Goal: Contribute content: Contribute content

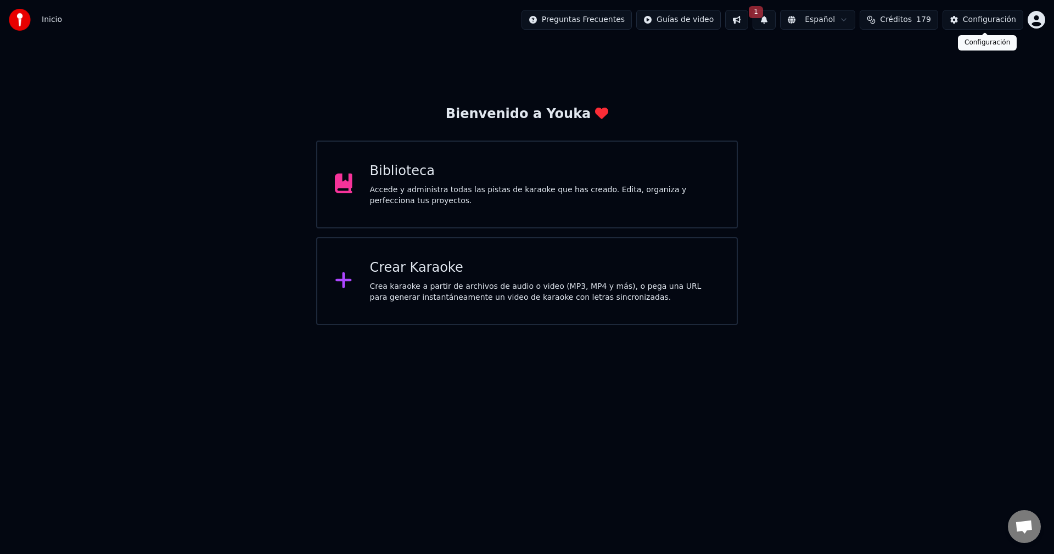
drag, startPoint x: 198, startPoint y: 329, endPoint x: 193, endPoint y: 320, distance: 10.8
click at [197, 325] on html "Inicio Preguntas Frecuentes Guías de video 1 Español Créditos 179 Configuración…" at bounding box center [527, 162] width 1054 height 325
click at [216, 295] on div "Bienvenido a Youka Biblioteca Accede y administra todas las pistas de karaoke q…" at bounding box center [527, 182] width 1054 height 285
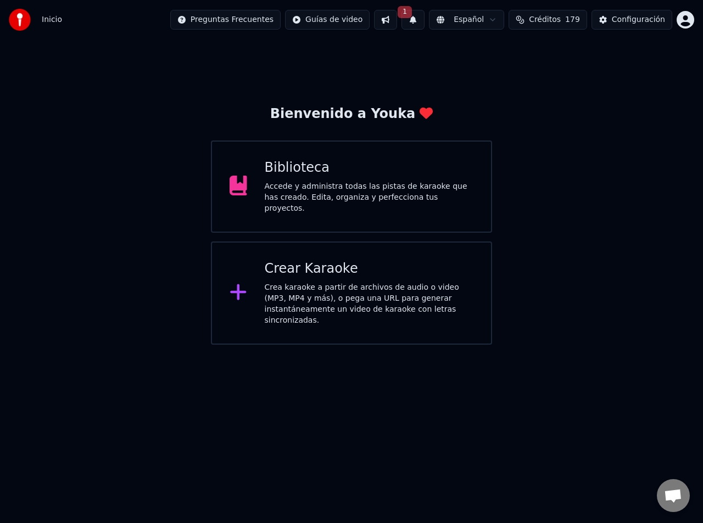
click at [322, 194] on div "Accede y administra todas las pistas de karaoke que has creado. Edita, organiza…" at bounding box center [369, 197] width 209 height 33
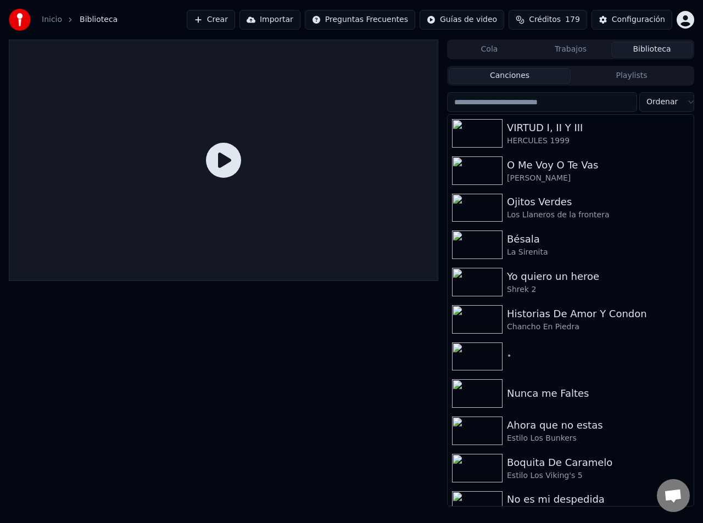
click at [235, 20] on button "Crear" at bounding box center [211, 20] width 48 height 20
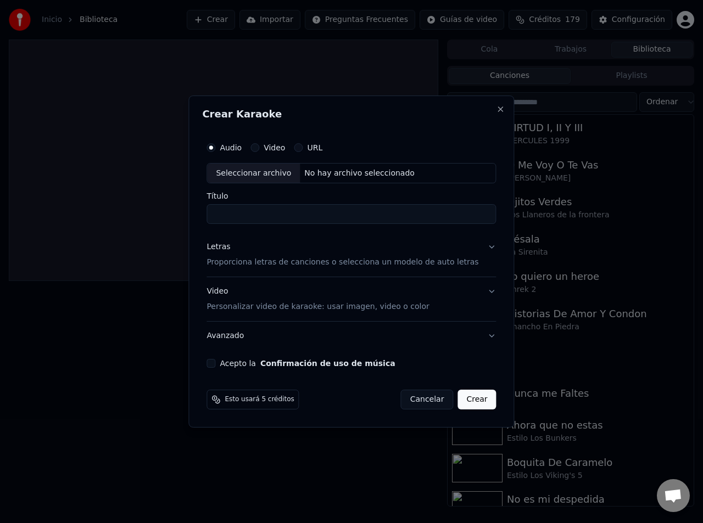
click at [277, 169] on div "Seleccionar archivo" at bounding box center [253, 174] width 93 height 20
type input "**********"
click at [295, 256] on div "Letras Proporciona letras de canciones o selecciona un modelo de auto letras" at bounding box center [342, 255] width 272 height 26
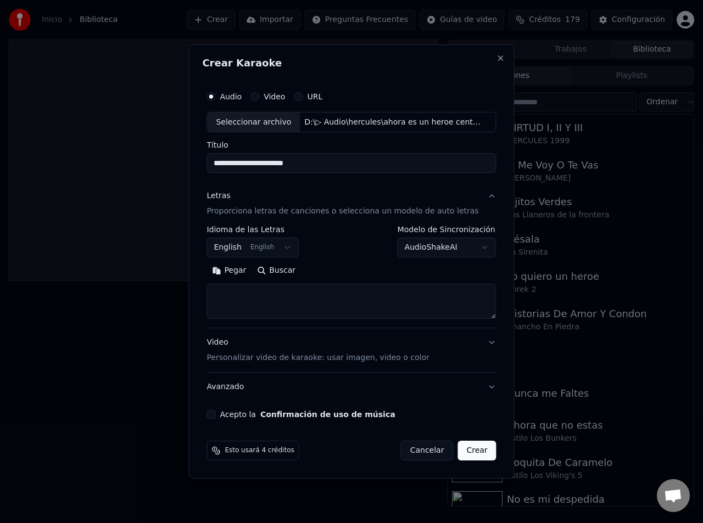
click at [249, 295] on textarea at bounding box center [350, 301] width 289 height 35
click at [282, 244] on button "English English" at bounding box center [252, 248] width 92 height 20
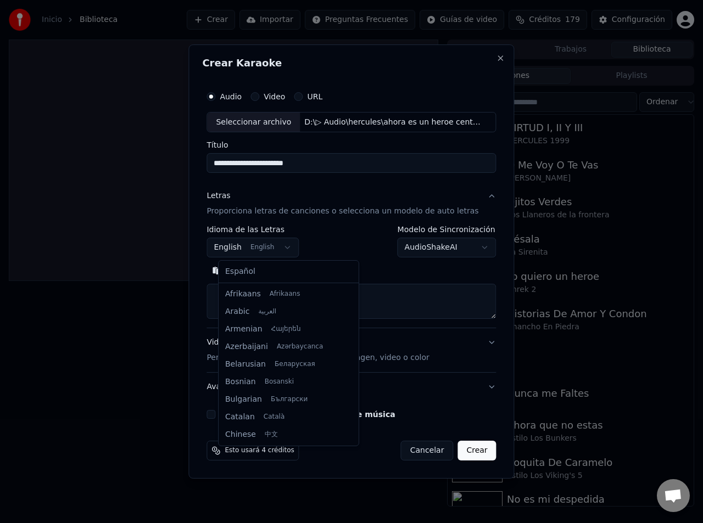
scroll to position [88, 0]
select select "**"
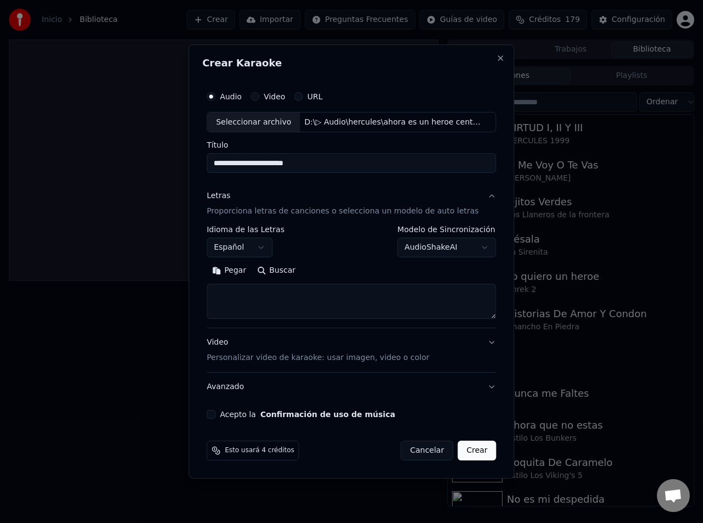
click at [240, 305] on textarea at bounding box center [350, 301] width 289 height 35
paste textarea "**********"
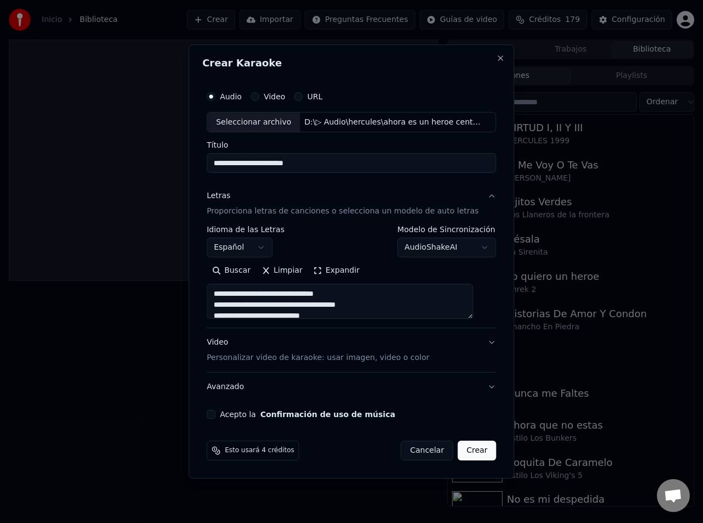
scroll to position [409, 0]
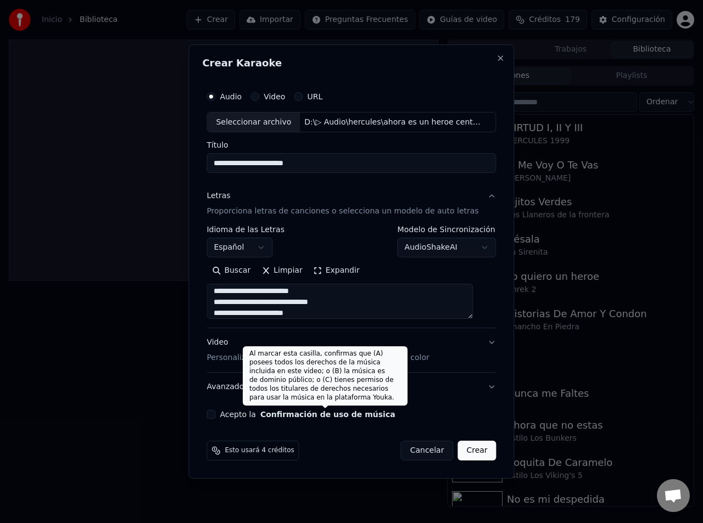
type textarea "**********"
click at [293, 414] on button "Confirmación de uso de música" at bounding box center [327, 415] width 135 height 8
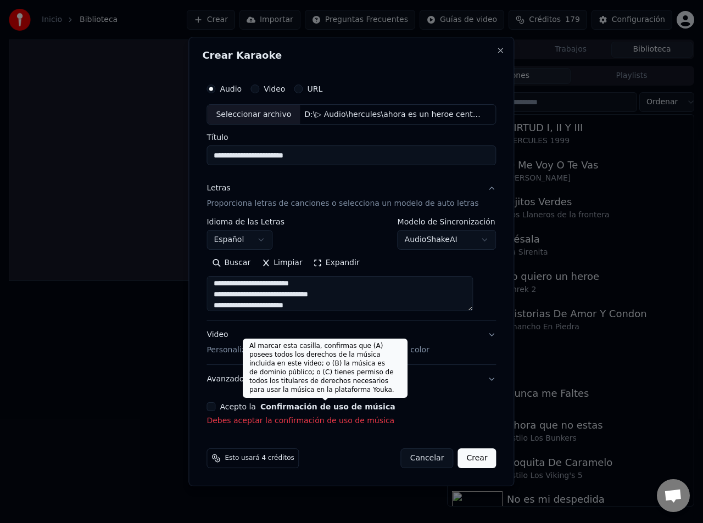
click at [234, 405] on label "Acepto la Confirmación de uso de música" at bounding box center [307, 407] width 175 height 8
click at [215, 405] on button "Acepto la Confirmación de uso de música" at bounding box center [210, 406] width 9 height 9
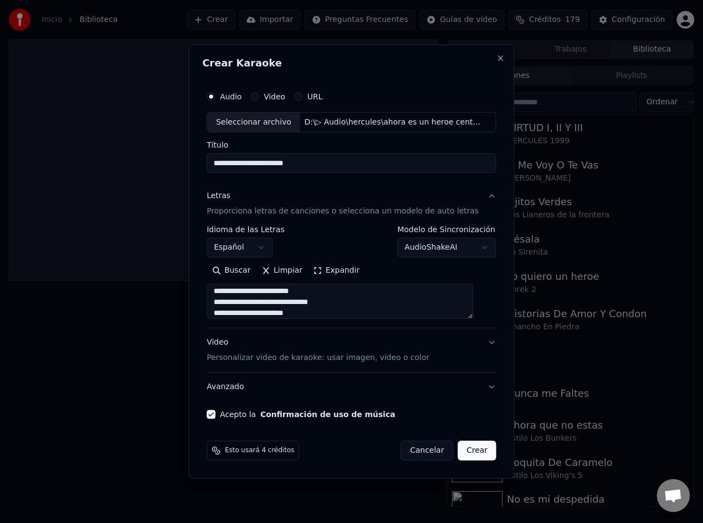
drag, startPoint x: 354, startPoint y: 164, endPoint x: 290, endPoint y: 170, distance: 63.9
click at [290, 170] on input "**********" at bounding box center [350, 164] width 289 height 20
drag, startPoint x: 308, startPoint y: 158, endPoint x: 189, endPoint y: 167, distance: 119.5
click at [189, 167] on body "**********" at bounding box center [351, 261] width 703 height 523
click at [329, 166] on input "**********" at bounding box center [350, 164] width 289 height 20
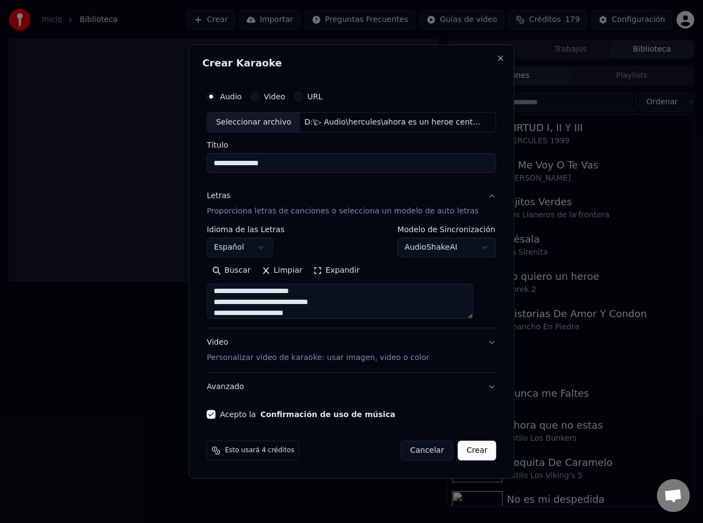
click at [267, 164] on input "**********" at bounding box center [350, 164] width 289 height 20
click at [267, 165] on input "**********" at bounding box center [350, 164] width 289 height 20
type input "**********"
click at [464, 453] on button "Crear" at bounding box center [476, 451] width 38 height 20
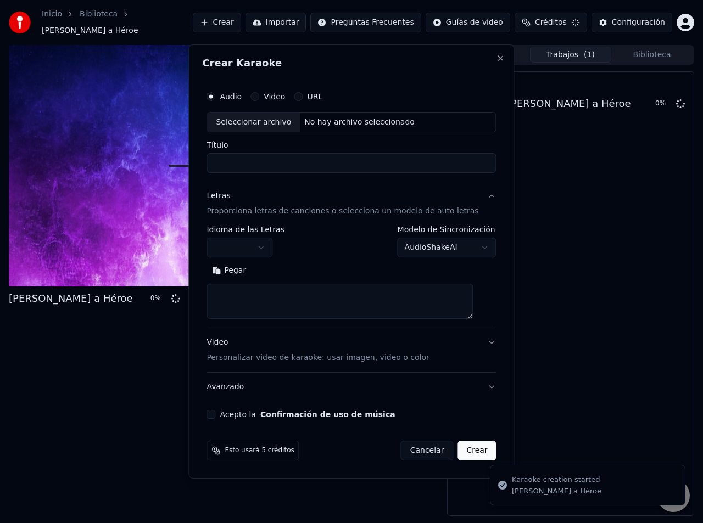
scroll to position [0, 0]
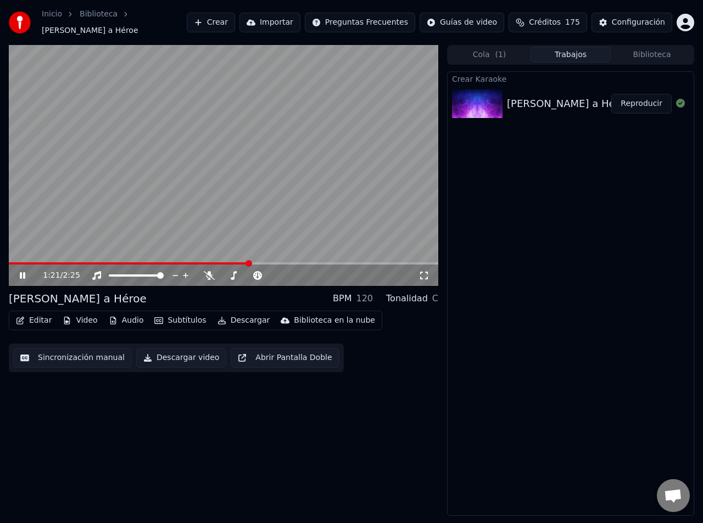
click at [88, 313] on button "Video" at bounding box center [79, 320] width 43 height 15
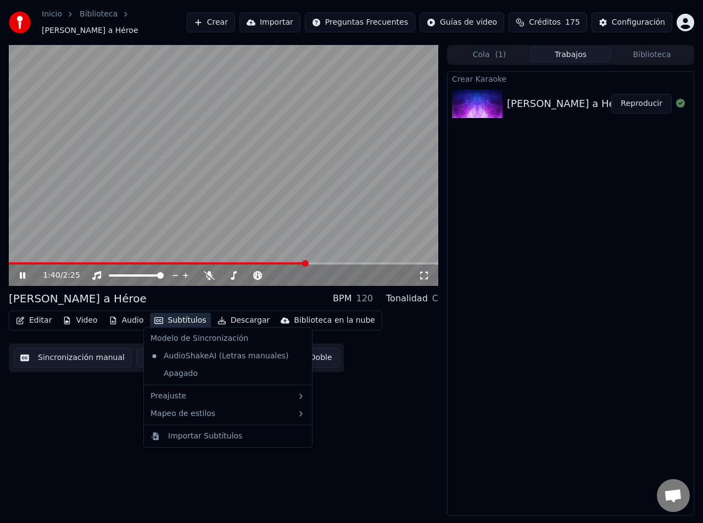
click at [207, 274] on icon at bounding box center [209, 275] width 11 height 9
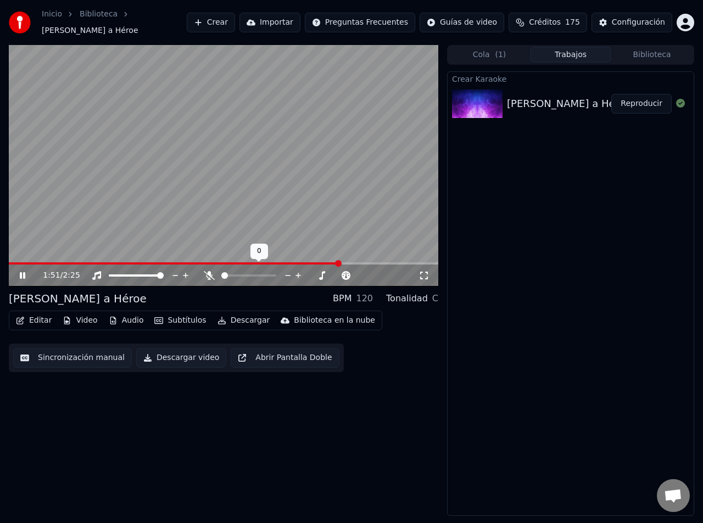
click at [221, 276] on span at bounding box center [221, 275] width 0 height 2
click at [352, 262] on span at bounding box center [223, 263] width 429 height 2
click at [361, 262] on span at bounding box center [223, 263] width 429 height 2
click at [233, 272] on span at bounding box center [235, 275] width 7 height 7
click at [428, 262] on div "2:25 / 2:25" at bounding box center [223, 274] width 429 height 24
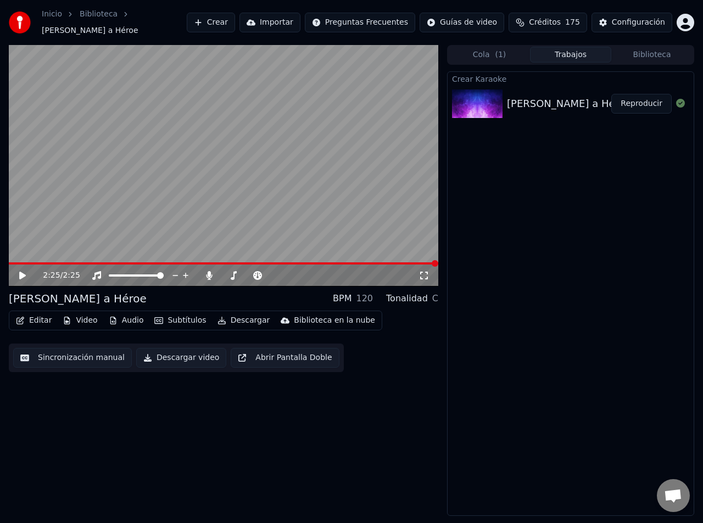
click at [428, 262] on span at bounding box center [223, 263] width 429 height 2
click at [21, 271] on icon at bounding box center [30, 275] width 25 height 9
click at [21, 272] on icon at bounding box center [22, 275] width 5 height 7
click at [21, 272] on icon at bounding box center [22, 276] width 7 height 8
drag, startPoint x: 18, startPoint y: 255, endPoint x: -4, endPoint y: 256, distance: 22.6
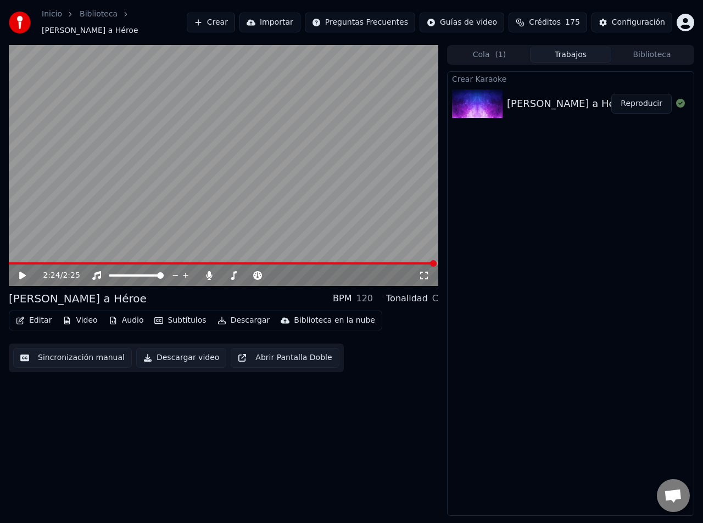
click at [0, 256] on html "Inicio Biblioteca [PERSON_NAME] a Héroe Crear Importar Preguntas Frecuentes Guí…" at bounding box center [351, 261] width 703 height 523
click at [10, 258] on div "2:24 / 2:25 [PERSON_NAME] a Héroe BPM 120 Tonalidad C Editar Video Audio Subtít…" at bounding box center [351, 280] width 703 height 471
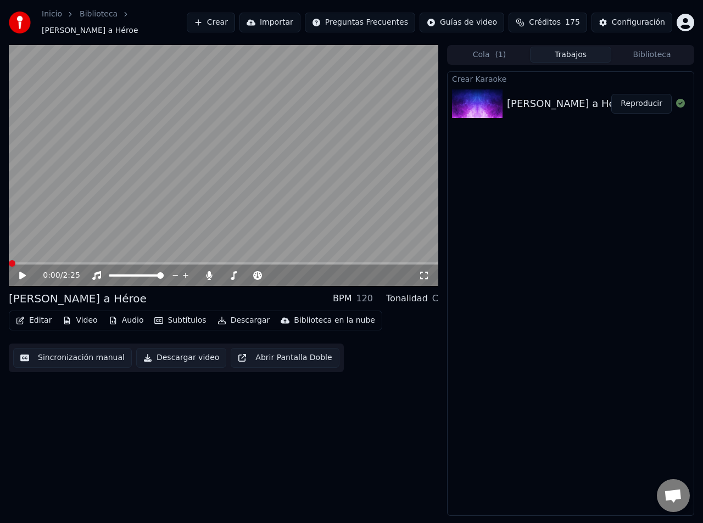
click at [9, 262] on span at bounding box center [9, 263] width 0 height 2
click at [19, 272] on icon at bounding box center [30, 275] width 25 height 9
click at [88, 317] on button "Video" at bounding box center [79, 320] width 43 height 15
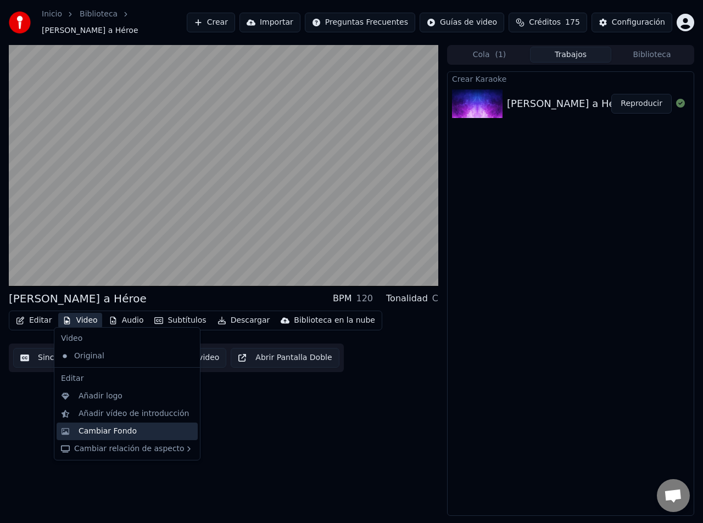
click at [140, 430] on div "Cambiar Fondo" at bounding box center [135, 431] width 115 height 11
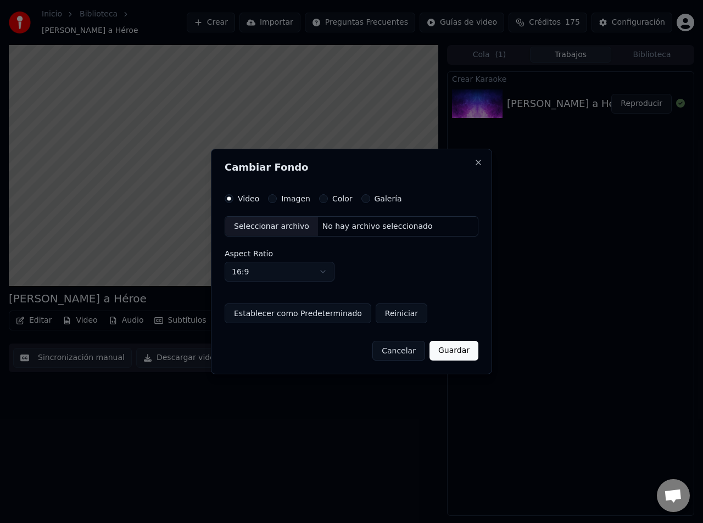
click at [276, 233] on div "Seleccionar archivo" at bounding box center [271, 227] width 93 height 20
click at [457, 350] on button "Guardar" at bounding box center [453, 351] width 49 height 20
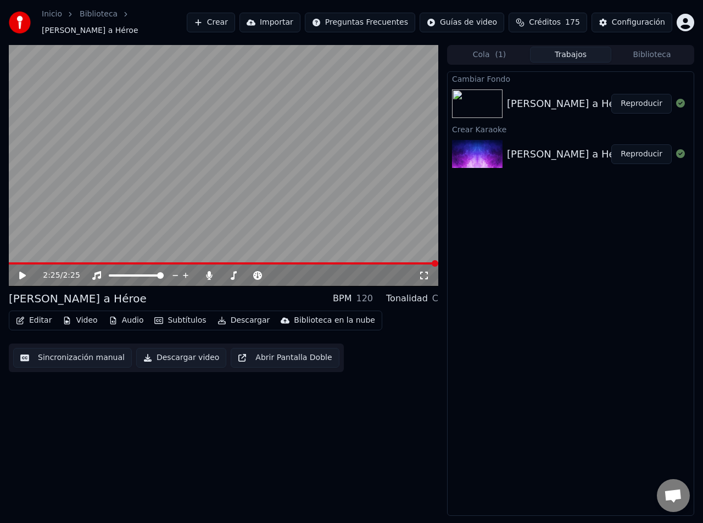
click at [626, 98] on button "Reproducir" at bounding box center [641, 104] width 60 height 20
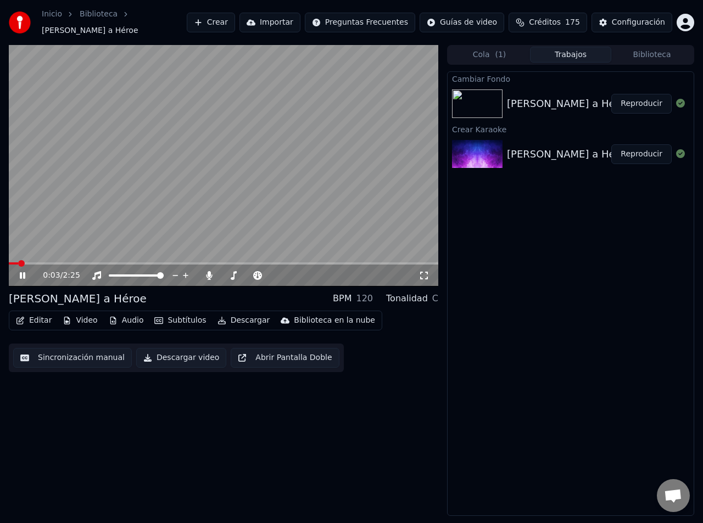
click at [125, 314] on button "Audio" at bounding box center [126, 320] width 44 height 15
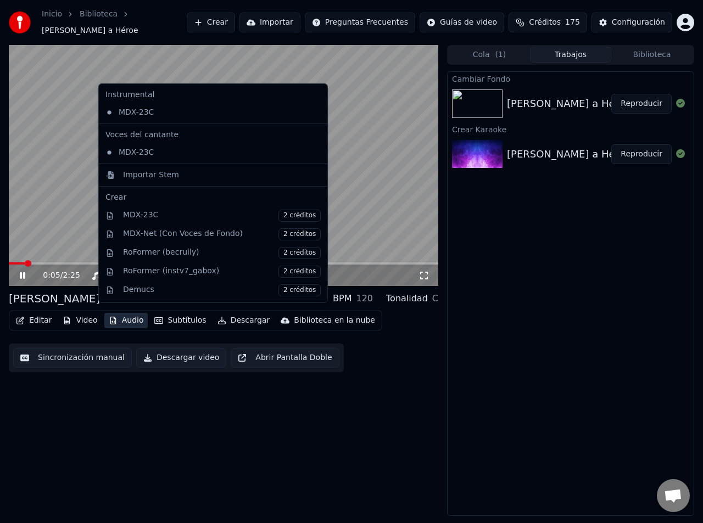
click at [313, 114] on icon at bounding box center [319, 112] width 12 height 9
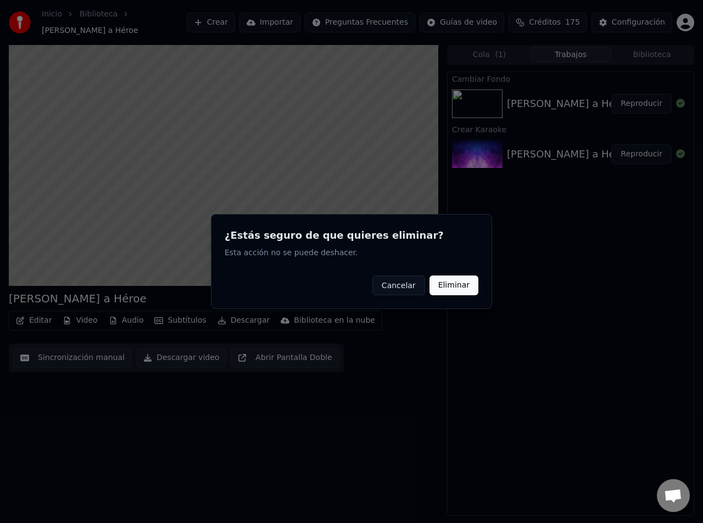
click at [458, 285] on button "Eliminar" at bounding box center [453, 286] width 49 height 20
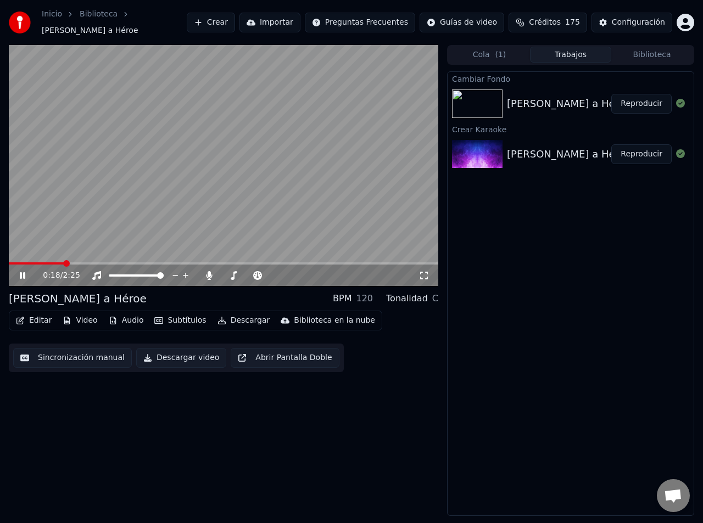
click at [125, 314] on button "Audio" at bounding box center [126, 320] width 44 height 15
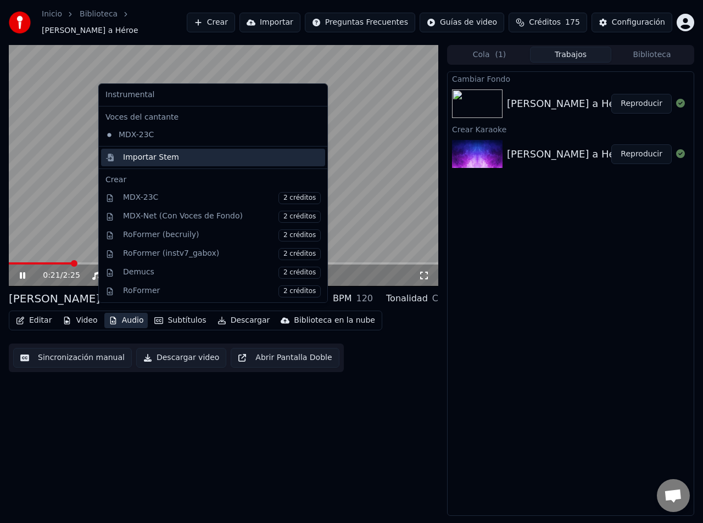
click at [168, 158] on div "Importar Stem" at bounding box center [151, 157] width 56 height 11
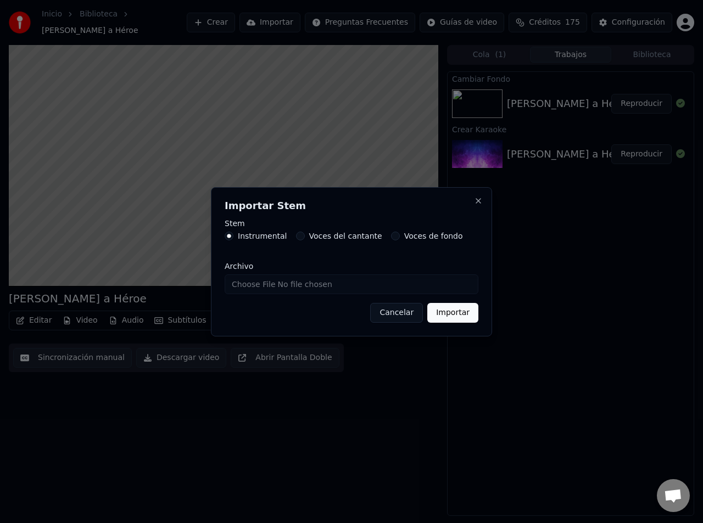
click at [291, 285] on input "Archivo" at bounding box center [351, 284] width 254 height 20
type input "**********"
click at [462, 314] on button "Importar" at bounding box center [452, 313] width 51 height 20
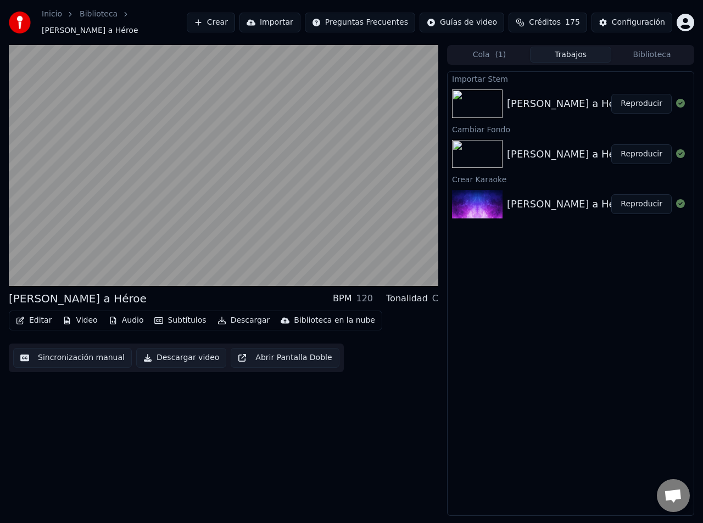
click at [647, 97] on button "Reproducir" at bounding box center [641, 104] width 60 height 20
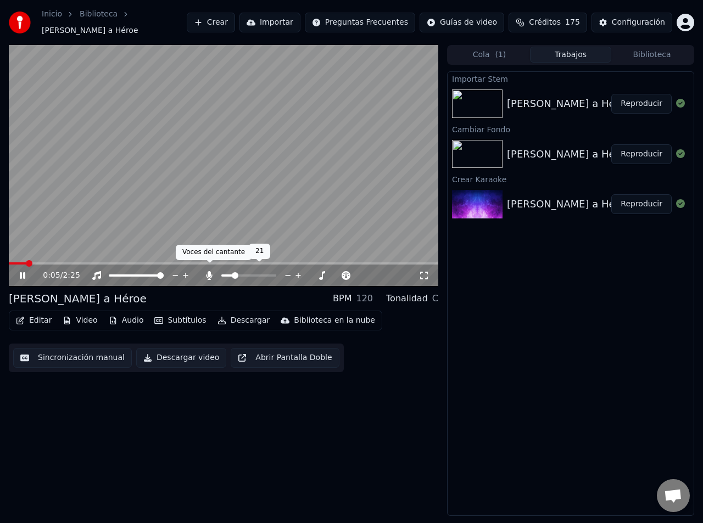
click at [211, 271] on icon at bounding box center [209, 275] width 11 height 9
click at [19, 271] on icon at bounding box center [30, 275] width 25 height 9
click at [123, 315] on button "Audio" at bounding box center [126, 320] width 44 height 15
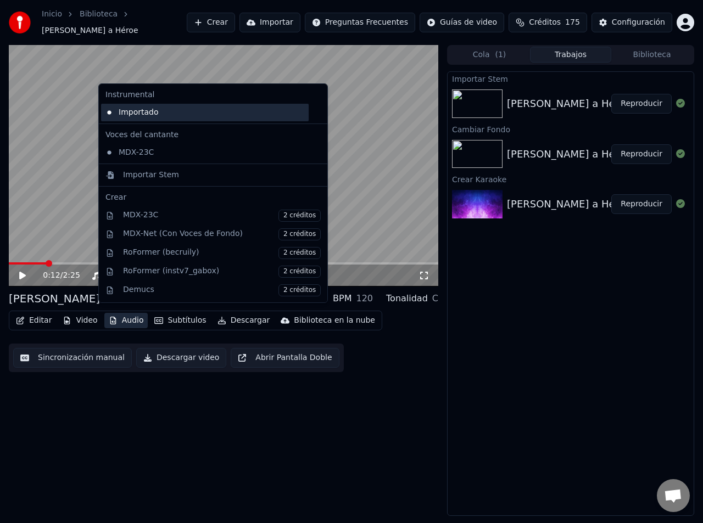
click at [267, 113] on div "Importado" at bounding box center [204, 113] width 207 height 18
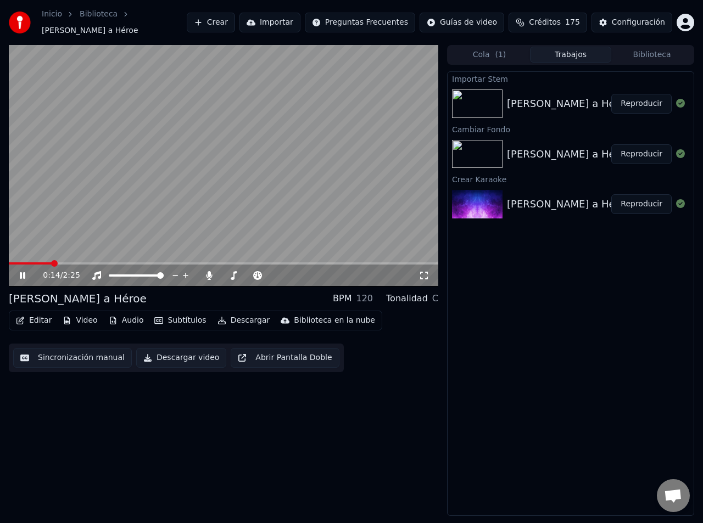
click at [26, 271] on icon at bounding box center [30, 275] width 25 height 9
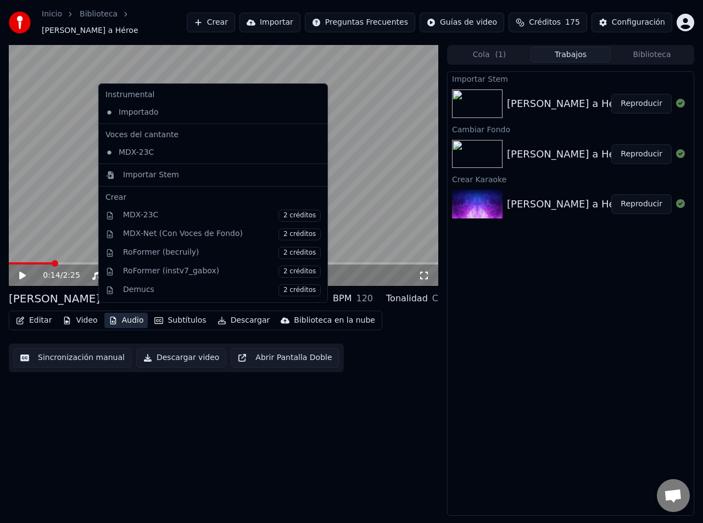
click at [126, 317] on button "Audio" at bounding box center [126, 320] width 44 height 15
click at [313, 113] on icon at bounding box center [319, 112] width 12 height 9
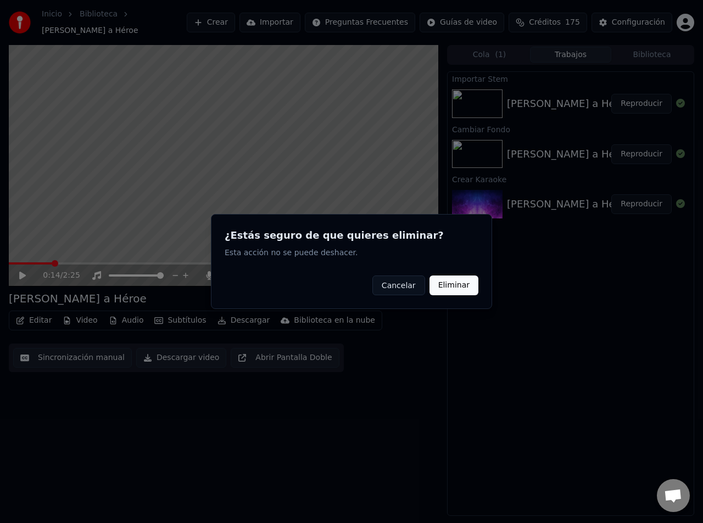
click at [444, 277] on button "Eliminar" at bounding box center [453, 286] width 49 height 20
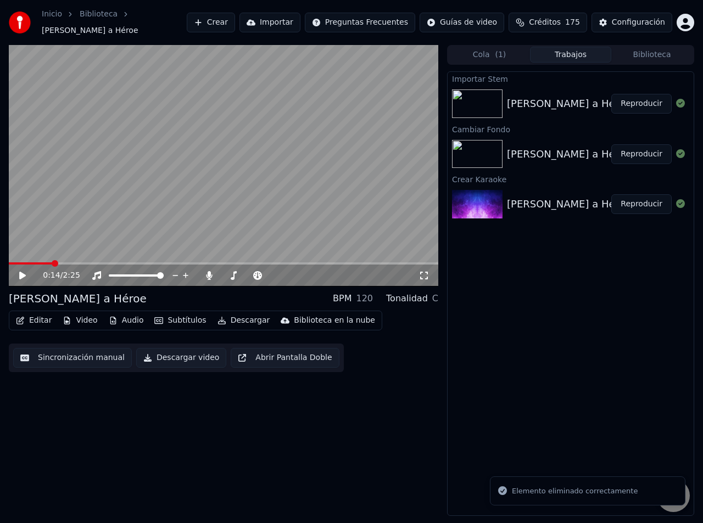
click at [133, 316] on button "Audio" at bounding box center [126, 320] width 44 height 15
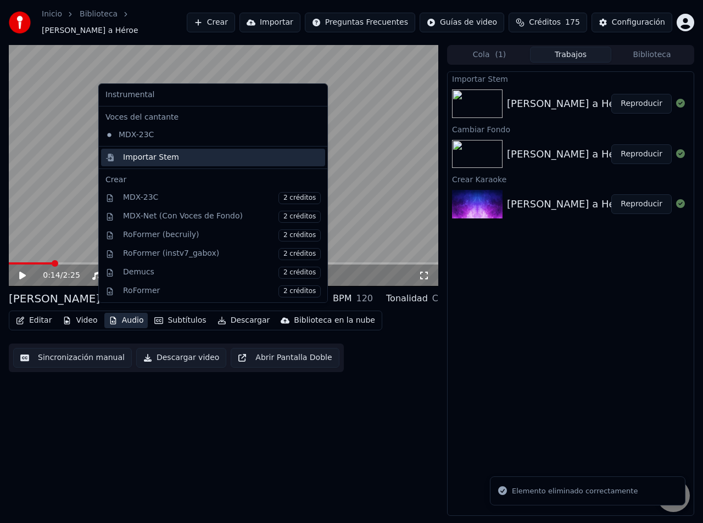
click at [170, 160] on div "Importar Stem" at bounding box center [151, 157] width 56 height 11
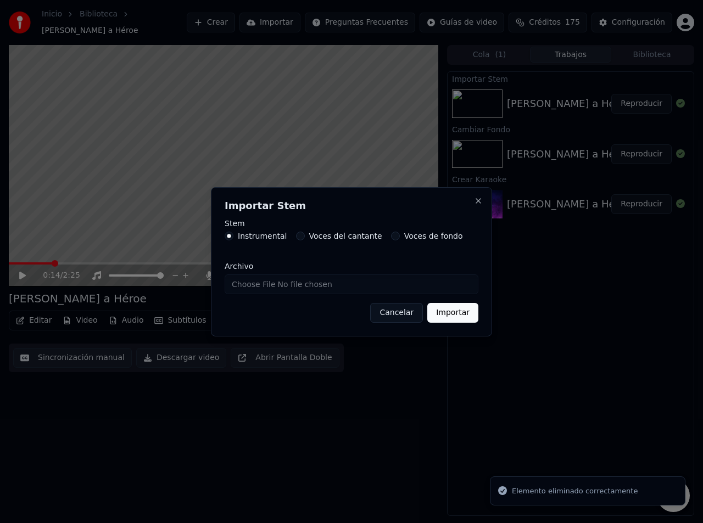
click at [453, 320] on button "Importar" at bounding box center [452, 313] width 51 height 20
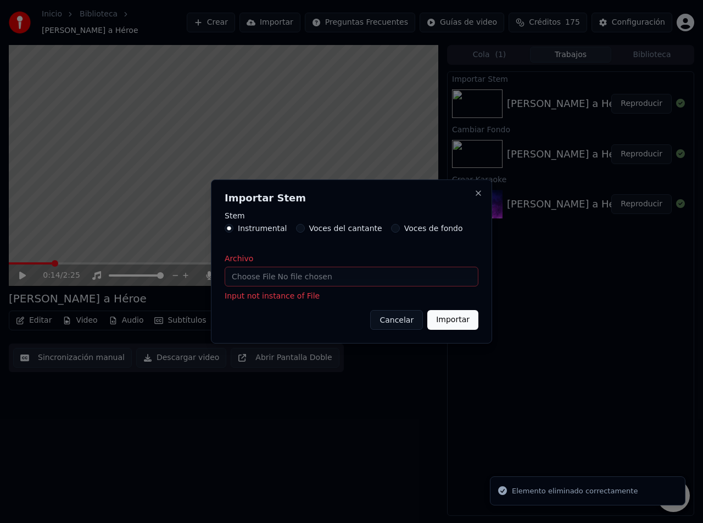
click at [322, 272] on input "Archivo" at bounding box center [351, 277] width 254 height 20
type input "**********"
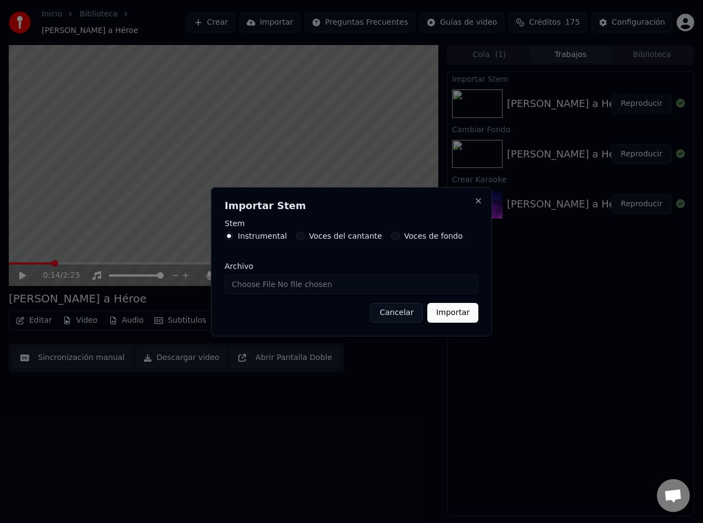
click at [446, 310] on button "Importar" at bounding box center [452, 313] width 51 height 20
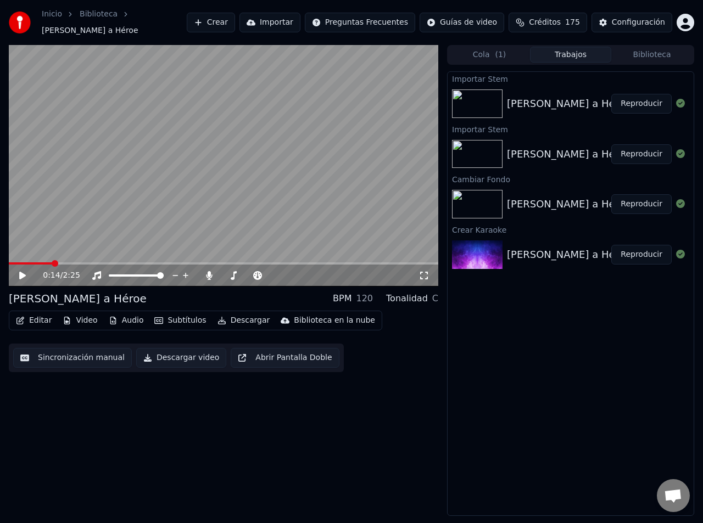
click at [642, 99] on button "Reproducir" at bounding box center [641, 104] width 60 height 20
click at [136, 274] on span at bounding box center [122, 275] width 27 height 2
click at [156, 274] on span at bounding box center [136, 275] width 55 height 2
click at [213, 271] on icon at bounding box center [209, 275] width 11 height 9
click at [32, 265] on div "0:14 / 2:25" at bounding box center [223, 276] width 429 height 22
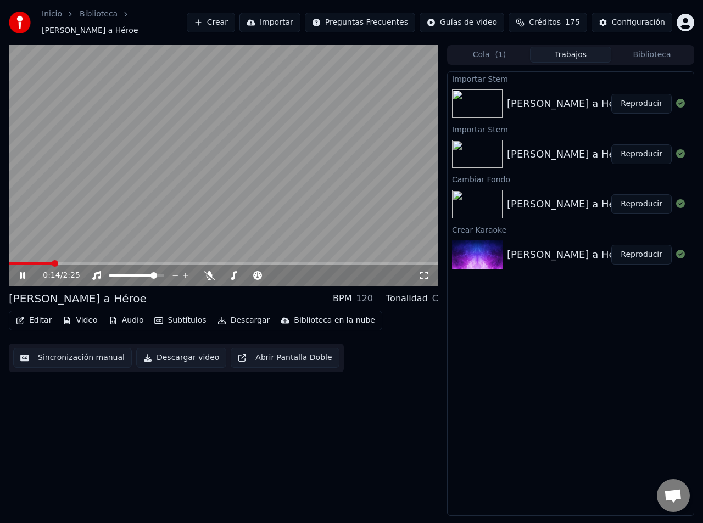
click at [31, 256] on video at bounding box center [223, 165] width 429 height 241
click at [31, 262] on span at bounding box center [31, 263] width 44 height 2
click at [26, 272] on icon at bounding box center [30, 275] width 25 height 9
click at [160, 272] on span at bounding box center [157, 275] width 7 height 7
click at [24, 255] on video at bounding box center [223, 165] width 429 height 241
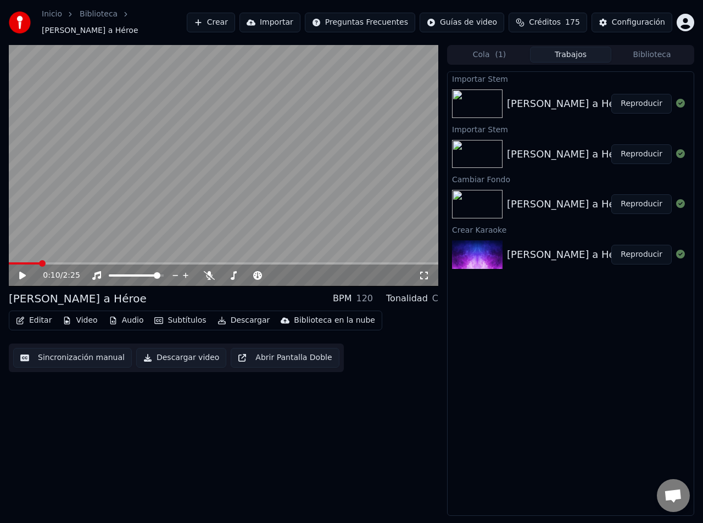
click at [21, 262] on span at bounding box center [24, 263] width 31 height 2
click at [19, 271] on icon at bounding box center [30, 275] width 25 height 9
click at [15, 262] on span at bounding box center [12, 263] width 6 height 2
click at [164, 272] on span at bounding box center [160, 275] width 7 height 7
click at [23, 272] on icon at bounding box center [30, 275] width 25 height 9
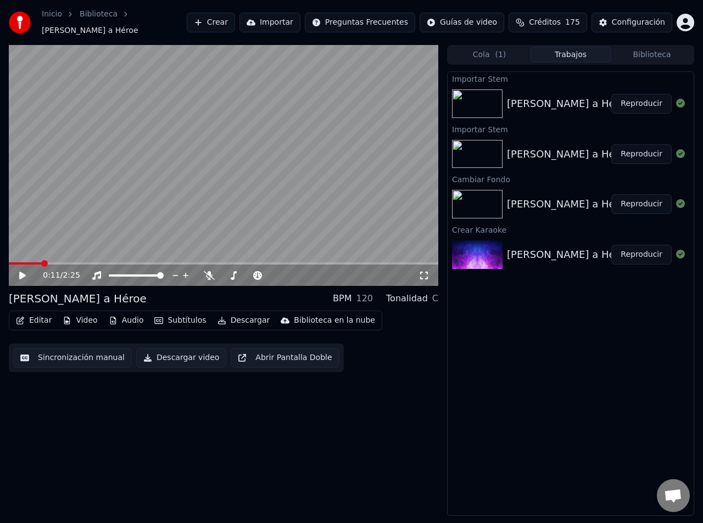
click at [82, 315] on button "Video" at bounding box center [79, 320] width 43 height 15
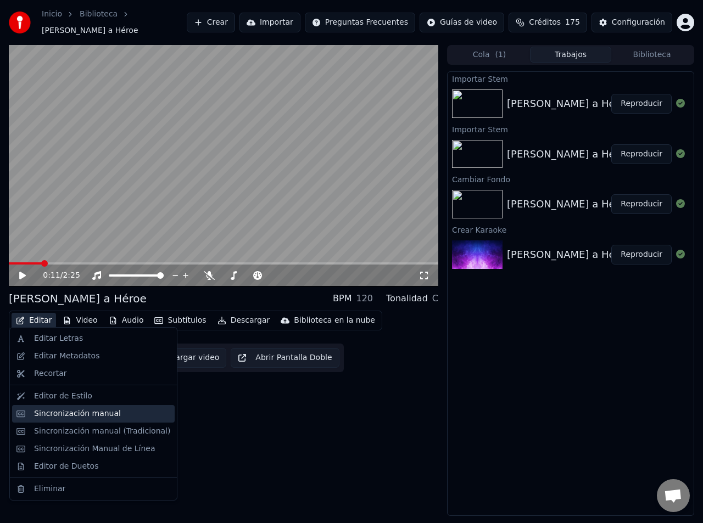
click at [86, 416] on div "Sincronización manual" at bounding box center [77, 413] width 87 height 11
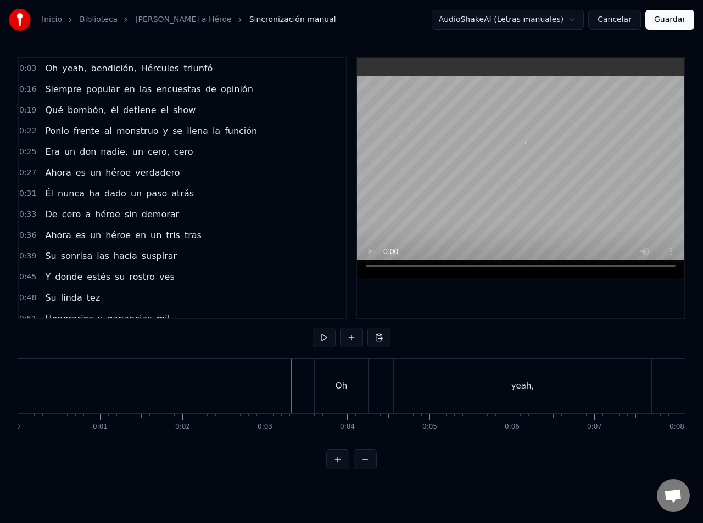
click at [354, 385] on div "Oh" at bounding box center [340, 386] width 53 height 54
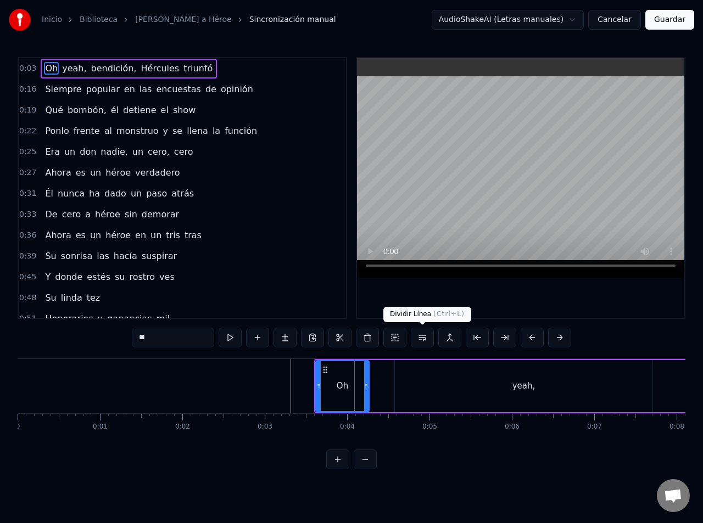
click at [430, 378] on div "yeah," at bounding box center [523, 386] width 257 height 52
type input "*****"
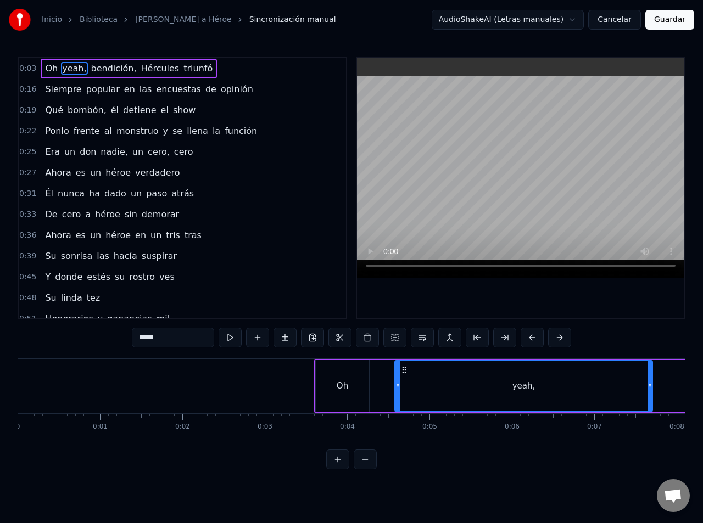
drag, startPoint x: 249, startPoint y: 400, endPoint x: 161, endPoint y: 390, distance: 88.3
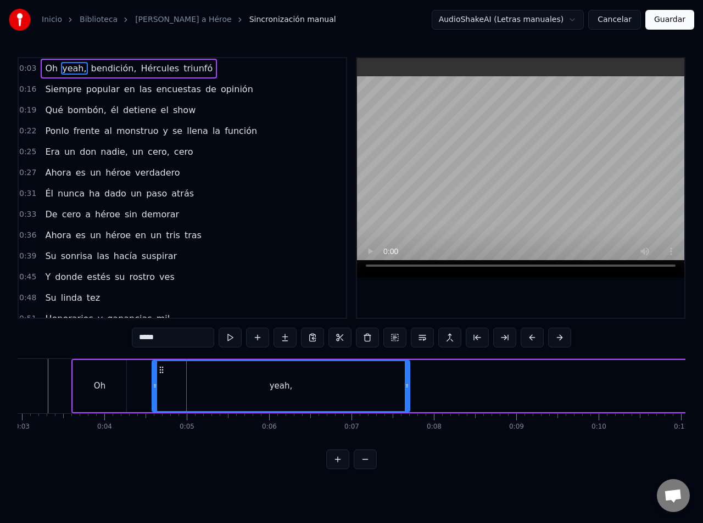
scroll to position [0, 202]
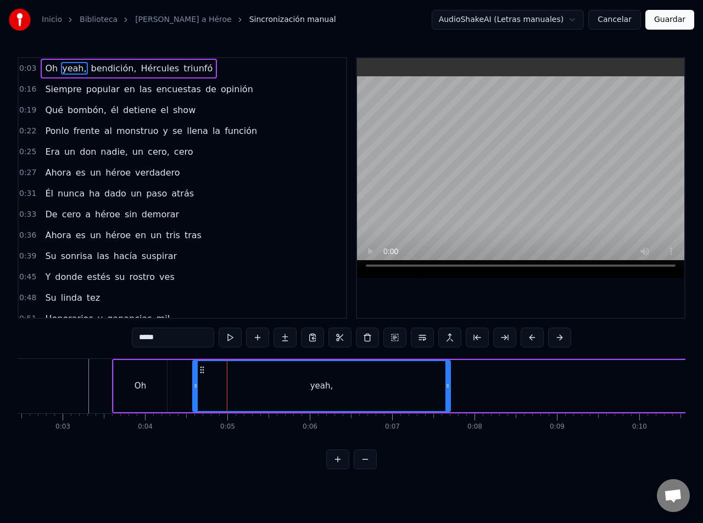
click at [518, 373] on div "Oh yeah, bendición, Hércules triunfó" at bounding box center [631, 386] width 1038 height 54
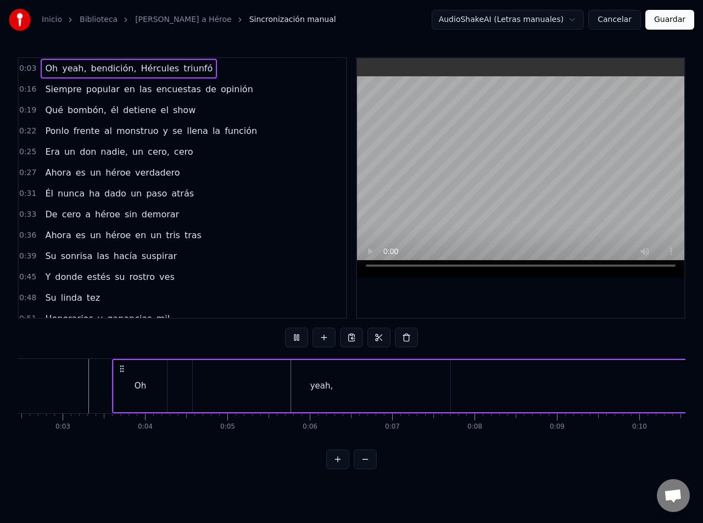
drag, startPoint x: 133, startPoint y: 396, endPoint x: 502, endPoint y: 389, distance: 368.4
click at [502, 389] on div "Oh yeah, bendición, Hércules triunfó" at bounding box center [631, 386] width 1038 height 54
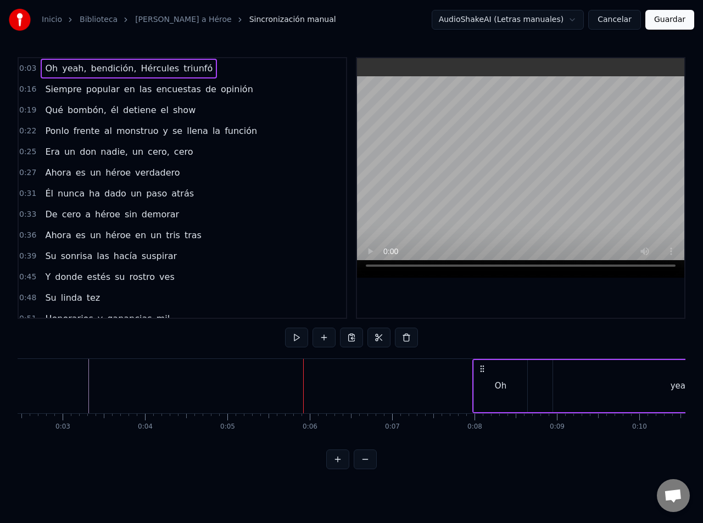
drag, startPoint x: 126, startPoint y: 368, endPoint x: 485, endPoint y: 379, distance: 359.7
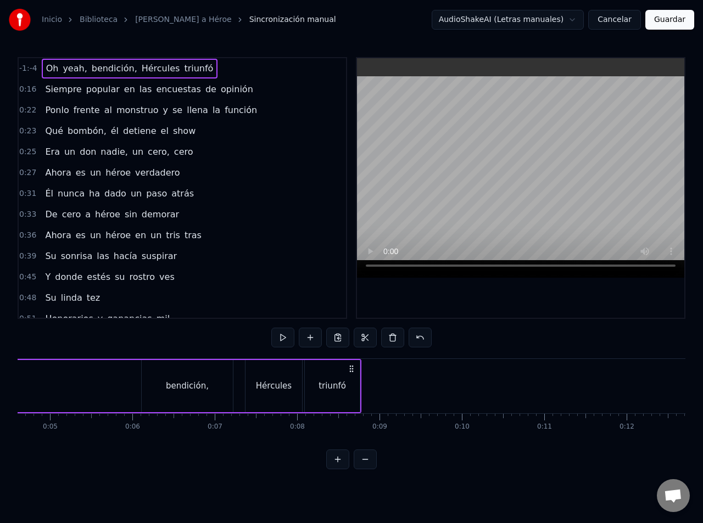
scroll to position [0, 297]
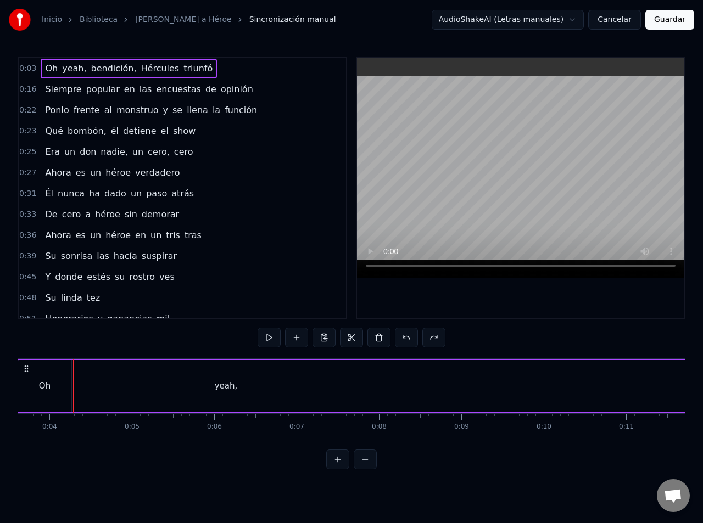
click at [41, 380] on div "Oh" at bounding box center [45, 386] width 12 height 13
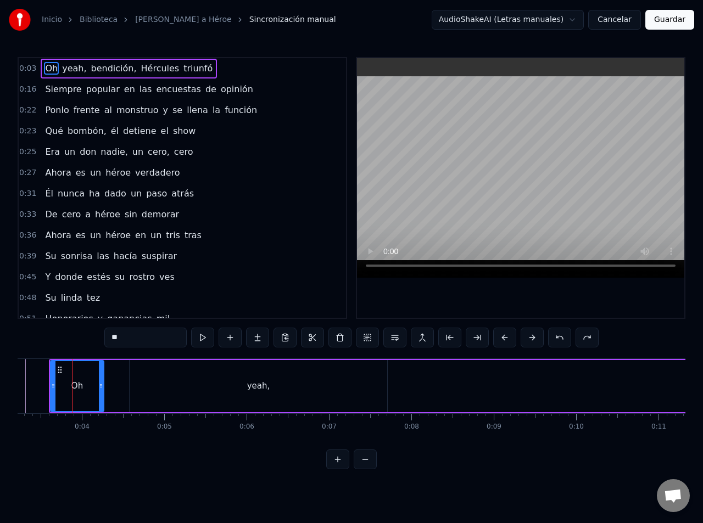
scroll to position [0, 265]
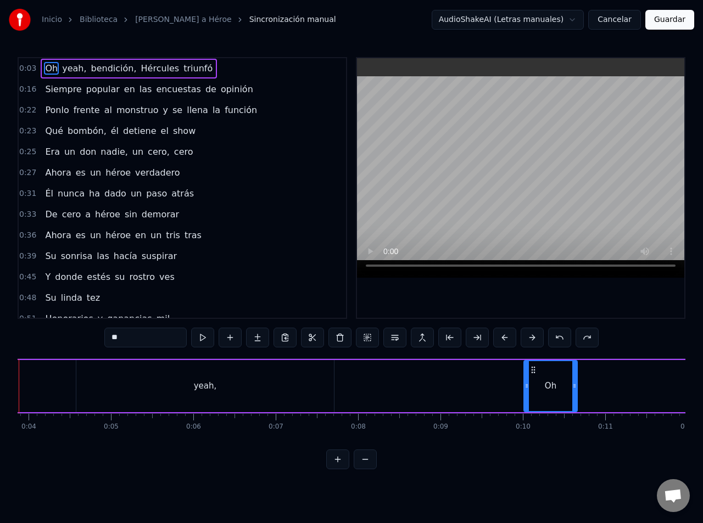
drag, startPoint x: 61, startPoint y: 371, endPoint x: 532, endPoint y: 380, distance: 471.6
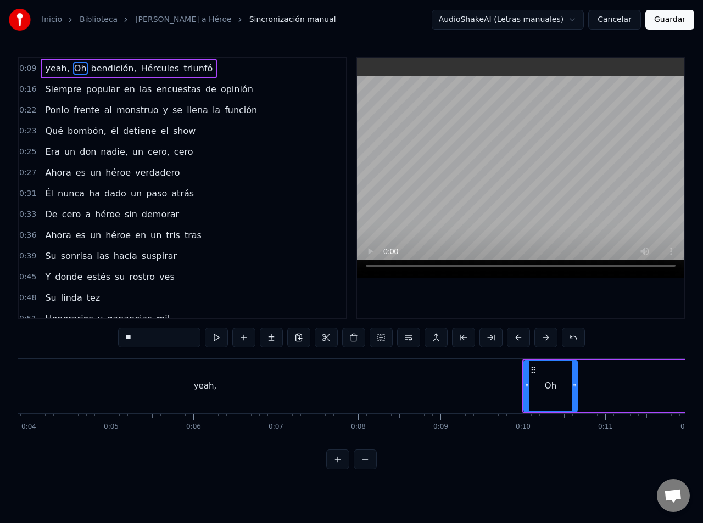
scroll to position [0, 318]
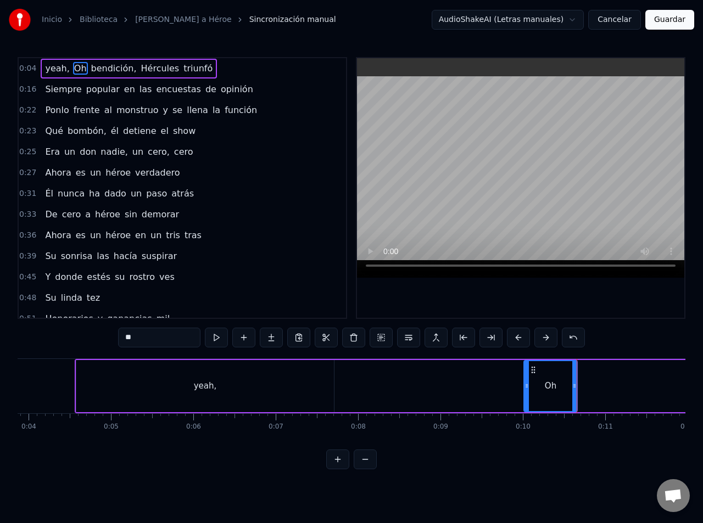
click at [139, 386] on div "yeah," at bounding box center [204, 386] width 257 height 52
type input "*****"
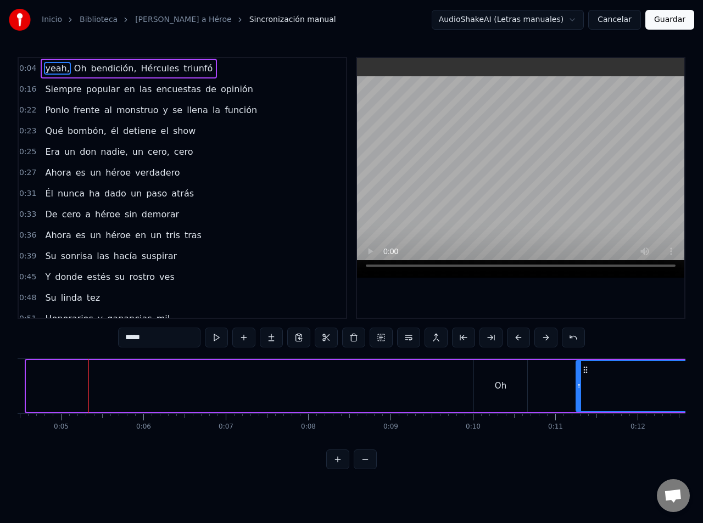
scroll to position [0, 377]
drag, startPoint x: 88, startPoint y: 371, endPoint x: 527, endPoint y: 381, distance: 439.2
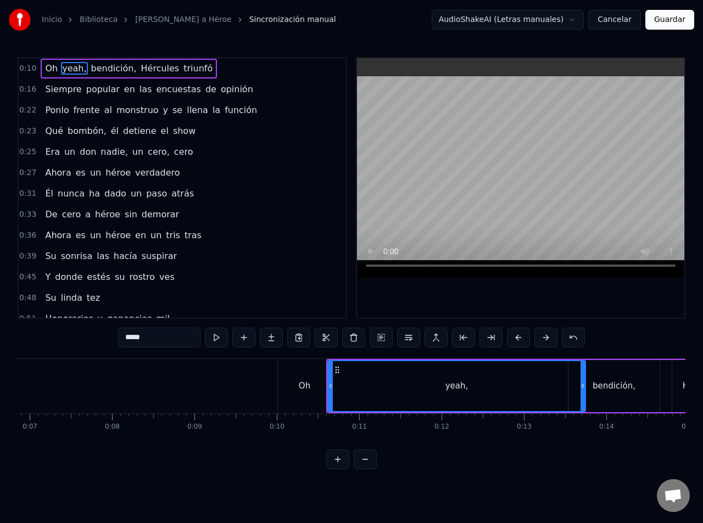
scroll to position [0, 714]
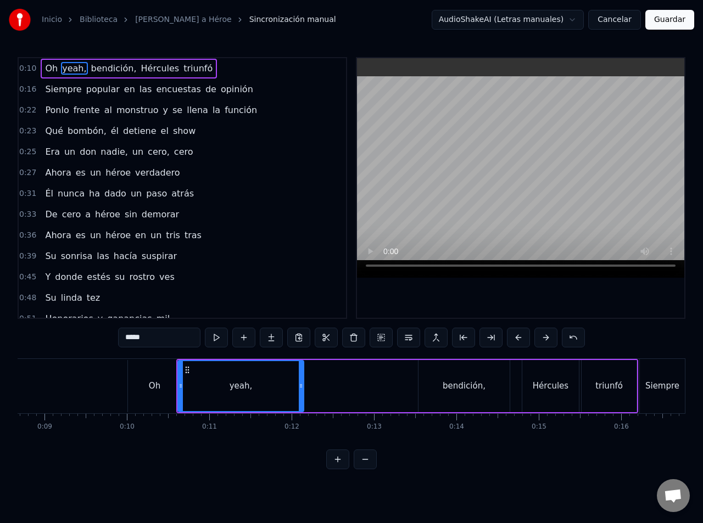
drag, startPoint x: 433, startPoint y: 386, endPoint x: 186, endPoint y: 385, distance: 246.4
click at [301, 391] on div at bounding box center [301, 386] width 4 height 50
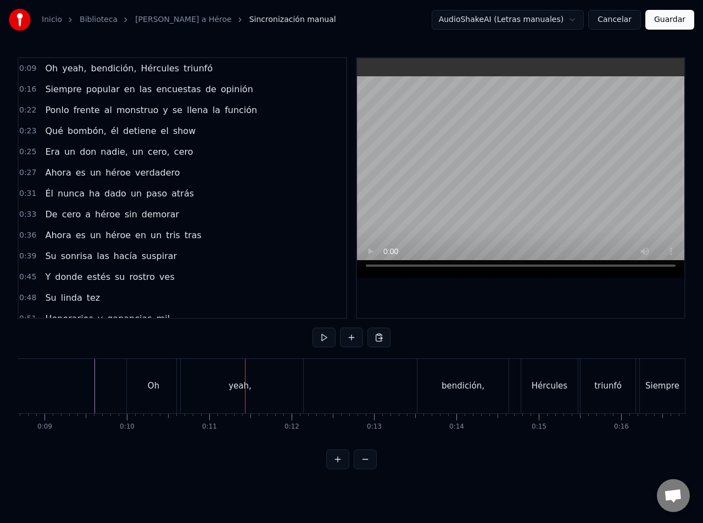
click at [204, 385] on div "yeah," at bounding box center [240, 386] width 126 height 54
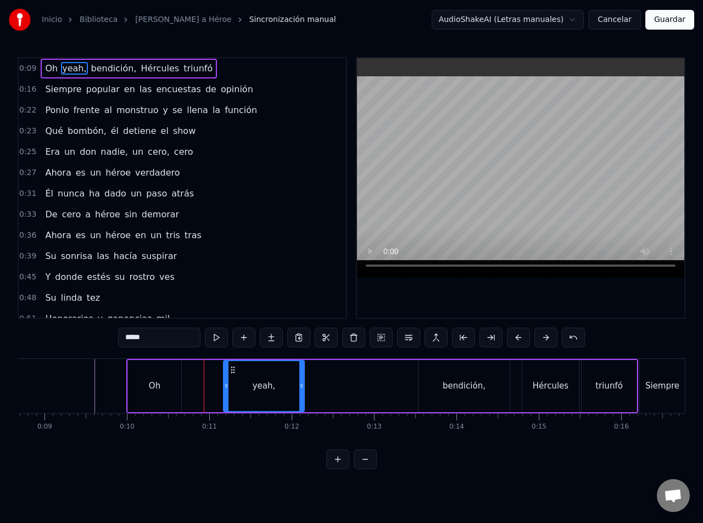
drag, startPoint x: 180, startPoint y: 380, endPoint x: 226, endPoint y: 386, distance: 46.0
click at [226, 386] on div at bounding box center [226, 386] width 4 height 50
click at [181, 382] on div "Oh" at bounding box center [154, 386] width 54 height 52
type input "**"
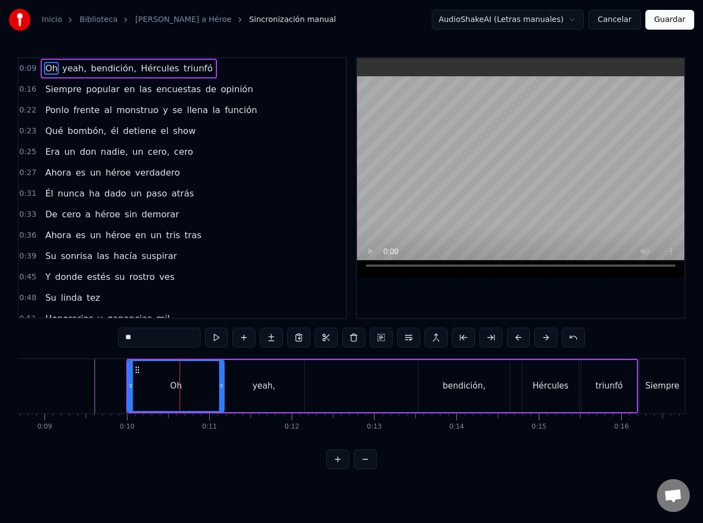
drag, startPoint x: 179, startPoint y: 382, endPoint x: 222, endPoint y: 386, distance: 43.0
click at [222, 386] on icon at bounding box center [221, 385] width 4 height 9
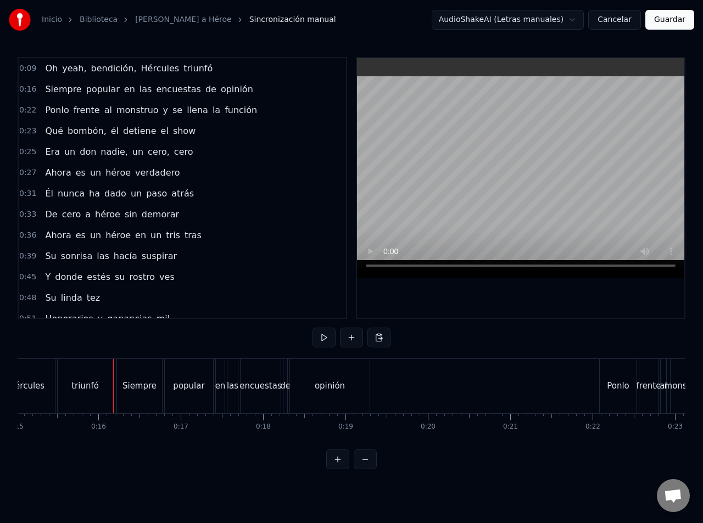
scroll to position [0, 1277]
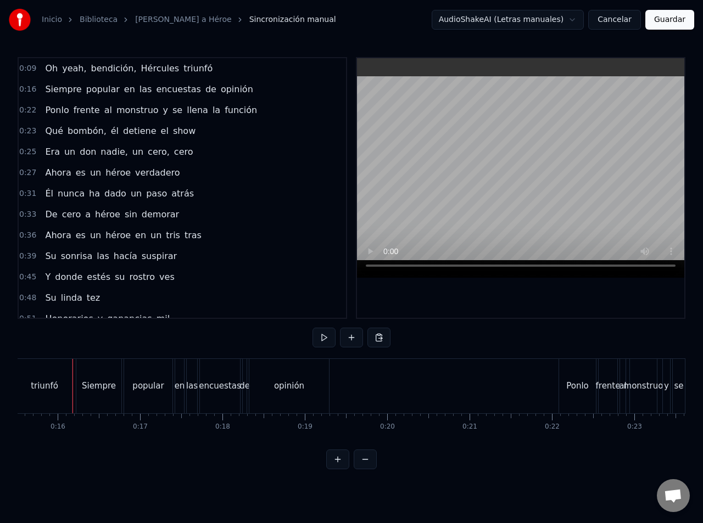
click at [259, 142] on div "0:25 Era un don nadie, un cero, cero" at bounding box center [182, 152] width 327 height 21
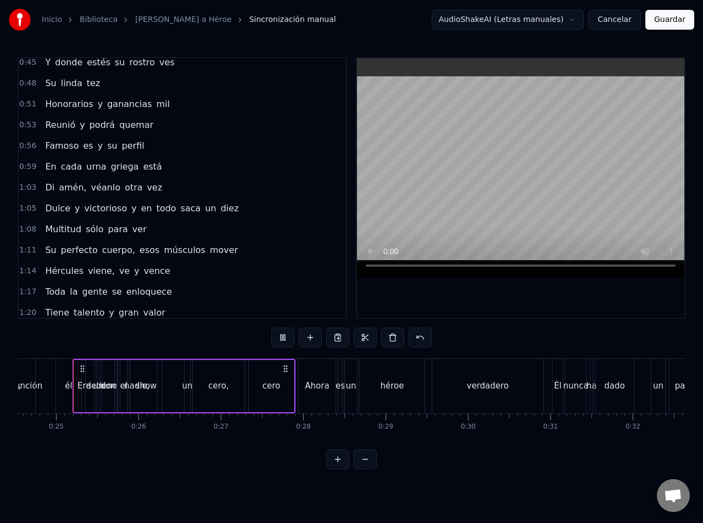
scroll to position [227, 0]
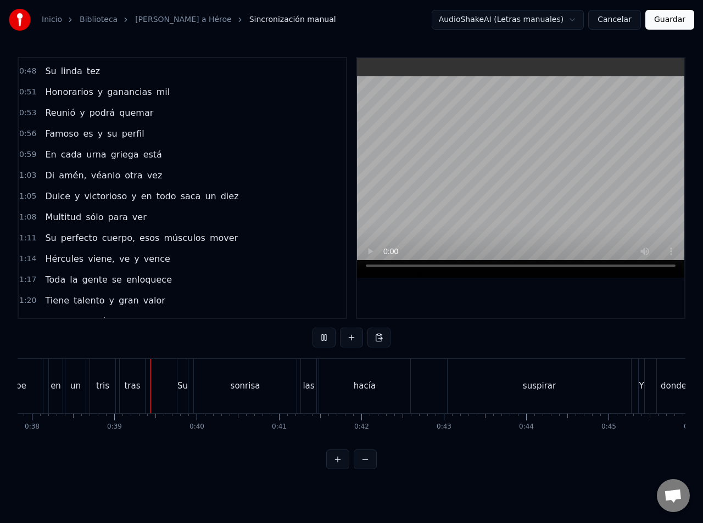
scroll to position [0, 3156]
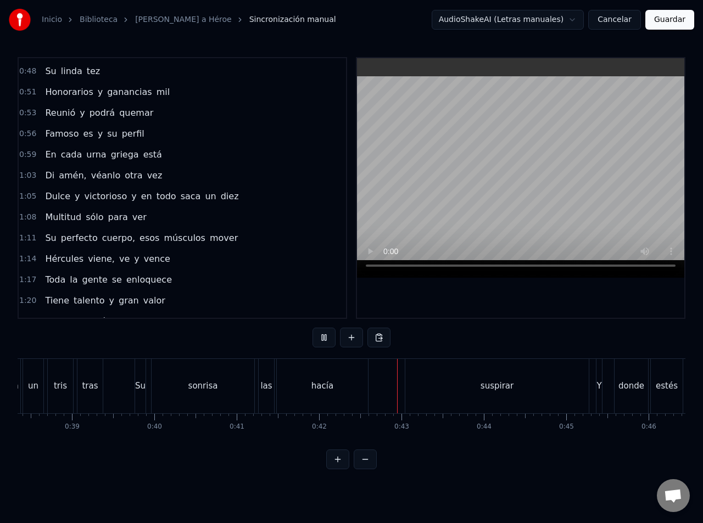
click at [667, 20] on button "Guardar" at bounding box center [669, 20] width 49 height 20
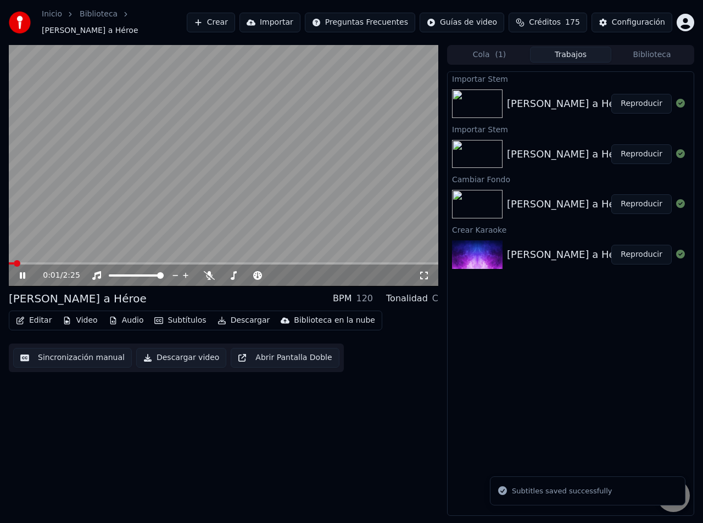
click at [112, 317] on icon "button" at bounding box center [113, 321] width 6 height 8
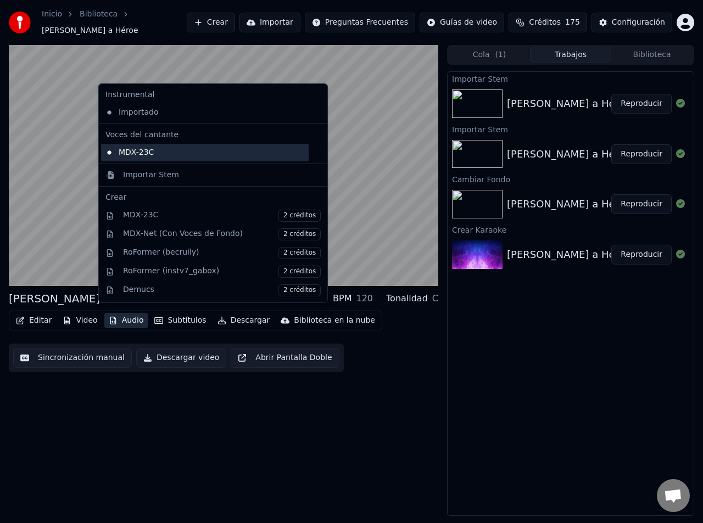
click at [170, 153] on div "MDX-23C" at bounding box center [204, 153] width 207 height 18
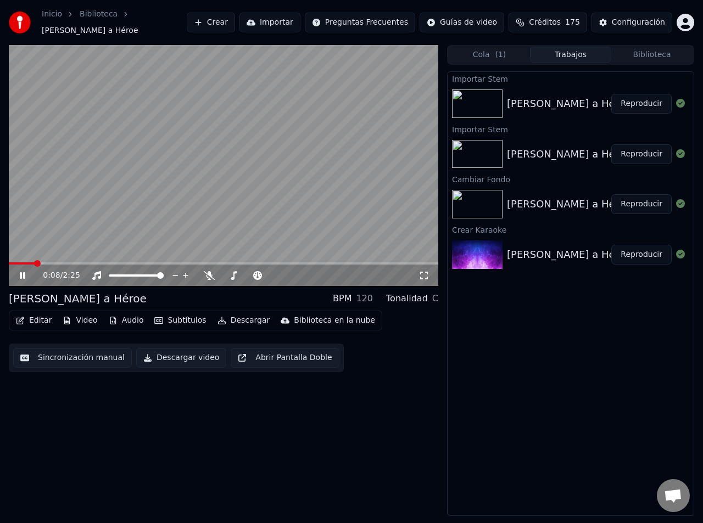
click at [127, 317] on button "Audio" at bounding box center [126, 320] width 44 height 15
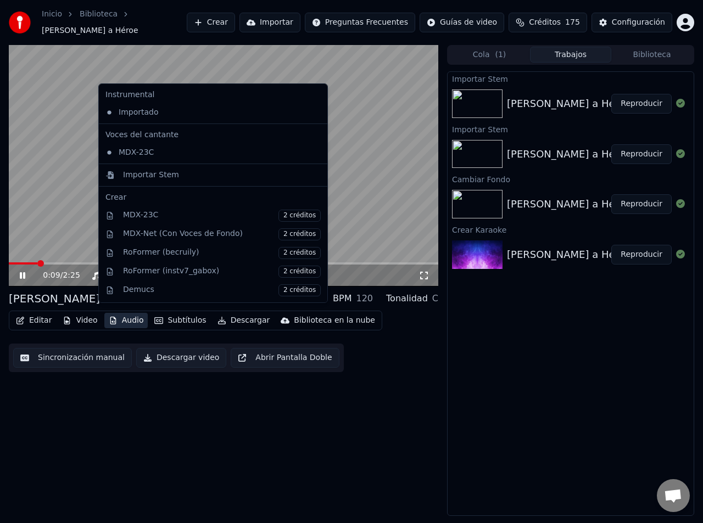
click at [313, 153] on icon at bounding box center [319, 152] width 12 height 9
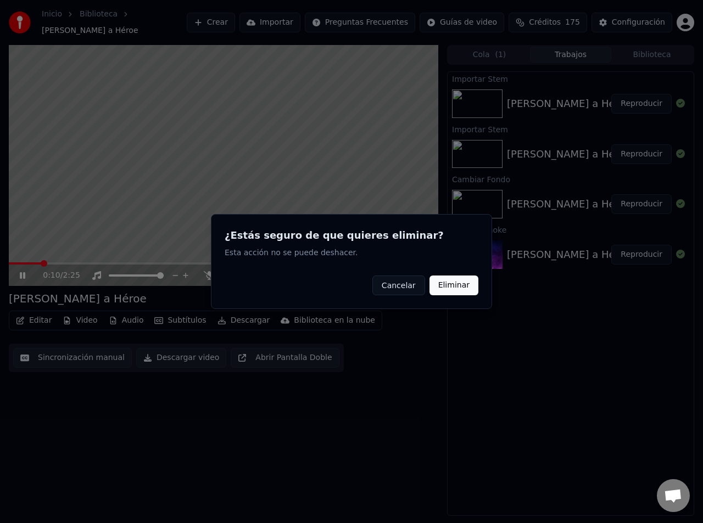
click at [463, 288] on button "Eliminar" at bounding box center [453, 286] width 49 height 20
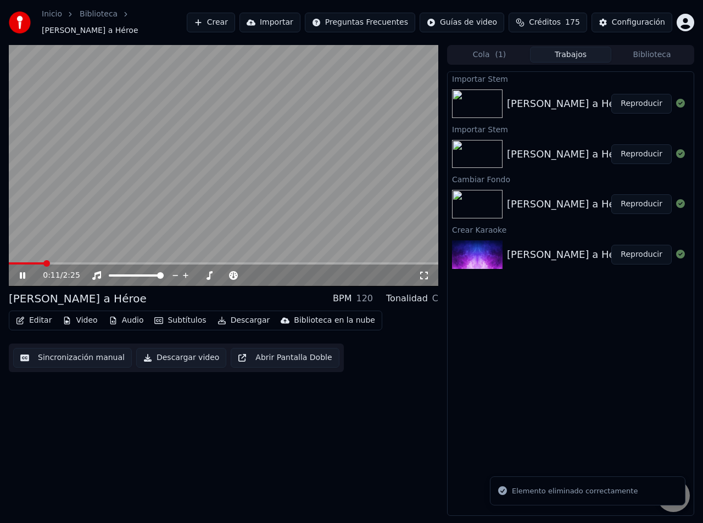
click at [124, 314] on button "Audio" at bounding box center [126, 320] width 44 height 15
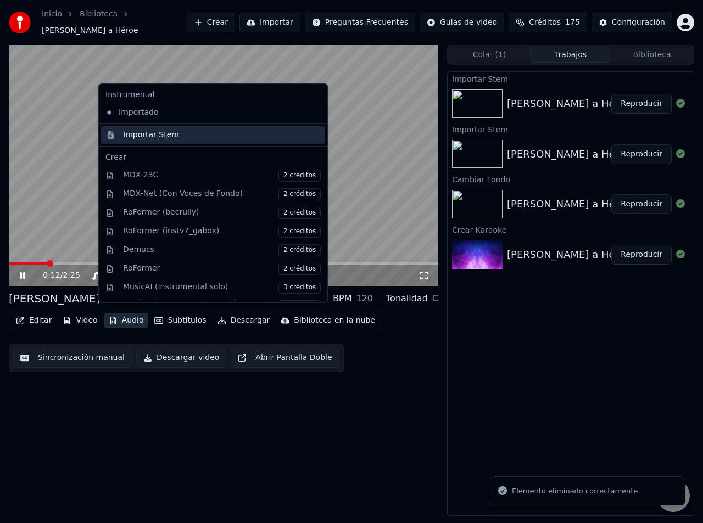
click at [186, 138] on div "Importar Stem" at bounding box center [222, 135] width 198 height 11
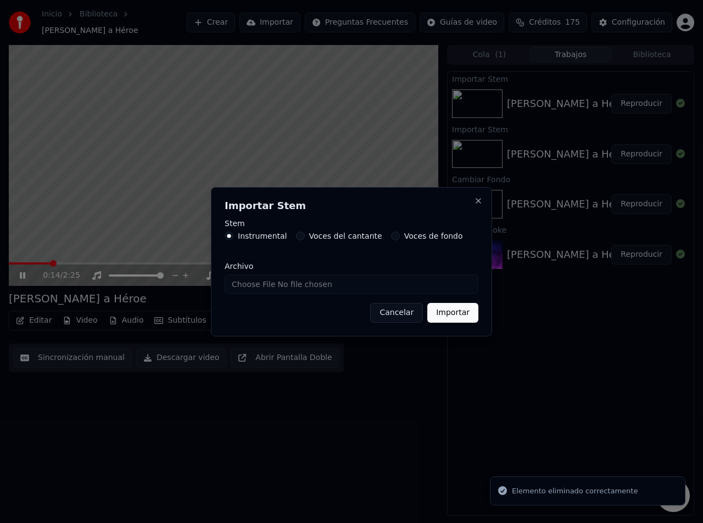
click at [300, 236] on div "Voces del cantante" at bounding box center [339, 236] width 86 height 9
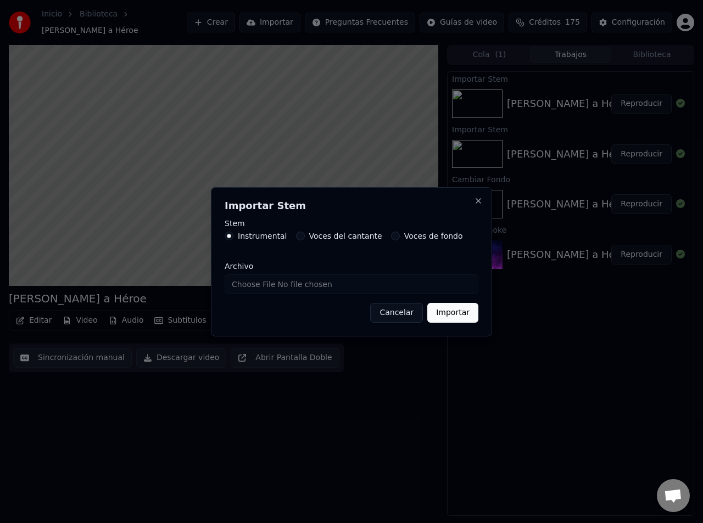
click at [297, 237] on button "Voces del cantante" at bounding box center [300, 236] width 9 height 9
click at [308, 276] on input "Archivo" at bounding box center [351, 284] width 254 height 20
type input "**********"
click at [448, 317] on button "Importar" at bounding box center [452, 313] width 51 height 20
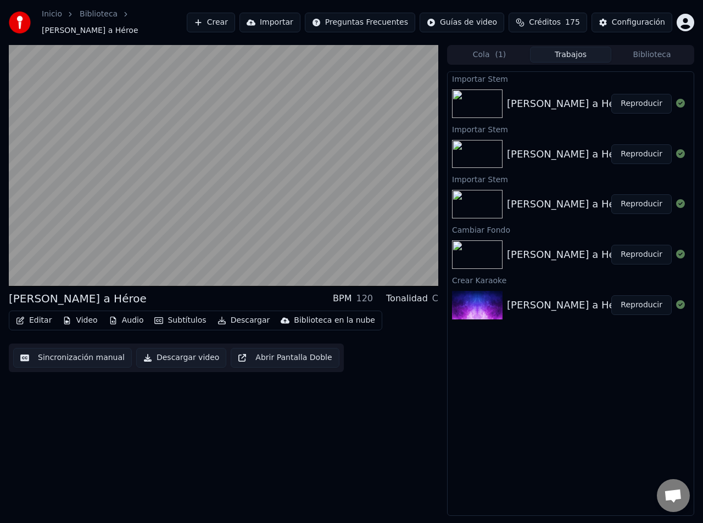
click at [639, 100] on button "Reproducir" at bounding box center [641, 104] width 60 height 20
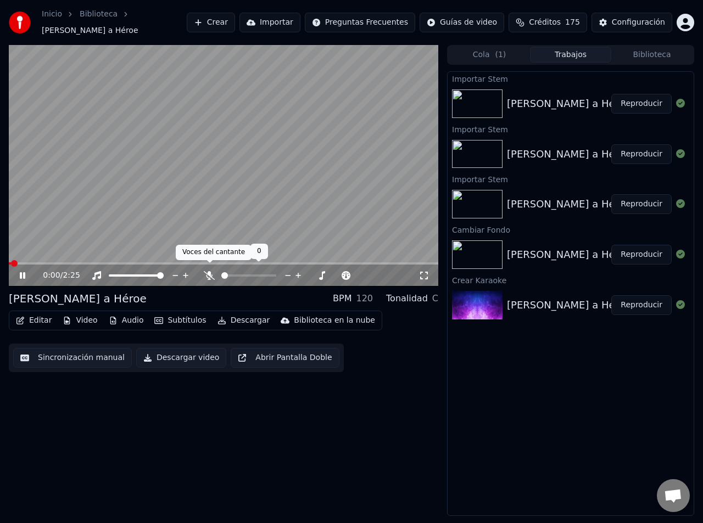
click at [204, 271] on icon at bounding box center [209, 275] width 11 height 9
click at [243, 274] on span at bounding box center [232, 275] width 22 height 2
click at [245, 272] on span at bounding box center [245, 275] width 7 height 7
click at [267, 272] on span at bounding box center [270, 275] width 7 height 7
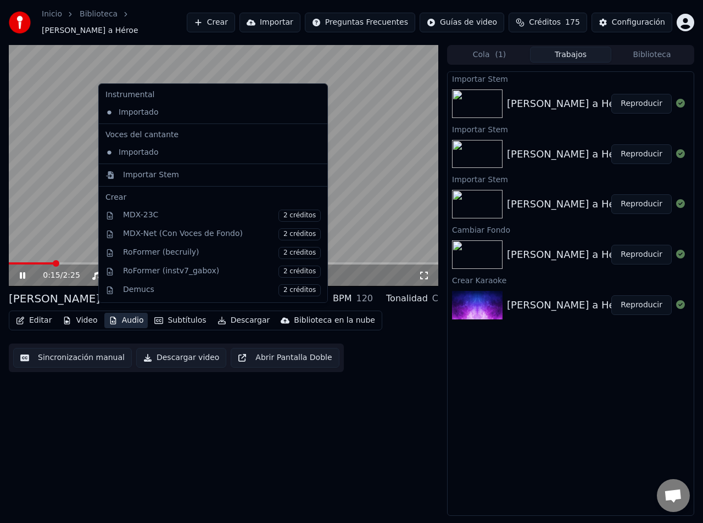
click at [133, 313] on button "Audio" at bounding box center [126, 320] width 44 height 15
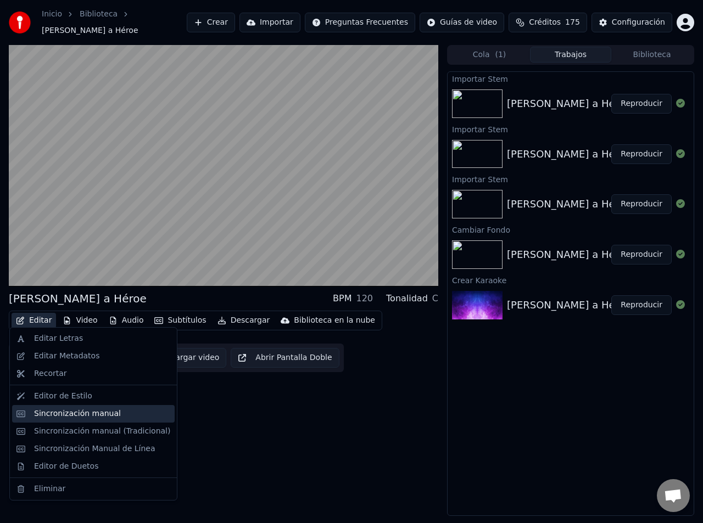
click at [114, 412] on div "Sincronización manual" at bounding box center [102, 413] width 136 height 11
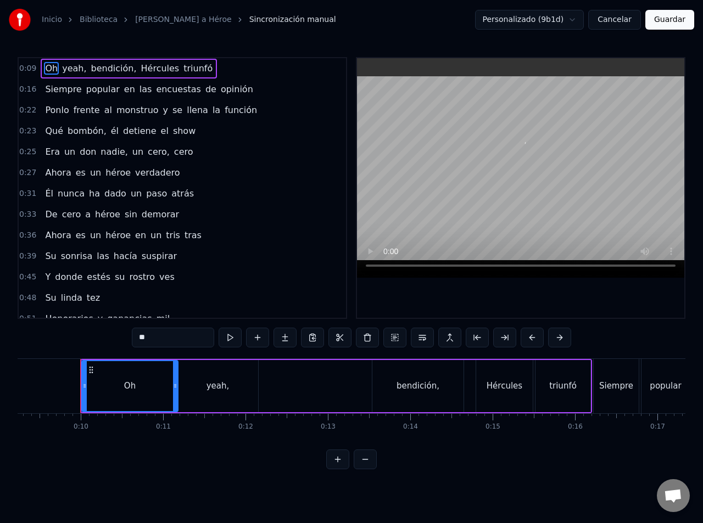
scroll to position [0, 768]
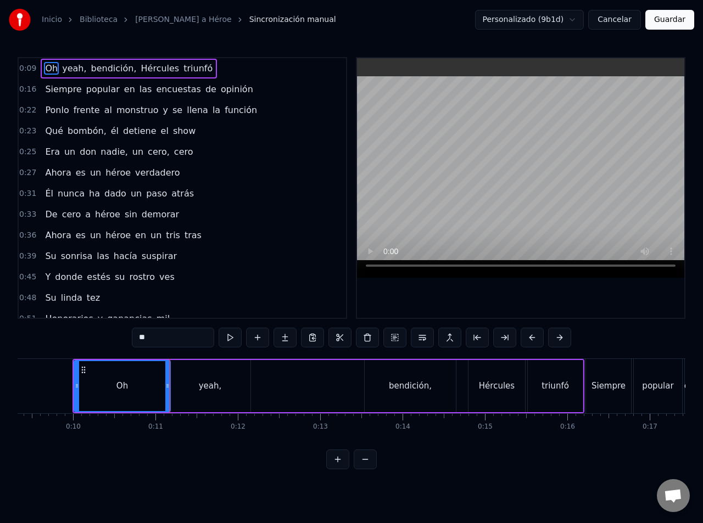
click at [46, 153] on span "Era" at bounding box center [52, 151] width 17 height 13
type input "***"
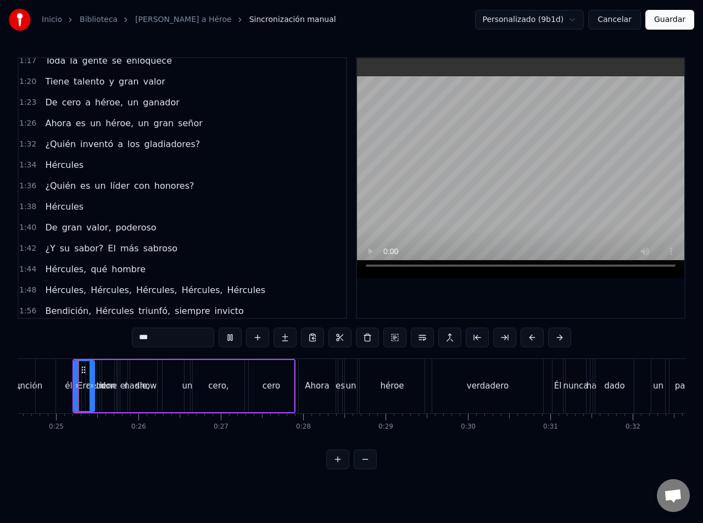
scroll to position [453, 0]
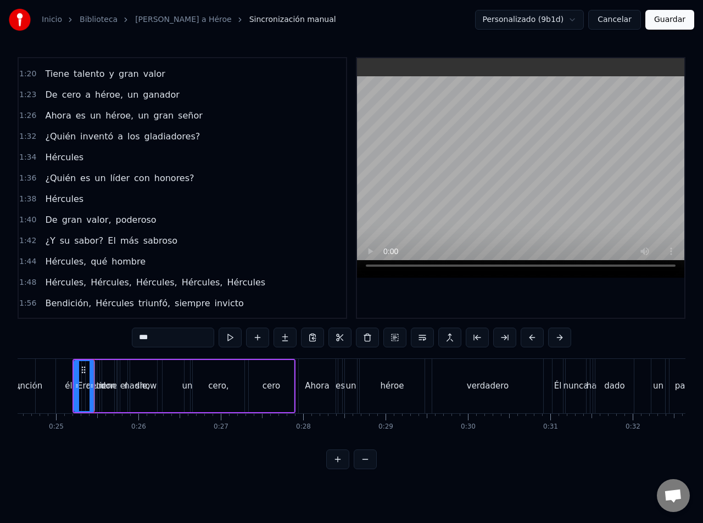
click at [232, 168] on div "1:36 ¿Quién es un líder con honores?" at bounding box center [182, 178] width 327 height 21
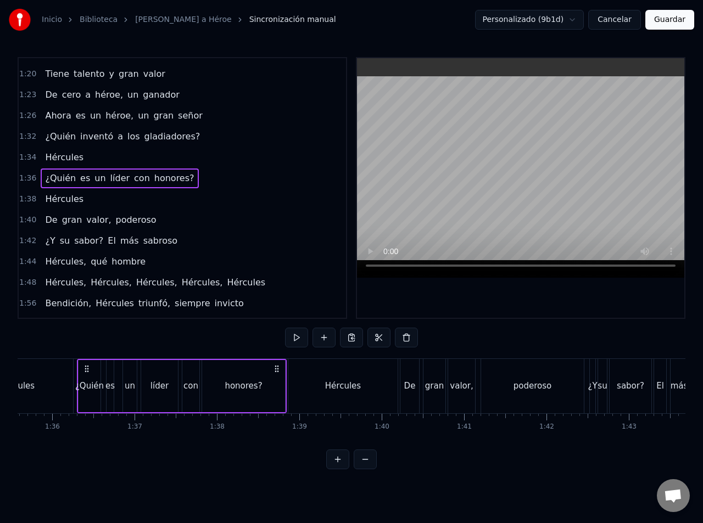
click at [256, 157] on div "1:34 Hércules" at bounding box center [182, 157] width 327 height 21
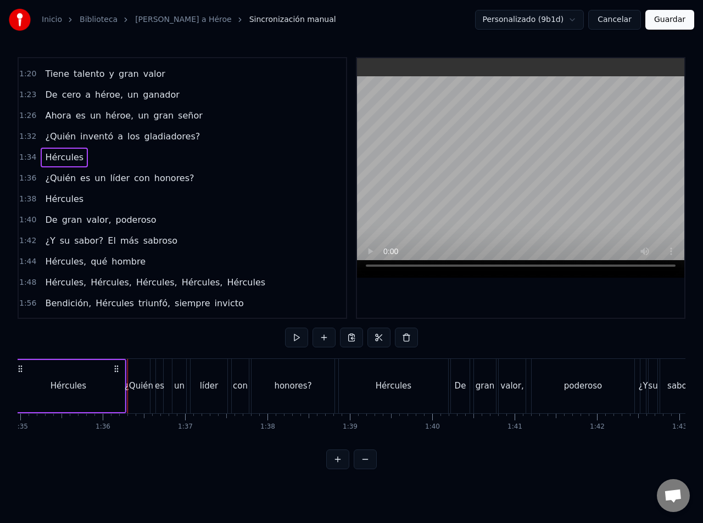
scroll to position [0, 7756]
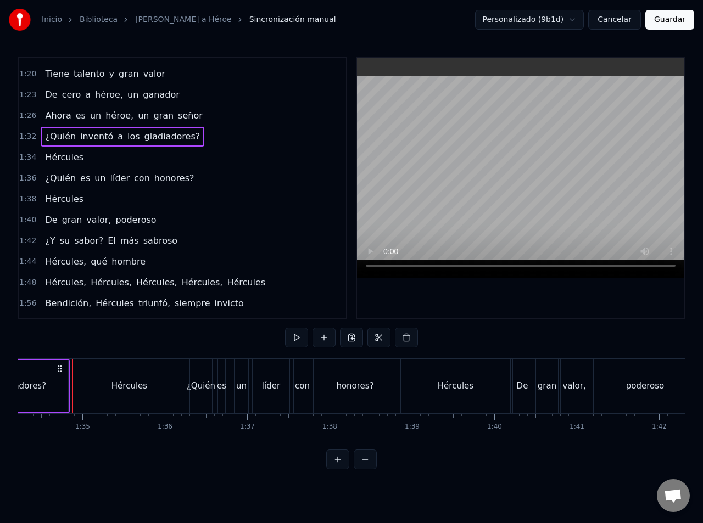
scroll to position [0, 7753]
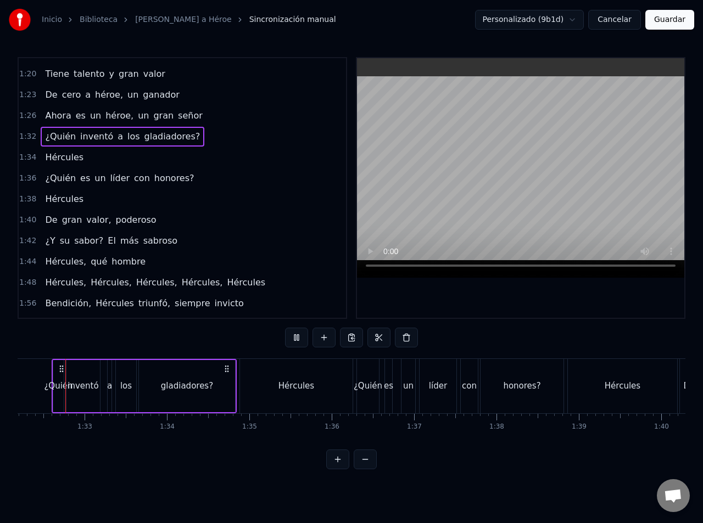
scroll to position [0, 7585]
click at [288, 398] on div "Hércules" at bounding box center [300, 386] width 113 height 54
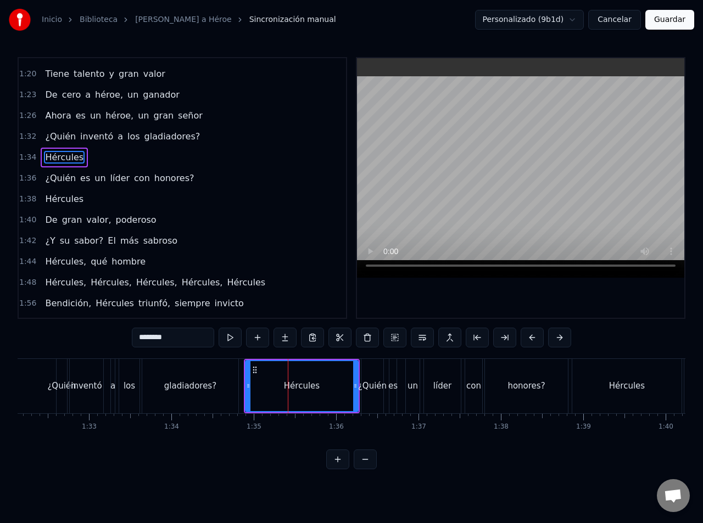
scroll to position [423, 0]
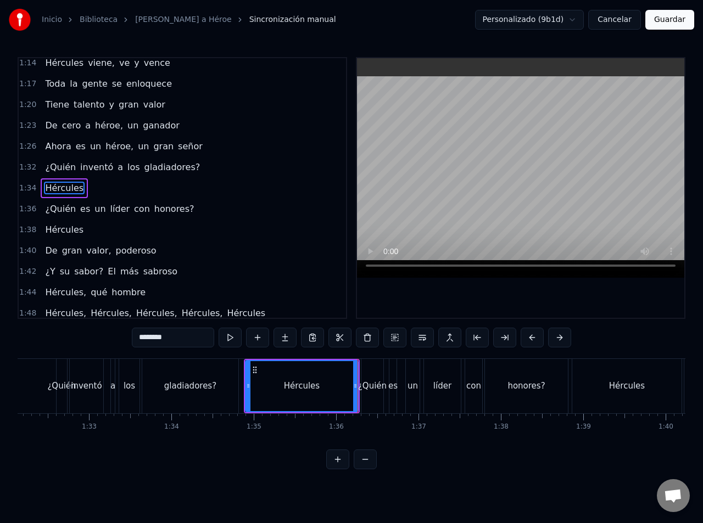
click at [297, 401] on div "Hércules" at bounding box center [301, 386] width 111 height 50
type input "******"
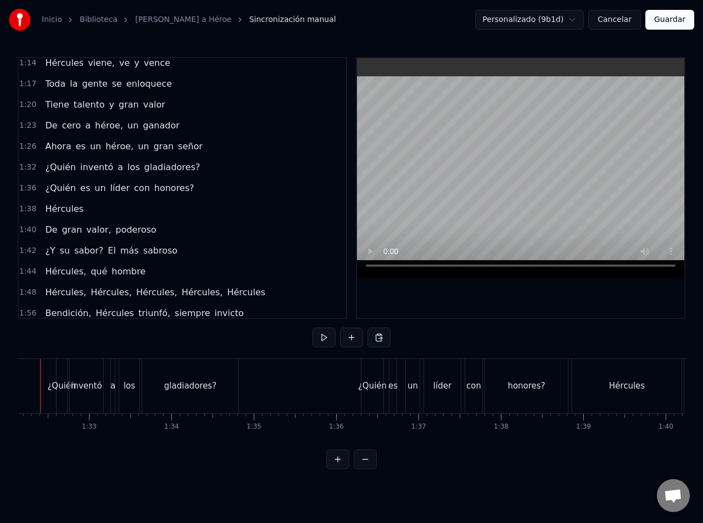
scroll to position [0, 7553]
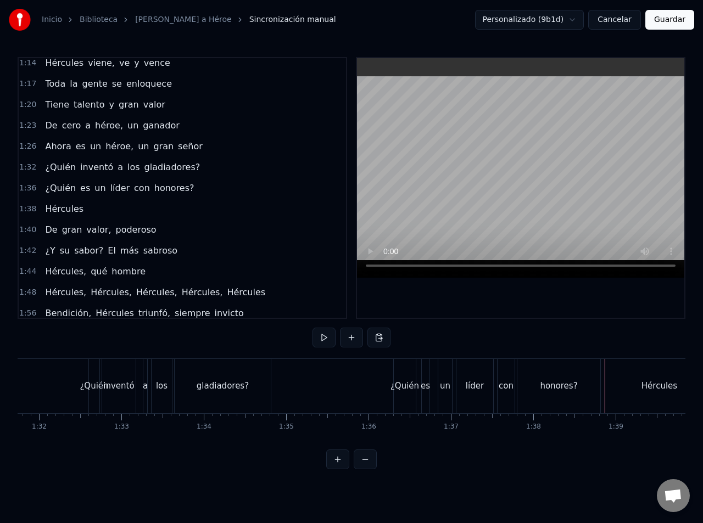
click at [613, 391] on div "Hércules" at bounding box center [658, 386] width 109 height 54
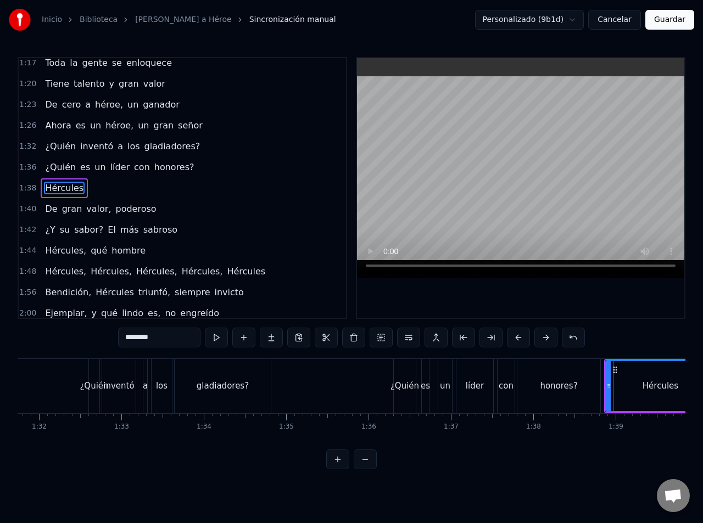
type input "**"
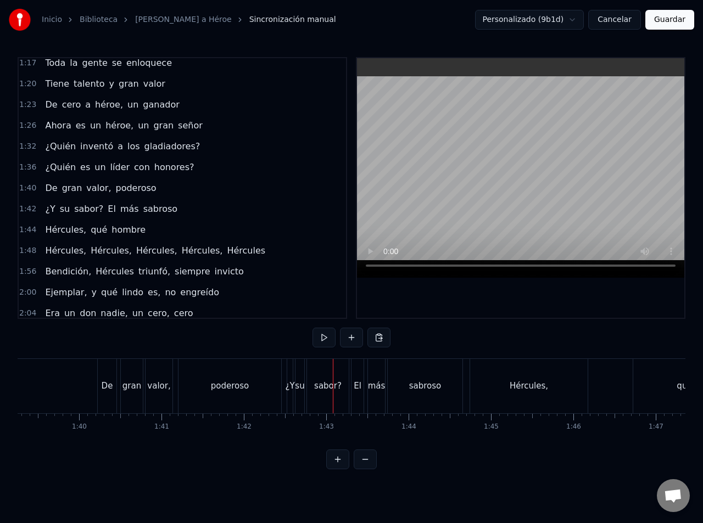
click at [246, 392] on div "poderoso" at bounding box center [244, 386] width 103 height 54
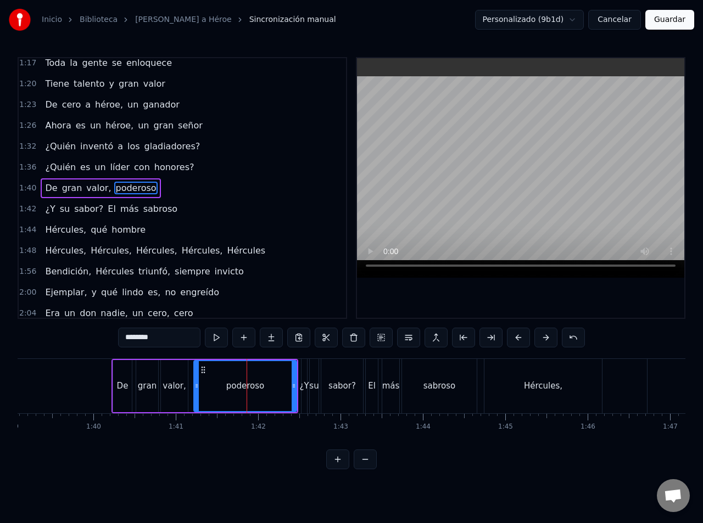
type input "**"
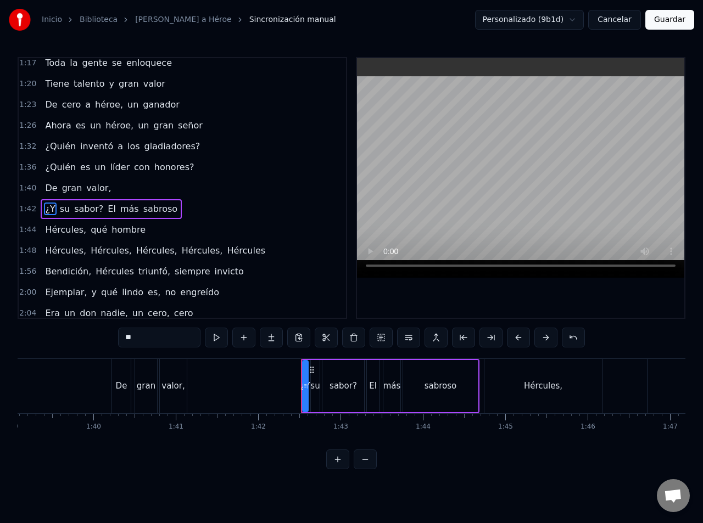
scroll to position [464, 0]
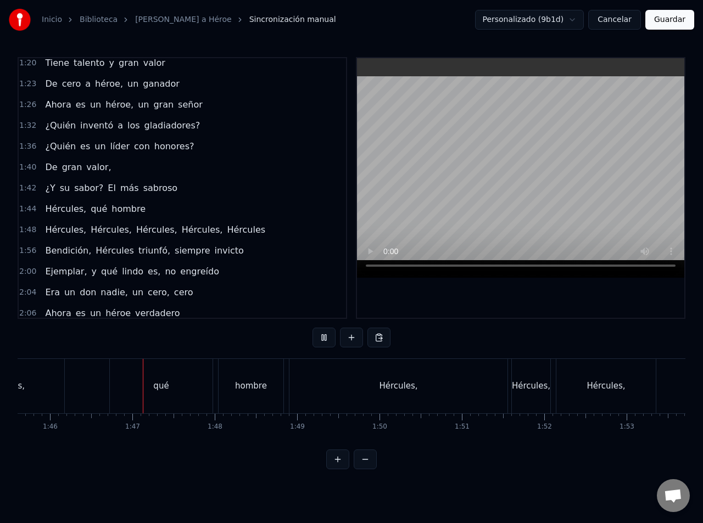
scroll to position [0, 8716]
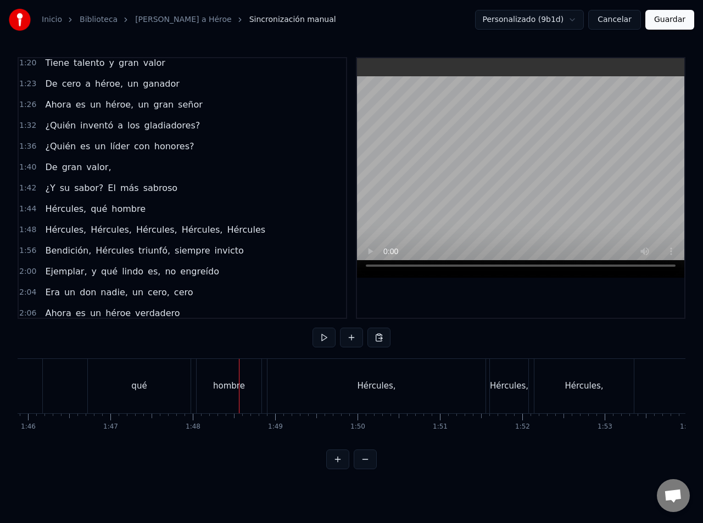
click at [148, 397] on div "qué" at bounding box center [139, 386] width 103 height 54
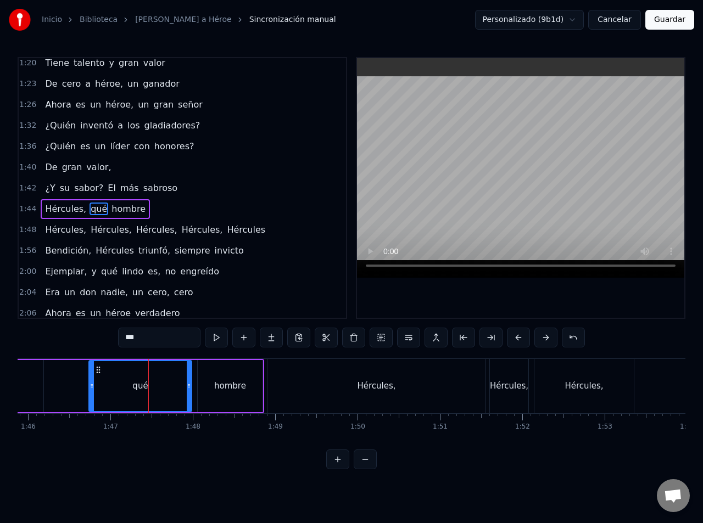
scroll to position [485, 0]
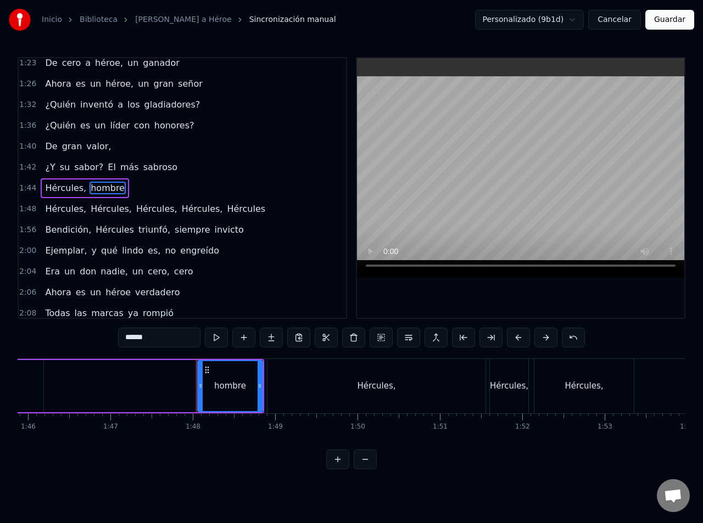
click at [218, 387] on div "hombre" at bounding box center [230, 386] width 32 height 13
type input "*********"
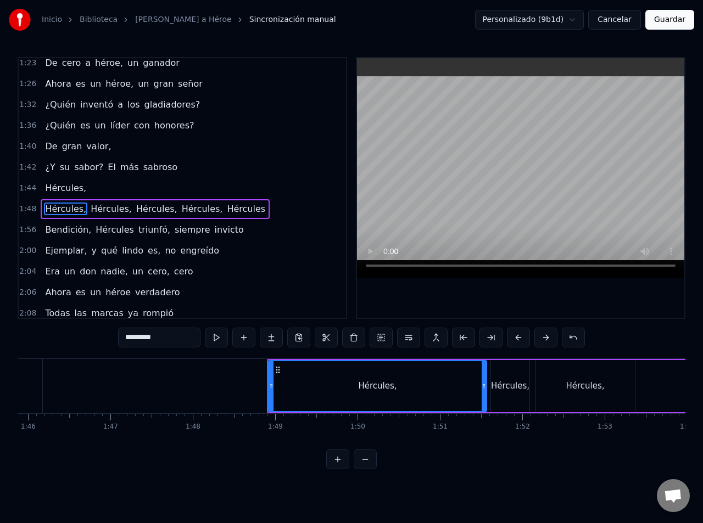
scroll to position [506, 0]
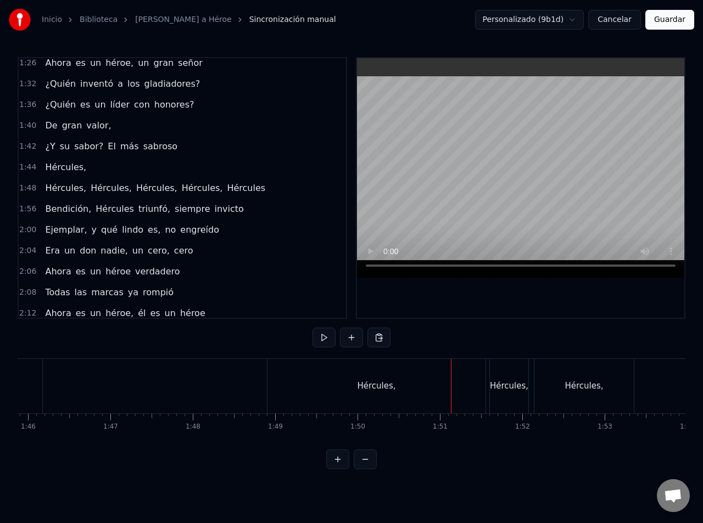
click at [433, 398] on div "Hércules," at bounding box center [376, 386] width 218 height 54
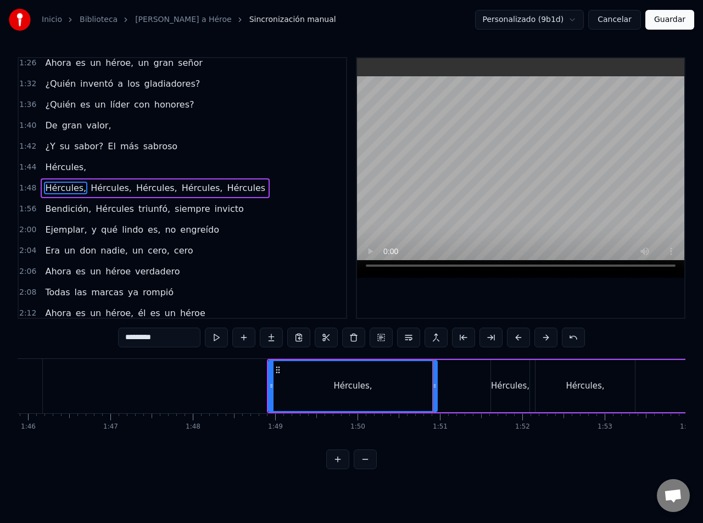
drag, startPoint x: 484, startPoint y: 388, endPoint x: 432, endPoint y: 393, distance: 52.4
click at [432, 393] on div at bounding box center [434, 386] width 4 height 50
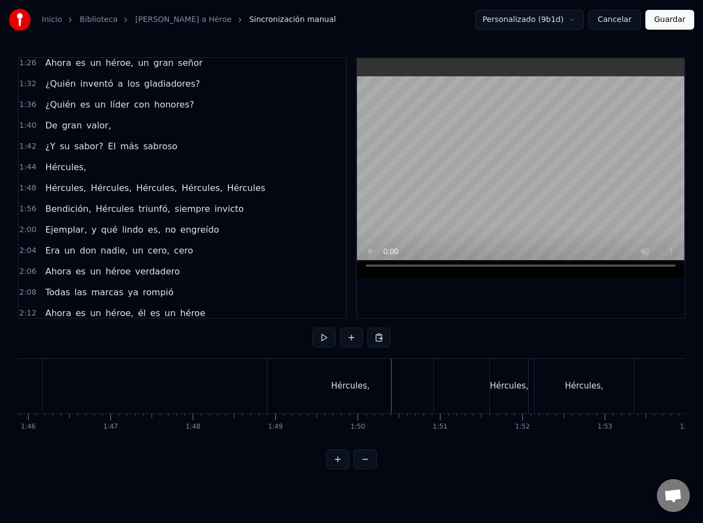
click at [432, 388] on div "Hércules," at bounding box center [350, 386] width 166 height 54
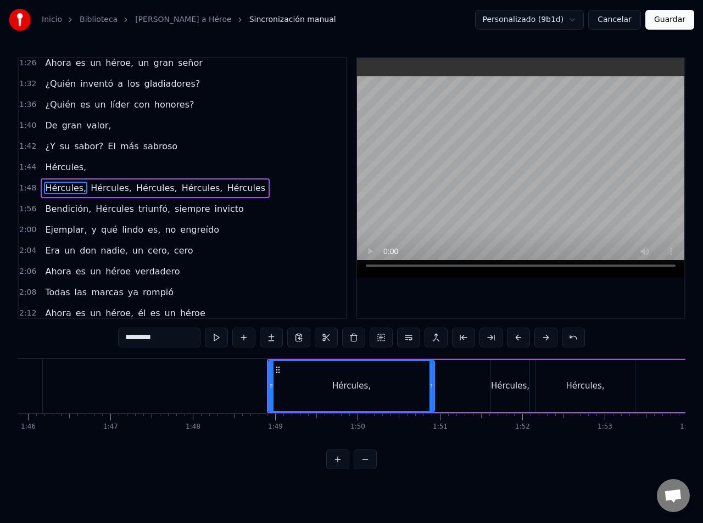
click at [428, 382] on div "Hércules," at bounding box center [351, 386] width 165 height 50
drag, startPoint x: 432, startPoint y: 384, endPoint x: 384, endPoint y: 390, distance: 48.7
click at [384, 390] on div at bounding box center [383, 386] width 4 height 50
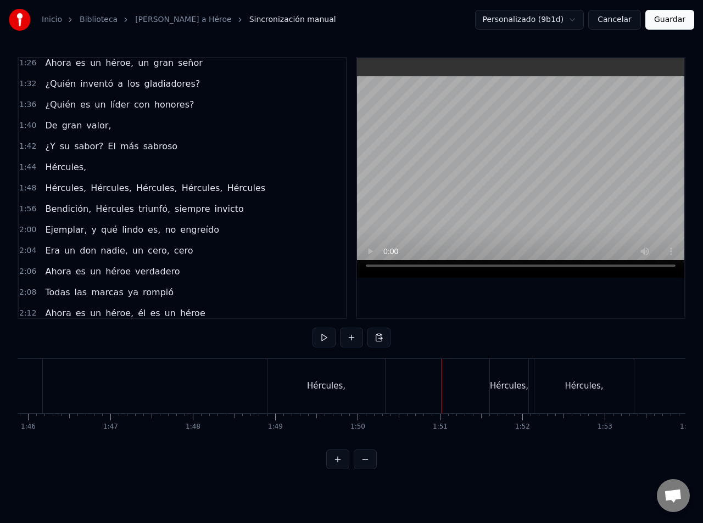
click at [495, 390] on div "Hércules," at bounding box center [509, 386] width 38 height 13
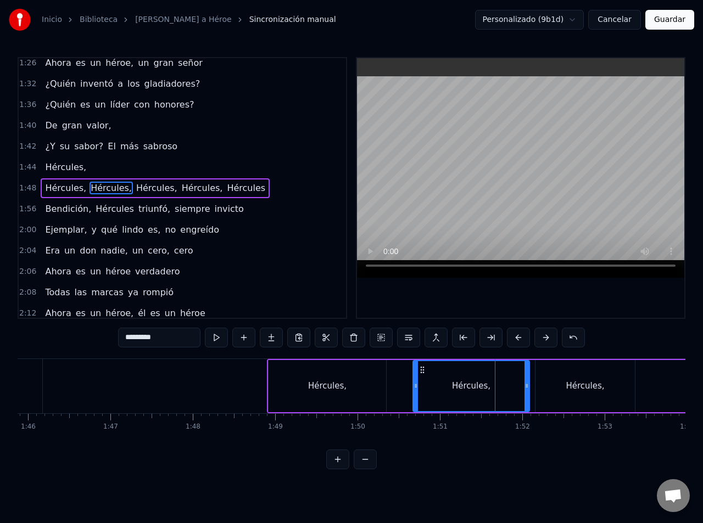
drag, startPoint x: 492, startPoint y: 385, endPoint x: 414, endPoint y: 397, distance: 78.8
click at [414, 397] on div at bounding box center [415, 386] width 4 height 50
drag, startPoint x: 525, startPoint y: 391, endPoint x: 548, endPoint y: 391, distance: 23.6
click at [548, 391] on div at bounding box center [548, 386] width 4 height 50
click at [399, 386] on div "[PERSON_NAME], [PERSON_NAME], [PERSON_NAME], [PERSON_NAME], [PERSON_NAME]" at bounding box center [585, 386] width 636 height 54
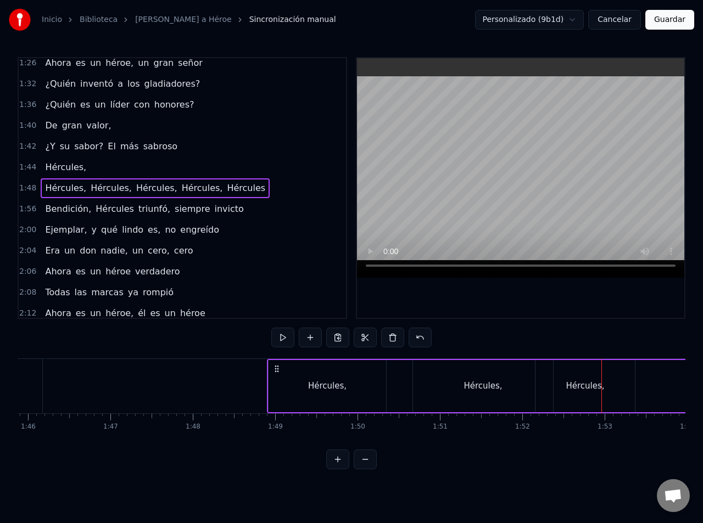
click at [580, 387] on div "Hércules," at bounding box center [584, 386] width 38 height 13
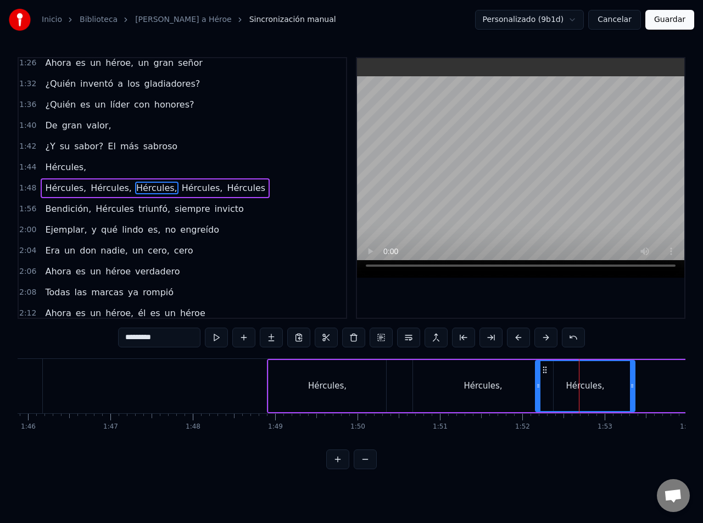
click at [577, 384] on div "Hércules," at bounding box center [584, 386] width 38 height 13
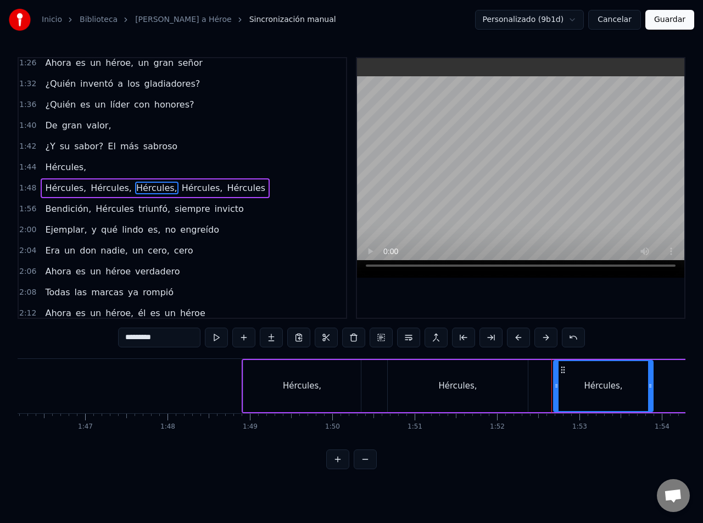
scroll to position [0, 8747]
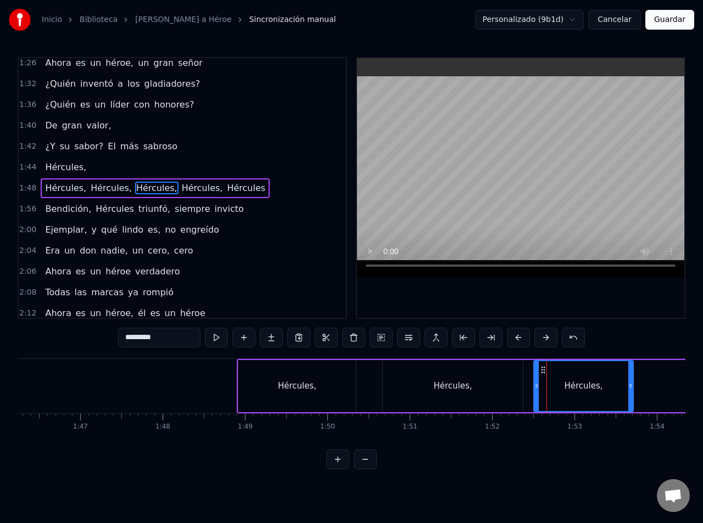
click at [543, 372] on icon at bounding box center [542, 370] width 9 height 9
drag, startPoint x: 630, startPoint y: 379, endPoint x: 657, endPoint y: 379, distance: 27.4
click at [657, 379] on div at bounding box center [657, 386] width 4 height 50
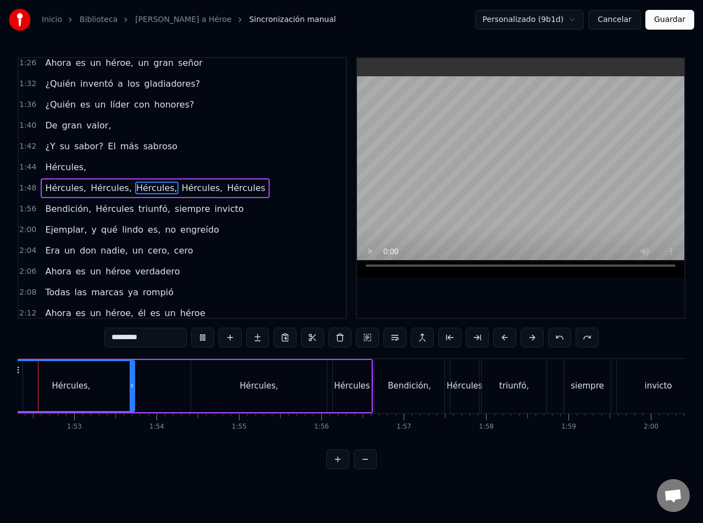
scroll to position [0, 9207]
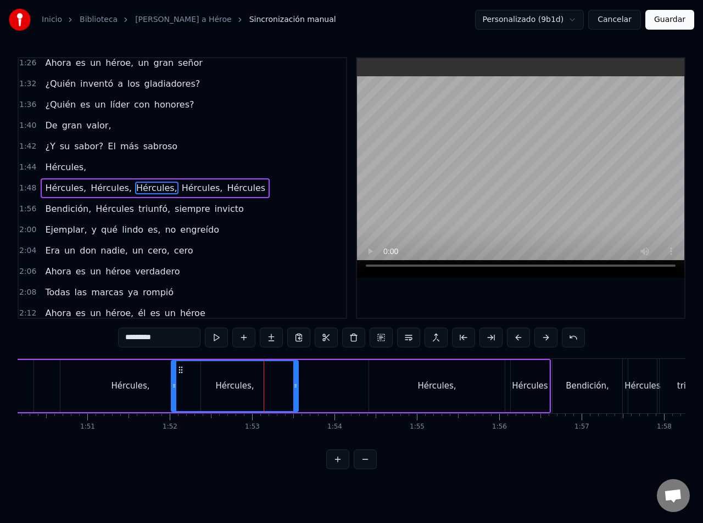
drag, startPoint x: 175, startPoint y: 424, endPoint x: 148, endPoint y: 430, distance: 28.1
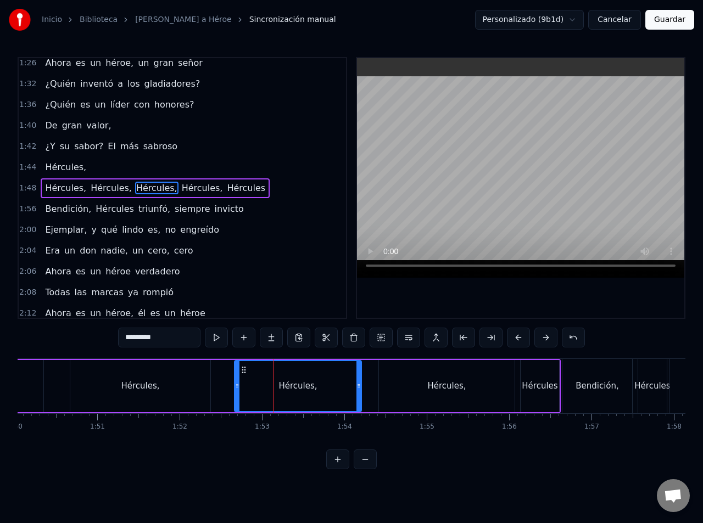
drag, startPoint x: 191, startPoint y: 369, endPoint x: 243, endPoint y: 369, distance: 51.6
click at [244, 369] on icon at bounding box center [243, 370] width 9 height 9
click at [171, 388] on div "Hércules," at bounding box center [140, 386] width 140 height 52
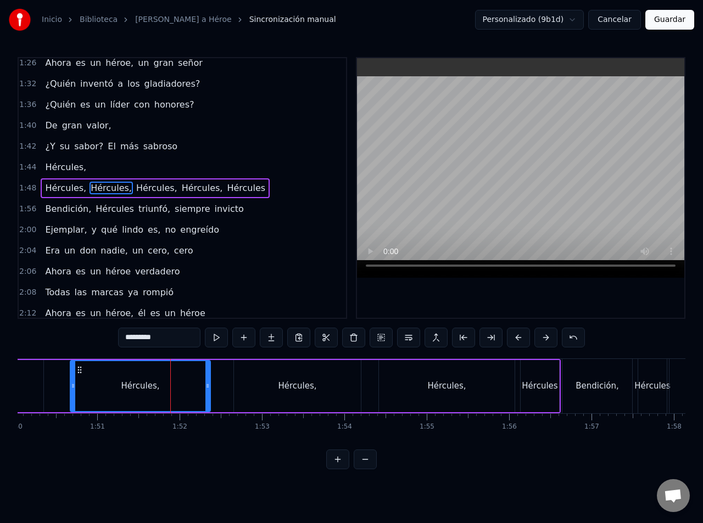
scroll to position [0, 9055]
click at [226, 408] on div "[PERSON_NAME], [PERSON_NAME], [PERSON_NAME], [PERSON_NAME], [PERSON_NAME]" at bounding box center [246, 386] width 636 height 54
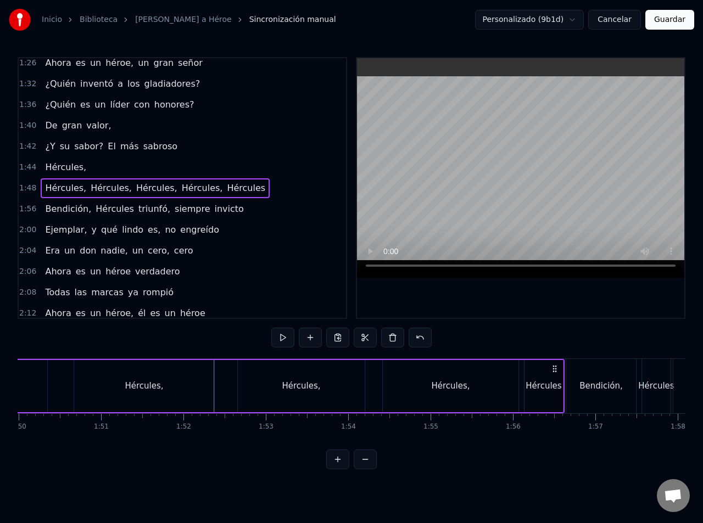
click at [226, 402] on div "[PERSON_NAME], [PERSON_NAME], [PERSON_NAME], [PERSON_NAME], [PERSON_NAME]" at bounding box center [246, 386] width 636 height 54
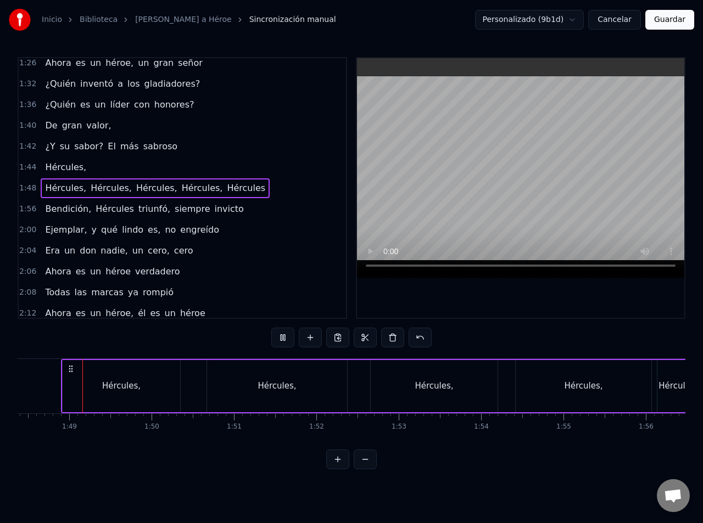
scroll to position [0, 8911]
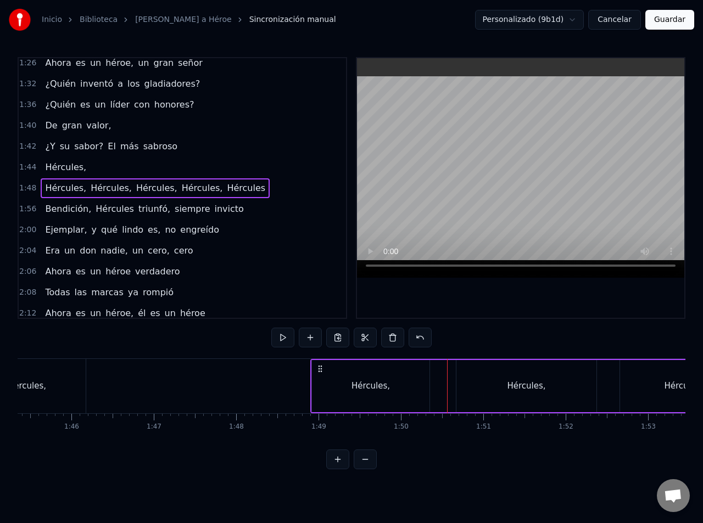
drag, startPoint x: 244, startPoint y: 427, endPoint x: 213, endPoint y: 429, distance: 31.3
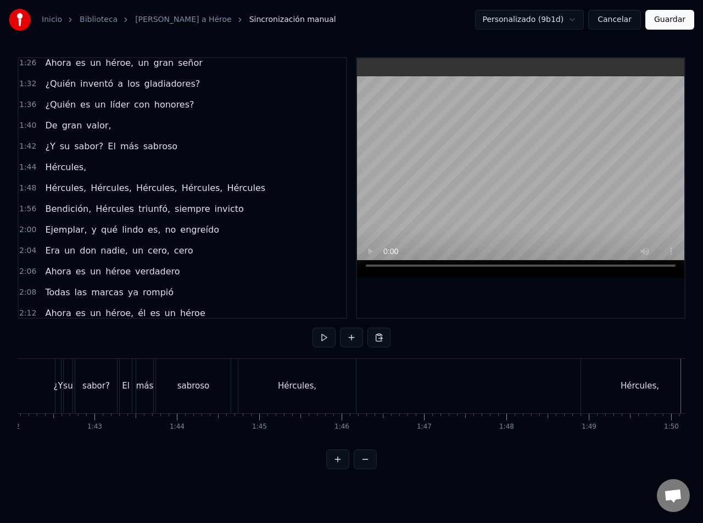
drag, startPoint x: 186, startPoint y: 384, endPoint x: 134, endPoint y: 384, distance: 51.6
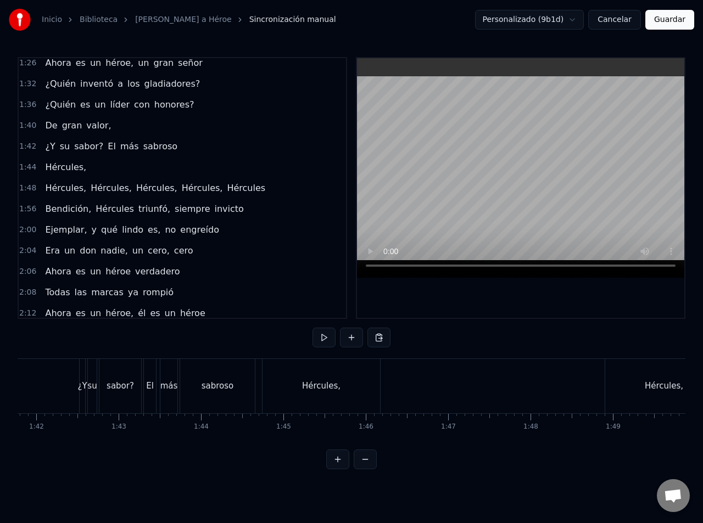
click at [632, 390] on div "Hércules," at bounding box center [674, 386] width 117 height 54
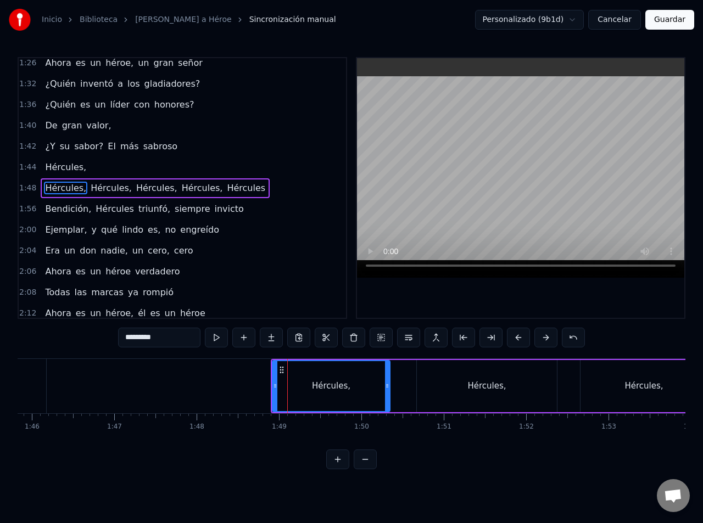
drag, startPoint x: 137, startPoint y: 429, endPoint x: 116, endPoint y: 430, distance: 20.3
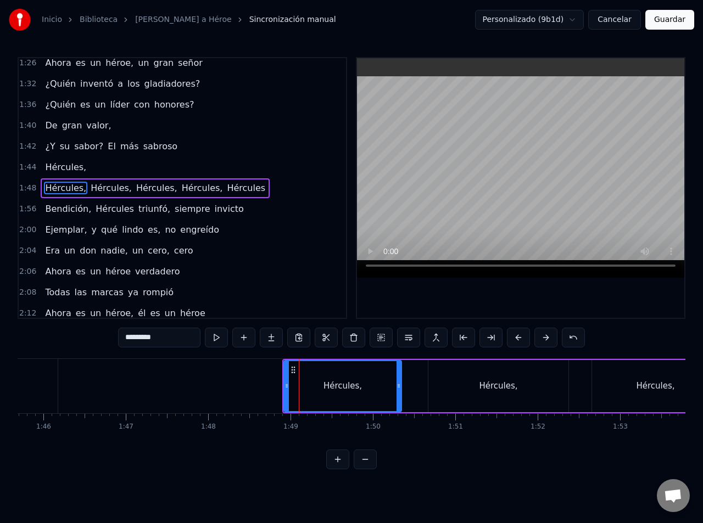
click at [307, 384] on div "Hércules," at bounding box center [342, 386] width 116 height 50
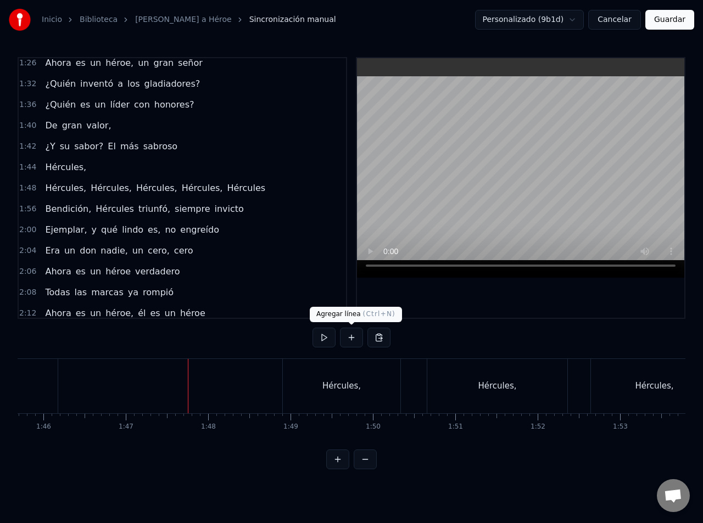
click at [355, 339] on button at bounding box center [351, 338] width 23 height 20
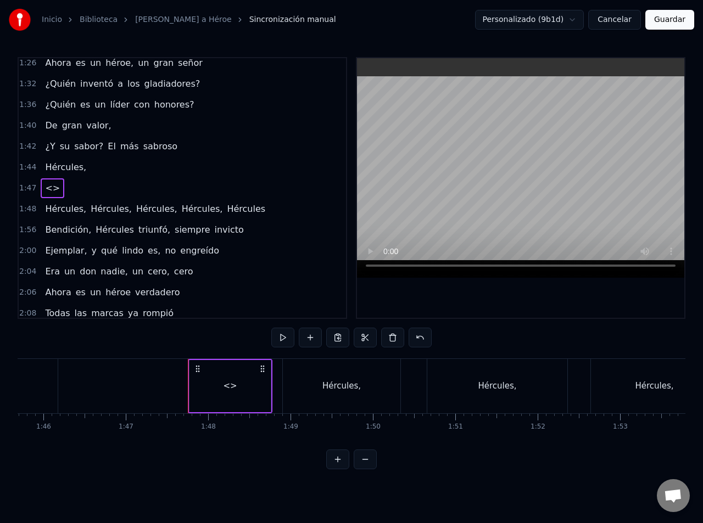
click at [194, 367] on icon at bounding box center [197, 368] width 9 height 9
click at [188, 369] on div at bounding box center [188, 386] width 1 height 54
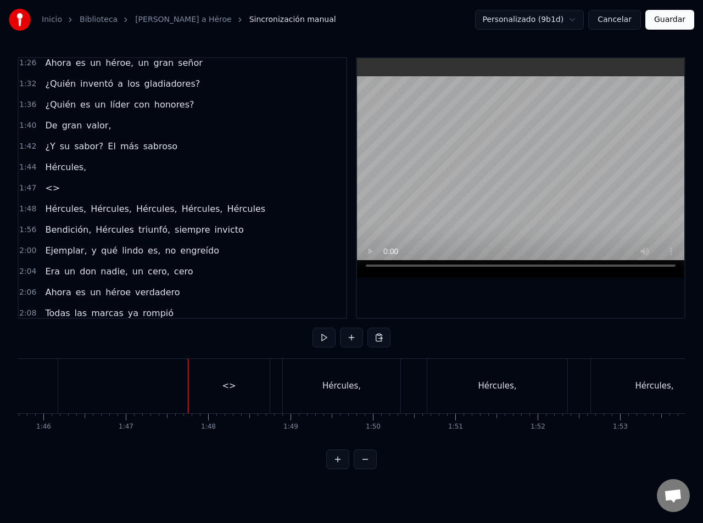
drag, startPoint x: 215, startPoint y: 369, endPoint x: 198, endPoint y: 371, distance: 17.1
click at [198, 371] on div "<>" at bounding box center [228, 386] width 81 height 54
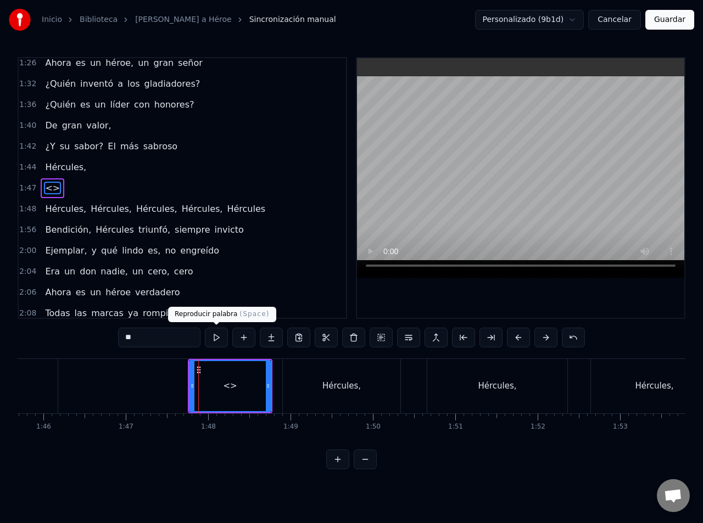
click at [177, 335] on input "**" at bounding box center [159, 338] width 82 height 20
click at [102, 335] on div "0:09 Oh yeah, bendición, Hércules triunfó 0:16 Siempre popular en las encuestas…" at bounding box center [351, 263] width 667 height 412
click at [193, 385] on icon at bounding box center [192, 385] width 4 height 9
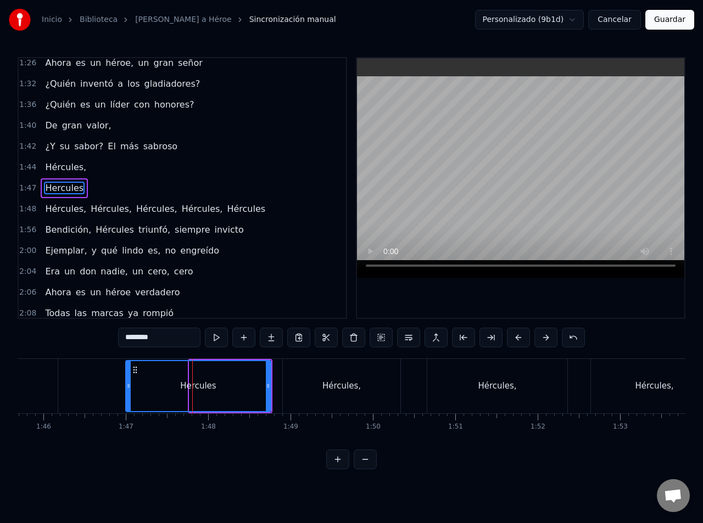
drag, startPoint x: 190, startPoint y: 385, endPoint x: 120, endPoint y: 389, distance: 70.9
click at [126, 390] on icon at bounding box center [128, 385] width 4 height 9
type input "********"
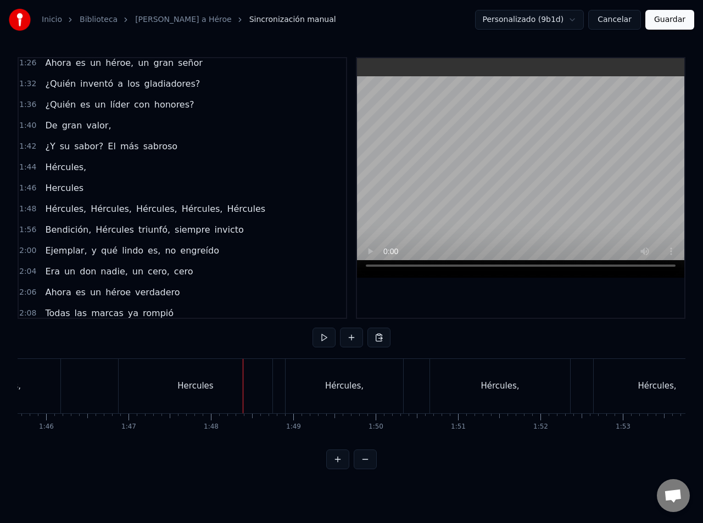
click at [271, 380] on div "Hercules" at bounding box center [196, 386] width 154 height 54
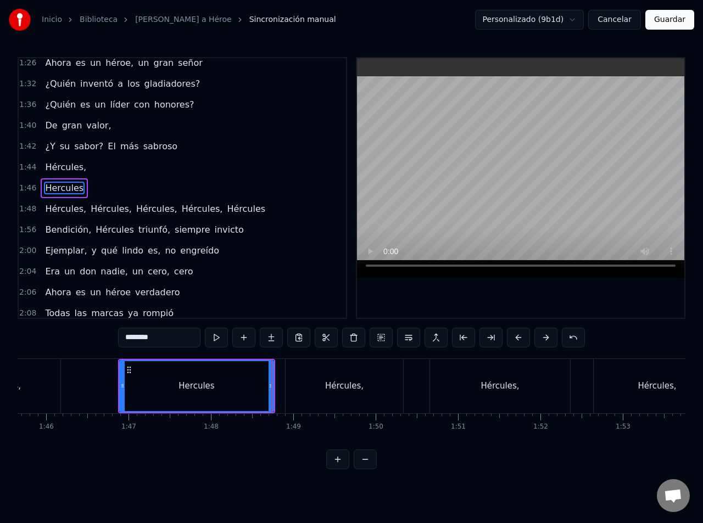
drag, startPoint x: 271, startPoint y: 381, endPoint x: 249, endPoint y: 382, distance: 22.0
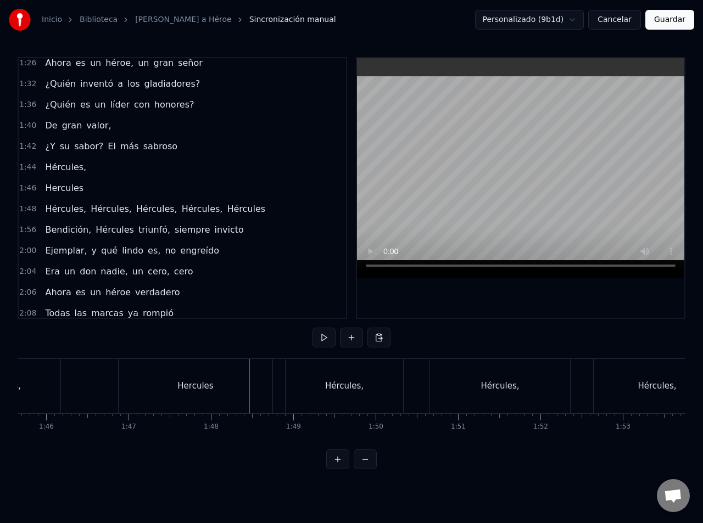
click at [268, 382] on div "Hercules" at bounding box center [196, 386] width 154 height 54
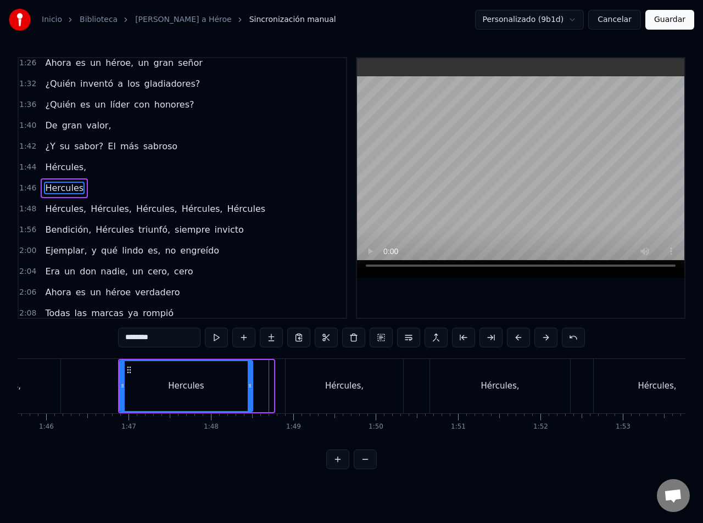
drag, startPoint x: 268, startPoint y: 382, endPoint x: 249, endPoint y: 384, distance: 19.9
click at [249, 384] on icon at bounding box center [250, 385] width 4 height 9
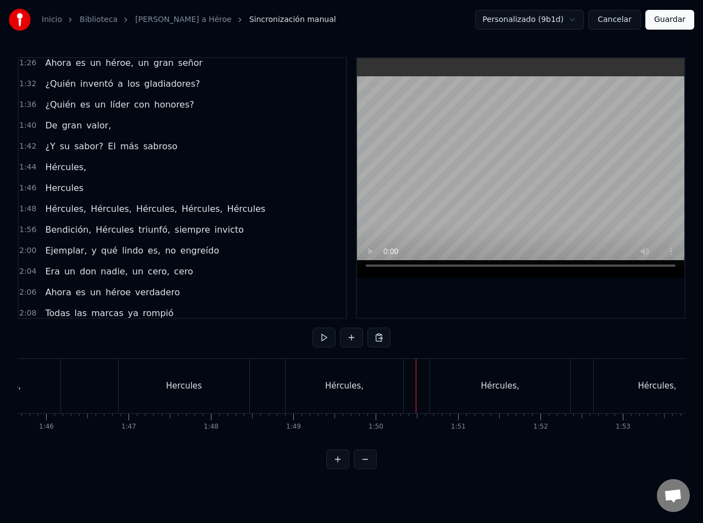
click at [209, 394] on div "Hercules" at bounding box center [184, 386] width 131 height 54
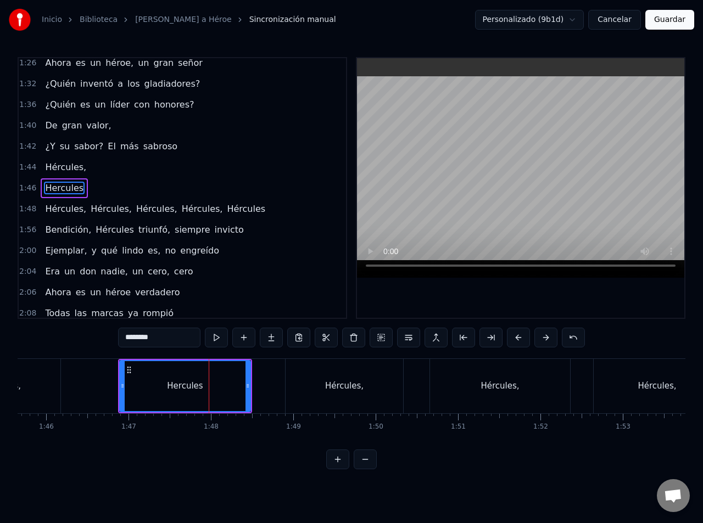
click at [74, 186] on span "Hercules" at bounding box center [64, 188] width 41 height 13
click at [168, 340] on input "********" at bounding box center [159, 338] width 82 height 20
type input "*********"
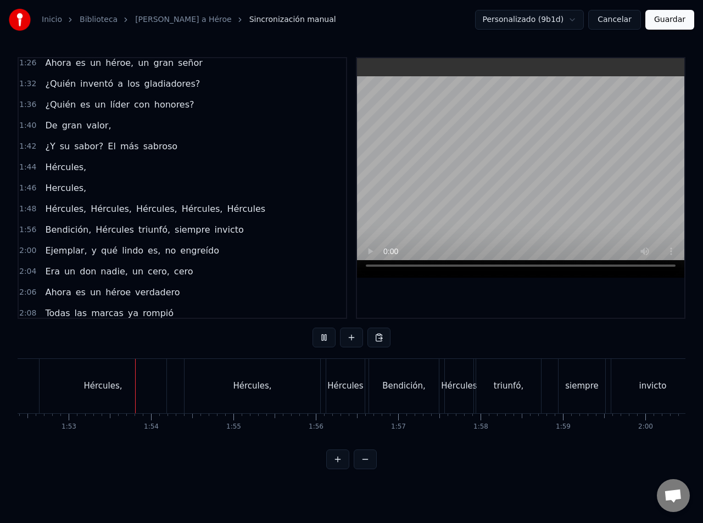
scroll to position [0, 9273]
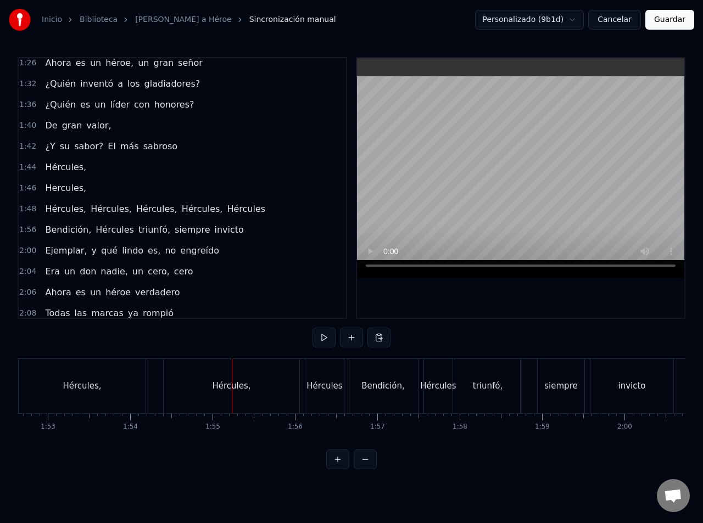
click at [120, 385] on div "Hércules," at bounding box center [82, 386] width 127 height 54
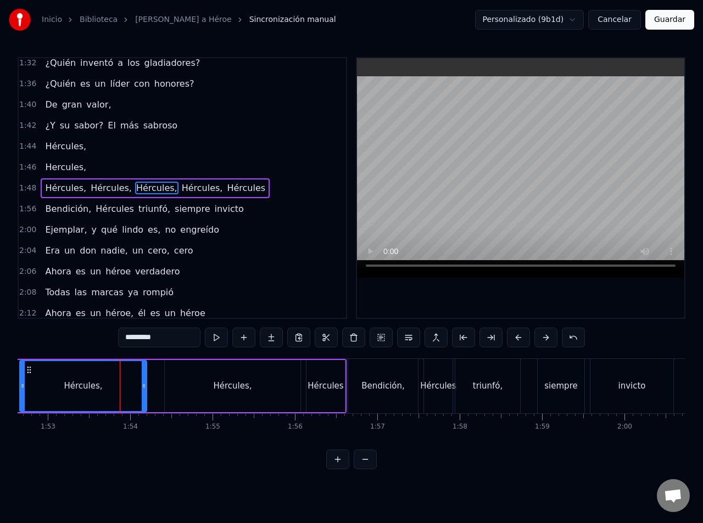
click at [157, 387] on div "[PERSON_NAME], [PERSON_NAME], [PERSON_NAME], [PERSON_NAME], [PERSON_NAME]" at bounding box center [28, 386] width 636 height 54
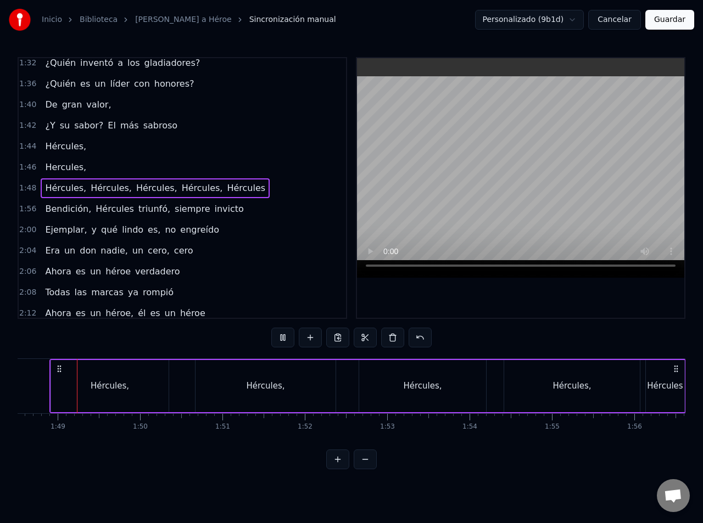
scroll to position [0, 8928]
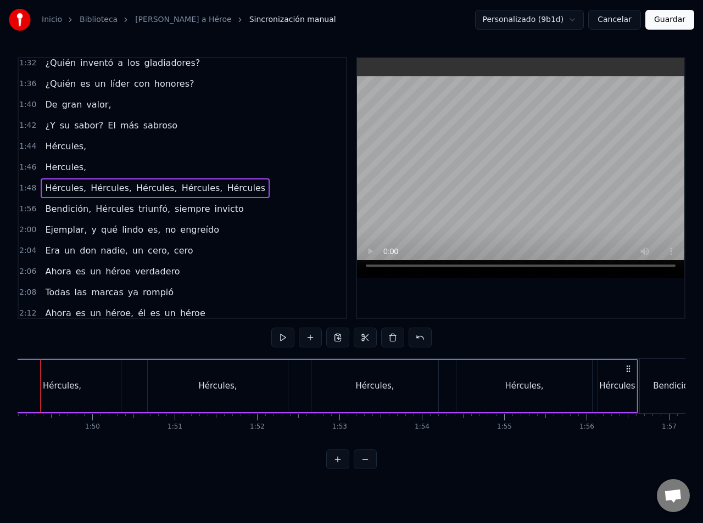
drag, startPoint x: 86, startPoint y: 401, endPoint x: 143, endPoint y: 400, distance: 56.6
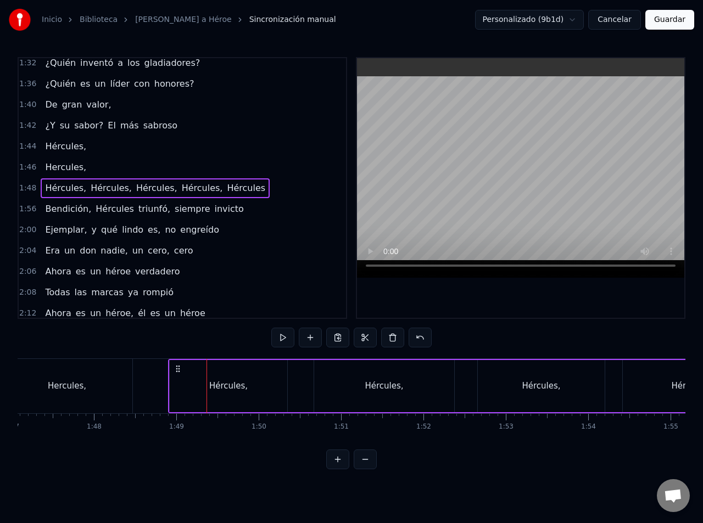
drag, startPoint x: 123, startPoint y: 402, endPoint x: 77, endPoint y: 406, distance: 46.3
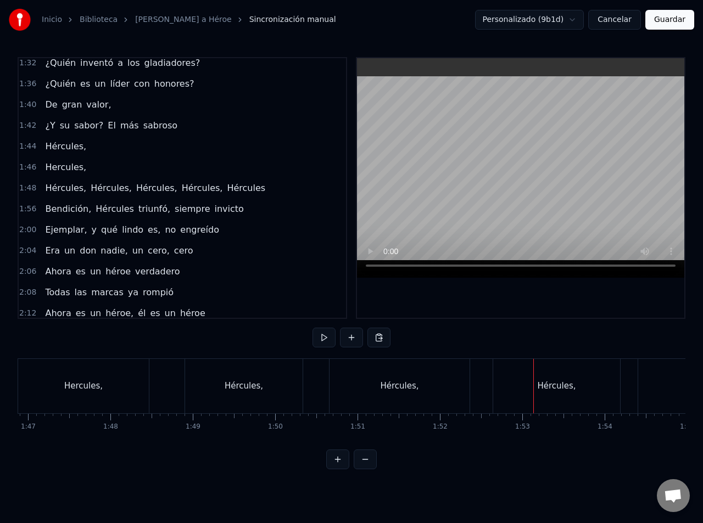
click at [509, 386] on div "Hércules," at bounding box center [556, 386] width 127 height 54
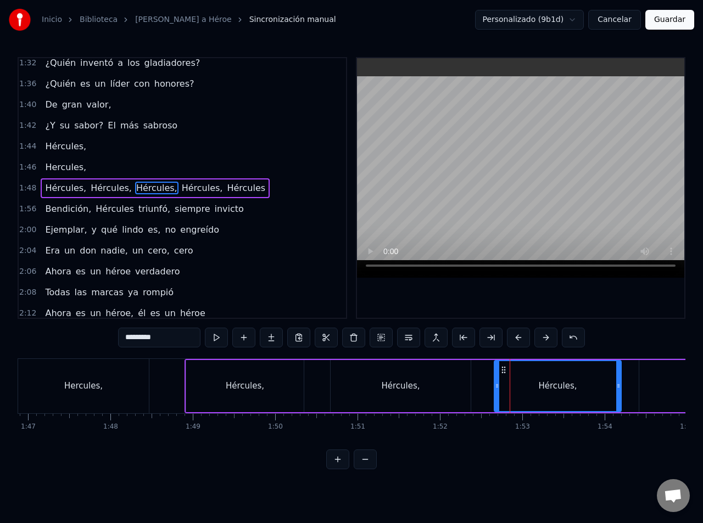
click at [486, 375] on div "[PERSON_NAME], [PERSON_NAME], [PERSON_NAME], [PERSON_NAME], [PERSON_NAME]" at bounding box center [502, 386] width 636 height 54
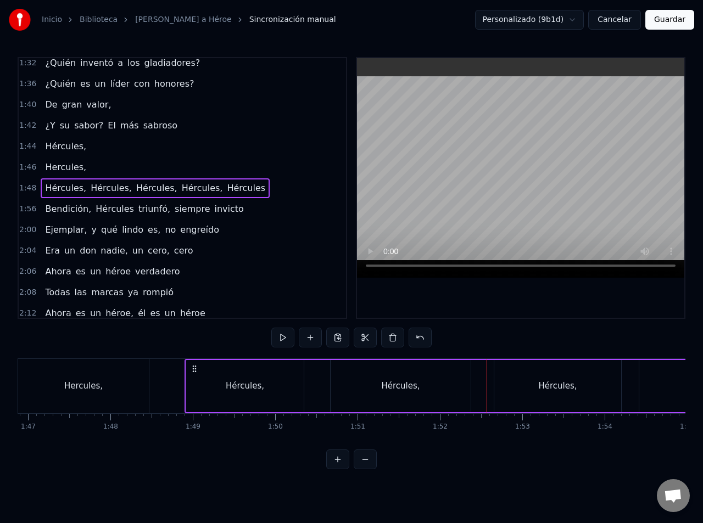
click at [481, 385] on div "[PERSON_NAME], [PERSON_NAME], [PERSON_NAME], [PERSON_NAME], [PERSON_NAME]" at bounding box center [502, 386] width 636 height 54
click at [481, 389] on div "[PERSON_NAME], [PERSON_NAME], [PERSON_NAME], [PERSON_NAME], [PERSON_NAME]" at bounding box center [502, 386] width 636 height 54
click at [477, 342] on div "0:09 Oh yeah, bendición, Hércules triunfó 0:16 Siempre popular en las encuestas…" at bounding box center [351, 263] width 667 height 412
click at [486, 385] on div "[PERSON_NAME], [PERSON_NAME], [PERSON_NAME], [PERSON_NAME], [PERSON_NAME]" at bounding box center [502, 386] width 636 height 54
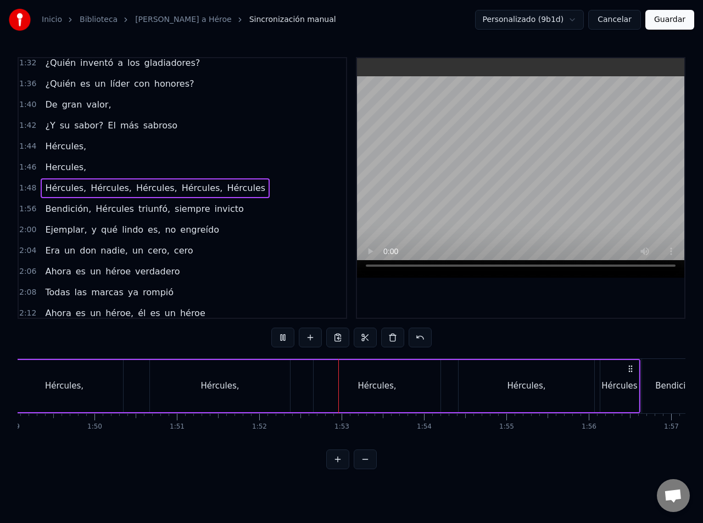
drag, startPoint x: 509, startPoint y: 429, endPoint x: 523, endPoint y: 429, distance: 13.2
click at [401, 390] on div "Hércules," at bounding box center [375, 386] width 127 height 52
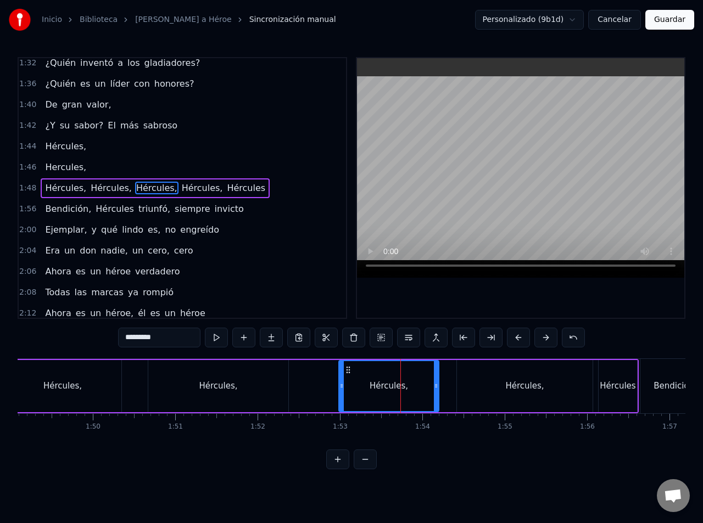
drag, startPoint x: 314, startPoint y: 379, endPoint x: 341, endPoint y: 383, distance: 27.2
click at [341, 383] on div at bounding box center [341, 386] width 4 height 50
drag, startPoint x: 436, startPoint y: 381, endPoint x: 456, endPoint y: 384, distance: 19.3
click at [455, 384] on icon at bounding box center [453, 385] width 4 height 9
click at [492, 387] on div "Hércules," at bounding box center [525, 386] width 136 height 52
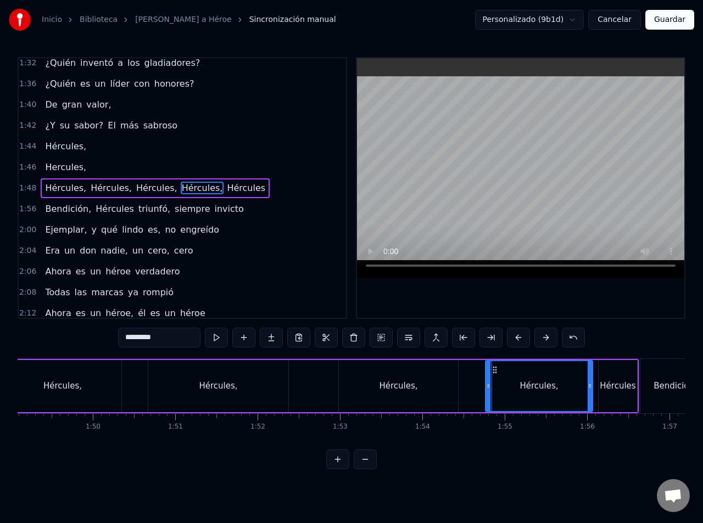
drag, startPoint x: 458, startPoint y: 380, endPoint x: 486, endPoint y: 384, distance: 28.8
click at [486, 384] on div at bounding box center [488, 386] width 4 height 50
drag, startPoint x: 486, startPoint y: 384, endPoint x: 499, endPoint y: 386, distance: 12.8
click at [499, 386] on icon at bounding box center [500, 385] width 4 height 9
click at [605, 388] on div "Hércules" at bounding box center [617, 386] width 36 height 13
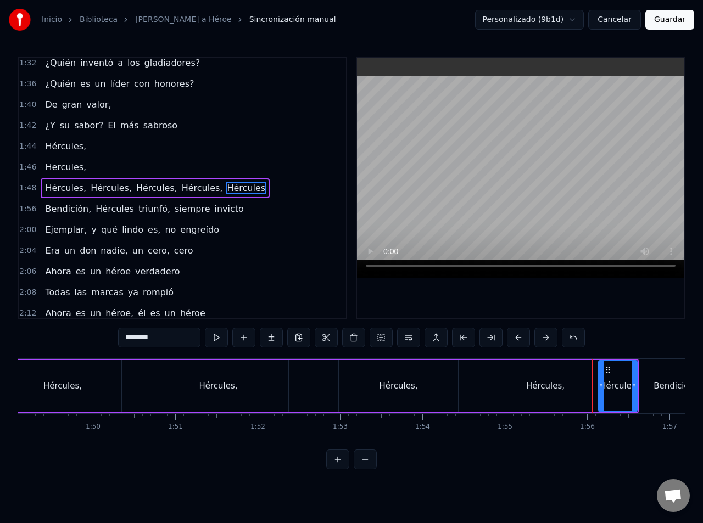
type input "**********"
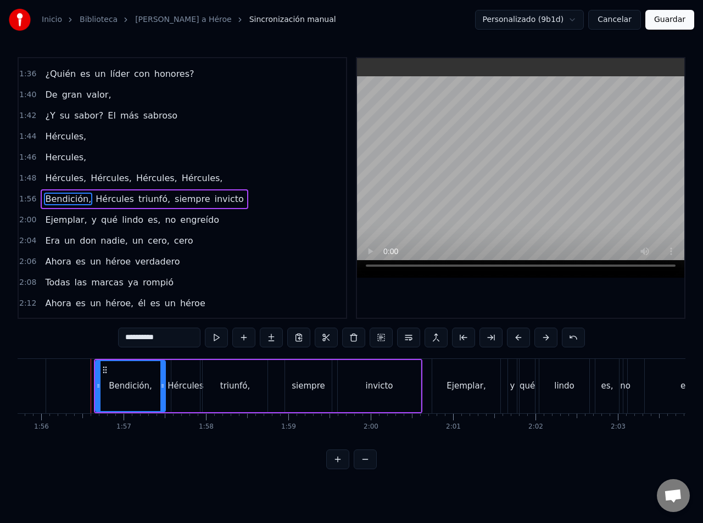
scroll to position [0, 9545]
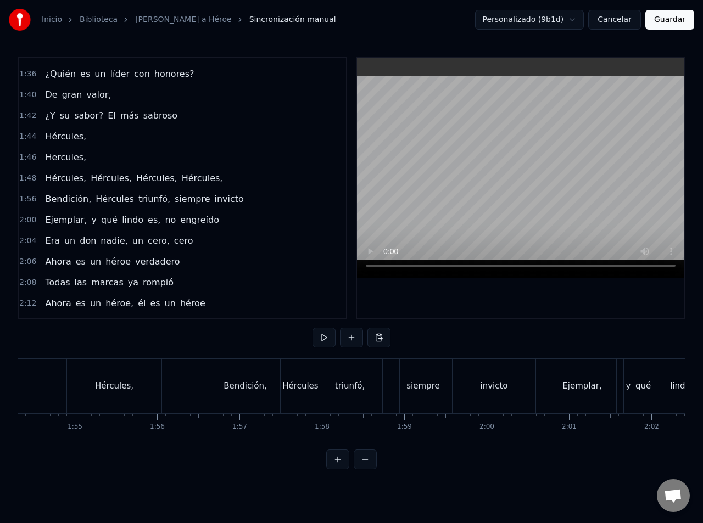
scroll to position [0, 9387]
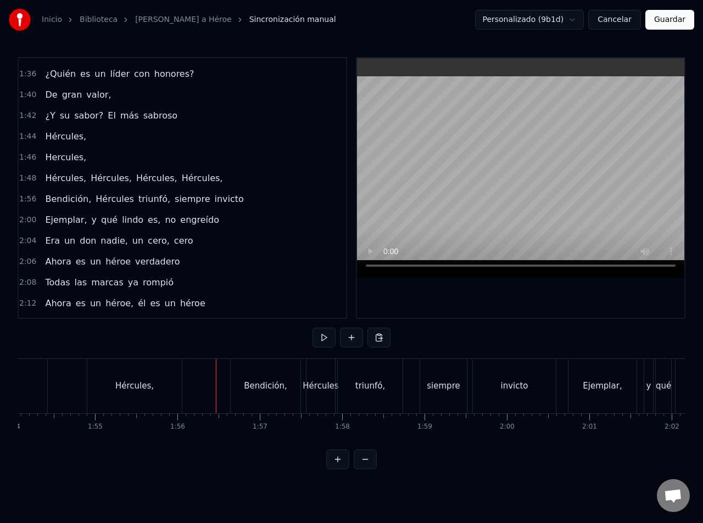
drag, startPoint x: 65, startPoint y: 390, endPoint x: 106, endPoint y: 390, distance: 41.2
click at [130, 390] on div "Hércules," at bounding box center [138, 386] width 38 height 13
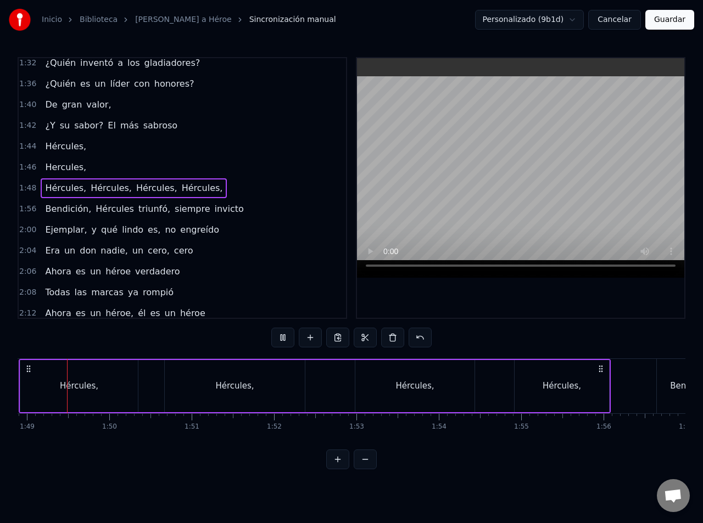
scroll to position [0, 8949]
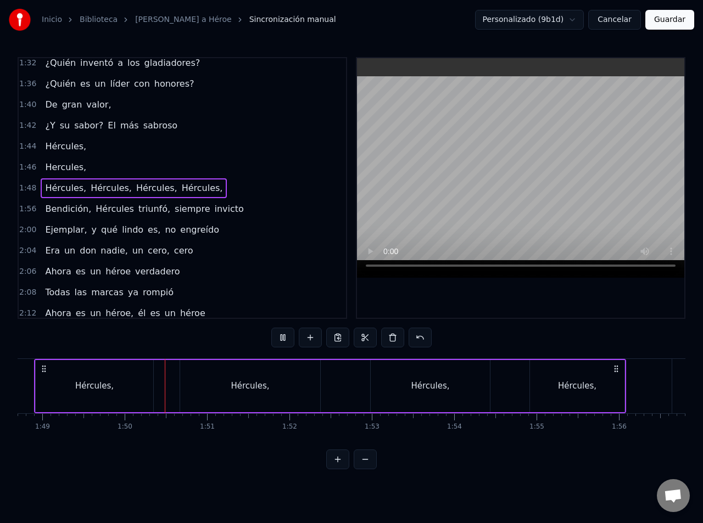
click at [510, 380] on div "[PERSON_NAME], [PERSON_NAME], [PERSON_NAME], [PERSON_NAME]," at bounding box center [330, 386] width 592 height 54
click at [514, 386] on div "[PERSON_NAME], [PERSON_NAME], [PERSON_NAME], [PERSON_NAME]," at bounding box center [330, 386] width 592 height 54
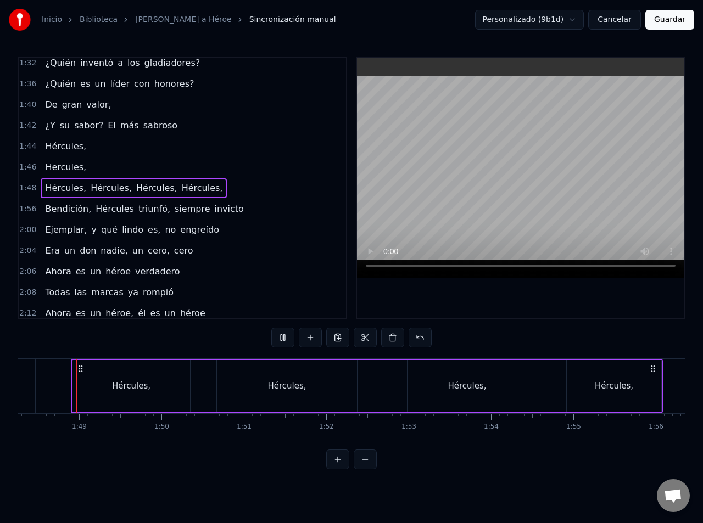
scroll to position [0, 8911]
click at [637, 386] on div "Hércules," at bounding box center [615, 386] width 94 height 52
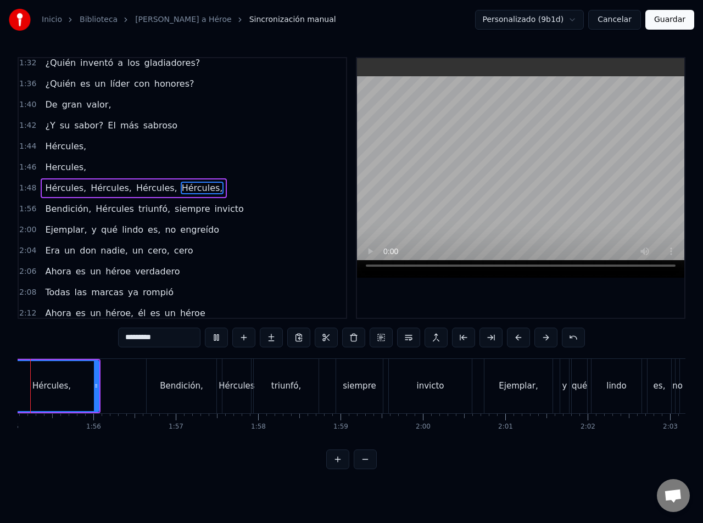
scroll to position [0, 9422]
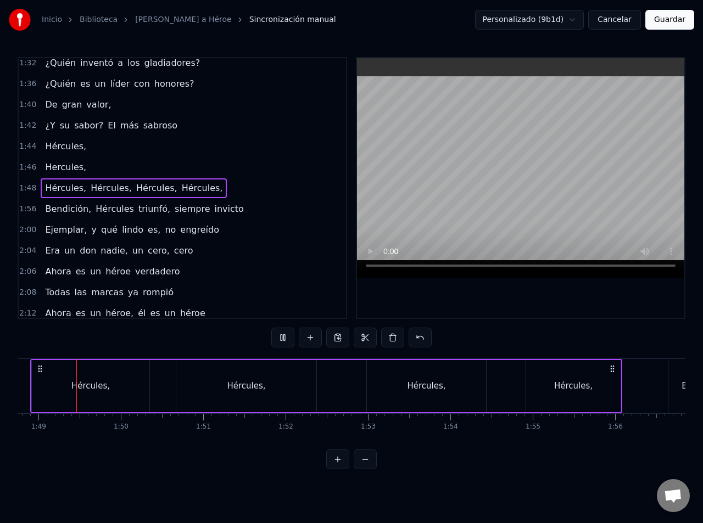
scroll to position [0, 8950]
click at [498, 384] on div "[PERSON_NAME], [PERSON_NAME], [PERSON_NAME], [PERSON_NAME]," at bounding box center [329, 386] width 592 height 54
click at [501, 385] on div "[PERSON_NAME], [PERSON_NAME], [PERSON_NAME], [PERSON_NAME]," at bounding box center [329, 386] width 592 height 54
click at [510, 384] on div "[PERSON_NAME], [PERSON_NAME], [PERSON_NAME], [PERSON_NAME]," at bounding box center [329, 386] width 592 height 54
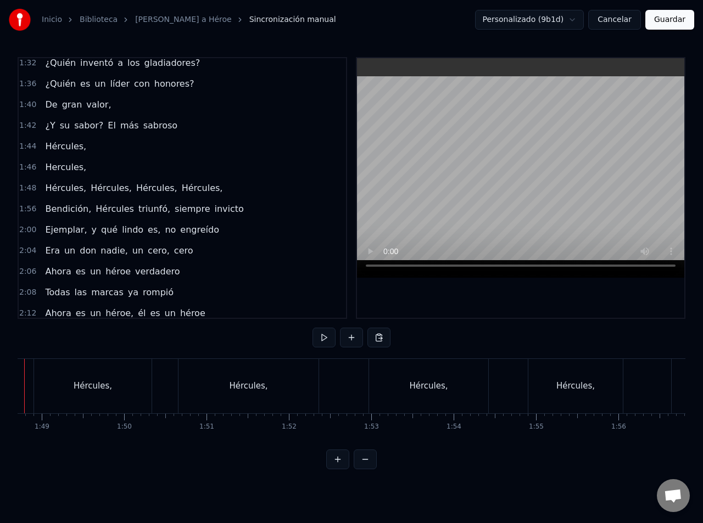
scroll to position [0, 8901]
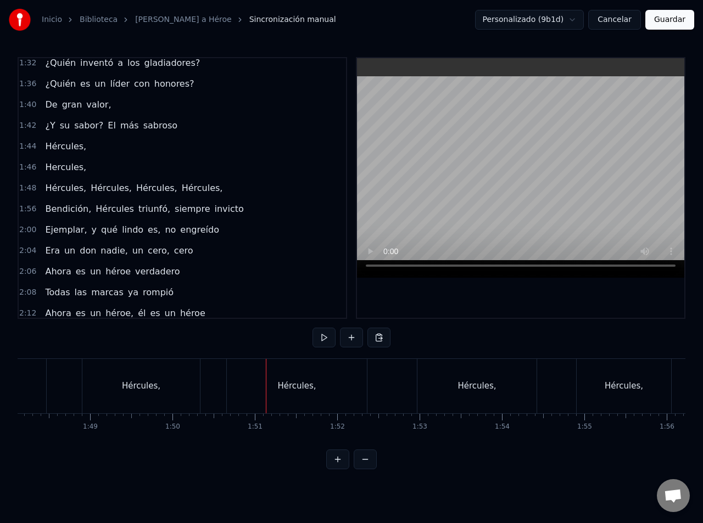
drag, startPoint x: 93, startPoint y: 395, endPoint x: 53, endPoint y: 396, distance: 40.1
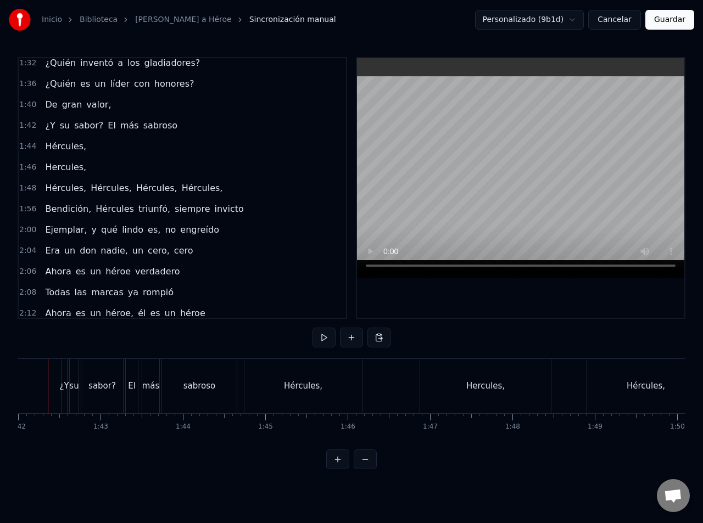
scroll to position [0, 8372]
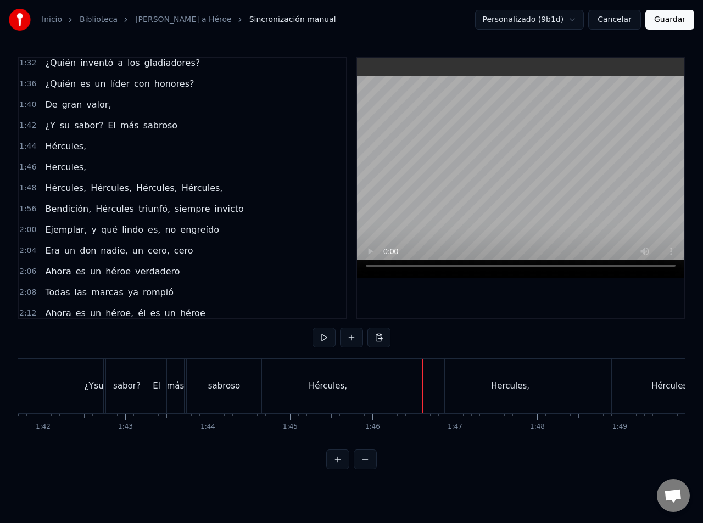
click at [478, 388] on div "Hercules," at bounding box center [510, 386] width 131 height 54
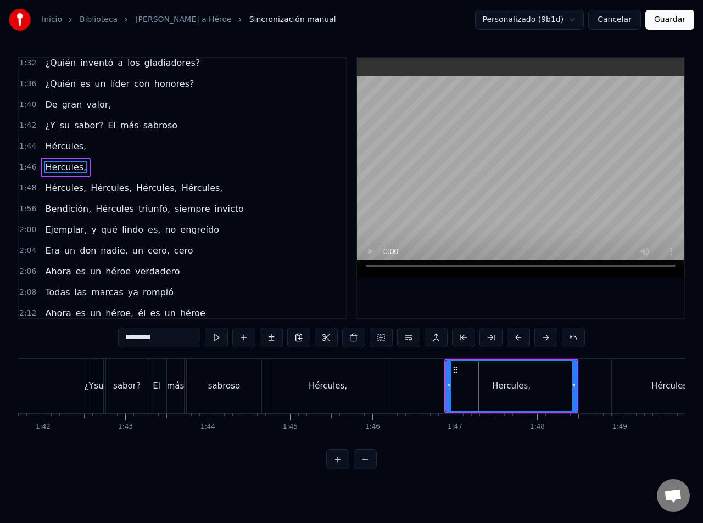
scroll to position [506, 0]
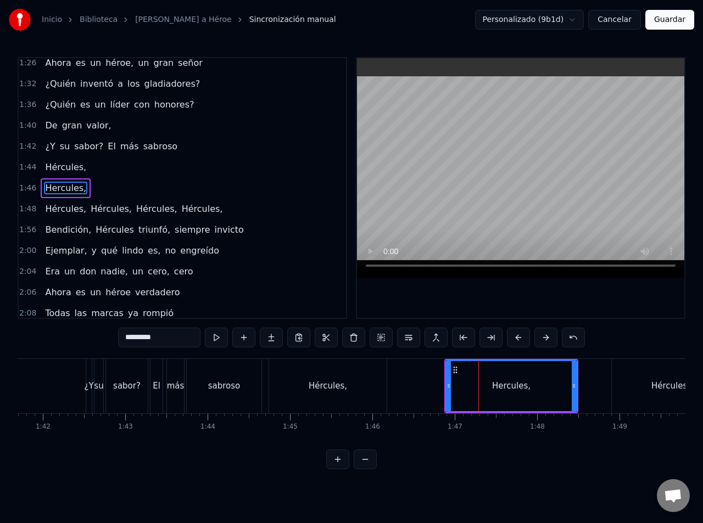
drag, startPoint x: 161, startPoint y: 340, endPoint x: 96, endPoint y: 332, distance: 65.3
click at [96, 332] on div "0:09 Oh yeah, bendición, Hércules triunfó 0:16 Siempre popular en las encuestas…" at bounding box center [351, 263] width 667 height 412
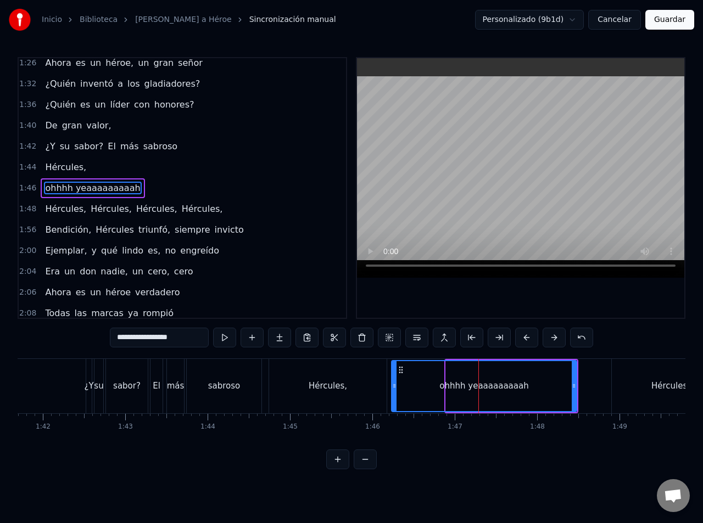
drag, startPoint x: 448, startPoint y: 382, endPoint x: 394, endPoint y: 386, distance: 54.5
click at [394, 386] on icon at bounding box center [394, 385] width 4 height 9
click at [351, 378] on div "Hércules," at bounding box center [327, 386] width 117 height 54
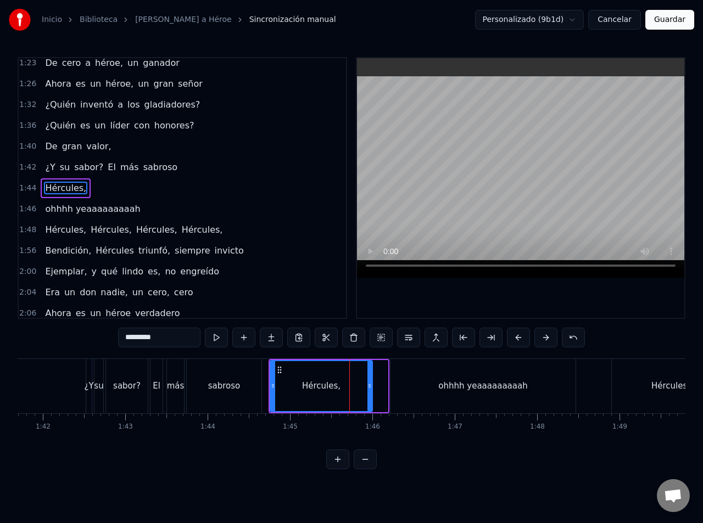
drag, startPoint x: 386, startPoint y: 386, endPoint x: 371, endPoint y: 388, distance: 15.5
click at [371, 388] on icon at bounding box center [369, 385] width 4 height 9
click at [423, 384] on div "ohhhh yeaaaaaaaaah" at bounding box center [482, 386] width 185 height 54
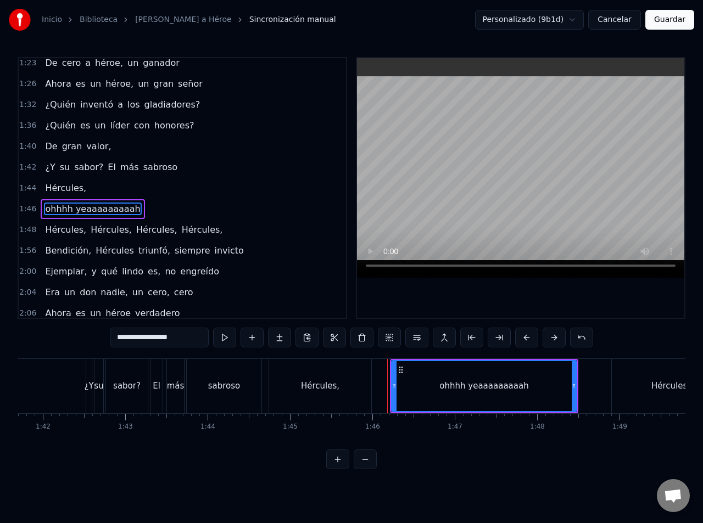
scroll to position [506, 0]
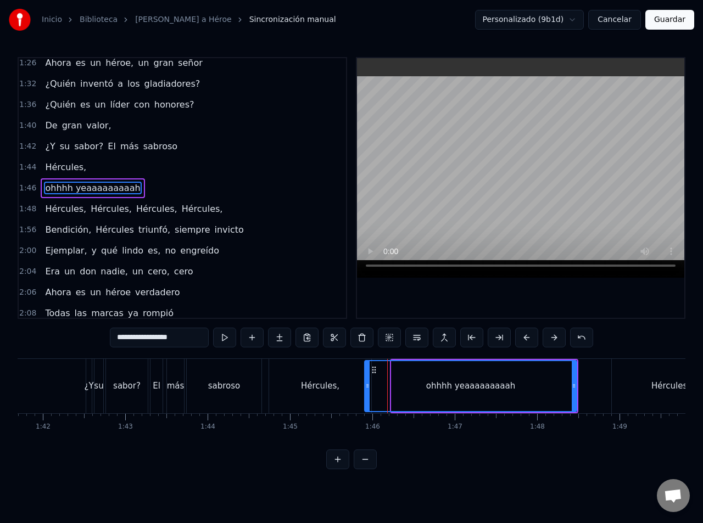
drag, startPoint x: 394, startPoint y: 383, endPoint x: 364, endPoint y: 385, distance: 29.7
click at [365, 385] on icon at bounding box center [367, 385] width 4 height 9
click at [345, 386] on div "Hércules," at bounding box center [320, 386] width 102 height 54
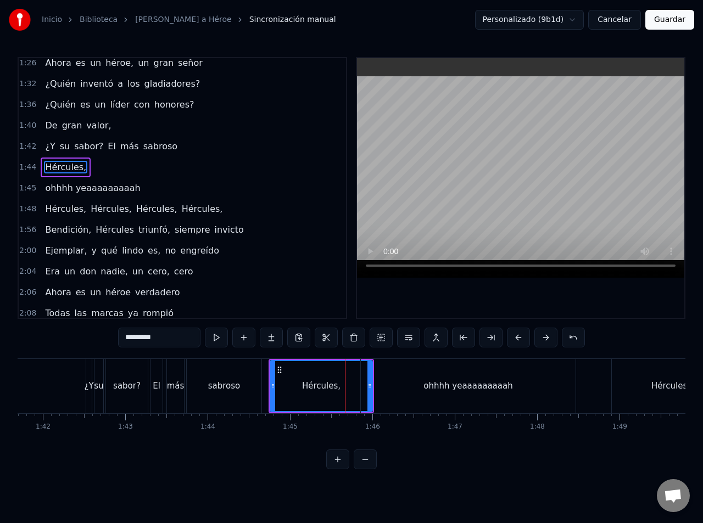
scroll to position [485, 0]
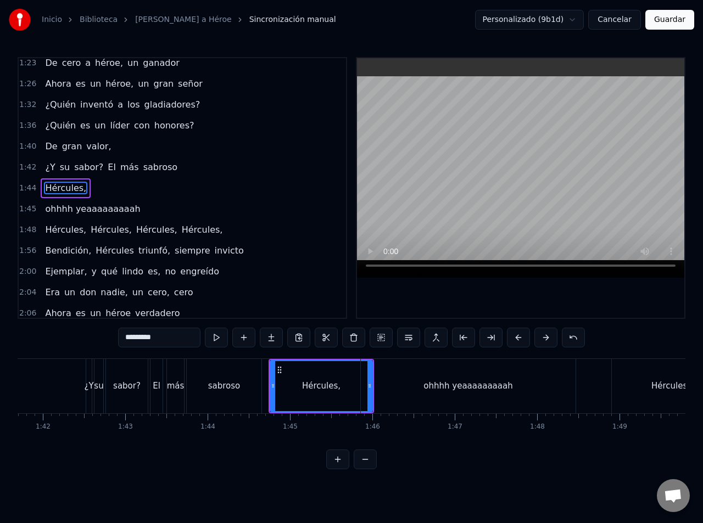
click at [385, 397] on div "ohhhh yeaaaaaaaaah" at bounding box center [468, 386] width 215 height 54
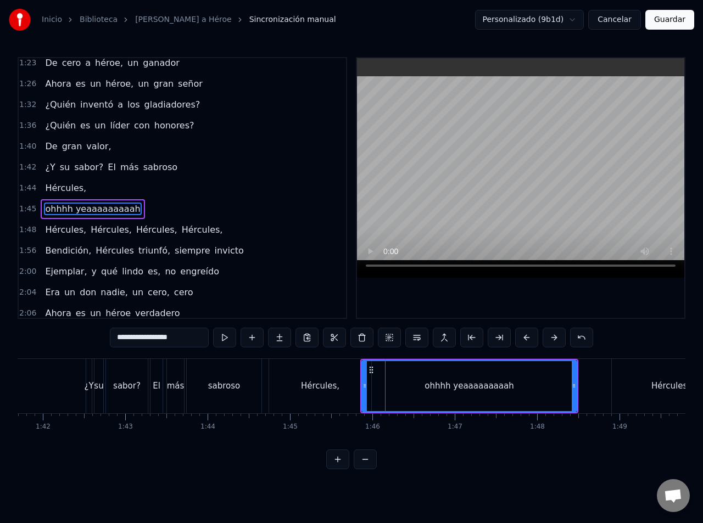
scroll to position [506, 0]
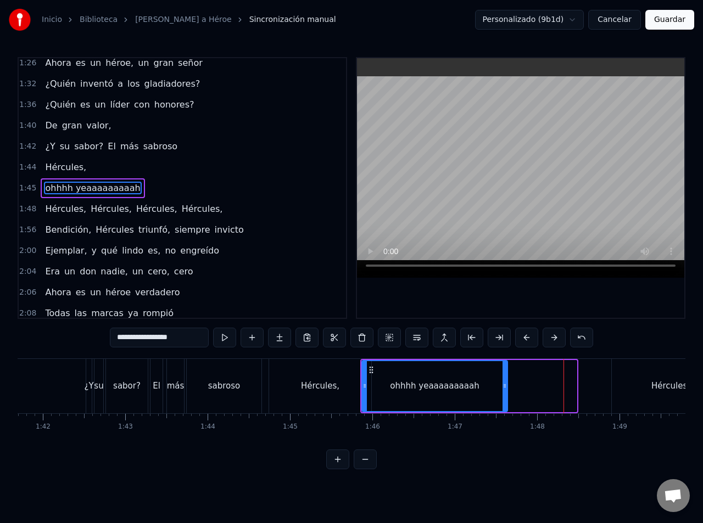
drag, startPoint x: 574, startPoint y: 386, endPoint x: 505, endPoint y: 394, distance: 69.6
click at [505, 394] on div at bounding box center [504, 386] width 4 height 50
click at [481, 381] on div "ohhhh yeaaaaaaaaah" at bounding box center [434, 386] width 144 height 50
click at [623, 385] on div "Hércules," at bounding box center [669, 386] width 117 height 54
type input "*********"
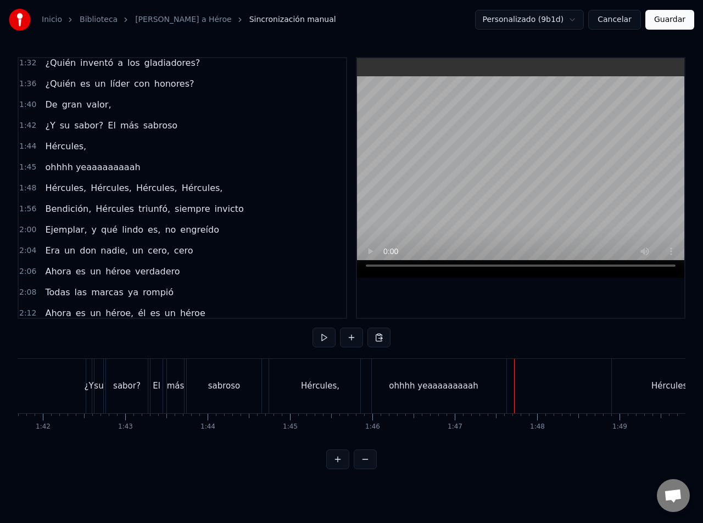
click at [495, 383] on div "ohhhh yeaaaaaaaaah" at bounding box center [433, 386] width 145 height 54
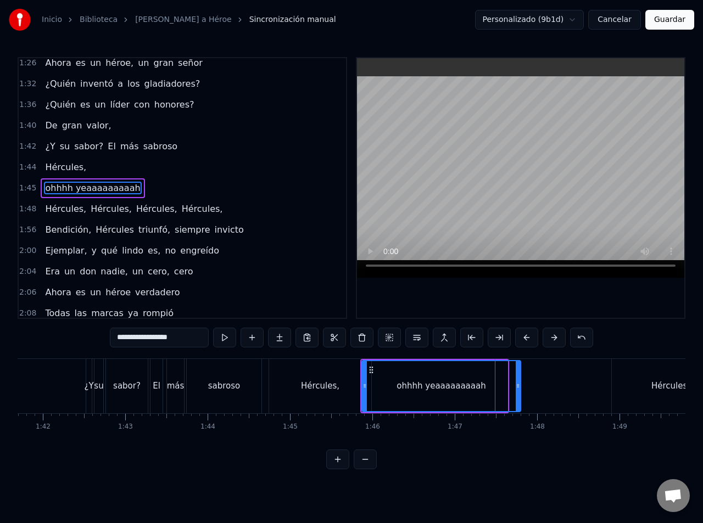
drag, startPoint x: 505, startPoint y: 388, endPoint x: 518, endPoint y: 391, distance: 13.6
click at [518, 391] on div at bounding box center [517, 386] width 4 height 50
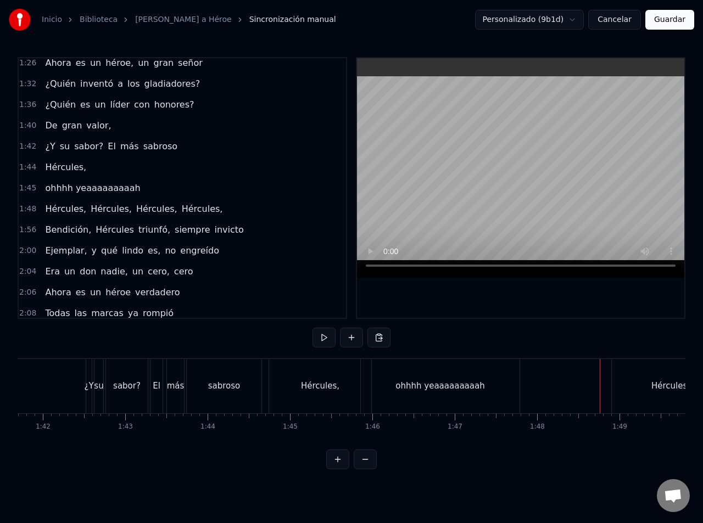
drag, startPoint x: 626, startPoint y: 383, endPoint x: 582, endPoint y: 384, distance: 44.5
click at [627, 384] on div "Hércules," at bounding box center [669, 386] width 117 height 54
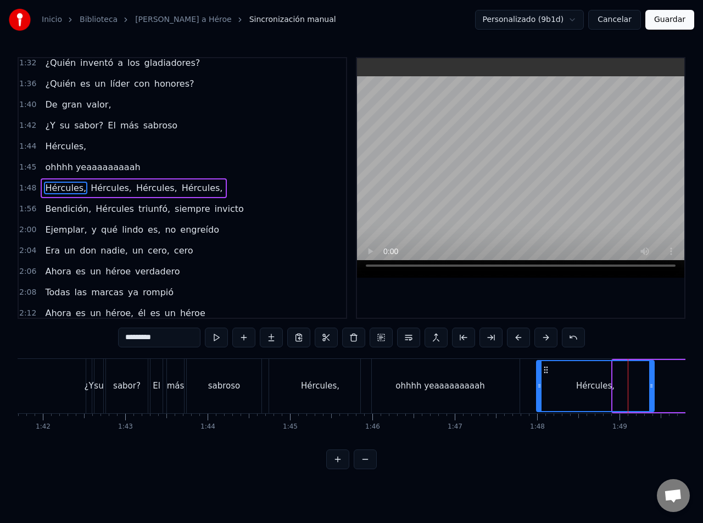
drag, startPoint x: 622, startPoint y: 369, endPoint x: 547, endPoint y: 378, distance: 75.2
click at [547, 378] on div "Hércules," at bounding box center [595, 386] width 116 height 50
click at [507, 378] on div "ohhhh yeaaaaaaaaah" at bounding box center [440, 386] width 159 height 54
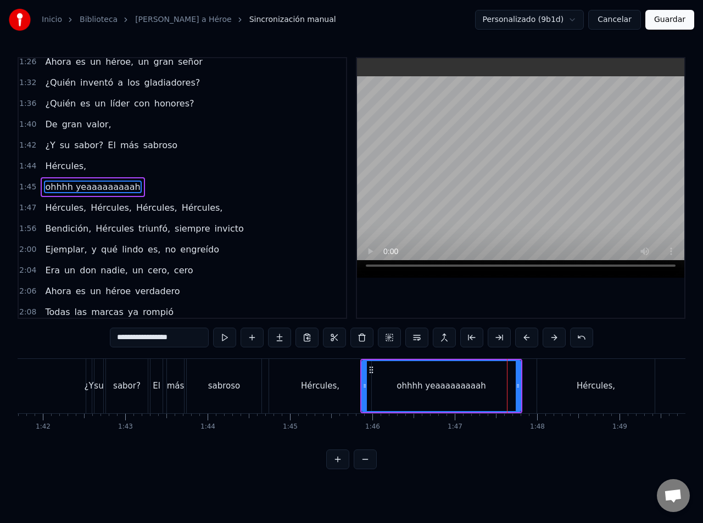
scroll to position [506, 0]
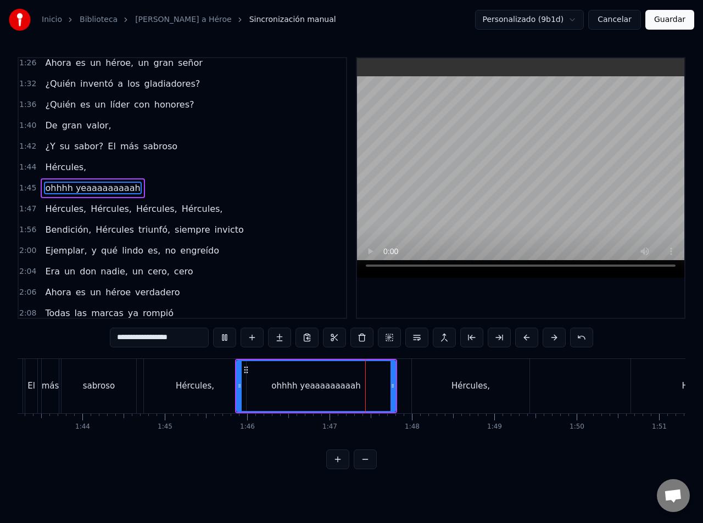
drag, startPoint x: 534, startPoint y: 417, endPoint x: 585, endPoint y: 425, distance: 51.7
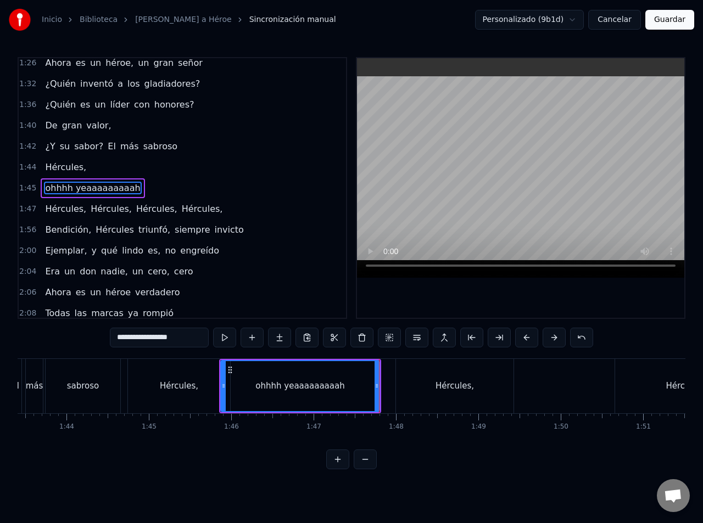
click at [420, 372] on div "Hércules," at bounding box center [454, 386] width 117 height 54
type input "*********"
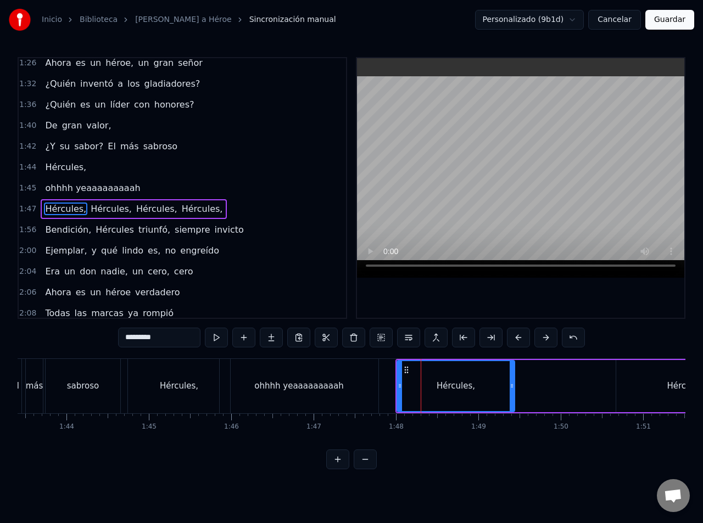
scroll to position [527, 0]
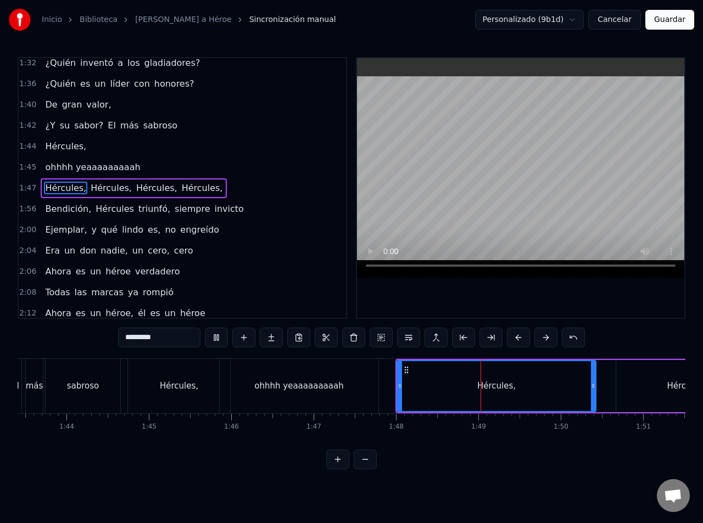
drag, startPoint x: 512, startPoint y: 385, endPoint x: 593, endPoint y: 386, distance: 81.2
click at [593, 386] on icon at bounding box center [593, 385] width 4 height 9
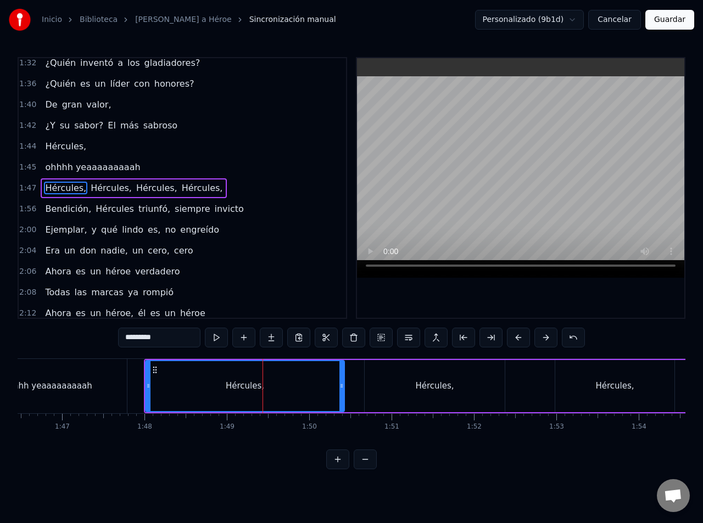
drag, startPoint x: 579, startPoint y: 410, endPoint x: 553, endPoint y: 417, distance: 26.6
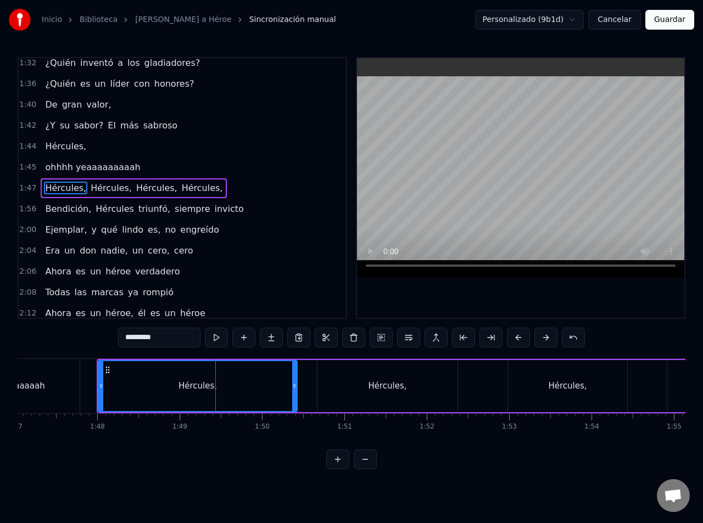
click at [415, 388] on div "Hércules," at bounding box center [387, 386] width 140 height 52
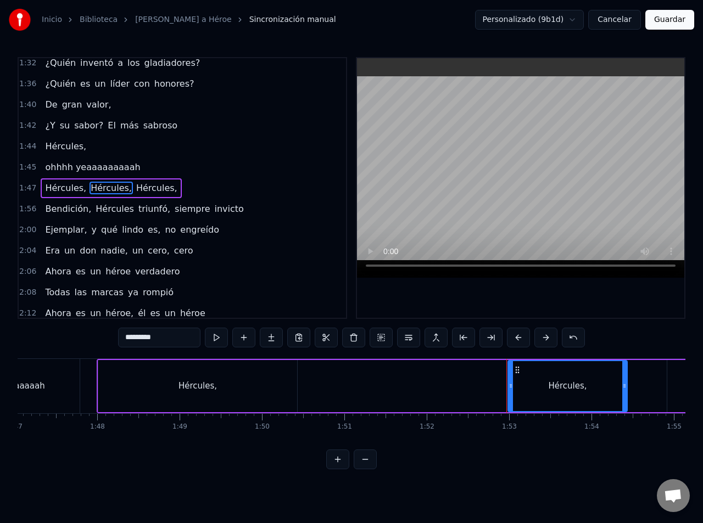
click at [192, 388] on div "Hércules," at bounding box center [197, 386] width 38 height 13
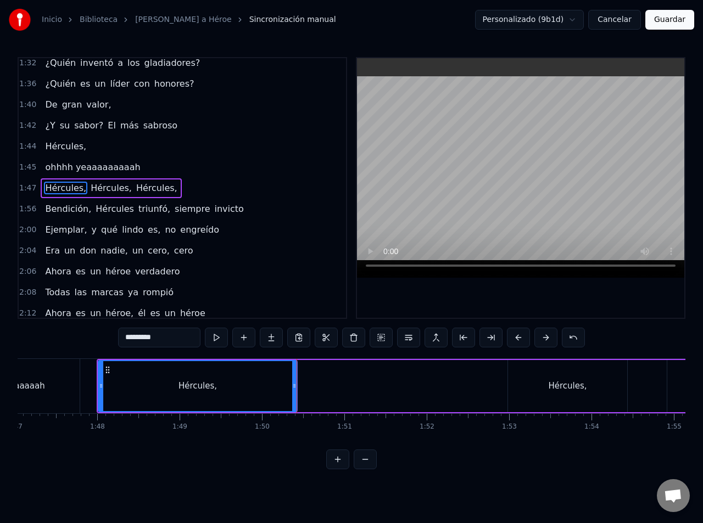
click at [301, 384] on div "[PERSON_NAME], [PERSON_NAME], [PERSON_NAME]," at bounding box center [430, 386] width 666 height 54
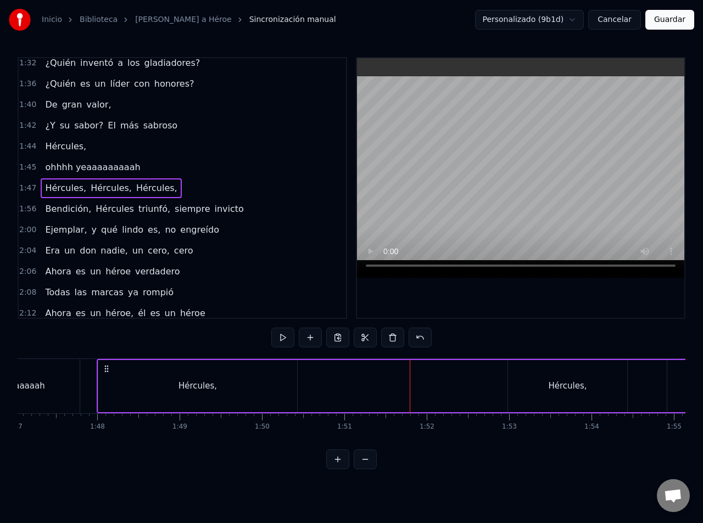
click at [296, 389] on div "Hércules," at bounding box center [197, 386] width 199 height 52
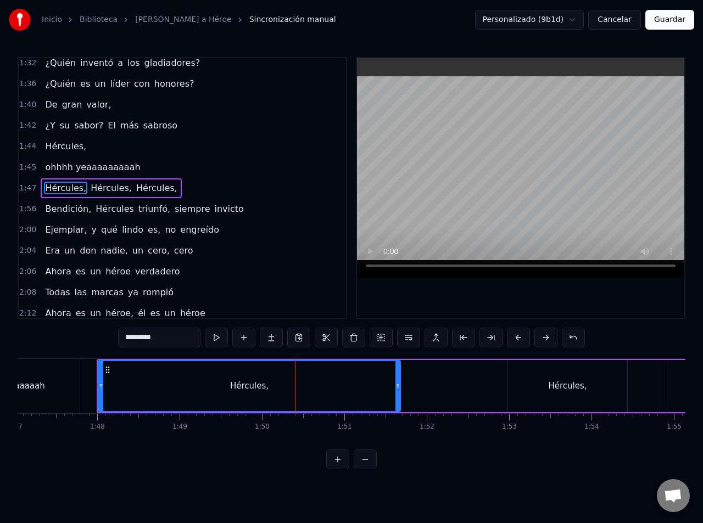
drag, startPoint x: 293, startPoint y: 387, endPoint x: 396, endPoint y: 386, distance: 102.6
click at [397, 386] on icon at bounding box center [397, 385] width 4 height 9
click at [220, 391] on div "Hércules," at bounding box center [249, 386] width 301 height 50
click at [161, 389] on div "Hércules," at bounding box center [249, 386] width 301 height 50
click at [128, 392] on div "Hércules," at bounding box center [249, 386] width 301 height 50
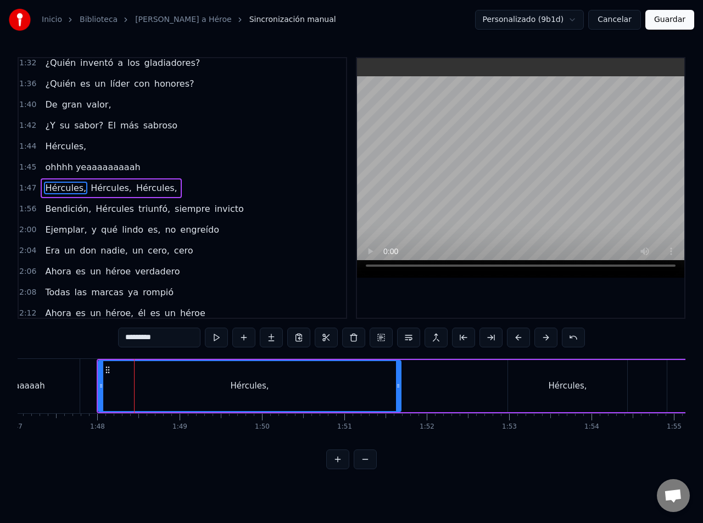
click at [128, 392] on div "Hércules," at bounding box center [249, 386] width 301 height 50
click at [139, 392] on div "Hércules," at bounding box center [249, 386] width 301 height 50
click at [197, 397] on div "Hércules," at bounding box center [249, 386] width 301 height 50
click at [259, 392] on div "Hércules," at bounding box center [249, 386] width 38 height 13
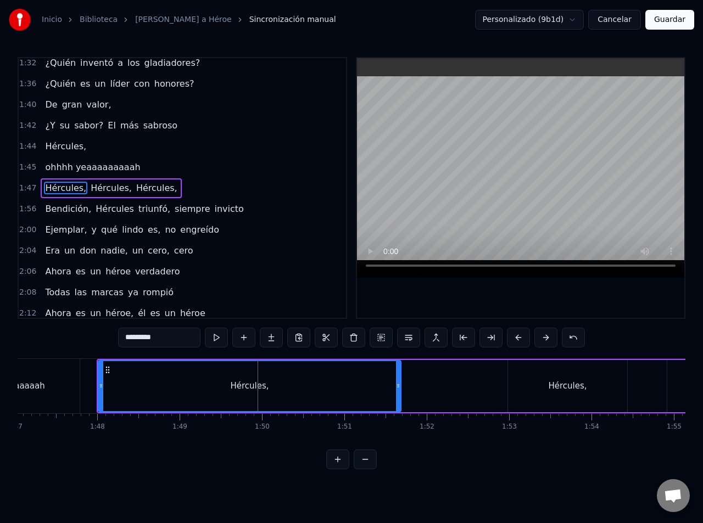
click at [62, 189] on span "Hércules," at bounding box center [65, 188] width 43 height 13
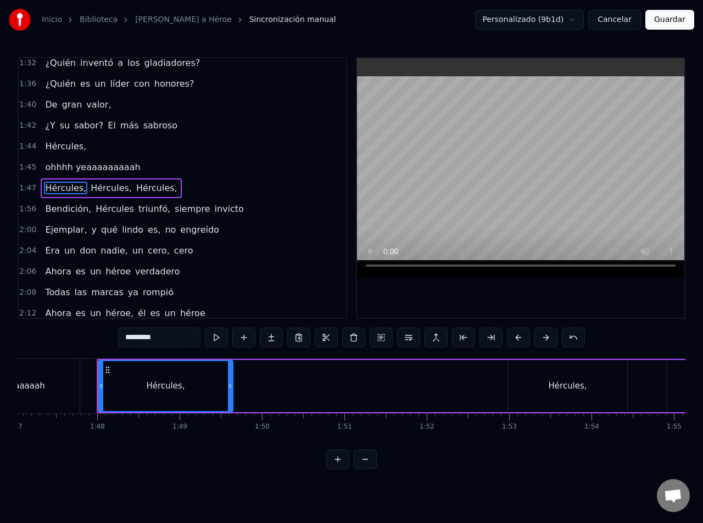
drag, startPoint x: 397, startPoint y: 386, endPoint x: 229, endPoint y: 395, distance: 168.2
click at [229, 395] on div at bounding box center [230, 386] width 4 height 50
click at [64, 191] on span "Hércules," at bounding box center [65, 188] width 43 height 13
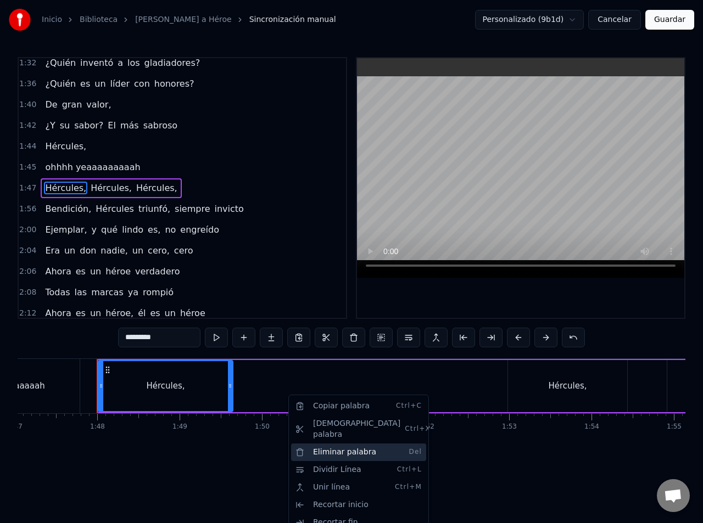
click at [338, 444] on div "Eliminar palabra Del" at bounding box center [358, 452] width 135 height 18
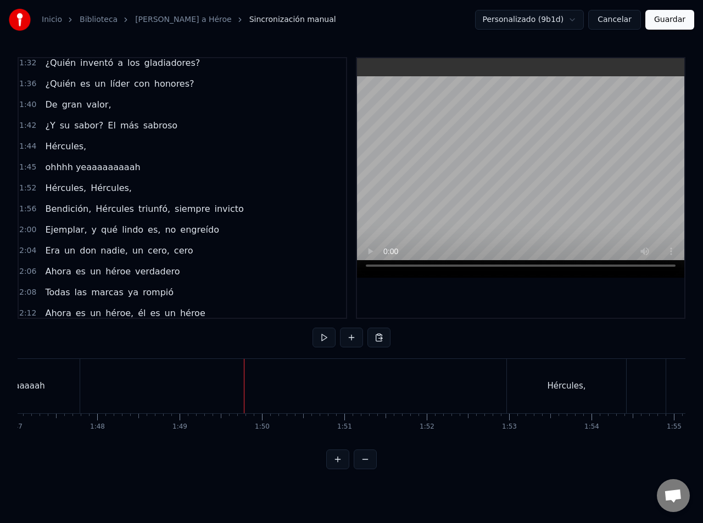
click at [349, 336] on button at bounding box center [351, 338] width 23 height 20
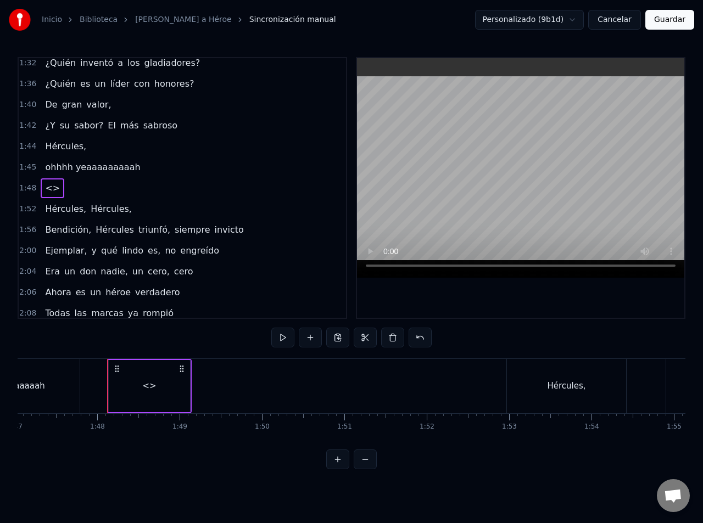
click at [44, 184] on span "<>" at bounding box center [52, 188] width 17 height 13
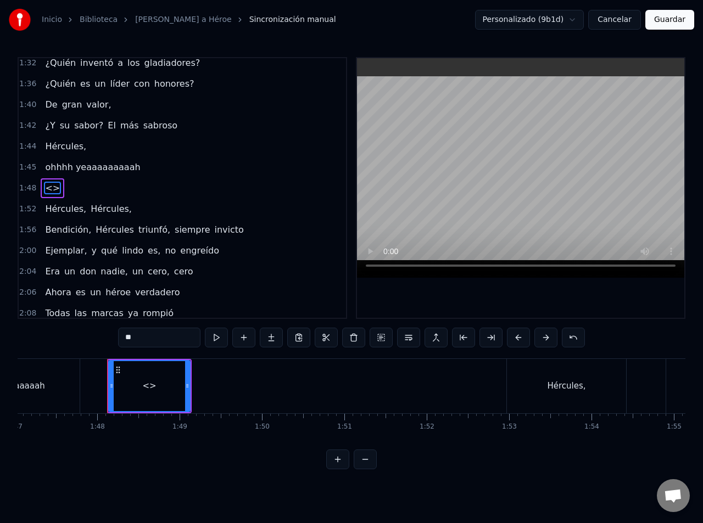
click at [50, 188] on span "<>" at bounding box center [52, 188] width 17 height 13
drag, startPoint x: 153, startPoint y: 337, endPoint x: 74, endPoint y: 340, distance: 79.7
click at [74, 340] on div "0:09 Oh yeah, bendición, Hércules triunfó 0:16 Siempre popular en las encuestas…" at bounding box center [351, 263] width 667 height 412
type input "*****"
click at [244, 340] on button at bounding box center [243, 338] width 23 height 20
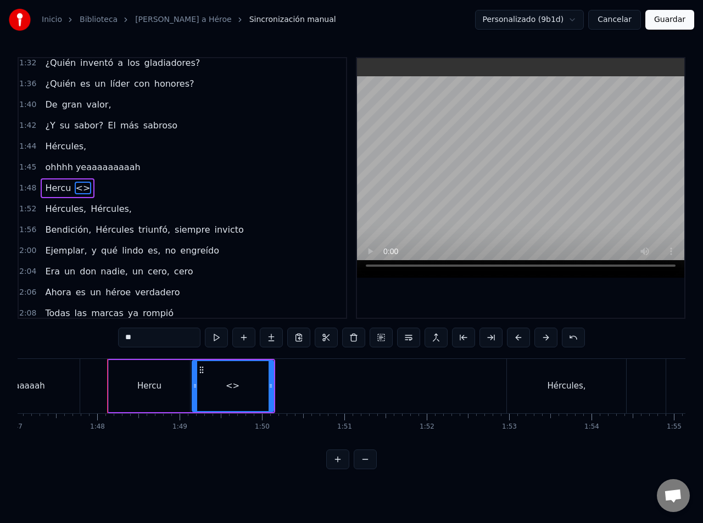
click at [77, 190] on span "<>" at bounding box center [83, 188] width 17 height 13
drag, startPoint x: 145, startPoint y: 339, endPoint x: 100, endPoint y: 335, distance: 44.6
click at [100, 335] on div "0:09 Oh yeah, bendición, Hércules triunfó 0:16 Siempre popular en las encuestas…" at bounding box center [351, 263] width 667 height 412
type input "**********"
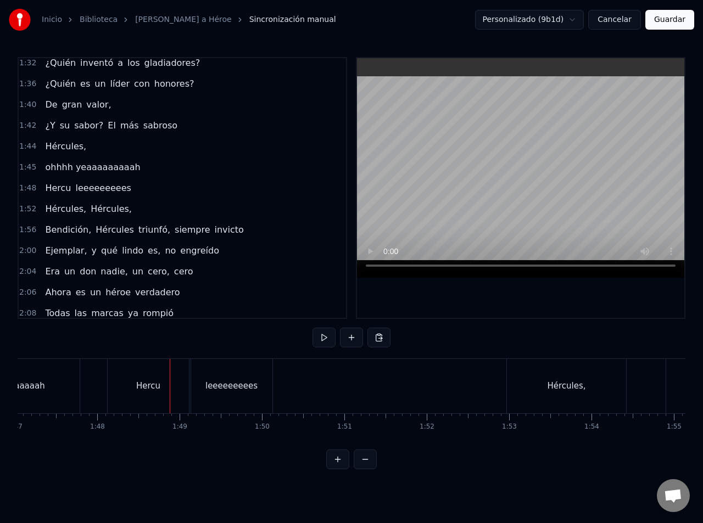
click at [188, 389] on div "Hercu" at bounding box center [148, 386] width 81 height 54
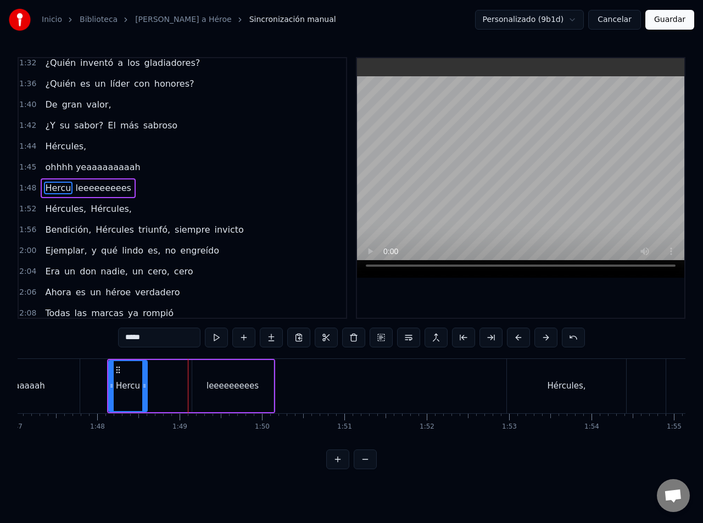
drag, startPoint x: 186, startPoint y: 386, endPoint x: 143, endPoint y: 391, distance: 43.2
click at [144, 391] on div at bounding box center [144, 386] width 4 height 50
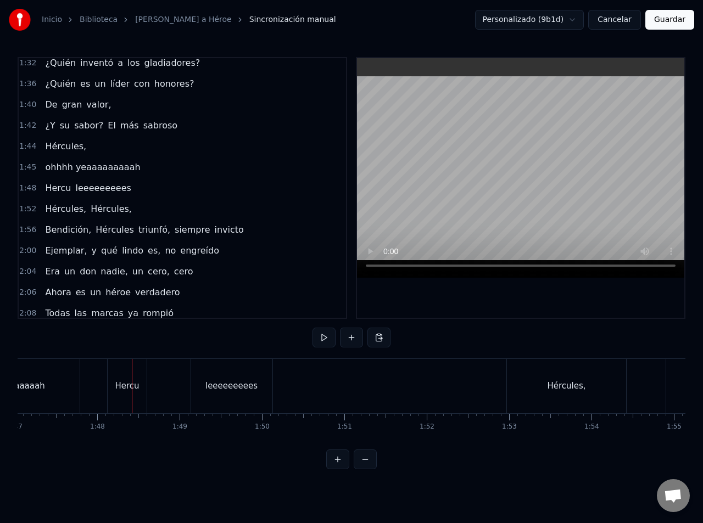
click at [142, 384] on div "Hercu" at bounding box center [127, 386] width 39 height 54
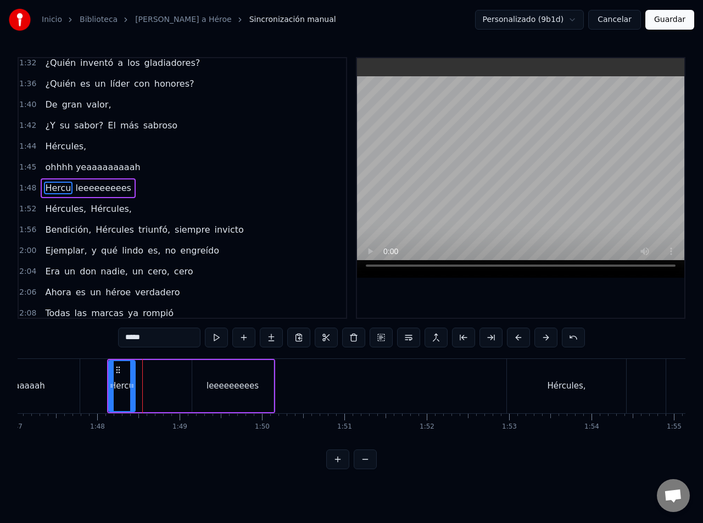
drag, startPoint x: 143, startPoint y: 385, endPoint x: 130, endPoint y: 387, distance: 13.4
click at [130, 387] on icon at bounding box center [132, 385] width 4 height 9
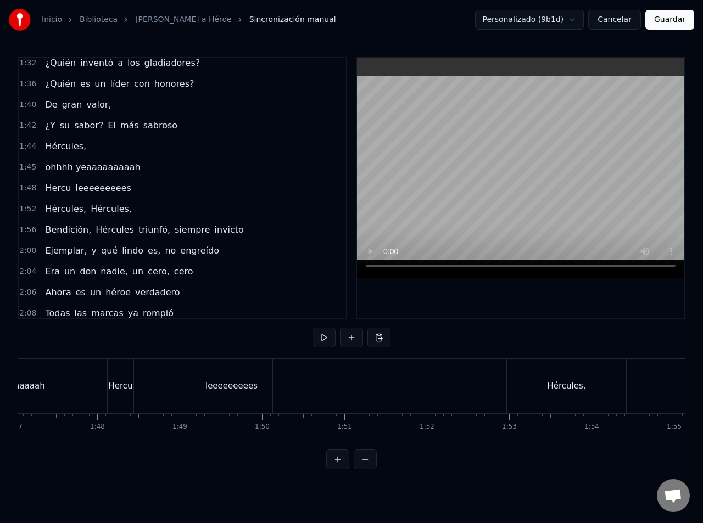
click at [192, 389] on div "leeeeeeeees" at bounding box center [231, 386] width 81 height 54
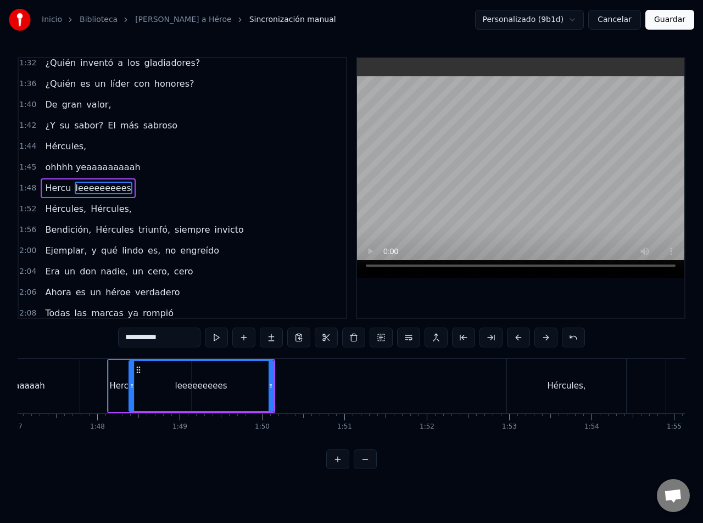
drag, startPoint x: 194, startPoint y: 387, endPoint x: 131, endPoint y: 392, distance: 63.3
click at [131, 392] on div at bounding box center [132, 386] width 4 height 50
drag, startPoint x: 271, startPoint y: 383, endPoint x: 328, endPoint y: 386, distance: 57.1
click at [328, 386] on icon at bounding box center [327, 385] width 4 height 9
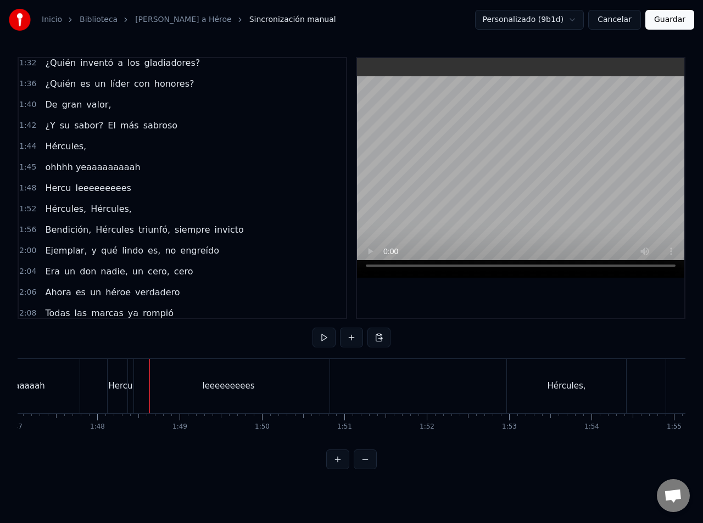
click at [171, 383] on div "leeeeeeeees" at bounding box center [228, 386] width 201 height 54
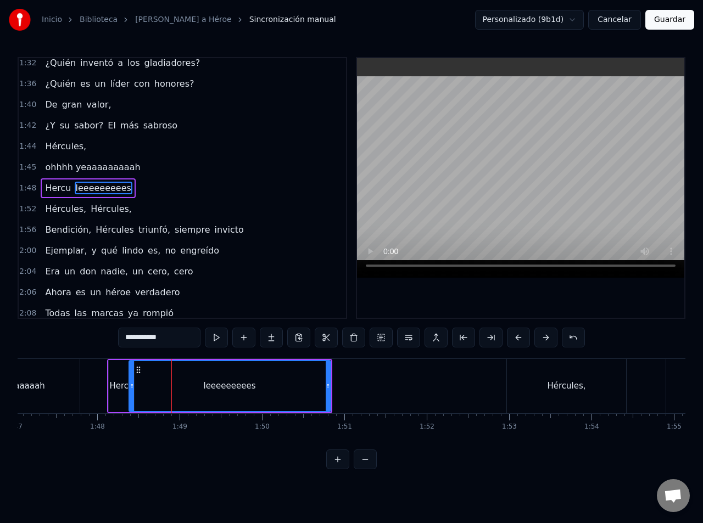
click at [63, 192] on span "Hercu" at bounding box center [58, 188] width 28 height 13
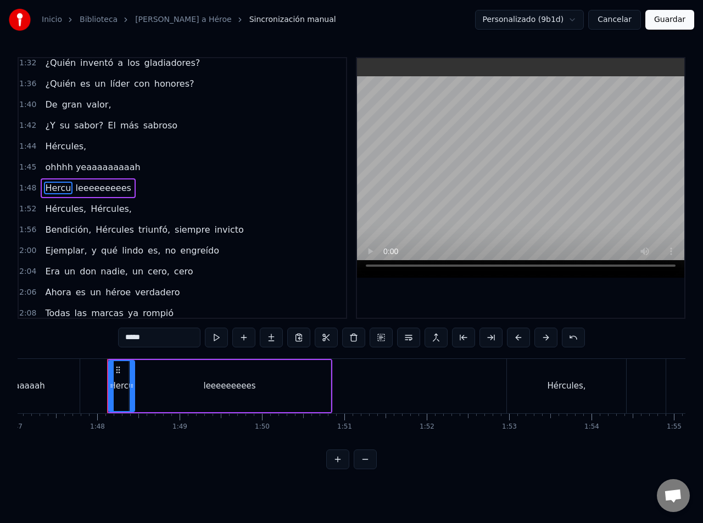
click at [80, 192] on span "leeeeeeeees" at bounding box center [104, 188] width 58 height 13
type input "**********"
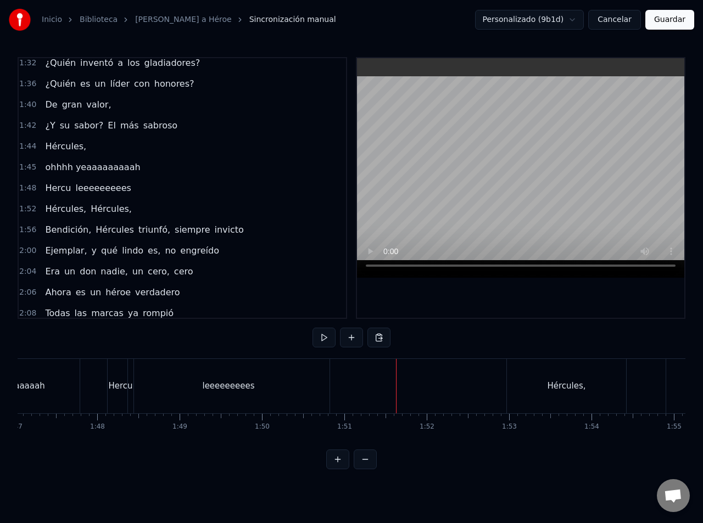
click at [323, 385] on div "leeeeeeeees" at bounding box center [228, 386] width 201 height 54
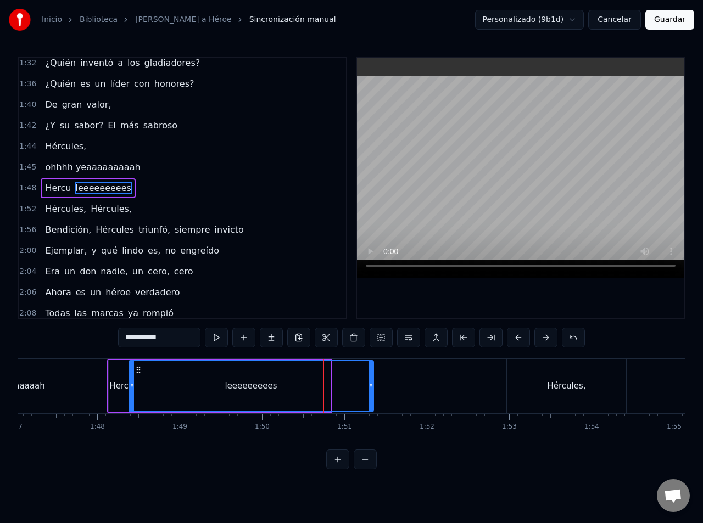
drag, startPoint x: 328, startPoint y: 384, endPoint x: 373, endPoint y: 389, distance: 44.7
click at [373, 389] on icon at bounding box center [370, 385] width 4 height 9
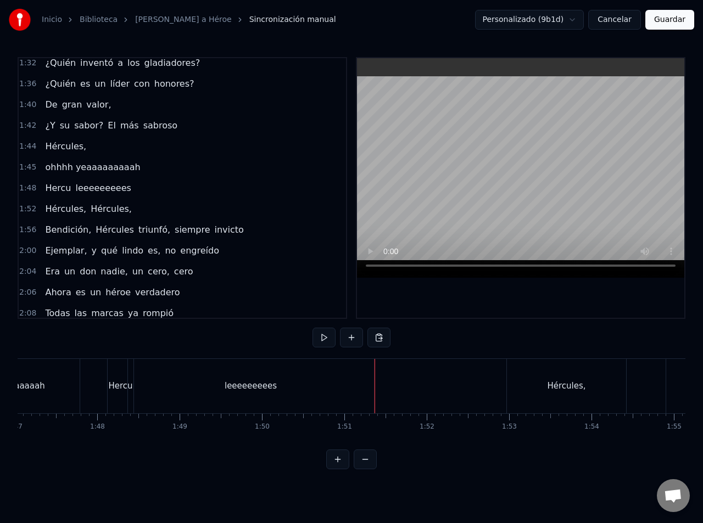
click at [65, 396] on div "ohhhh yeaaaaaaaaah" at bounding box center [0, 386] width 159 height 54
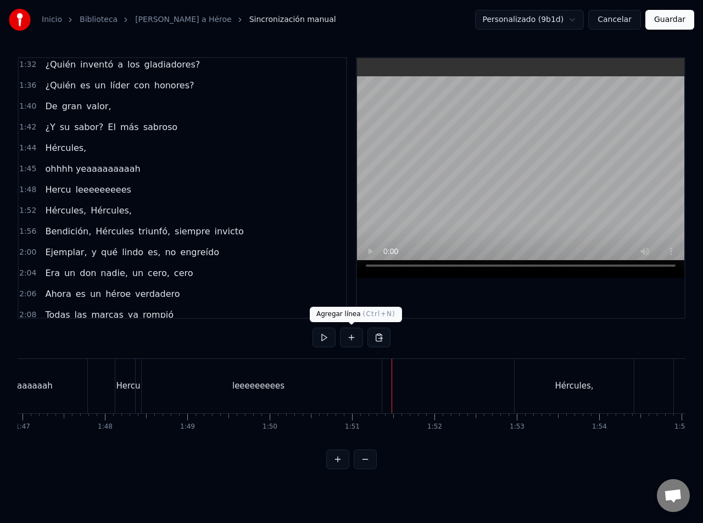
click at [353, 338] on button at bounding box center [351, 338] width 23 height 20
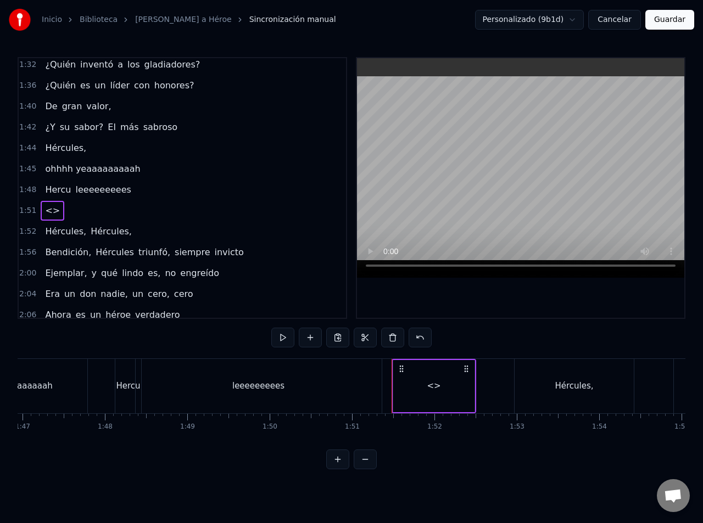
click at [521, 394] on div "Hércules," at bounding box center [573, 386] width 119 height 54
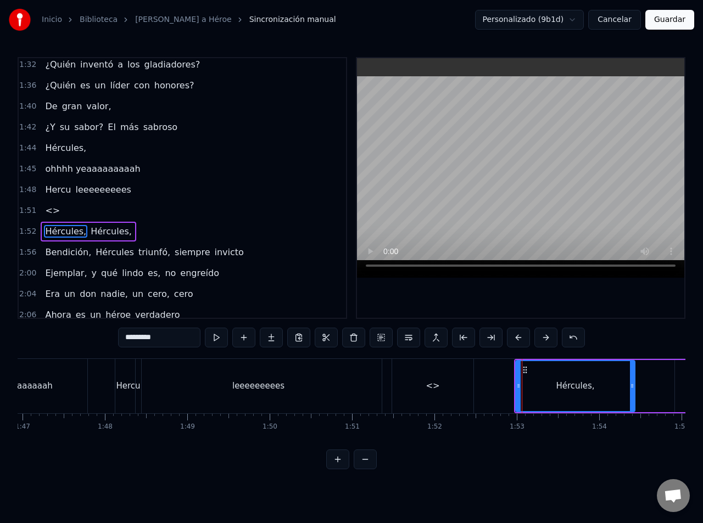
scroll to position [569, 0]
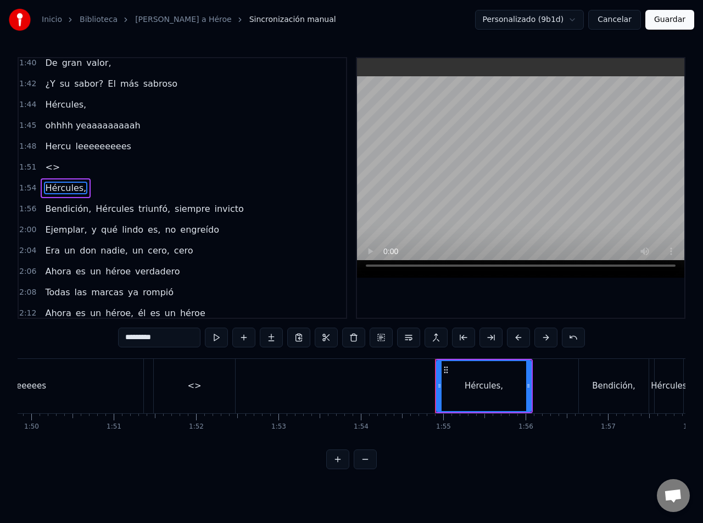
drag, startPoint x: 89, startPoint y: 382, endPoint x: 177, endPoint y: 392, distance: 88.4
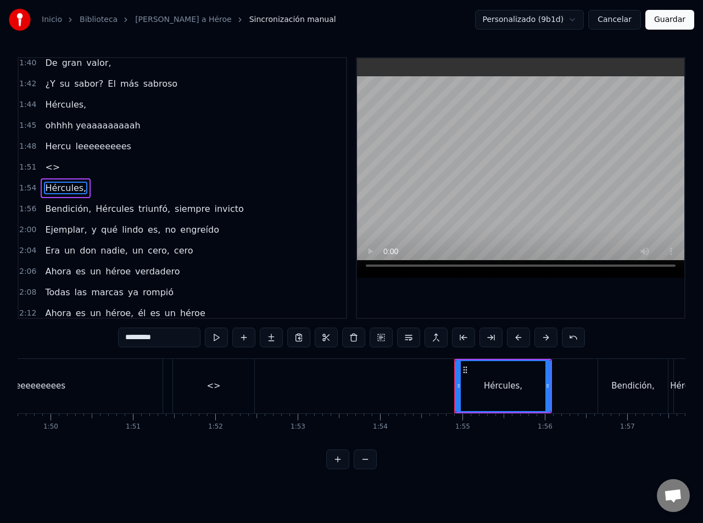
click at [256, 398] on div "<>" at bounding box center [214, 386] width 85 height 54
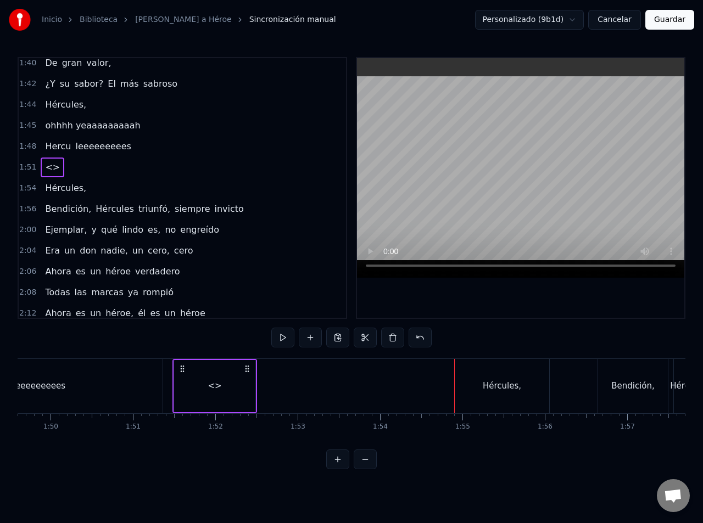
click at [222, 393] on div "<>" at bounding box center [214, 386] width 81 height 52
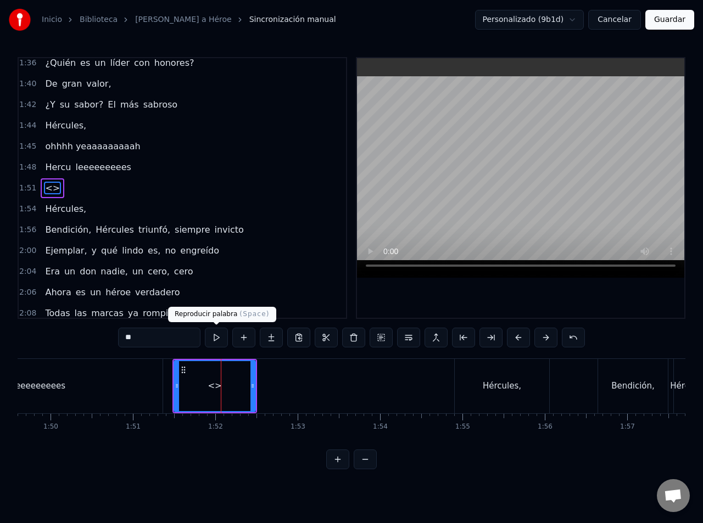
click at [184, 342] on input "**" at bounding box center [159, 338] width 82 height 20
drag, startPoint x: 164, startPoint y: 338, endPoint x: 86, endPoint y: 338, distance: 77.4
click at [86, 338] on div "0:09 Oh yeah, bendición, Hércules triunfó 0:16 Siempre popular en las encuestas…" at bounding box center [351, 263] width 667 height 412
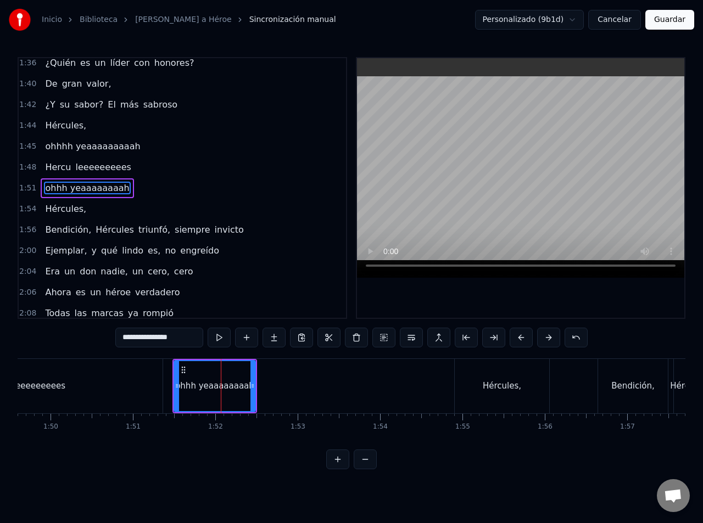
type input "**********"
drag, startPoint x: 201, startPoint y: 385, endPoint x: 260, endPoint y: 387, distance: 59.3
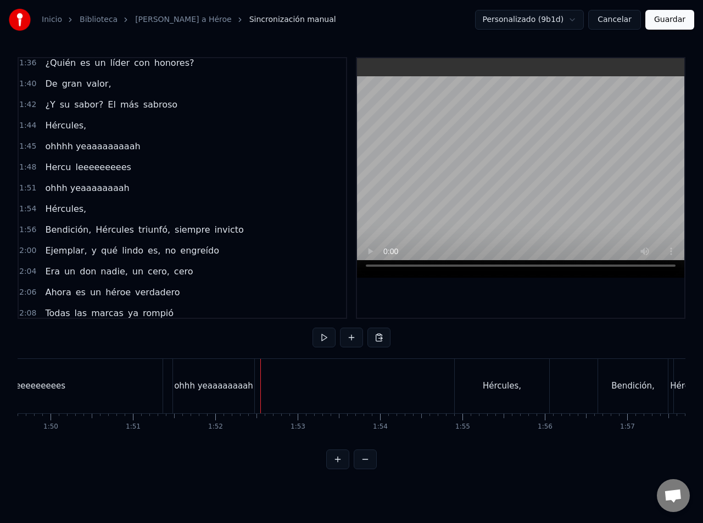
click at [165, 380] on div "[PERSON_NAME]" at bounding box center [30, 386] width 269 height 54
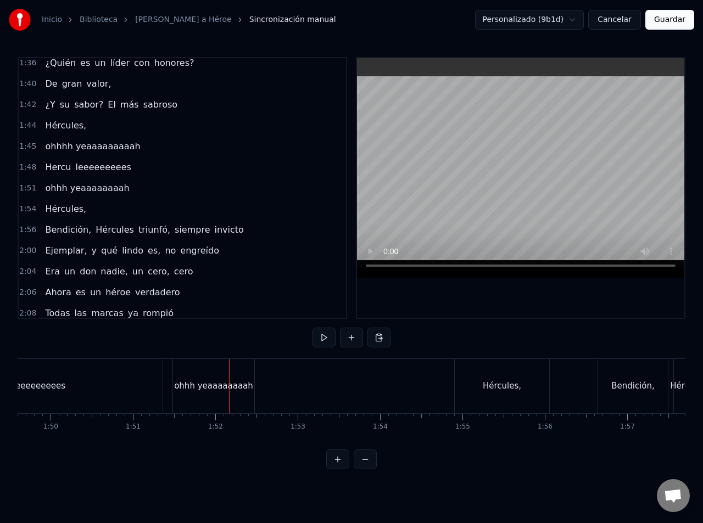
click at [208, 391] on div "ohhh yeaaaaaaaah" at bounding box center [213, 386] width 79 height 13
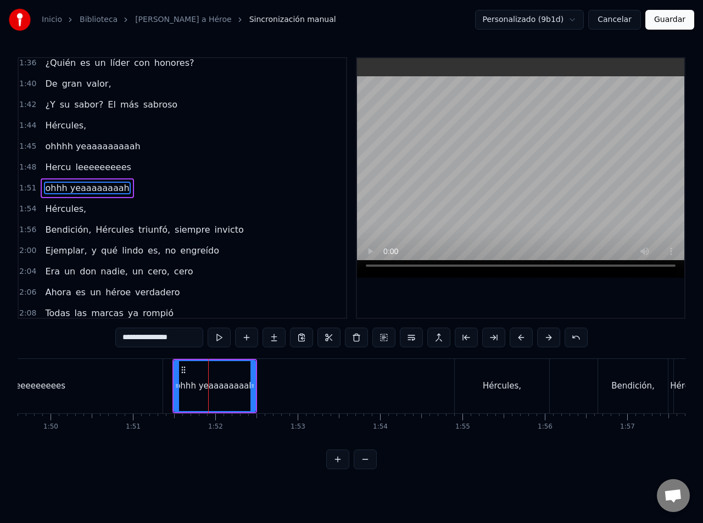
drag, startPoint x: 195, startPoint y: 382, endPoint x: 210, endPoint y: 381, distance: 14.8
click at [214, 381] on div "ohhh yeaaaaaaaah" at bounding box center [214, 386] width 79 height 13
drag, startPoint x: 181, startPoint y: 372, endPoint x: 194, endPoint y: 375, distance: 13.7
click at [206, 374] on div "ohhh yeaaaaaaaah" at bounding box center [238, 386] width 80 height 50
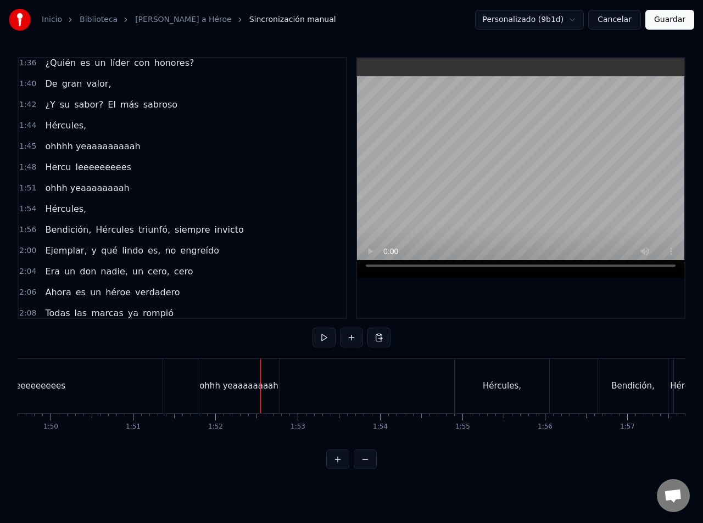
click at [278, 381] on div "ohhh yeaaaaaaaah" at bounding box center [238, 386] width 81 height 54
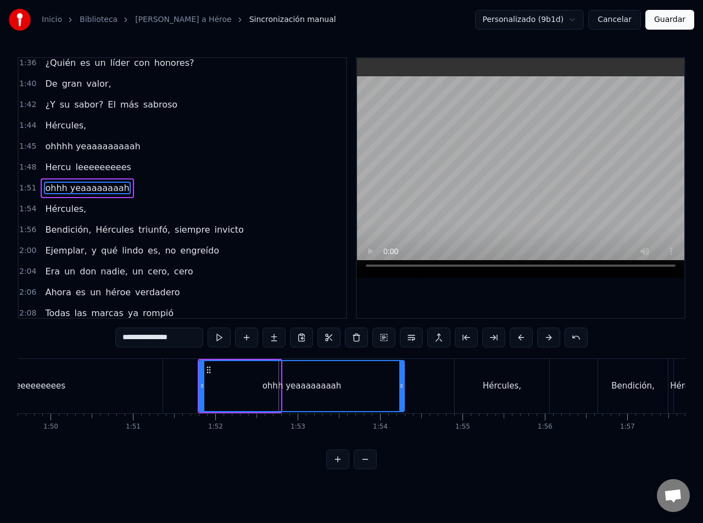
drag, startPoint x: 279, startPoint y: 377, endPoint x: 402, endPoint y: 378, distance: 123.5
click at [402, 378] on div at bounding box center [401, 386] width 4 height 50
drag, startPoint x: 403, startPoint y: 379, endPoint x: 372, endPoint y: 383, distance: 31.6
click at [372, 383] on div "ohhh yeaaaaaaaah" at bounding box center [302, 386] width 206 height 52
click at [372, 383] on div "ohhh yeaaaaaaaah" at bounding box center [302, 386] width 204 height 50
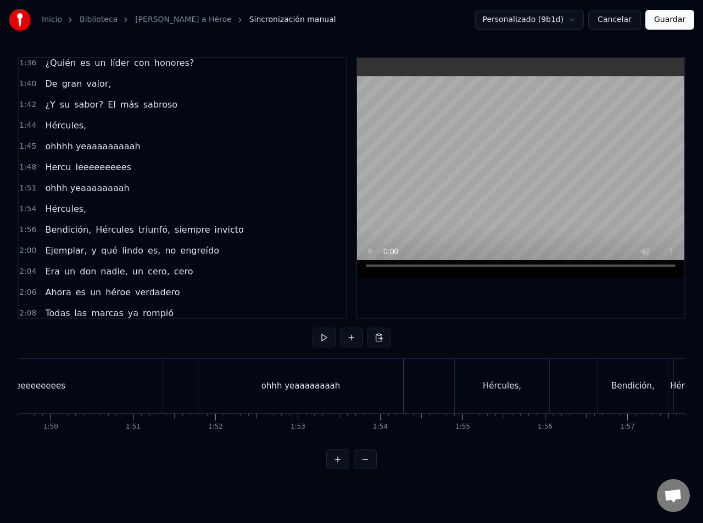
drag, startPoint x: 405, startPoint y: 384, endPoint x: 384, endPoint y: 384, distance: 21.4
click at [405, 384] on div "ohhh yeaaaaaaaah" at bounding box center [302, 386] width 208 height 54
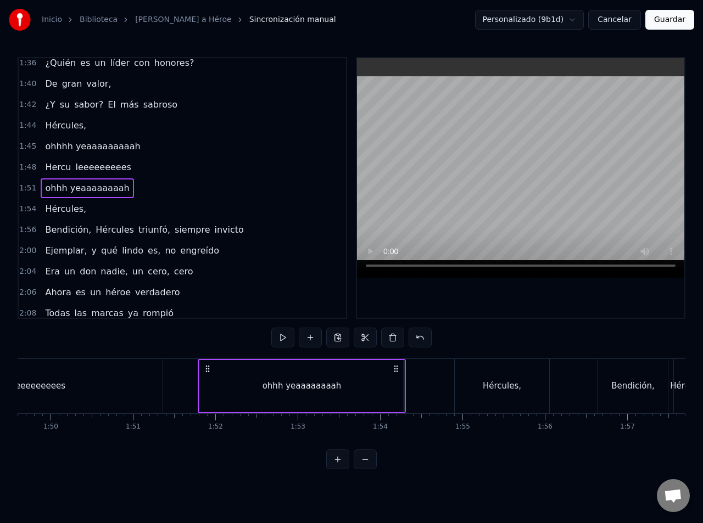
click at [384, 384] on div "ohhh yeaaaaaaaah" at bounding box center [301, 386] width 205 height 52
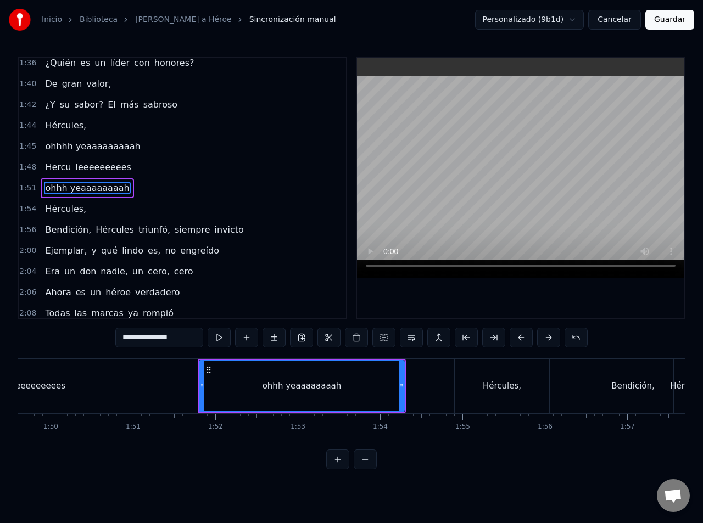
click at [401, 385] on circle at bounding box center [401, 384] width 1 height 1
drag, startPoint x: 403, startPoint y: 388, endPoint x: 353, endPoint y: 389, distance: 50.0
click at [353, 389] on icon at bounding box center [353, 385] width 4 height 9
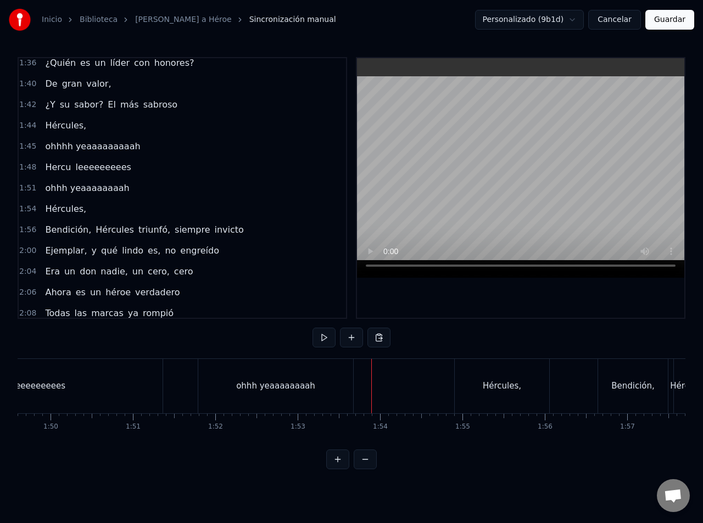
click at [351, 384] on div "ohhh yeaaaaaaaah" at bounding box center [275, 386] width 155 height 54
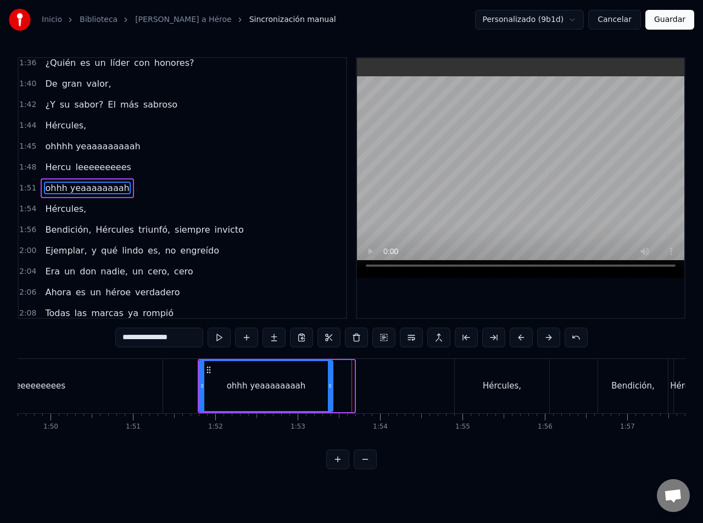
drag, startPoint x: 352, startPoint y: 384, endPoint x: 331, endPoint y: 385, distance: 21.5
click at [331, 385] on icon at bounding box center [330, 385] width 4 height 9
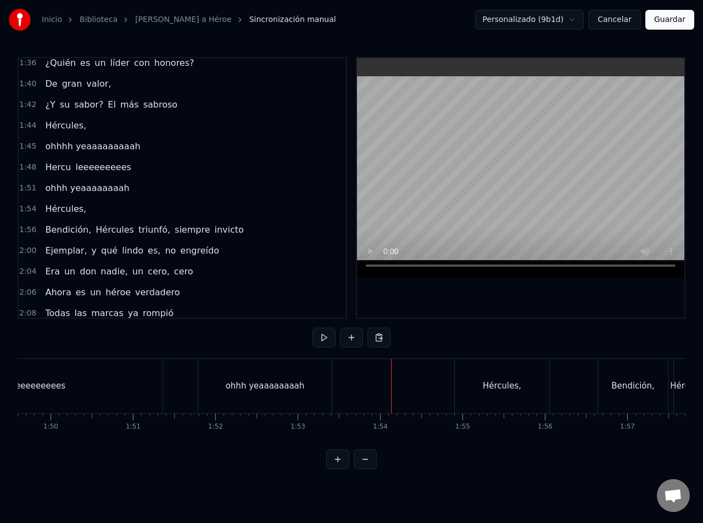
click at [469, 392] on div "Hércules," at bounding box center [501, 386] width 94 height 54
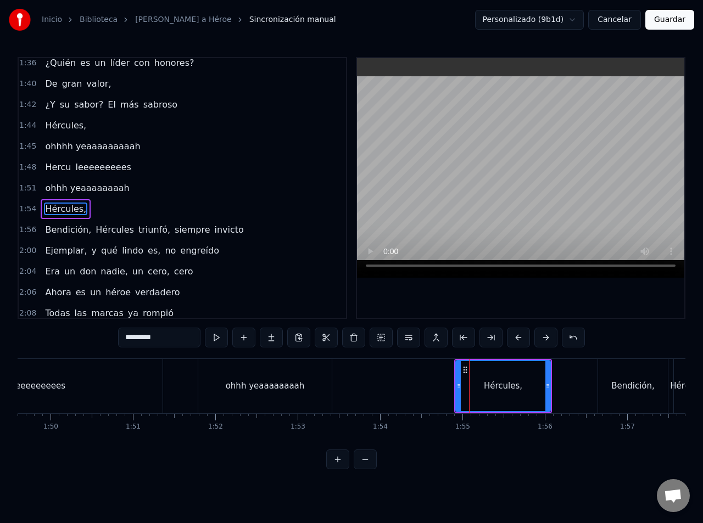
scroll to position [569, 0]
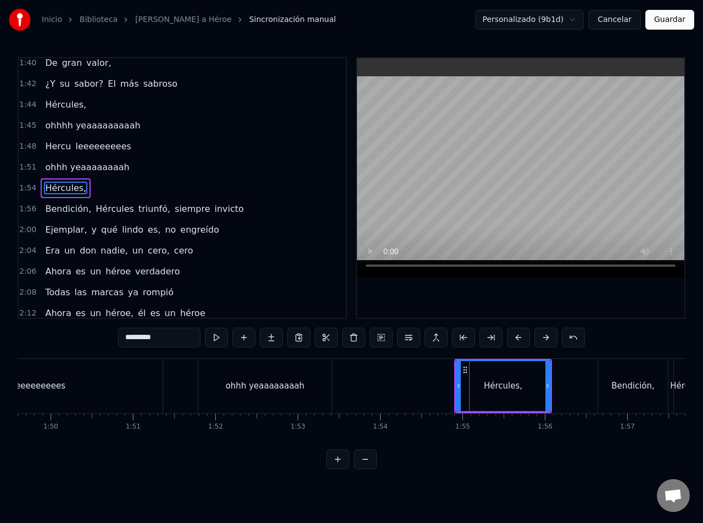
type input "**********"
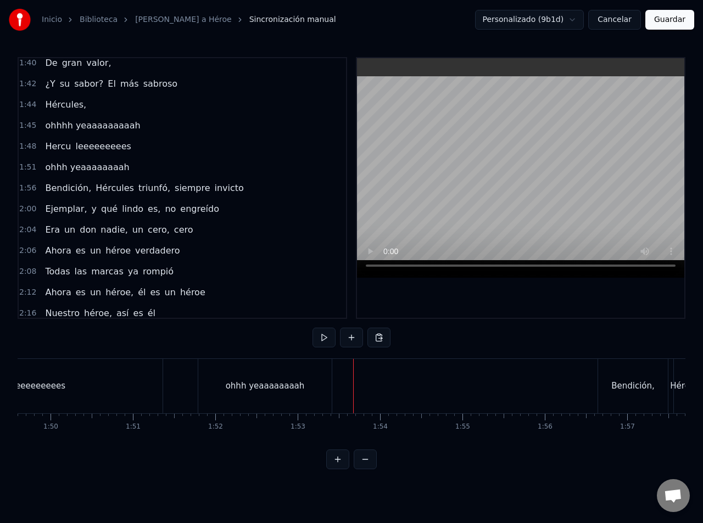
click at [268, 375] on div "ohhh yeaaaaaaaah" at bounding box center [264, 386] width 133 height 54
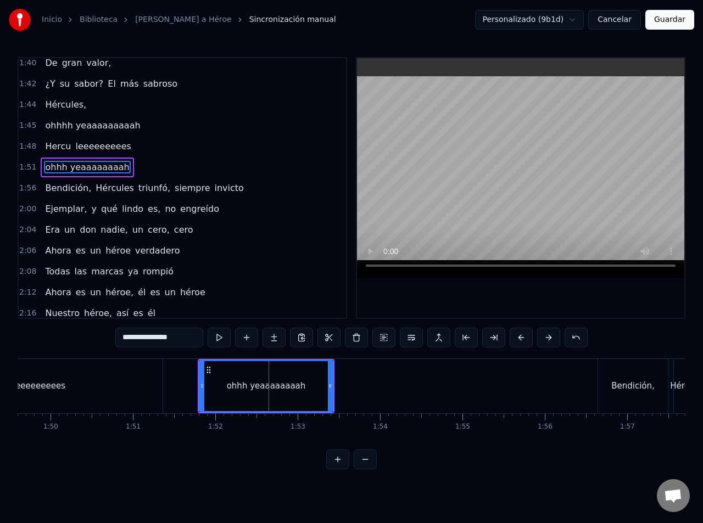
scroll to position [548, 0]
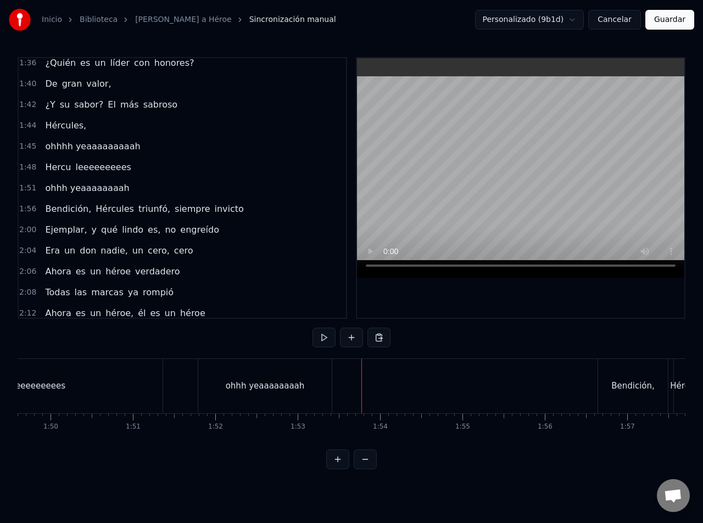
click at [347, 337] on button at bounding box center [351, 338] width 23 height 20
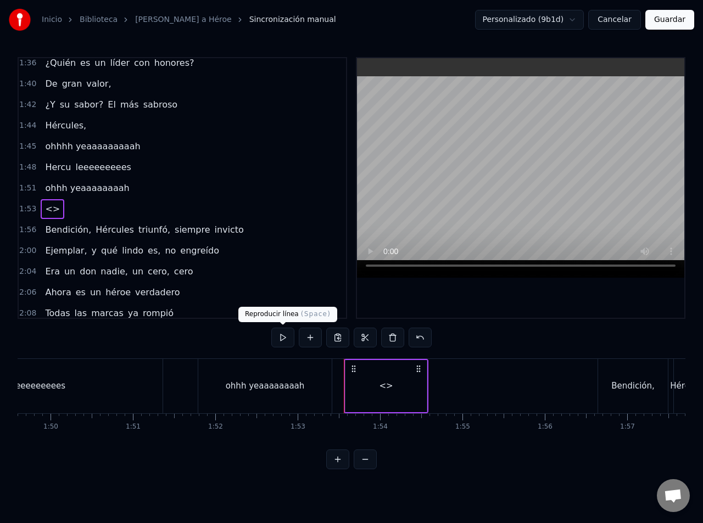
click at [389, 392] on div "<>" at bounding box center [386, 386] width 14 height 13
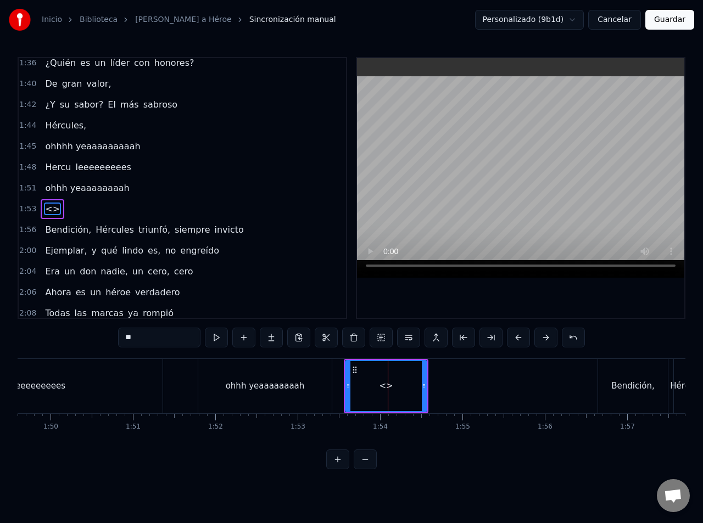
scroll to position [569, 0]
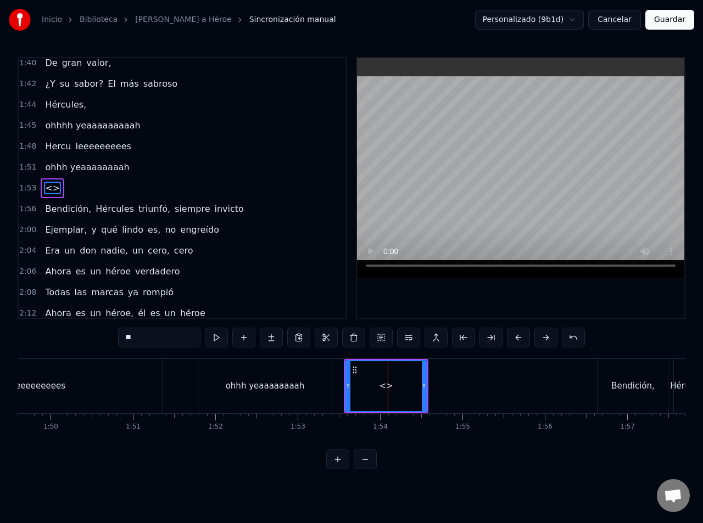
drag, startPoint x: 183, startPoint y: 336, endPoint x: 33, endPoint y: 337, distance: 149.8
click at [33, 337] on div "0:09 Oh yeah, bendición, Hércules triunfó 0:16 Siempre popular en las encuestas…" at bounding box center [351, 263] width 667 height 412
drag, startPoint x: 425, startPoint y: 381, endPoint x: 434, endPoint y: 382, distance: 8.8
click at [434, 382] on icon at bounding box center [431, 385] width 4 height 9
type input "**********"
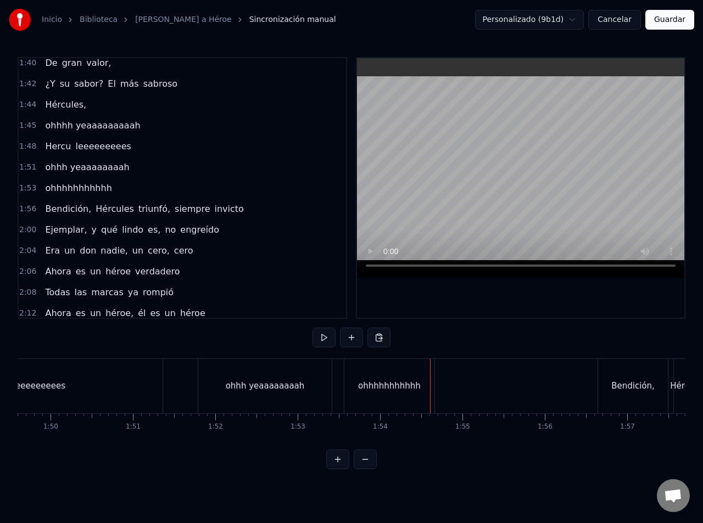
click at [420, 385] on div "ohhhhhhhhhhh" at bounding box center [389, 386] width 90 height 54
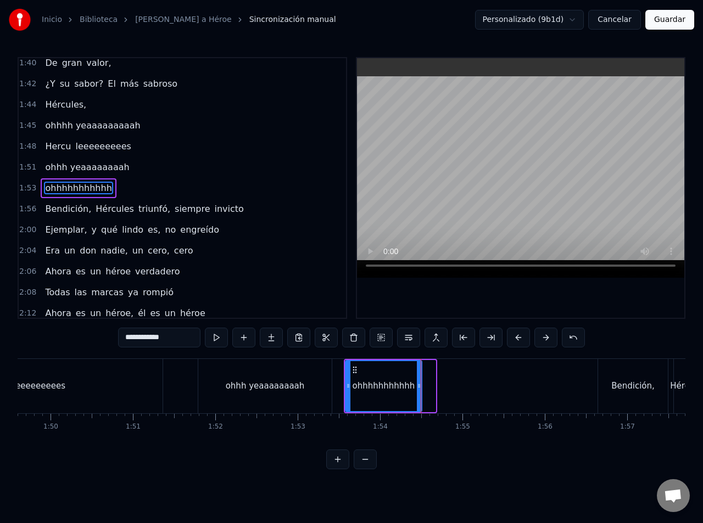
drag, startPoint x: 432, startPoint y: 385, endPoint x: 418, endPoint y: 385, distance: 13.7
click at [418, 385] on circle at bounding box center [418, 384] width 1 height 1
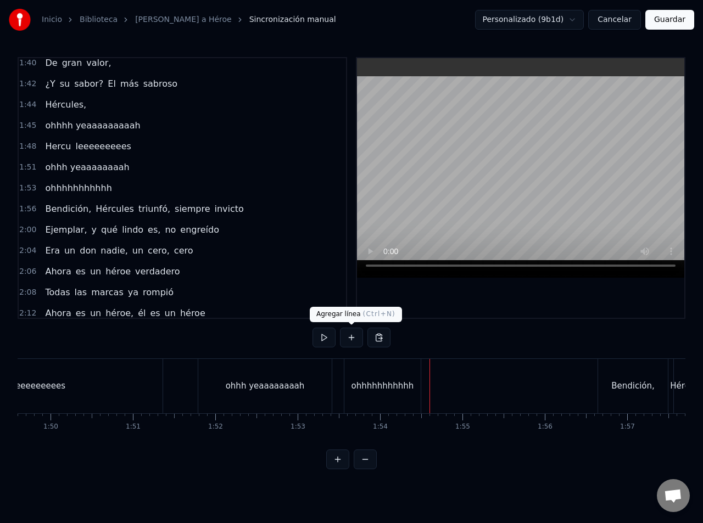
click at [347, 339] on button at bounding box center [351, 338] width 23 height 20
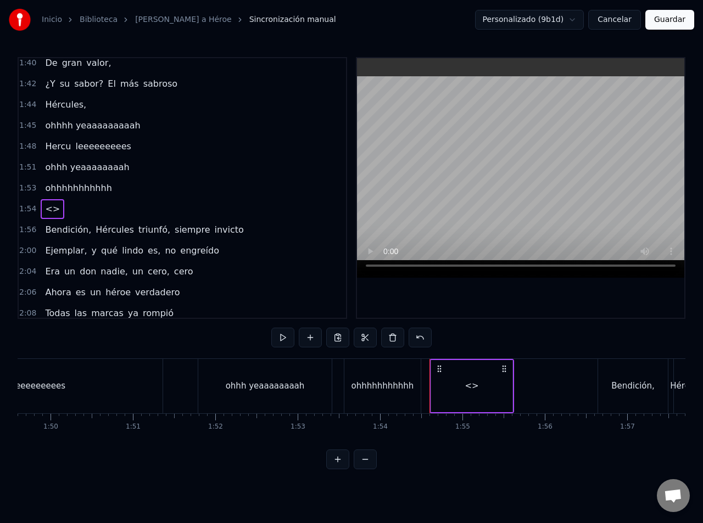
click at [469, 384] on div "<>" at bounding box center [471, 386] width 14 height 13
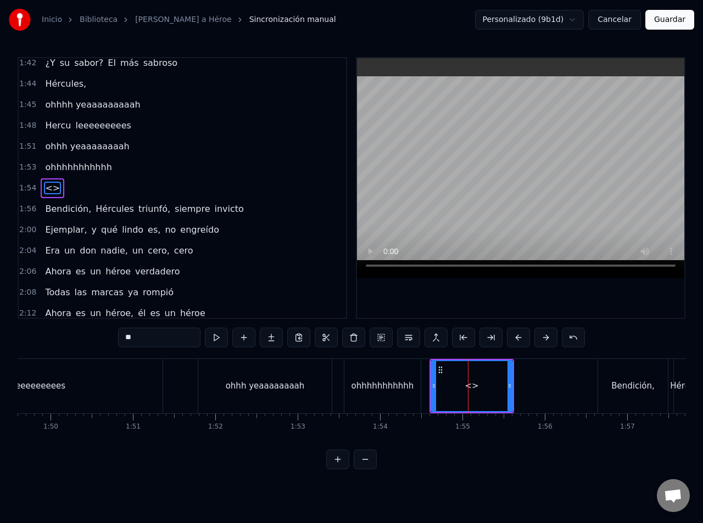
click at [469, 384] on div "<>" at bounding box center [471, 386] width 14 height 13
drag, startPoint x: 149, startPoint y: 338, endPoint x: 99, endPoint y: 338, distance: 49.4
click at [99, 338] on div "0:09 Oh yeah, bendición, Hércules triunfó 0:16 Siempre popular en las encuestas…" at bounding box center [351, 263] width 667 height 412
type input "********"
click at [333, 378] on div "ohhh yeaaaaaaaah" at bounding box center [266, 386] width 137 height 54
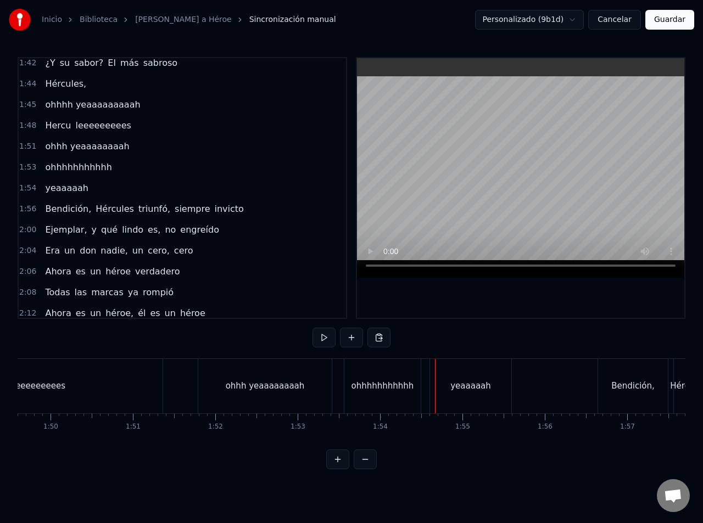
click at [435, 389] on div "yeaaaaah" at bounding box center [470, 386] width 81 height 54
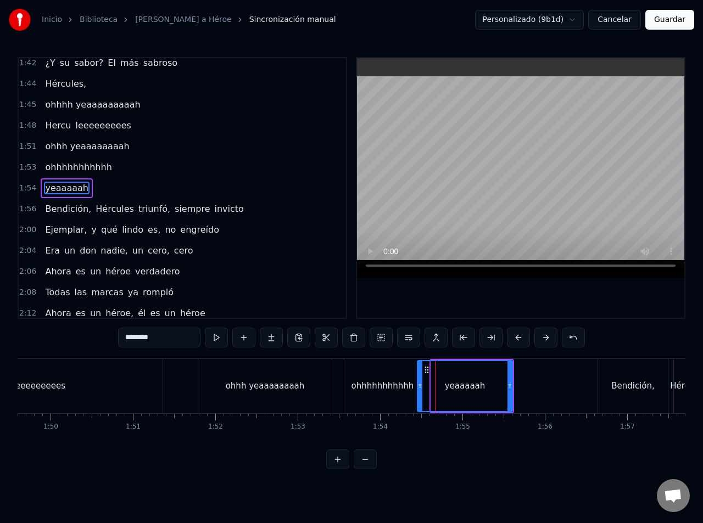
drag, startPoint x: 433, startPoint y: 385, endPoint x: 419, endPoint y: 385, distance: 13.7
click at [419, 385] on icon at bounding box center [420, 385] width 4 height 9
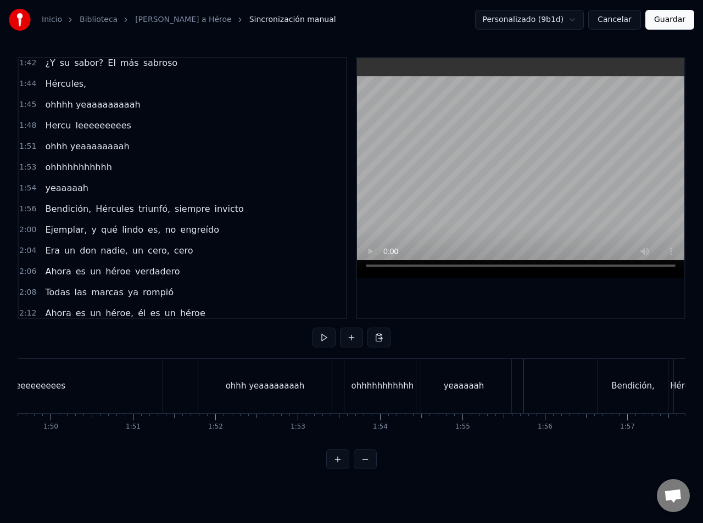
click at [509, 389] on div "yeaaaaah" at bounding box center [463, 386] width 95 height 54
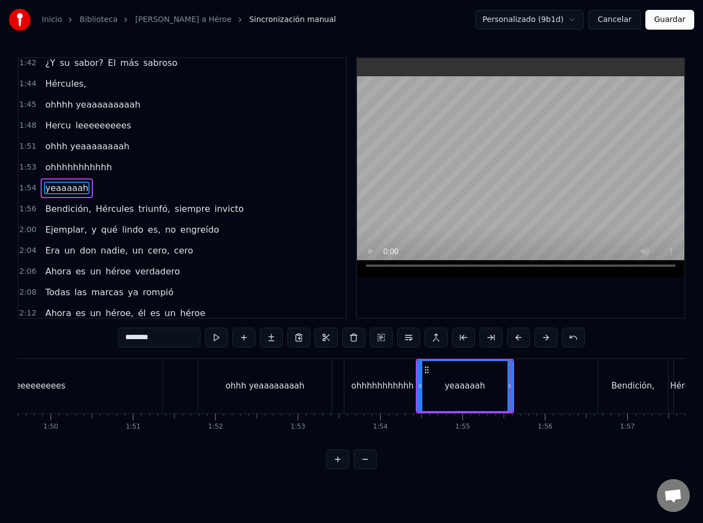
drag, startPoint x: 509, startPoint y: 391, endPoint x: 519, endPoint y: 391, distance: 9.9
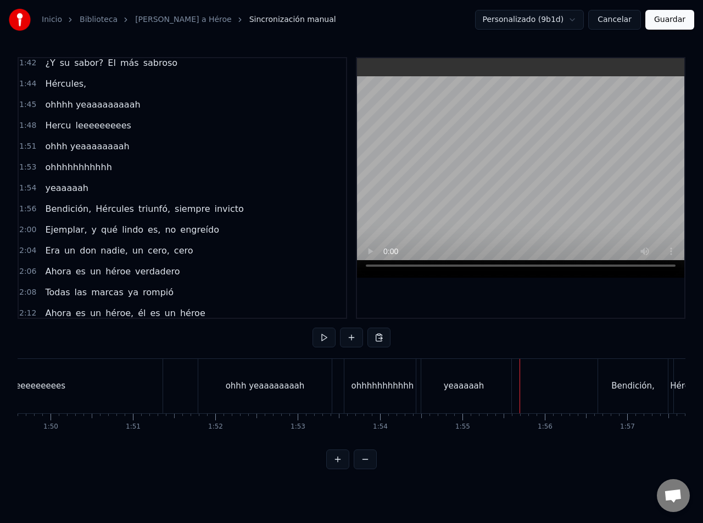
click at [513, 387] on div "yeaaaaah" at bounding box center [464, 386] width 98 height 54
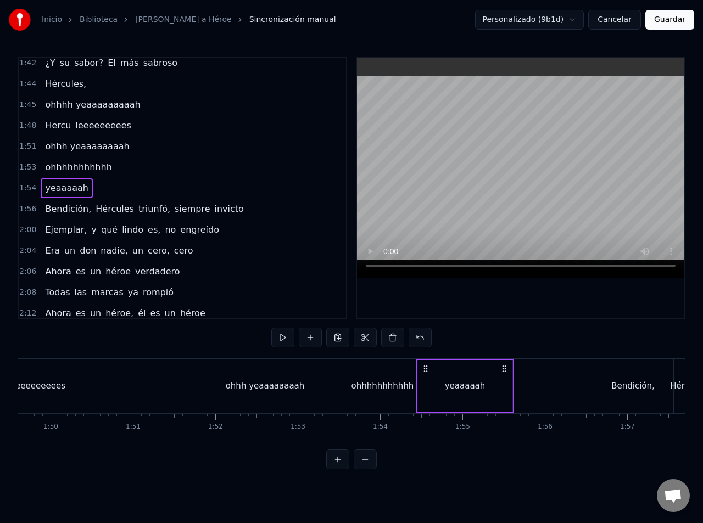
click at [508, 384] on div "yeaaaaah" at bounding box center [464, 386] width 95 height 52
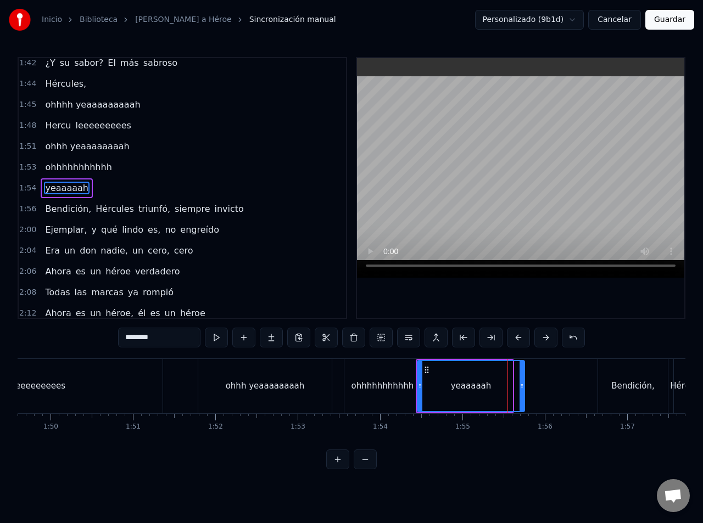
click at [523, 389] on icon at bounding box center [521, 385] width 4 height 9
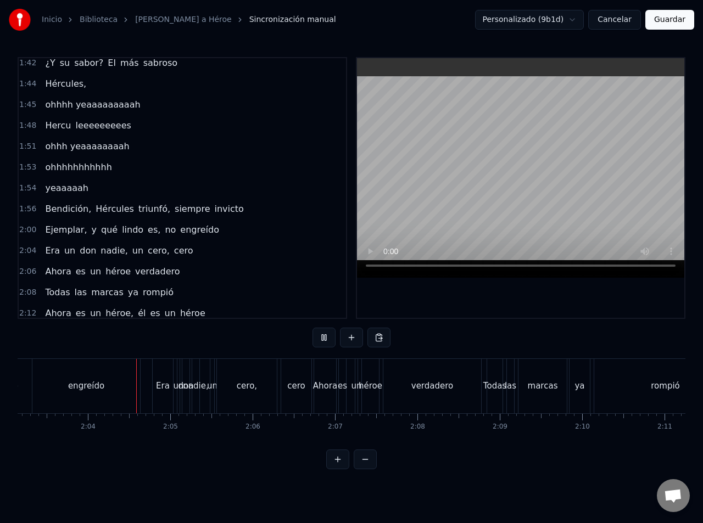
scroll to position [0, 10160]
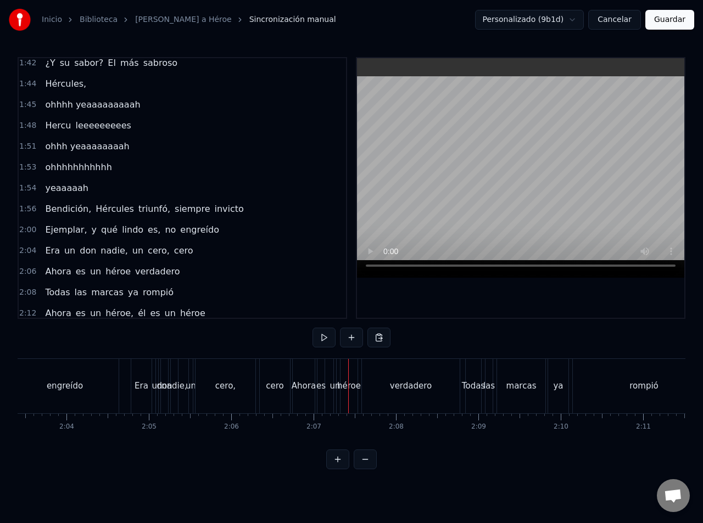
click at [257, 387] on div "Era un don nadie, un cero, cero" at bounding box center [212, 386] width 162 height 54
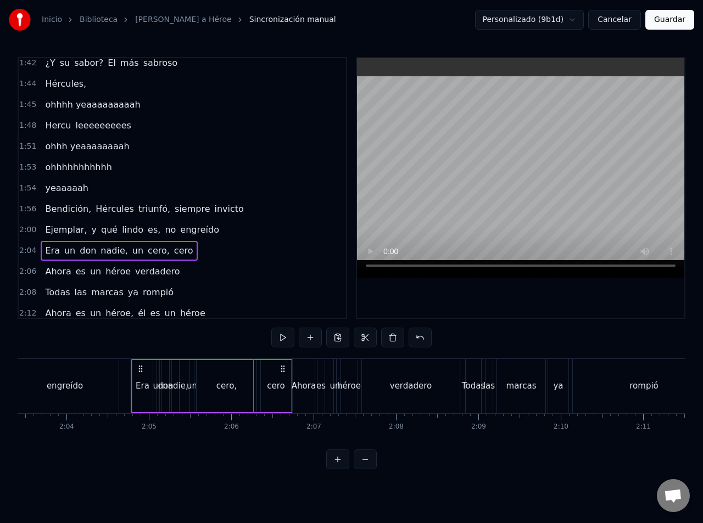
click at [257, 386] on div "Era un don nadie, un cero, cero" at bounding box center [212, 386] width 162 height 54
click at [234, 384] on div "cero," at bounding box center [226, 386] width 20 height 13
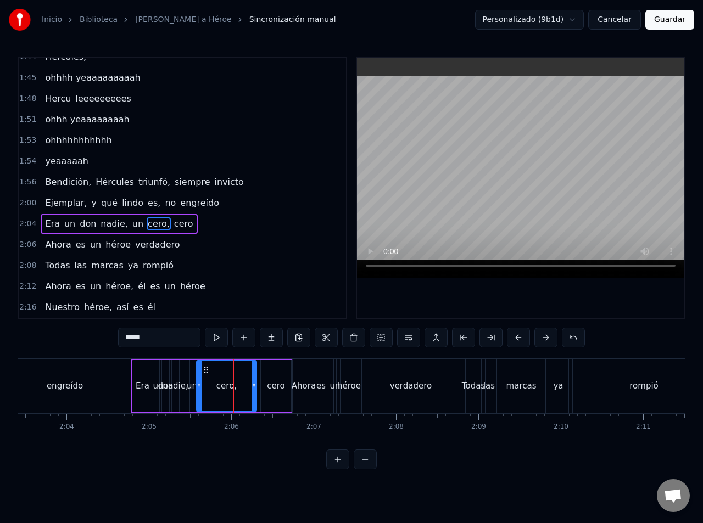
click at [190, 414] on div at bounding box center [190, 416] width 1 height 4
click at [207, 393] on div "cero," at bounding box center [226, 386] width 59 height 50
drag, startPoint x: 198, startPoint y: 385, endPoint x: 228, endPoint y: 391, distance: 30.7
click at [228, 391] on div at bounding box center [229, 386] width 4 height 50
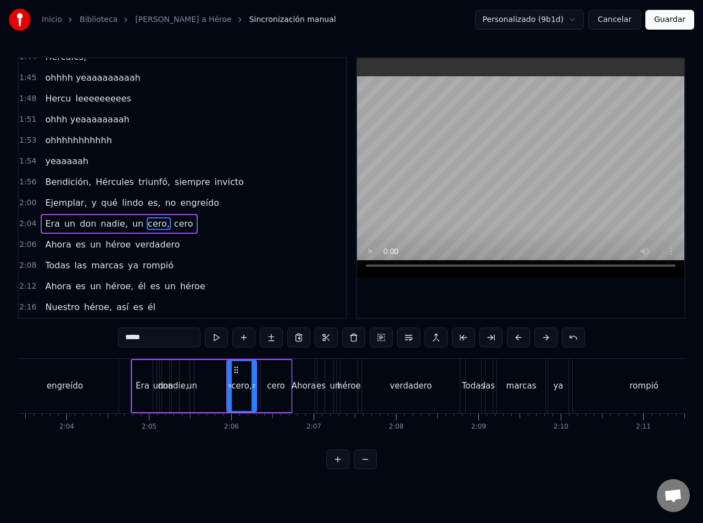
click at [200, 385] on div "Era un don nadie, un cero, cero" at bounding box center [212, 386] width 162 height 54
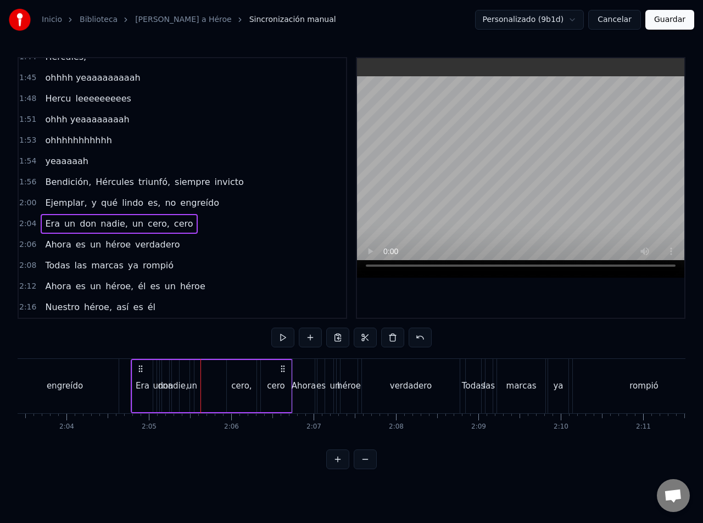
click at [192, 385] on div "un" at bounding box center [192, 386] width 10 height 13
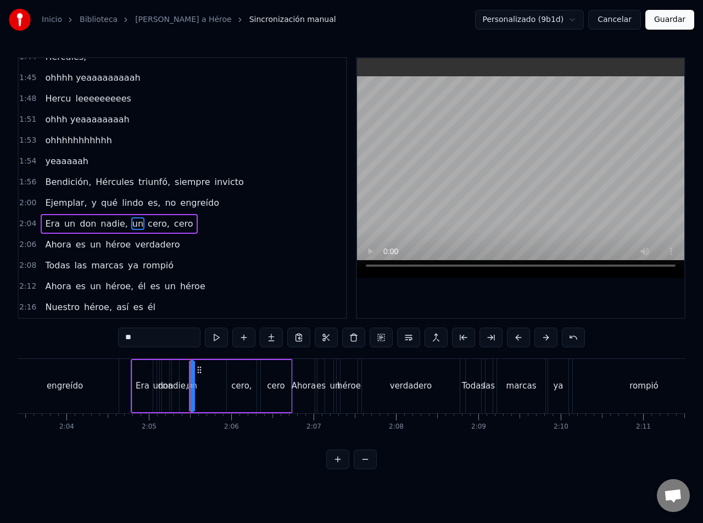
click at [337, 466] on button at bounding box center [337, 460] width 23 height 20
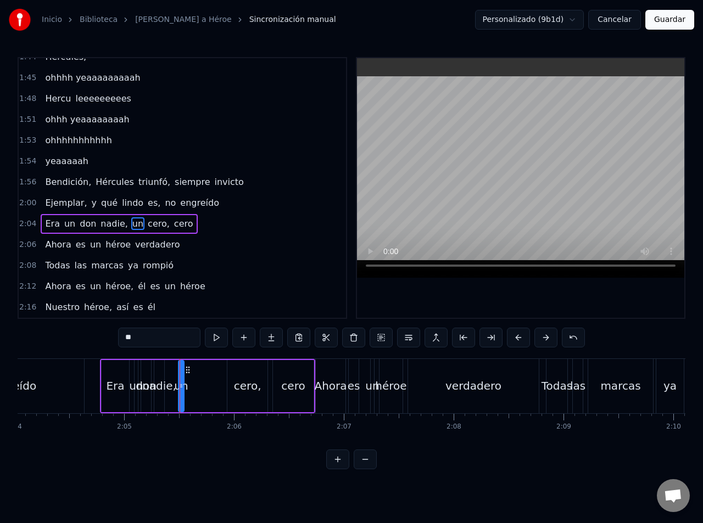
scroll to position [0, 13568]
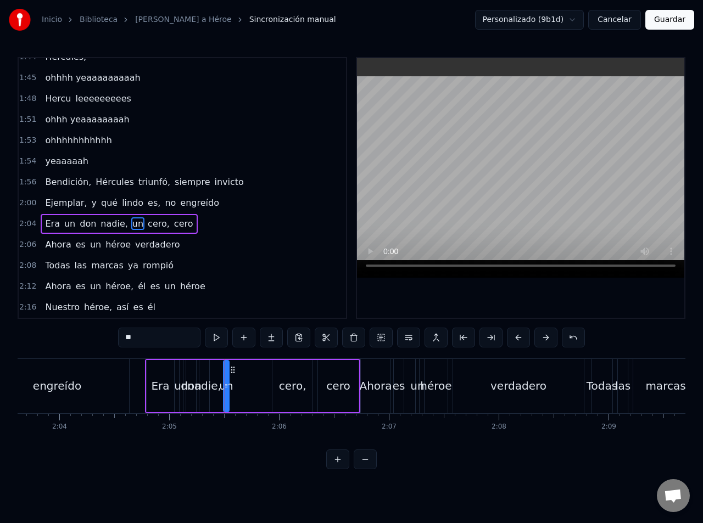
drag, startPoint x: 128, startPoint y: 425, endPoint x: 93, endPoint y: 429, distance: 34.9
click at [104, 228] on span "nadie," at bounding box center [113, 223] width 29 height 13
drag, startPoint x: 207, startPoint y: 380, endPoint x: 223, endPoint y: 385, distance: 16.1
click at [223, 385] on div at bounding box center [223, 386] width 4 height 50
click at [228, 385] on div "un" at bounding box center [228, 386] width 14 height 16
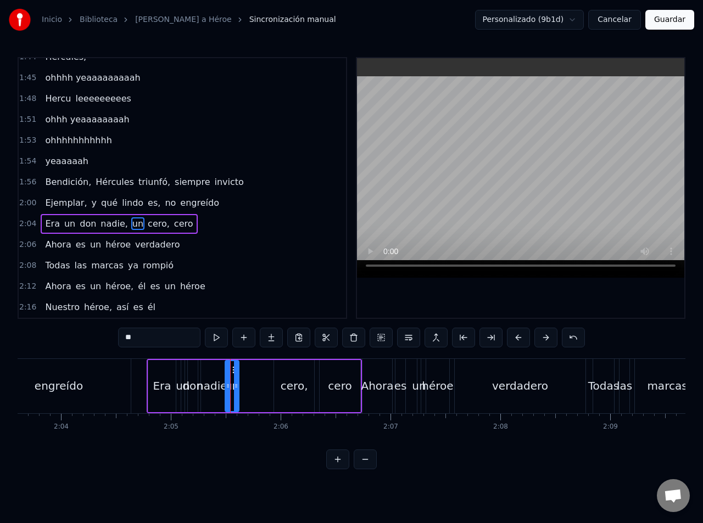
drag, startPoint x: 229, startPoint y: 387, endPoint x: 237, endPoint y: 389, distance: 8.5
click at [237, 389] on icon at bounding box center [236, 385] width 4 height 9
drag, startPoint x: 232, startPoint y: 383, endPoint x: 239, endPoint y: 385, distance: 7.3
click at [239, 385] on div "un" at bounding box center [231, 386] width 15 height 52
drag, startPoint x: 233, startPoint y: 373, endPoint x: 244, endPoint y: 375, distance: 11.7
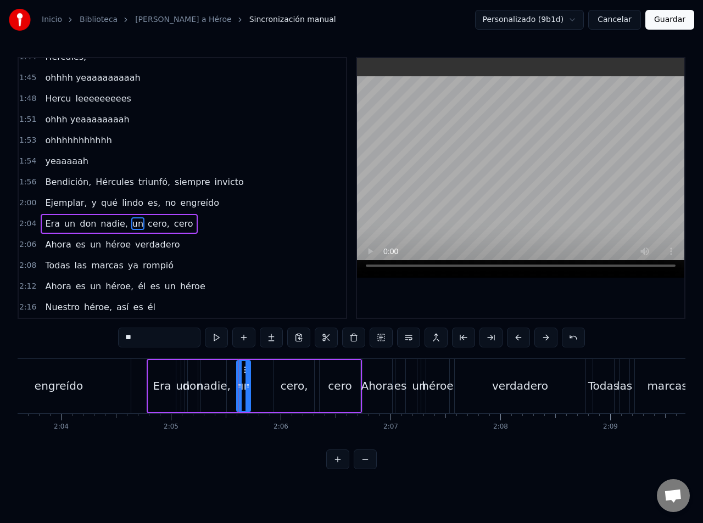
click at [244, 375] on div "un" at bounding box center [243, 386] width 13 height 50
click at [218, 377] on div "nadie," at bounding box center [213, 386] width 25 height 52
type input "******"
click at [231, 381] on div "Era un don nadie, un cero, cero" at bounding box center [254, 386] width 215 height 54
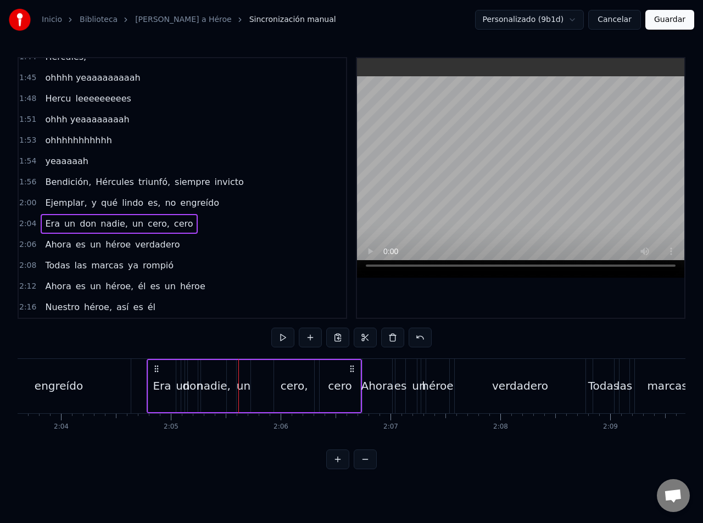
click at [231, 384] on div "Era un don nadie, un cero, cero" at bounding box center [254, 386] width 215 height 54
click at [246, 387] on div "un" at bounding box center [244, 386] width 14 height 16
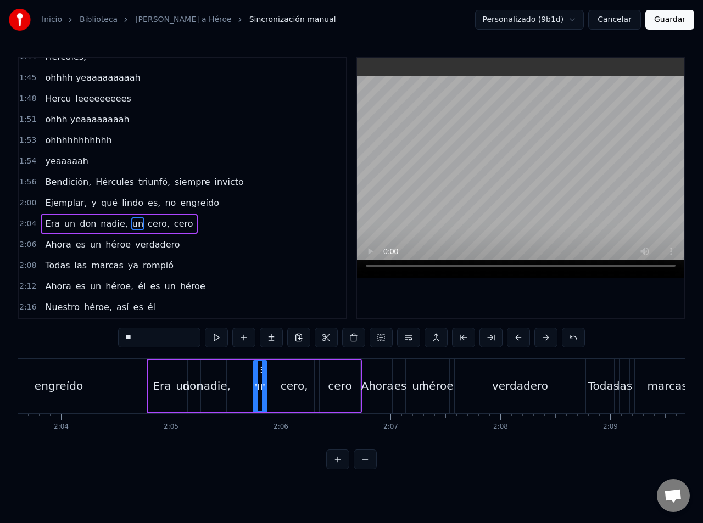
drag, startPoint x: 244, startPoint y: 370, endPoint x: 261, endPoint y: 371, distance: 16.5
click at [261, 371] on icon at bounding box center [262, 370] width 9 height 9
click at [276, 377] on div "cero," at bounding box center [294, 386] width 40 height 52
drag, startPoint x: 279, startPoint y: 369, endPoint x: 270, endPoint y: 371, distance: 9.1
click at [270, 371] on div at bounding box center [268, 386] width 4 height 50
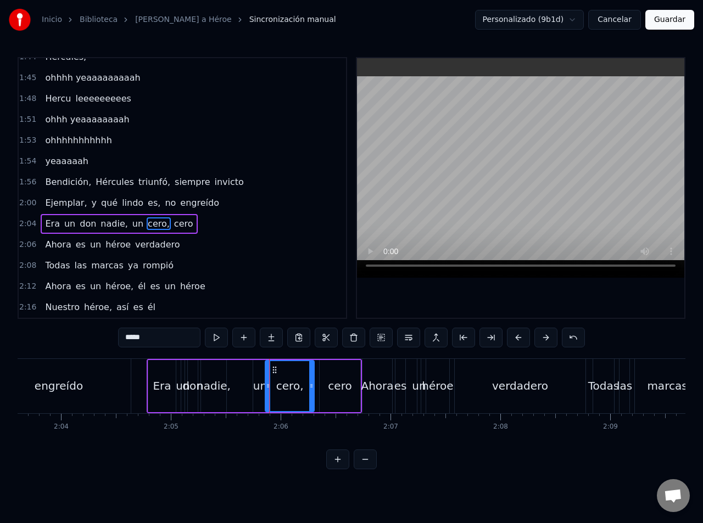
click at [222, 379] on div "nadie," at bounding box center [213, 386] width 34 height 16
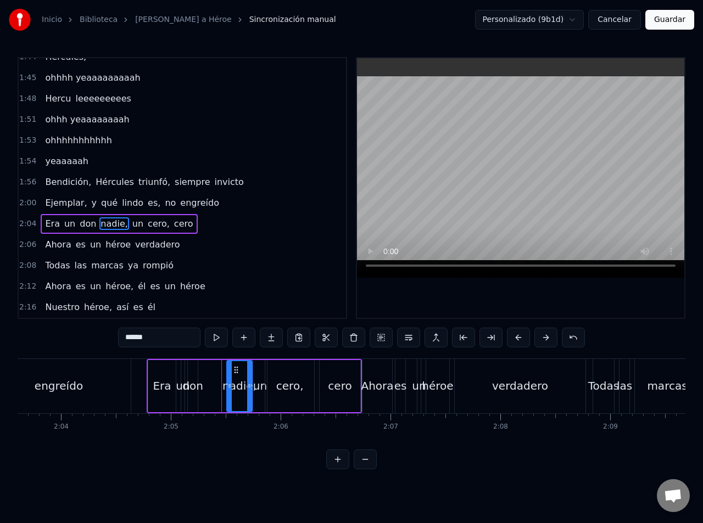
drag, startPoint x: 209, startPoint y: 370, endPoint x: 235, endPoint y: 372, distance: 26.4
click at [235, 372] on icon at bounding box center [236, 370] width 9 height 9
drag, startPoint x: 229, startPoint y: 370, endPoint x: 216, endPoint y: 371, distance: 13.2
click at [218, 370] on div at bounding box center [220, 386] width 4 height 50
click at [198, 374] on div "don" at bounding box center [192, 386] width 11 height 52
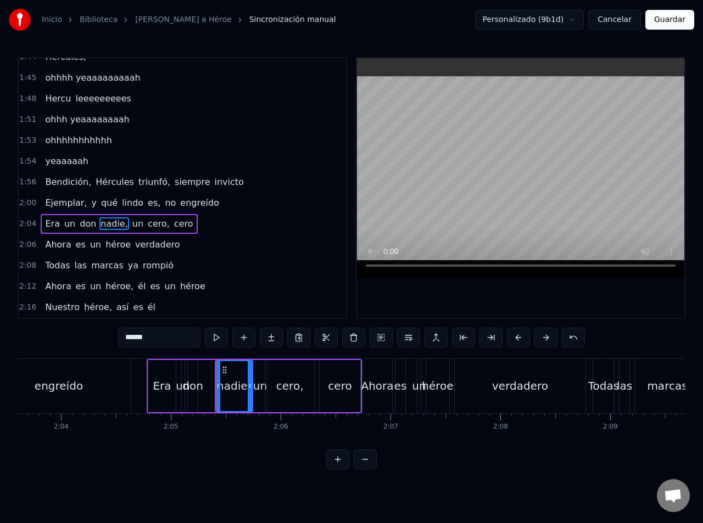
type input "***"
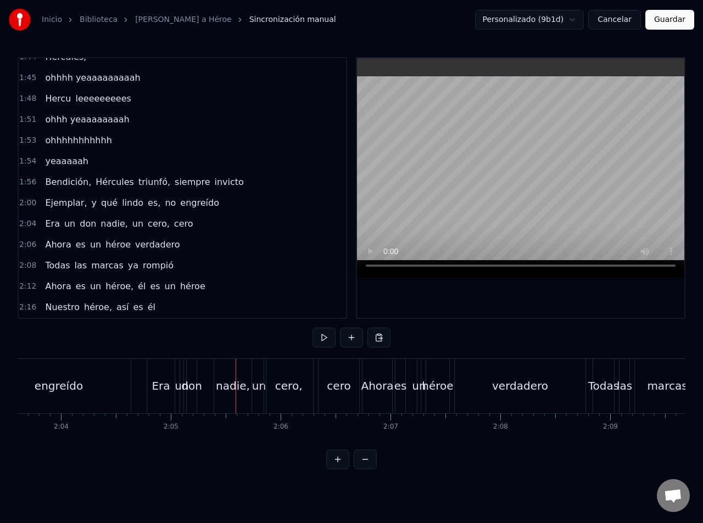
click at [194, 384] on div "don" at bounding box center [191, 386] width 21 height 16
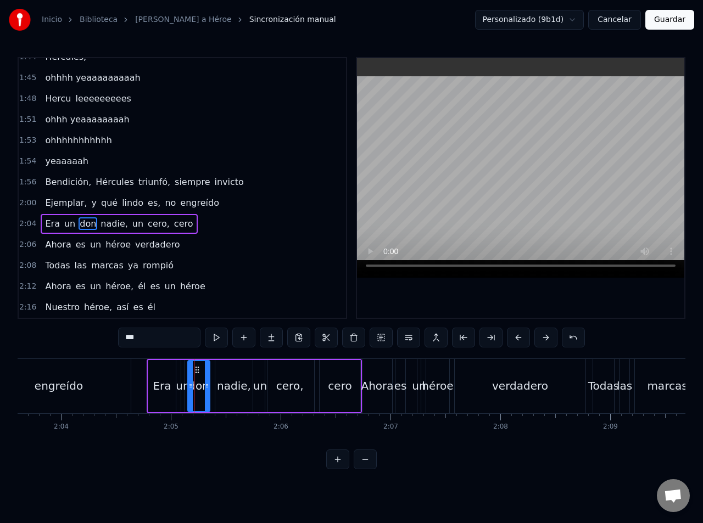
drag, startPoint x: 196, startPoint y: 372, endPoint x: 208, endPoint y: 374, distance: 12.2
click at [208, 374] on div at bounding box center [207, 386] width 4 height 50
drag, startPoint x: 198, startPoint y: 372, endPoint x: 203, endPoint y: 373, distance: 5.6
click at [203, 373] on icon at bounding box center [202, 370] width 9 height 9
click at [189, 374] on div "Era un don nadie, un cero, cero" at bounding box center [254, 386] width 215 height 54
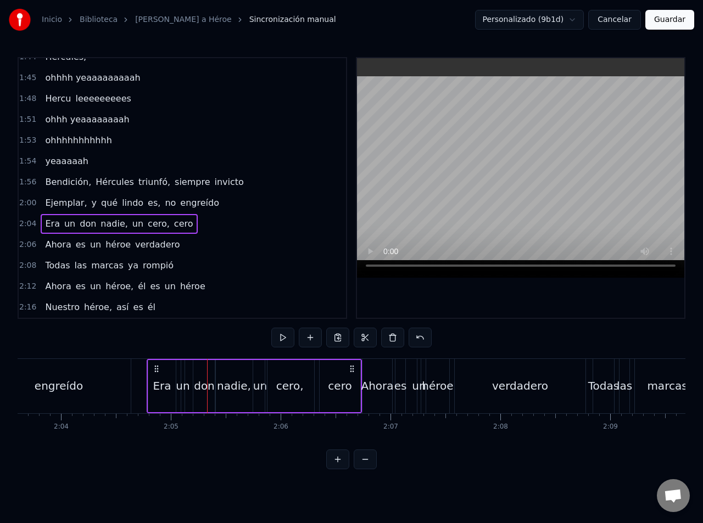
click at [186, 373] on div "Era un don nadie, un cero, cero" at bounding box center [254, 386] width 215 height 54
click at [185, 373] on div "Era un don nadie, un cero, cero" at bounding box center [254, 386] width 215 height 54
click at [183, 372] on div "un" at bounding box center [182, 386] width 3 height 52
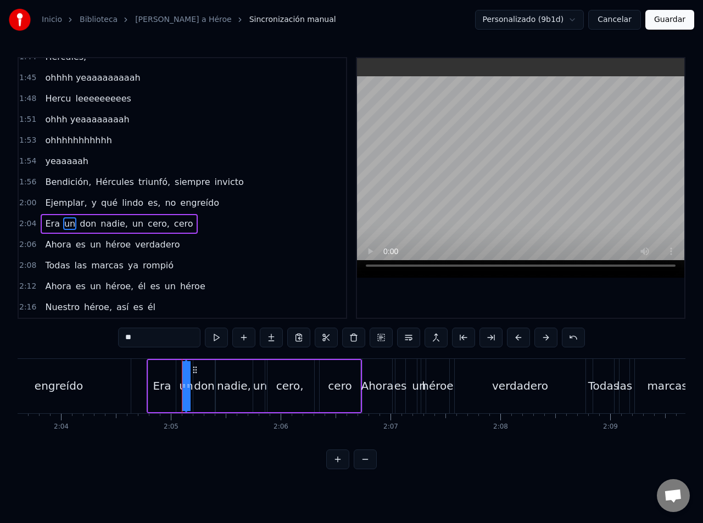
drag, startPoint x: 184, startPoint y: 373, endPoint x: 193, endPoint y: 374, distance: 9.4
click at [193, 374] on div "Era un don nadie, un cero, cero" at bounding box center [254, 386] width 215 height 54
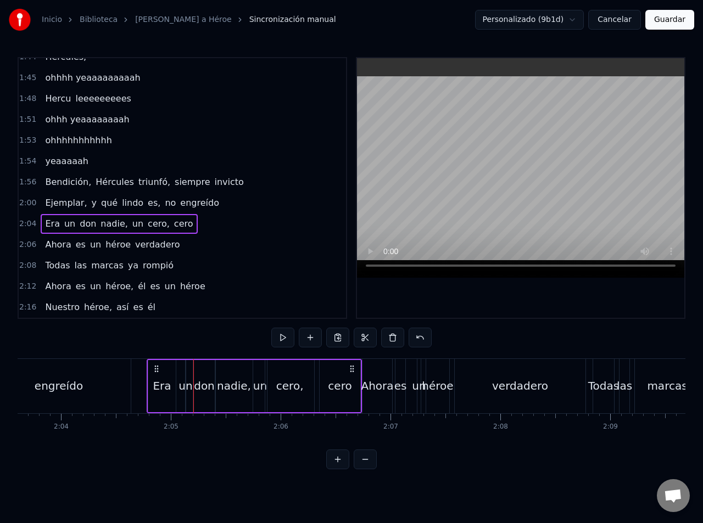
click at [184, 375] on div "Era un don nadie, un cero, cero" at bounding box center [254, 386] width 215 height 54
click at [185, 377] on div "un" at bounding box center [185, 386] width 1 height 52
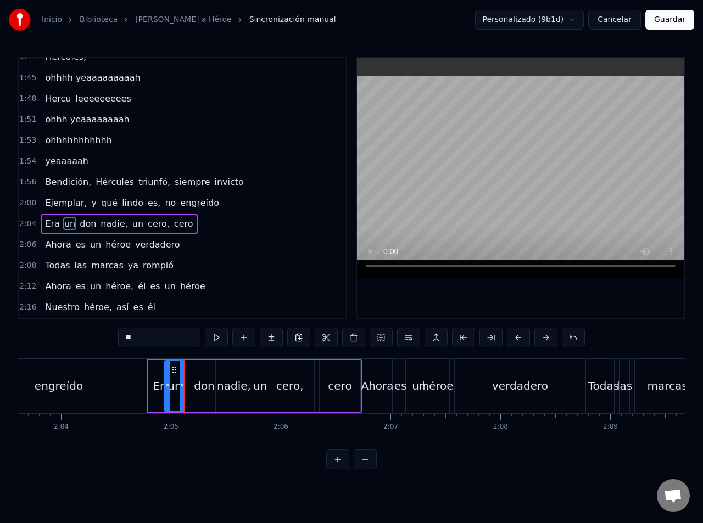
drag, startPoint x: 189, startPoint y: 379, endPoint x: 168, endPoint y: 379, distance: 20.9
click at [168, 379] on div at bounding box center [167, 386] width 4 height 50
drag, startPoint x: 172, startPoint y: 372, endPoint x: 179, endPoint y: 372, distance: 6.6
click at [181, 372] on icon at bounding box center [182, 370] width 9 height 9
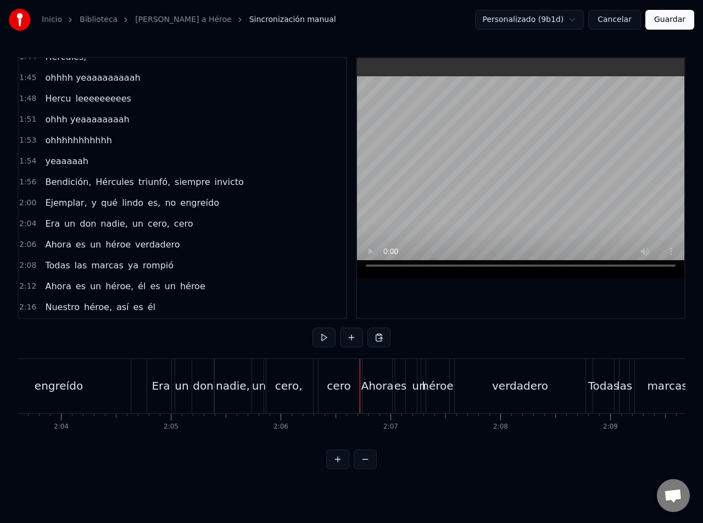
click at [360, 400] on div "Era un don nadie, un cero, cero" at bounding box center [254, 386] width 215 height 54
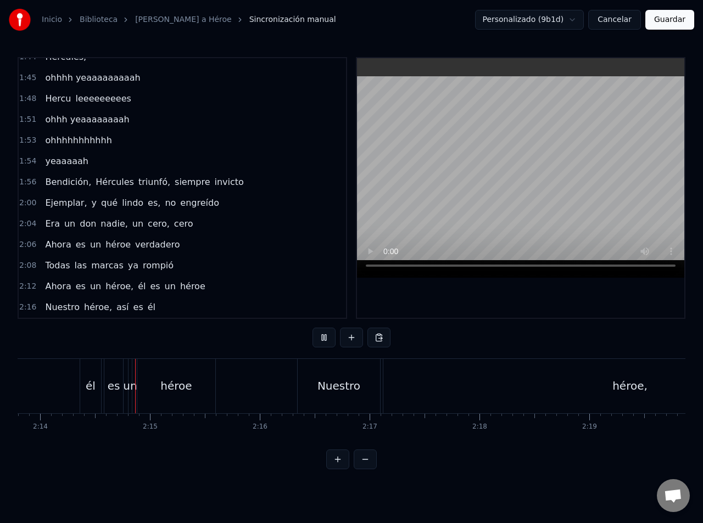
scroll to position [0, 14710]
click at [356, 383] on div "Nuestro" at bounding box center [315, 386] width 83 height 54
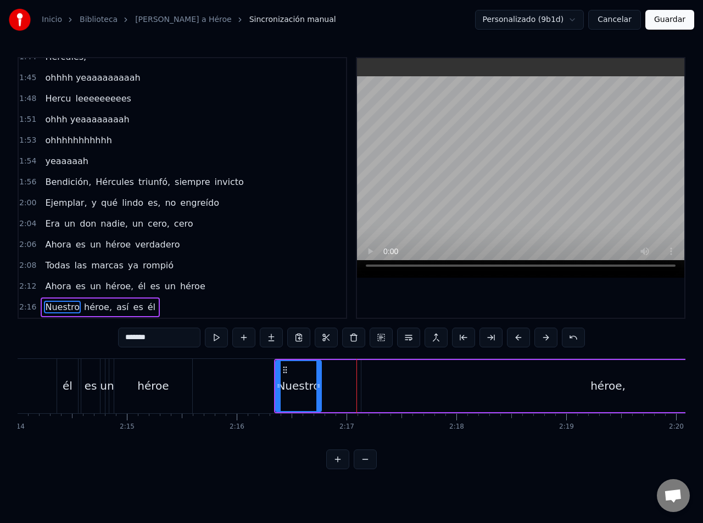
drag, startPoint x: 356, startPoint y: 384, endPoint x: 327, endPoint y: 386, distance: 29.7
click at [316, 387] on icon at bounding box center [318, 385] width 4 height 9
click at [376, 383] on div "héroe," at bounding box center [607, 386] width 493 height 52
type input "******"
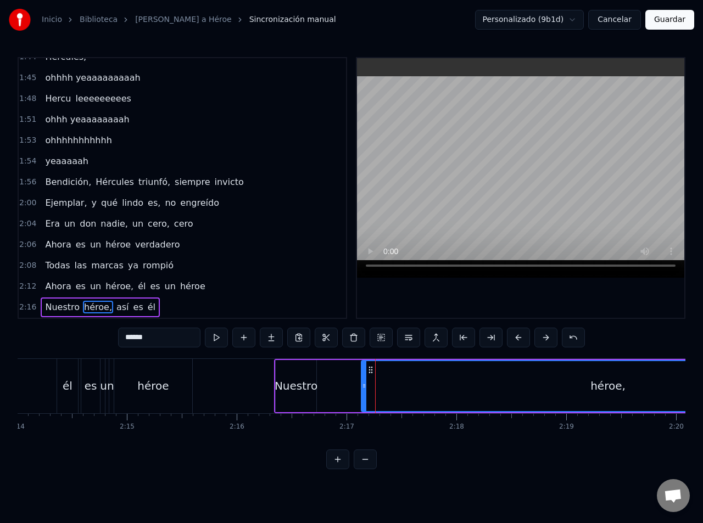
click at [441, 379] on div "héroe," at bounding box center [608, 386] width 492 height 50
drag, startPoint x: 363, startPoint y: 381, endPoint x: 318, endPoint y: 386, distance: 44.8
click at [318, 386] on div at bounding box center [320, 386] width 4 height 50
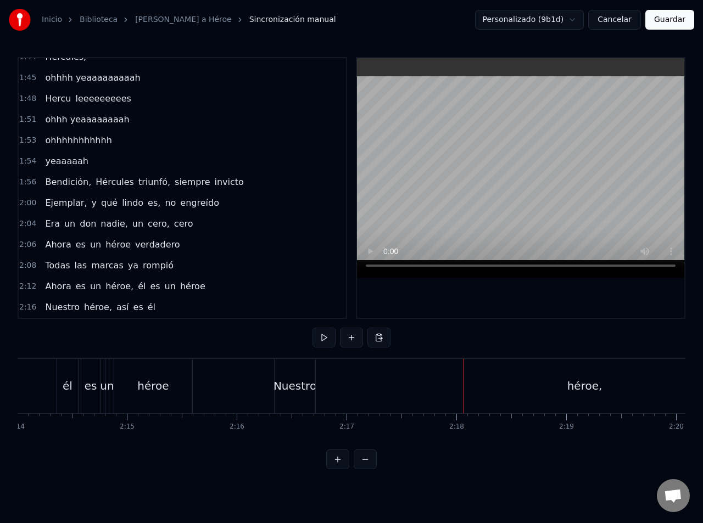
click at [499, 402] on div "héroe," at bounding box center [584, 386] width 537 height 54
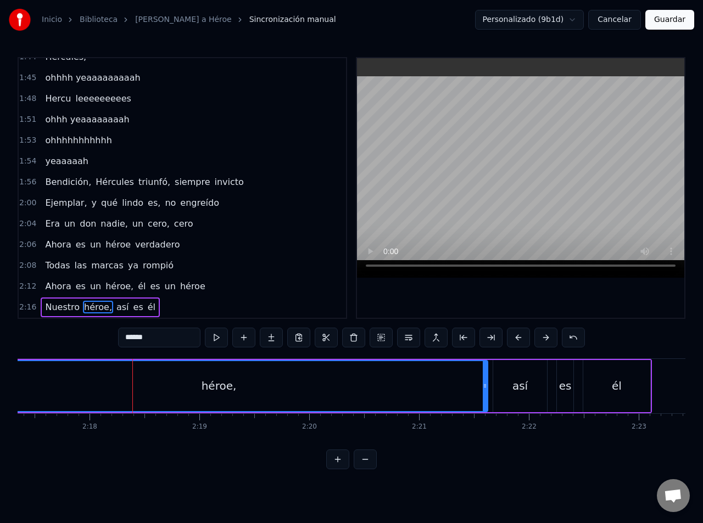
scroll to position [0, 14982]
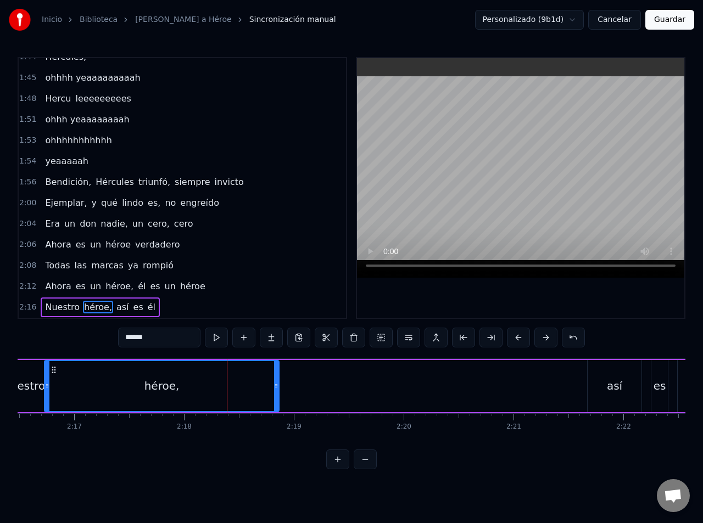
drag, startPoint x: 578, startPoint y: 385, endPoint x: 276, endPoint y: 394, distance: 303.1
click at [276, 394] on div at bounding box center [276, 386] width 4 height 50
click at [31, 379] on div "Nuestro" at bounding box center [23, 386] width 43 height 16
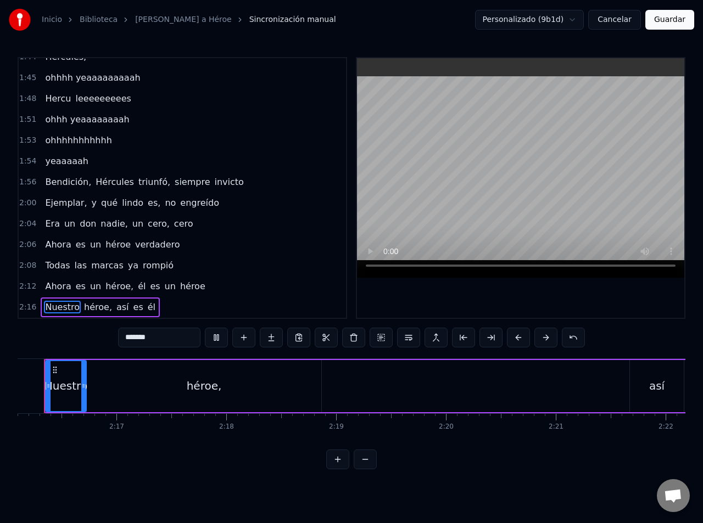
scroll to position [0, 14911]
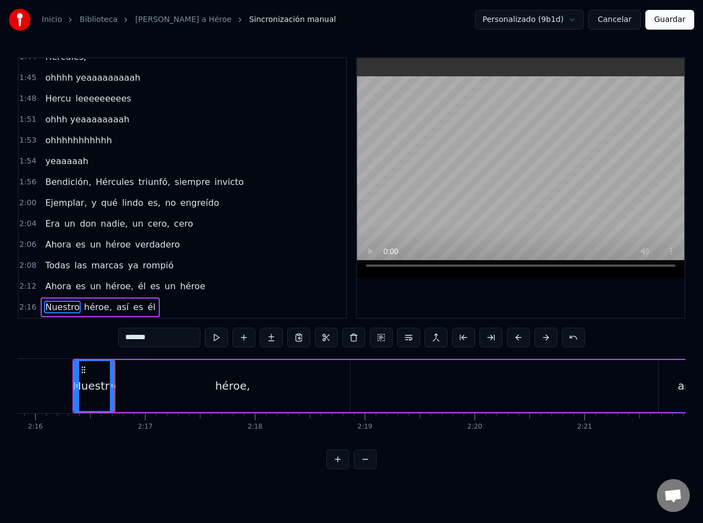
click at [346, 391] on div "héroe," at bounding box center [232, 386] width 234 height 52
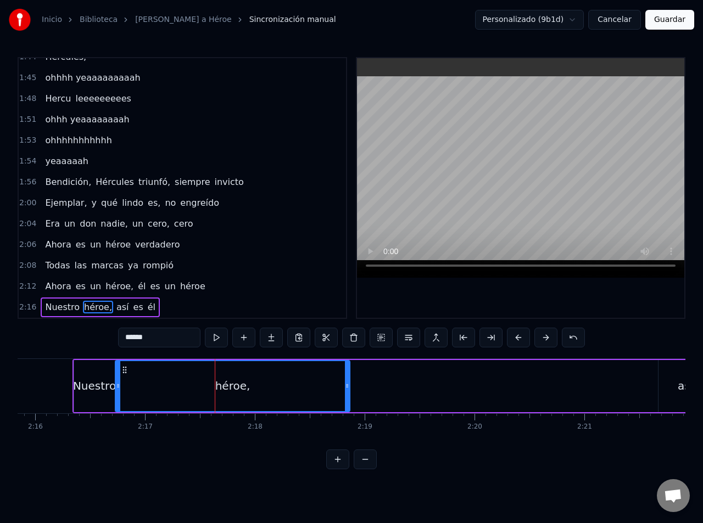
click at [269, 378] on div "héroe," at bounding box center [232, 386] width 233 height 50
click at [93, 305] on span "héroe," at bounding box center [98, 307] width 30 height 13
click at [96, 309] on span "héroe," at bounding box center [98, 307] width 30 height 13
click at [144, 338] on input "******" at bounding box center [159, 338] width 82 height 20
type input "**********"
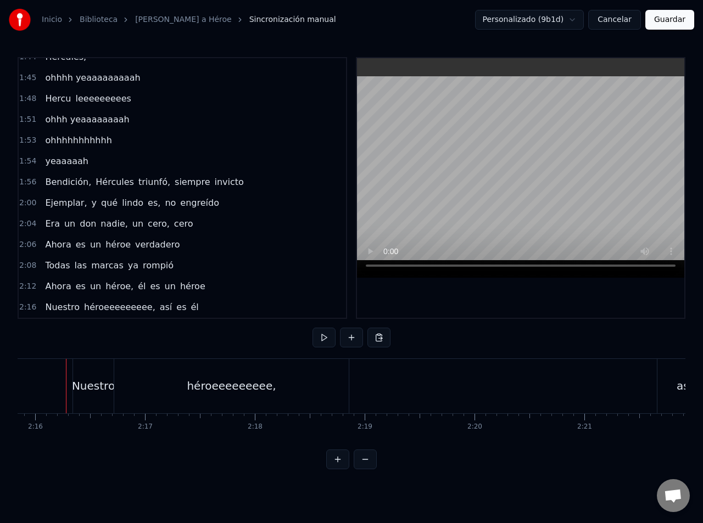
scroll to position [0, 14905]
click at [361, 384] on div "Nuestro héroeeeeeeeee, así es él" at bounding box center [451, 386] width 744 height 54
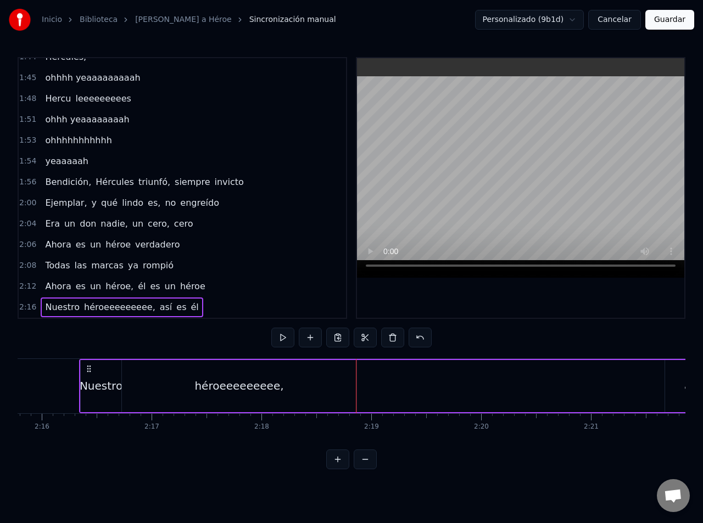
click at [368, 386] on div "Nuestro héroeeeeeeeee, así es él" at bounding box center [451, 386] width 744 height 54
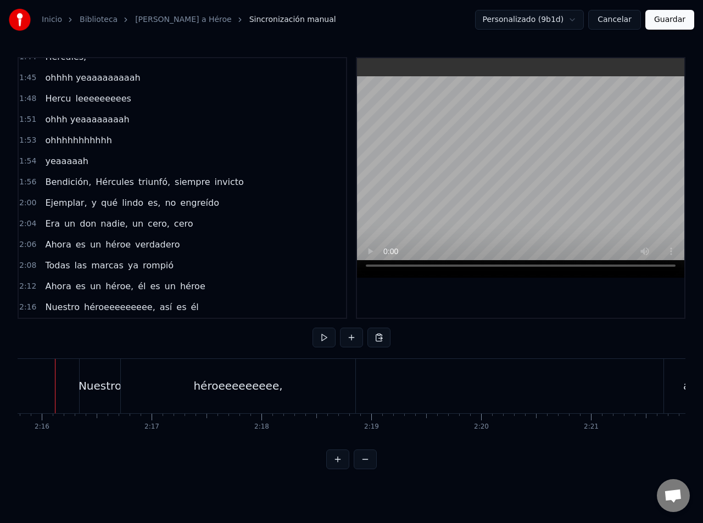
scroll to position [0, 14887]
click at [435, 392] on div "Nuestro héroeeeeeeeee, así es él" at bounding box center [471, 386] width 744 height 54
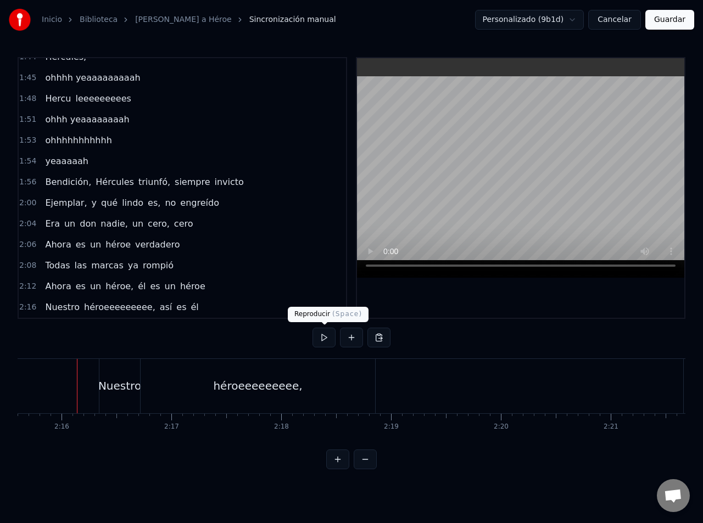
click at [419, 377] on div "Nuestro héroeeeeeeeee, así es él" at bounding box center [471, 386] width 744 height 54
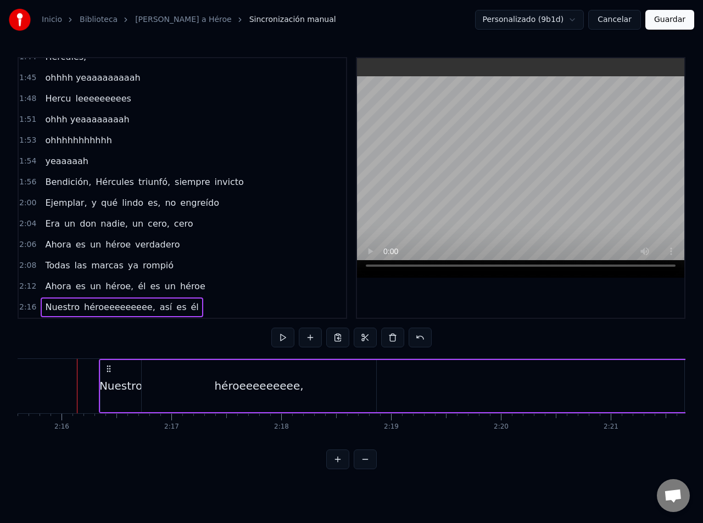
click at [424, 382] on div "Nuestro héroeeeeeeeee, así es él" at bounding box center [471, 386] width 744 height 54
click at [313, 338] on button at bounding box center [310, 338] width 23 height 20
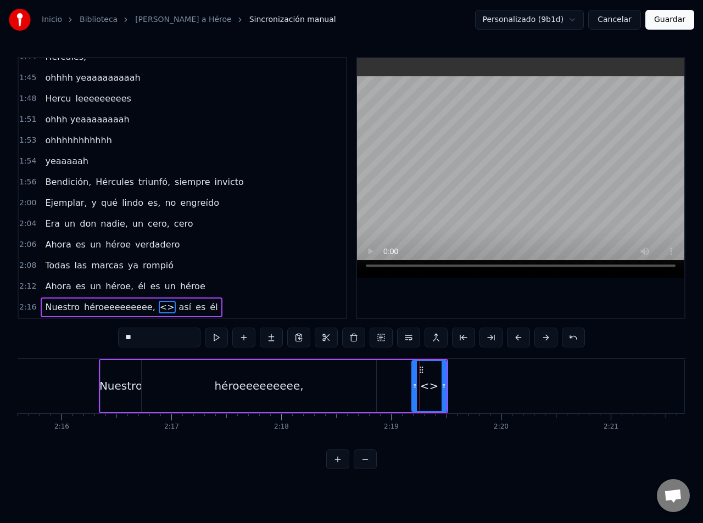
drag, startPoint x: 426, startPoint y: 381, endPoint x: 404, endPoint y: 381, distance: 22.5
click at [404, 381] on icon at bounding box center [405, 385] width 4 height 9
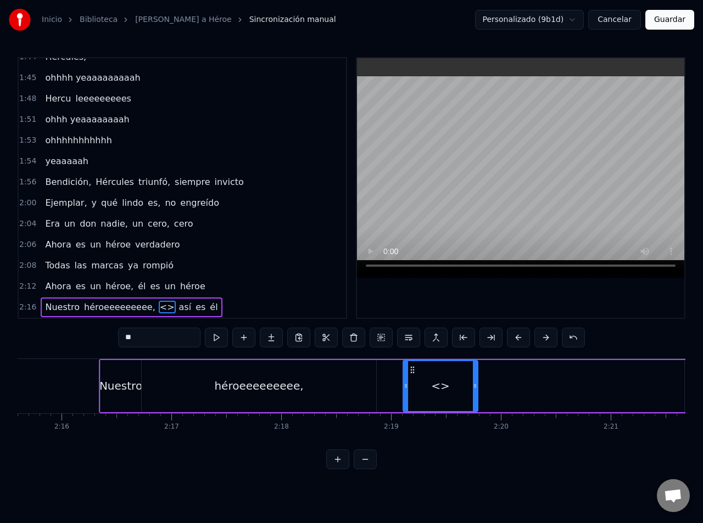
drag, startPoint x: 445, startPoint y: 381, endPoint x: 486, endPoint y: 379, distance: 41.8
click at [477, 379] on div at bounding box center [475, 386] width 4 height 50
drag, startPoint x: 171, startPoint y: 339, endPoint x: 100, endPoint y: 337, distance: 71.4
click at [100, 337] on div "0:09 Oh yeah, bendición, Hércules triunfó 0:16 Siempre popular en las encuestas…" at bounding box center [351, 263] width 667 height 412
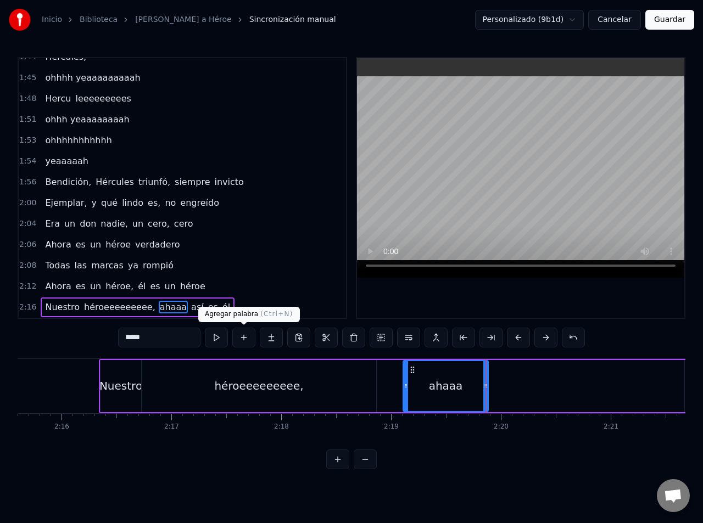
type input "*****"
click at [240, 338] on button at bounding box center [243, 338] width 23 height 20
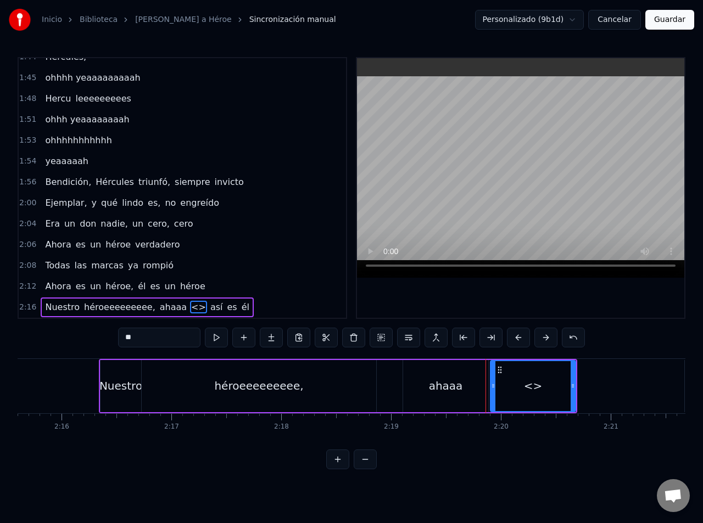
drag, startPoint x: 141, startPoint y: 334, endPoint x: 108, endPoint y: 334, distance: 32.9
click at [108, 334] on div "0:09 Oh yeah, bendición, Hércules triunfó 0:16 Siempre popular en las encuestas…" at bounding box center [351, 263] width 667 height 412
type input "*****"
click at [244, 339] on button at bounding box center [243, 338] width 23 height 20
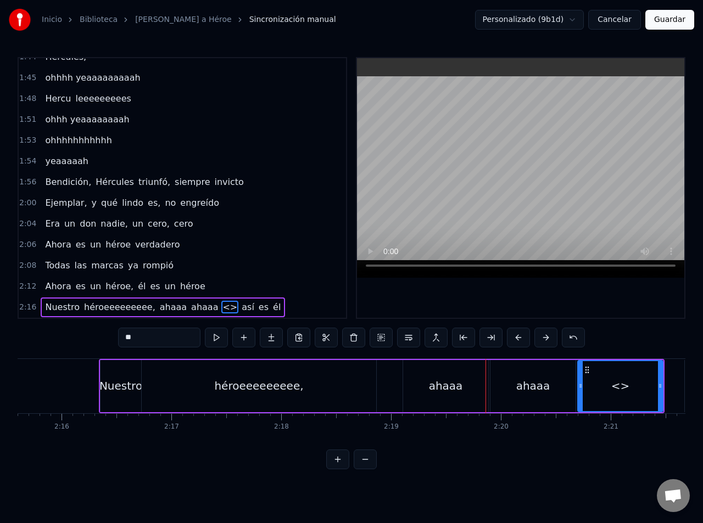
drag, startPoint x: 168, startPoint y: 340, endPoint x: 78, endPoint y: 340, distance: 90.6
click at [78, 340] on div "0:09 Oh yeah, bendición, Hércules triunfó 0:16 Siempre popular en las encuestas…" at bounding box center [351, 263] width 667 height 412
type input "********"
click at [384, 385] on div "Nuestro héroeeeeeeeee, ahaaa ahaaa ahaaaaaa así es él" at bounding box center [381, 386] width 565 height 54
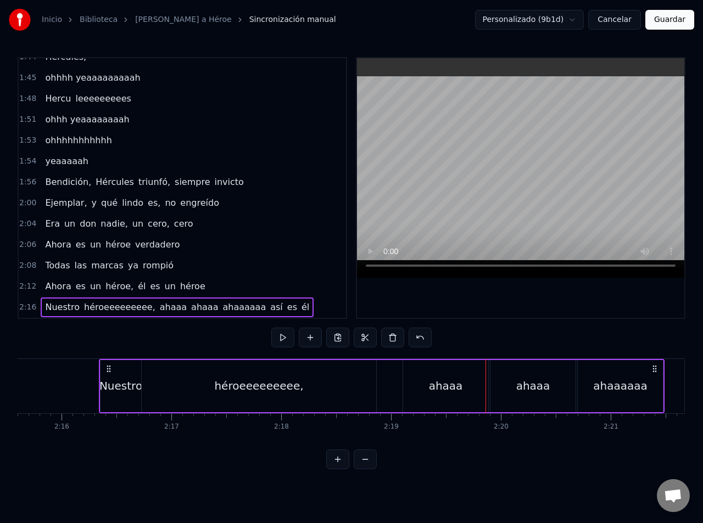
click at [387, 390] on div "Nuestro héroeeeeeeeee, ahaaa ahaaa ahaaaaaa así es él" at bounding box center [381, 386] width 565 height 54
click at [391, 390] on div "Nuestro héroeeeeeeeee, ahaaa ahaaa ahaaaaaa así es él" at bounding box center [381, 386] width 565 height 54
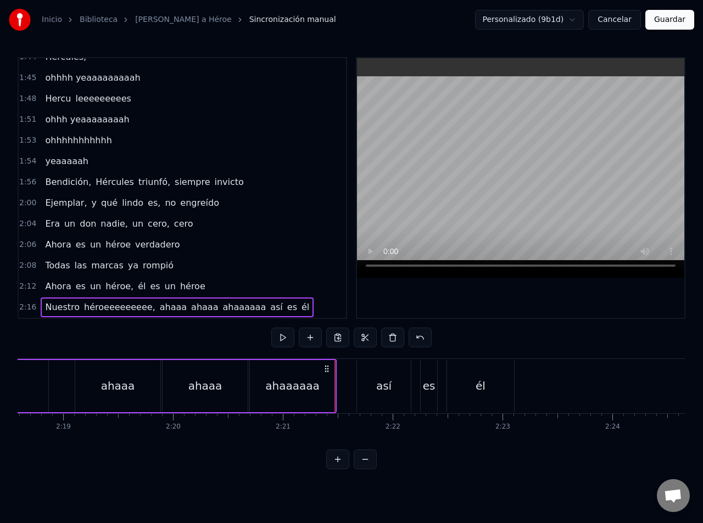
scroll to position [0, 15252]
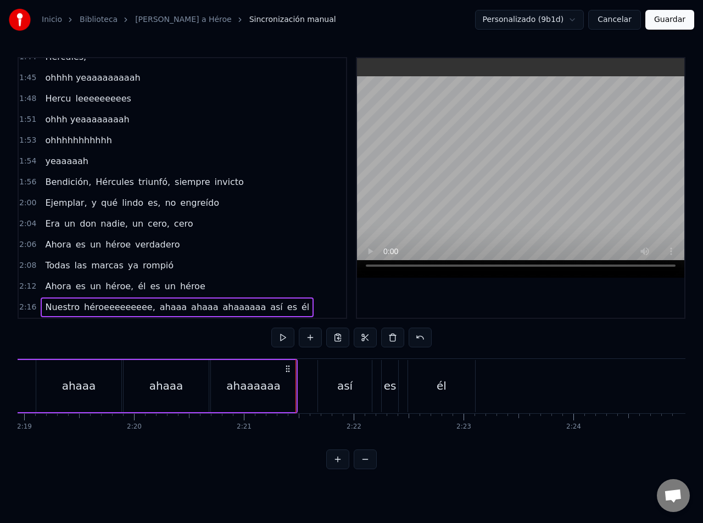
click at [138, 382] on div "ahaaa" at bounding box center [165, 386] width 85 height 52
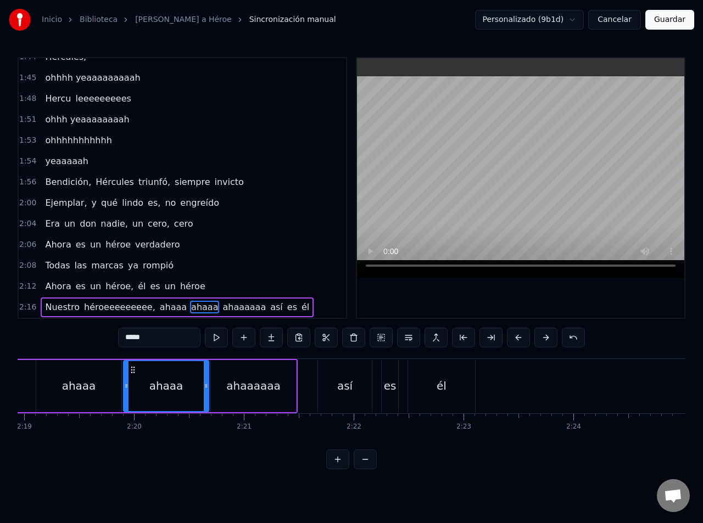
click at [161, 381] on div "ahaaa" at bounding box center [166, 386] width 34 height 16
click at [139, 387] on div "ahaaa" at bounding box center [166, 386] width 84 height 50
click at [204, 387] on icon at bounding box center [206, 385] width 4 height 9
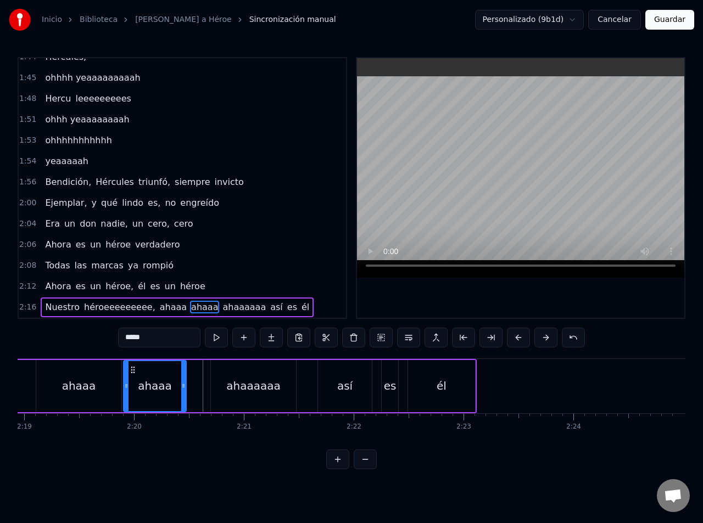
drag, startPoint x: 206, startPoint y: 387, endPoint x: 182, endPoint y: 389, distance: 23.7
click at [182, 389] on icon at bounding box center [183, 385] width 4 height 9
click at [210, 386] on div "ahaaaaaa" at bounding box center [253, 386] width 86 height 52
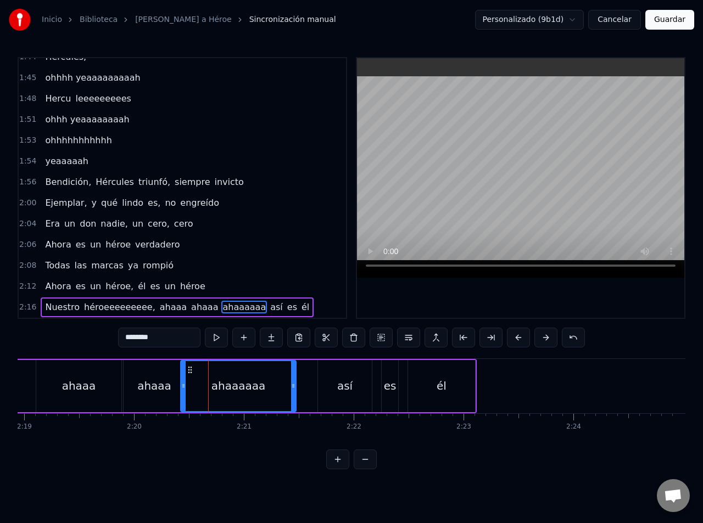
drag, startPoint x: 212, startPoint y: 385, endPoint x: 181, endPoint y: 385, distance: 31.8
click at [181, 385] on icon at bounding box center [183, 385] width 4 height 9
click at [50, 390] on div "ahaaa" at bounding box center [78, 386] width 85 height 52
type input "*****"
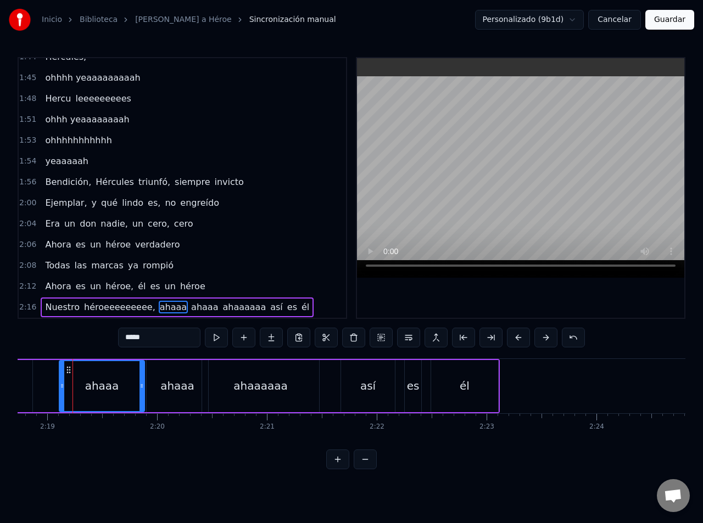
scroll to position [0, 15214]
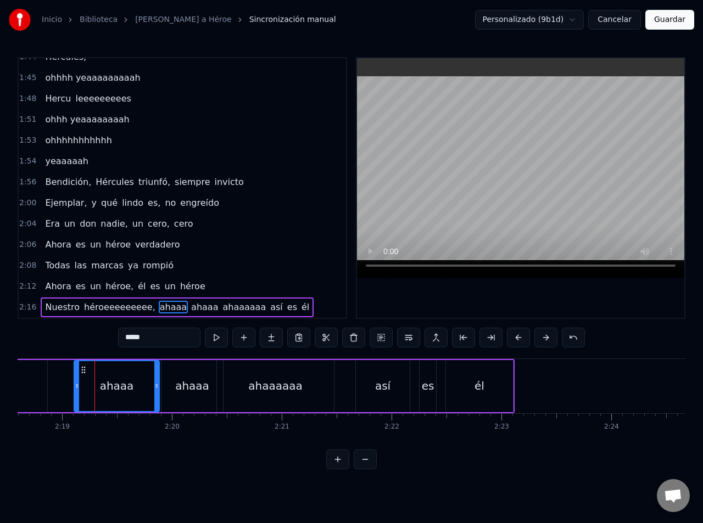
click at [77, 390] on icon at bounding box center [77, 385] width 4 height 9
drag, startPoint x: 77, startPoint y: 388, endPoint x: 97, endPoint y: 392, distance: 19.7
click at [97, 392] on div at bounding box center [98, 386] width 4 height 50
click at [77, 394] on div "Nuestro héroeeeeeeeee, ahaaa ahaaa ahaaaaaa así es él" at bounding box center [142, 386] width 744 height 54
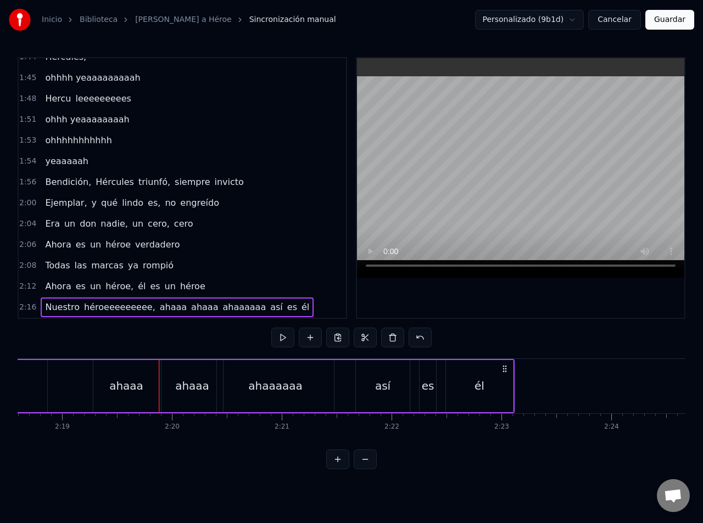
click at [82, 394] on div "Nuestro héroeeeeeeeee, ahaaa ahaaa ahaaaaaa así es él" at bounding box center [142, 386] width 744 height 54
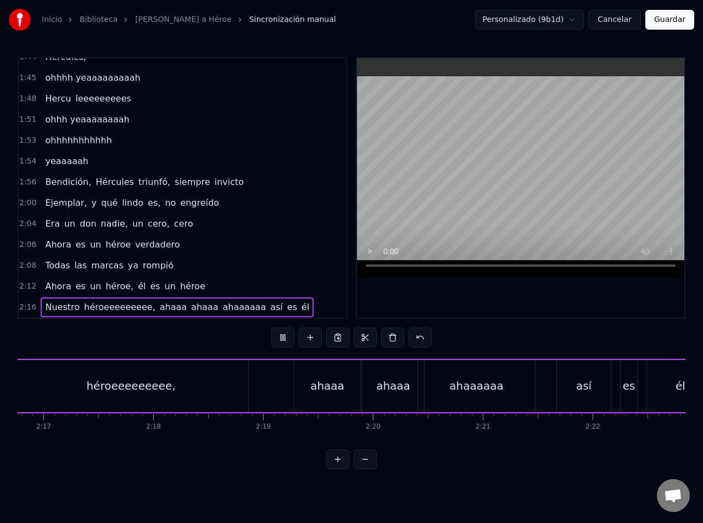
scroll to position [0, 14934]
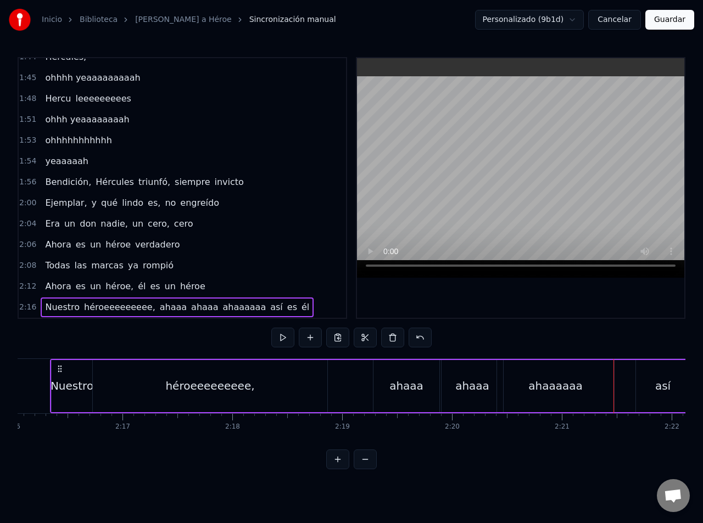
click at [370, 386] on div "Nuestro héroeeeeeeeee, ahaaa ahaaa ahaaaaaa así es él" at bounding box center [422, 386] width 744 height 54
click at [385, 386] on div "ahaaa" at bounding box center [406, 386] width 66 height 52
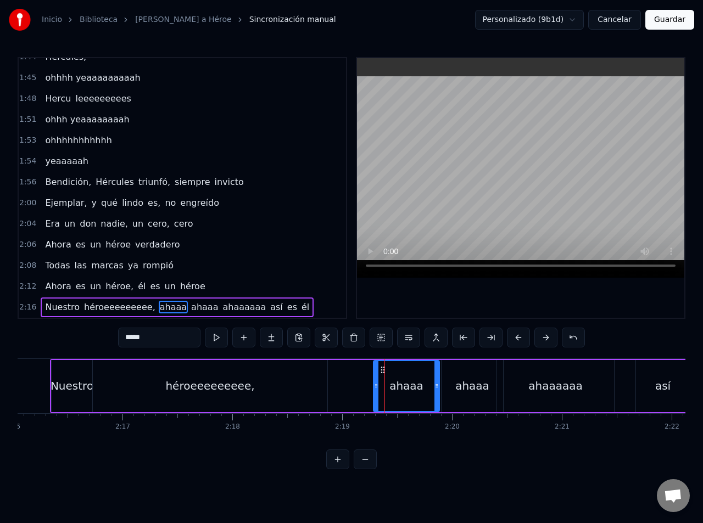
click at [141, 308] on div "Nuestro héroeeeeeeeee, ahaaa ahaaa ahaaaaaa así es él" at bounding box center [177, 307] width 273 height 20
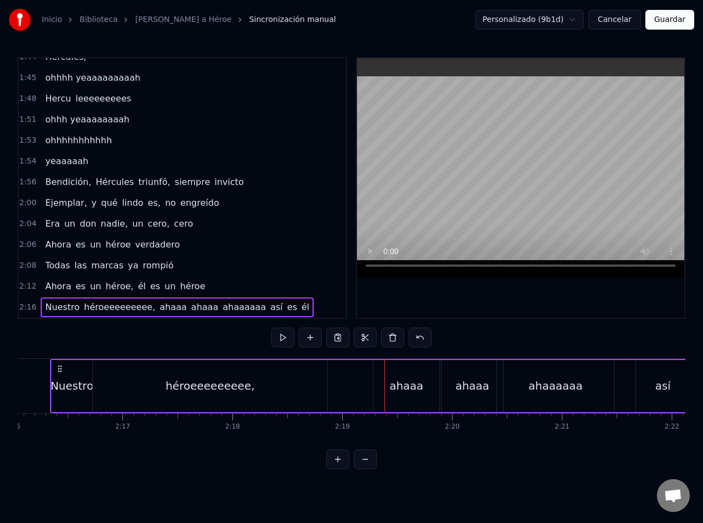
scroll to position [0, 14911]
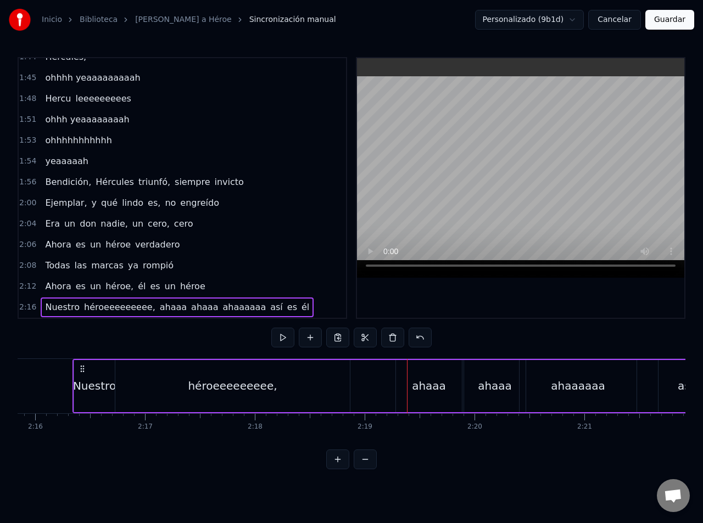
click at [159, 308] on span "ahaaa" at bounding box center [173, 307] width 29 height 13
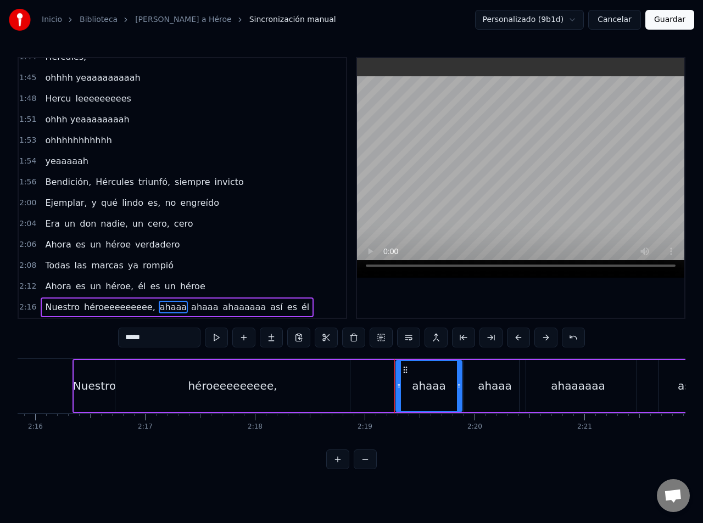
drag, startPoint x: 125, startPoint y: 336, endPoint x: 118, endPoint y: 337, distance: 7.2
click at [118, 337] on input "*****" at bounding box center [159, 338] width 82 height 20
click at [501, 391] on div "ahaaa" at bounding box center [495, 386] width 34 height 16
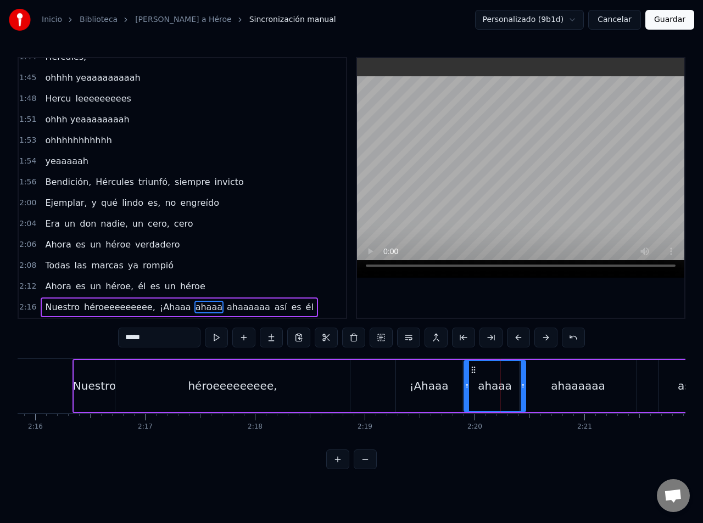
click at [549, 386] on div "ahaaaaaa" at bounding box center [577, 386] width 117 height 52
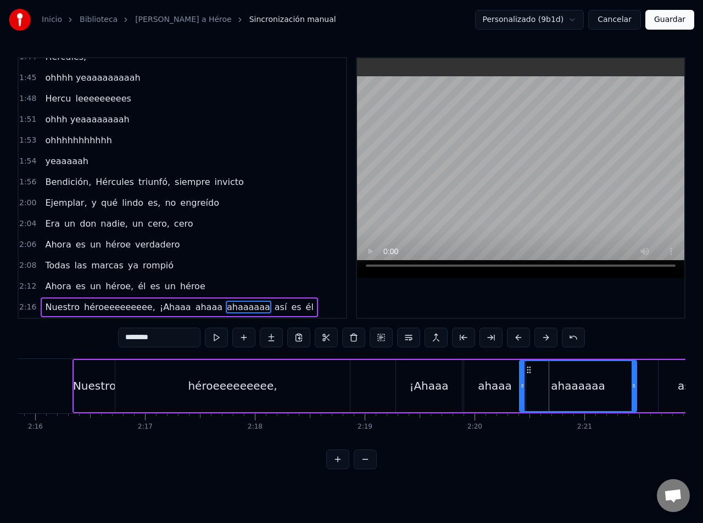
click at [233, 310] on span "ahaaaaaa" at bounding box center [249, 307] width 46 height 13
click at [159, 340] on input "********" at bounding box center [159, 338] width 82 height 20
type input "*********"
click at [384, 372] on div "Nuestro héroeeeeeeeee, ¡Ahaaa ahaaa ahaaaaaa! así es él" at bounding box center [444, 386] width 744 height 54
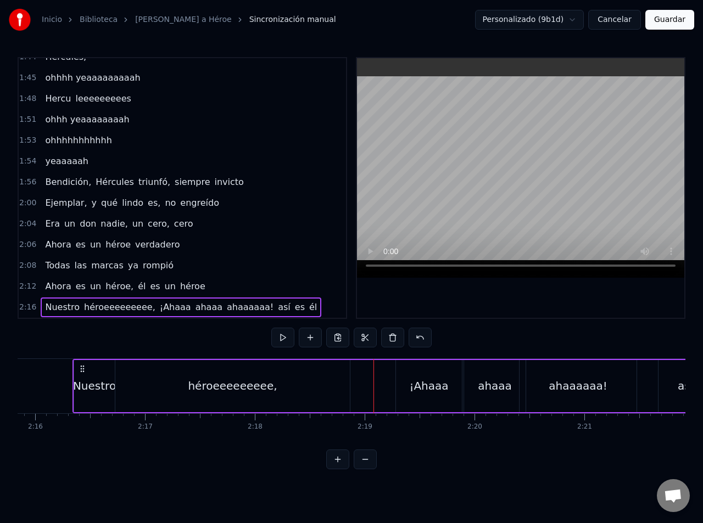
click at [434, 380] on div "¡Ahaaa" at bounding box center [428, 386] width 39 height 16
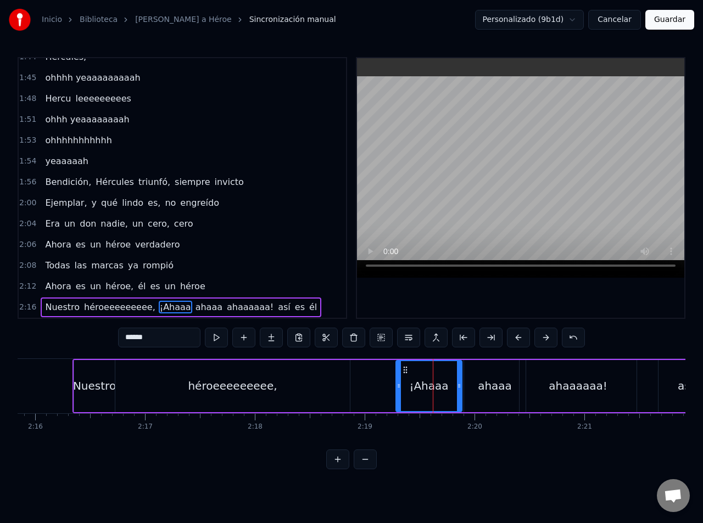
click at [493, 375] on div "ahaaa" at bounding box center [494, 386] width 61 height 52
type input "*****"
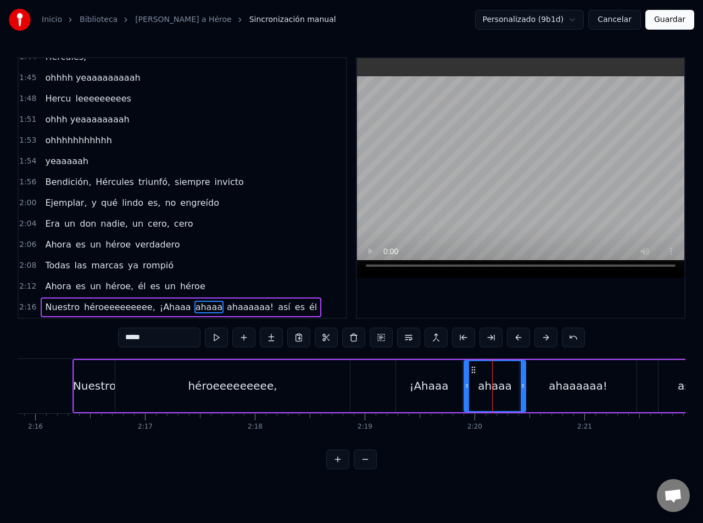
drag, startPoint x: 378, startPoint y: 384, endPoint x: 525, endPoint y: 369, distance: 147.8
click at [517, 372] on div "Nuestro héroeeeeeeeee, ¡Ahaaa ahaaa ahaaaaaa! así es él" at bounding box center [444, 386] width 744 height 54
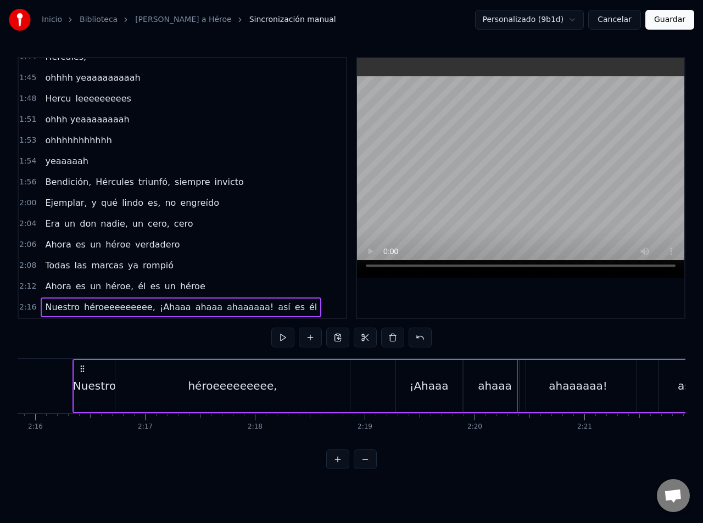
click at [159, 307] on span "¡Ahaaa" at bounding box center [175, 307] width 33 height 13
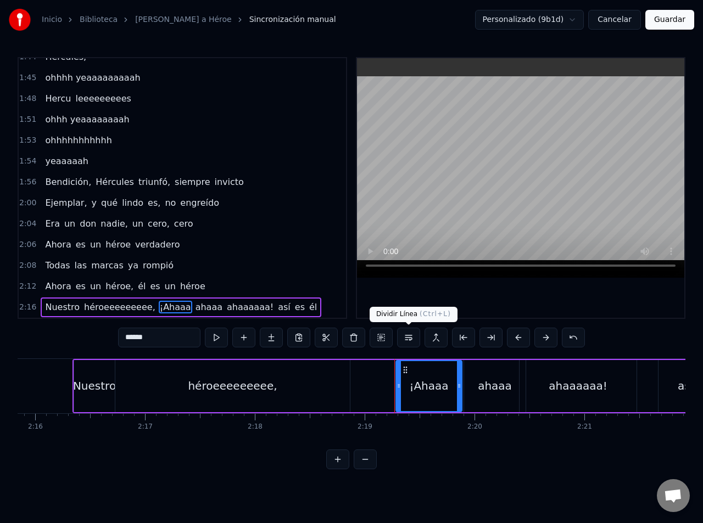
click at [409, 342] on button at bounding box center [408, 338] width 23 height 20
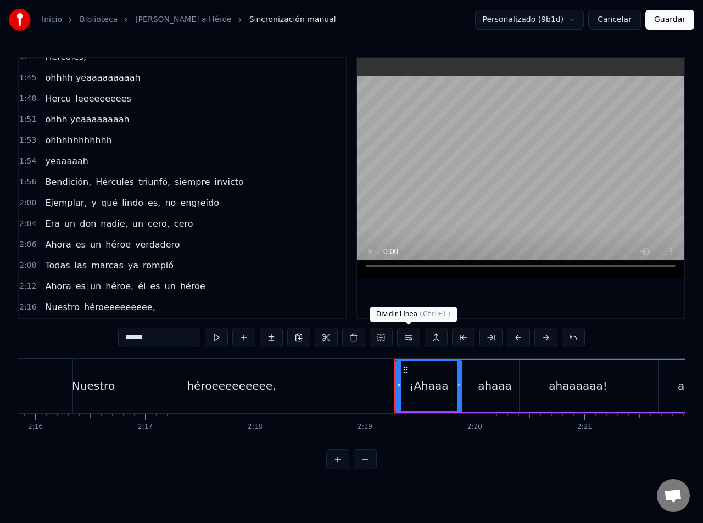
scroll to position [637, 0]
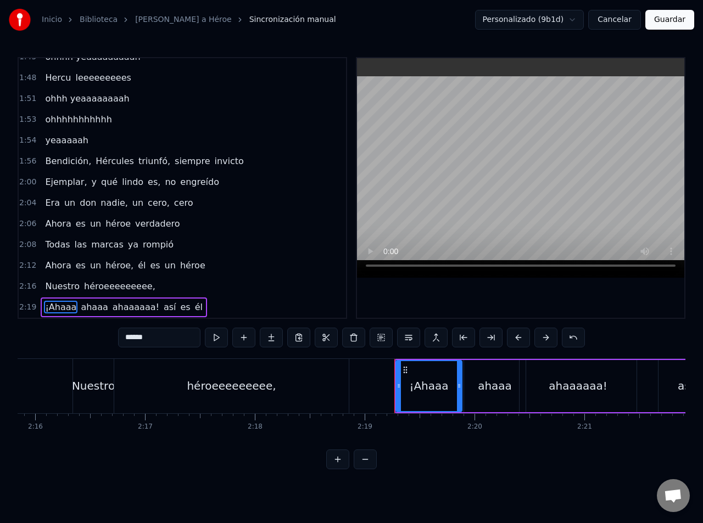
click at [162, 307] on span "así" at bounding box center [169, 307] width 15 height 13
type input "***"
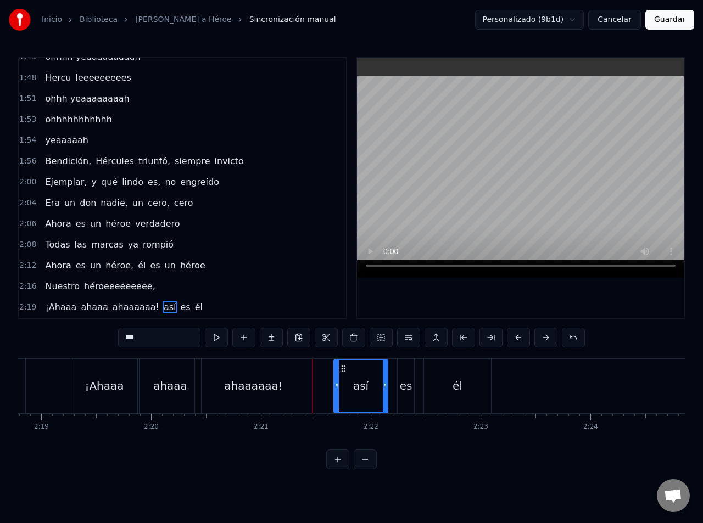
scroll to position [0, 15252]
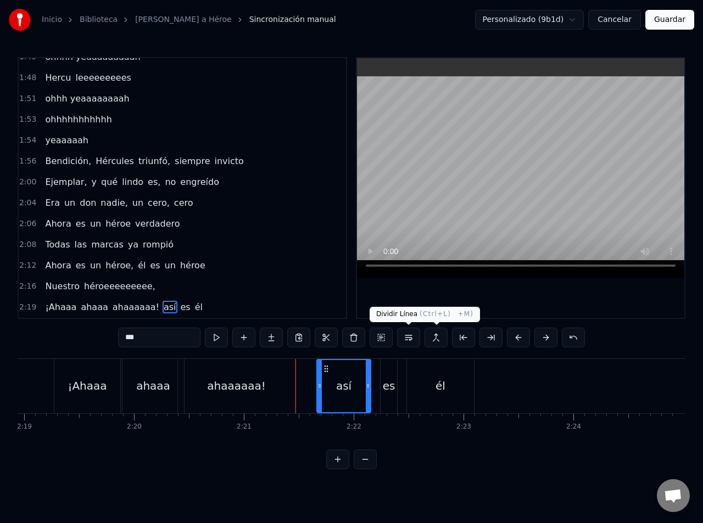
click at [405, 339] on button at bounding box center [408, 338] width 23 height 20
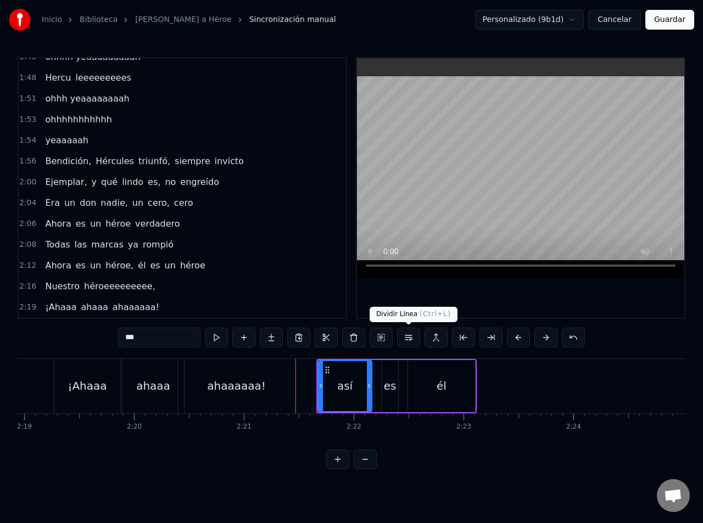
scroll to position [658, 0]
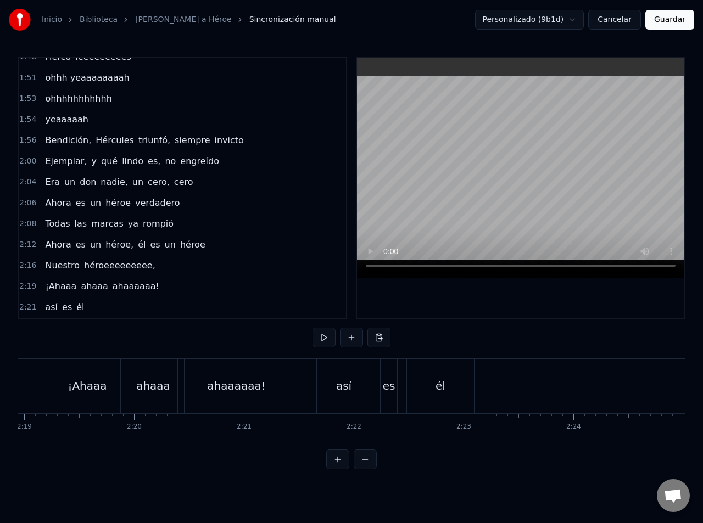
scroll to position [0, 15219]
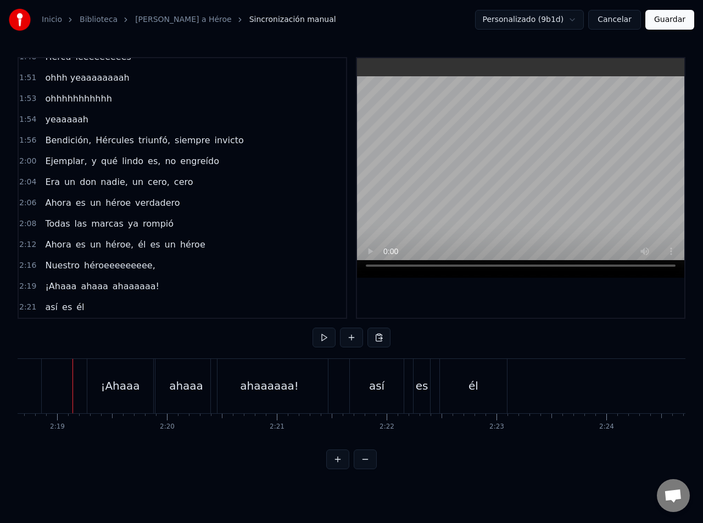
click at [72, 378] on div at bounding box center [72, 386] width 1 height 54
click at [381, 383] on div "así" at bounding box center [376, 386] width 15 height 16
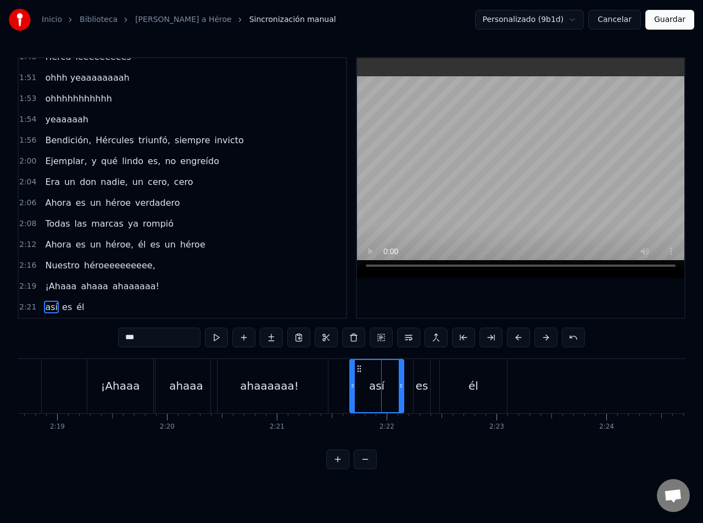
click at [128, 339] on input "***" at bounding box center [159, 338] width 82 height 20
click at [123, 338] on input "***" at bounding box center [159, 338] width 82 height 20
drag, startPoint x: 129, startPoint y: 338, endPoint x: 121, endPoint y: 338, distance: 8.2
click at [121, 338] on input "***" at bounding box center [159, 338] width 82 height 20
type input "***"
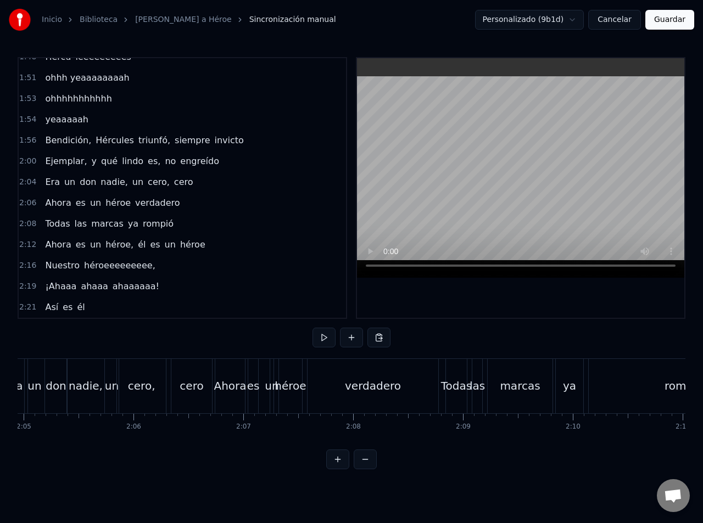
scroll to position [0, 13622]
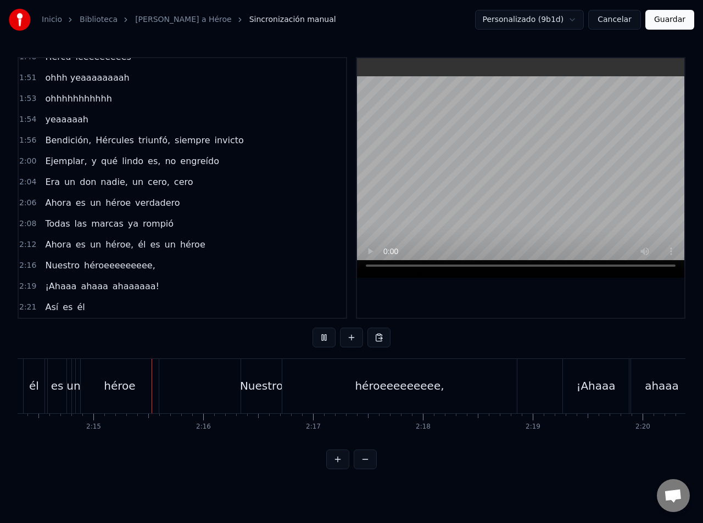
scroll to position [0, 14766]
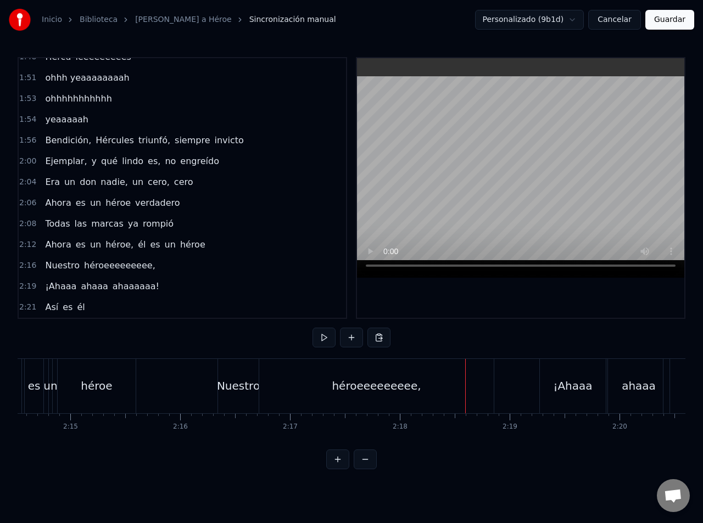
click at [339, 401] on div "héroeeeeeeeee," at bounding box center [376, 386] width 234 height 54
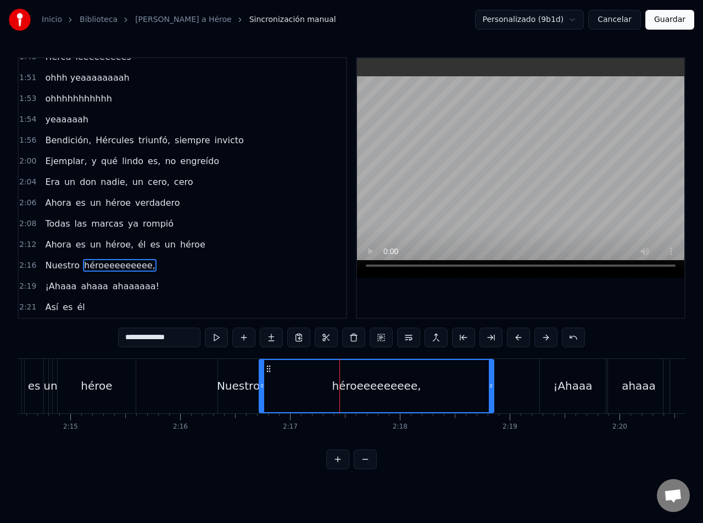
click at [136, 270] on span "héroeeeeeeeee," at bounding box center [120, 265] width 74 height 13
click at [187, 337] on input "**********" at bounding box center [159, 338] width 82 height 20
type input "**********"
click at [282, 390] on div "héroeeeeeeeee.." at bounding box center [376, 386] width 233 height 52
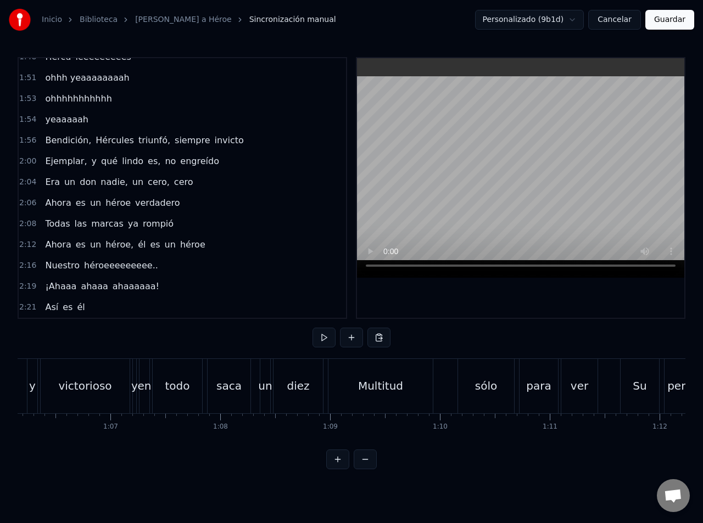
scroll to position [0, 0]
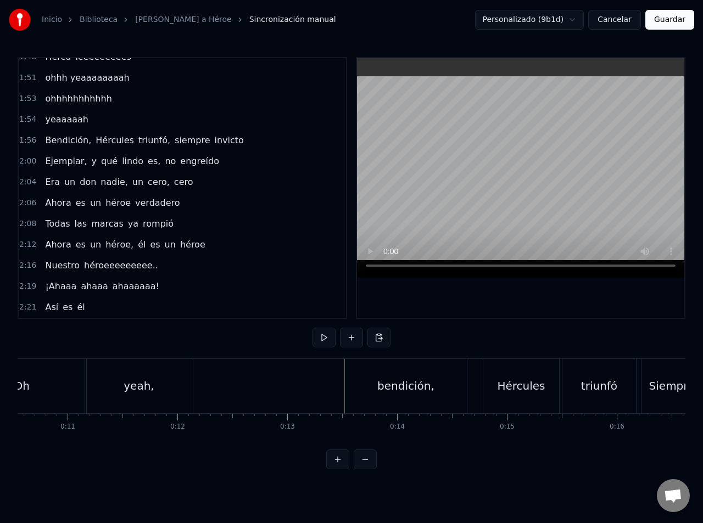
click at [407, 386] on div "bendición," at bounding box center [405, 386] width 57 height 16
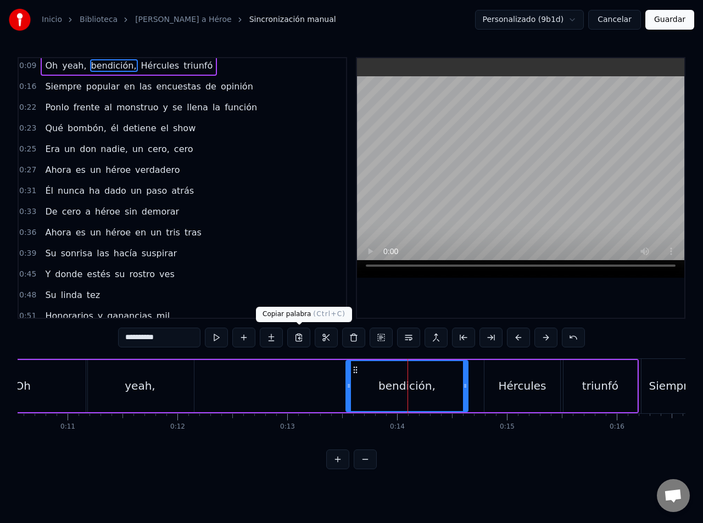
scroll to position [0, 0]
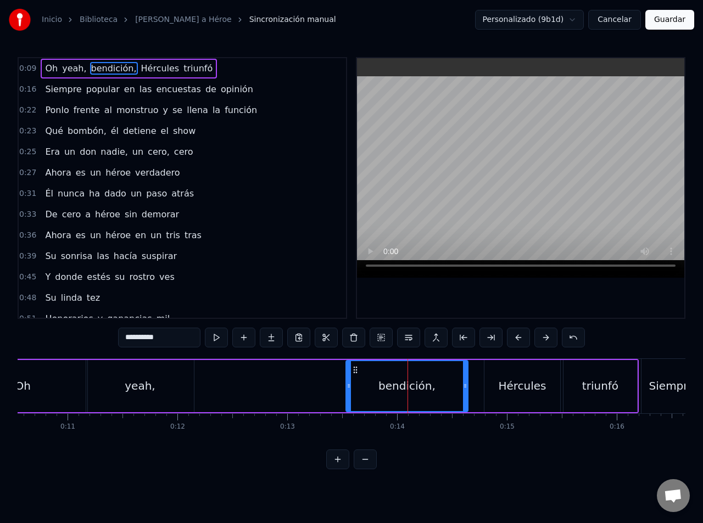
click at [91, 68] on span "bendición," at bounding box center [114, 68] width 48 height 13
click at [76, 70] on span "yeah," at bounding box center [74, 68] width 26 height 13
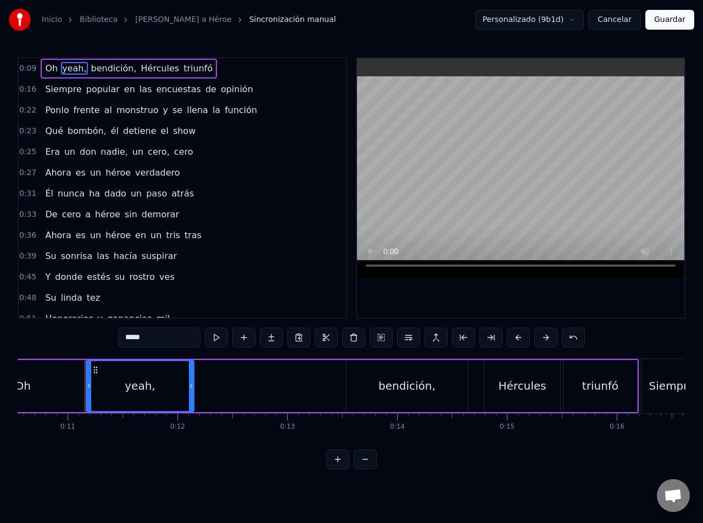
click at [44, 69] on span "Oh" at bounding box center [51, 68] width 15 height 13
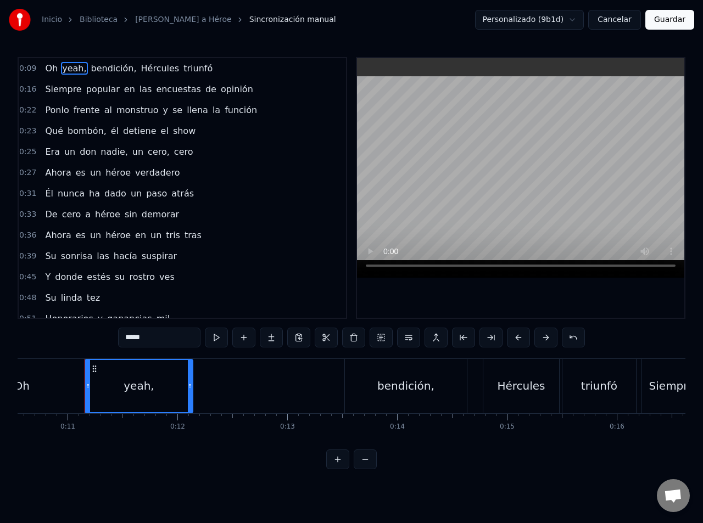
click at [44, 69] on span "Oh" at bounding box center [51, 68] width 15 height 13
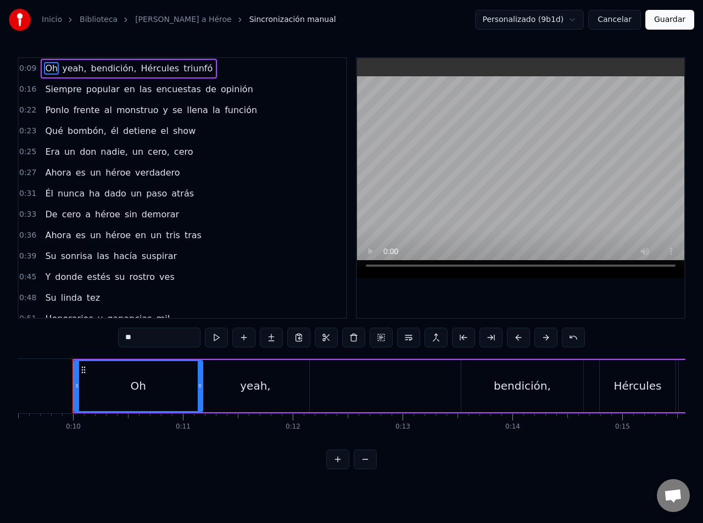
scroll to position [0, 1042]
click at [91, 70] on span "bendición," at bounding box center [114, 68] width 48 height 13
type input "**********"
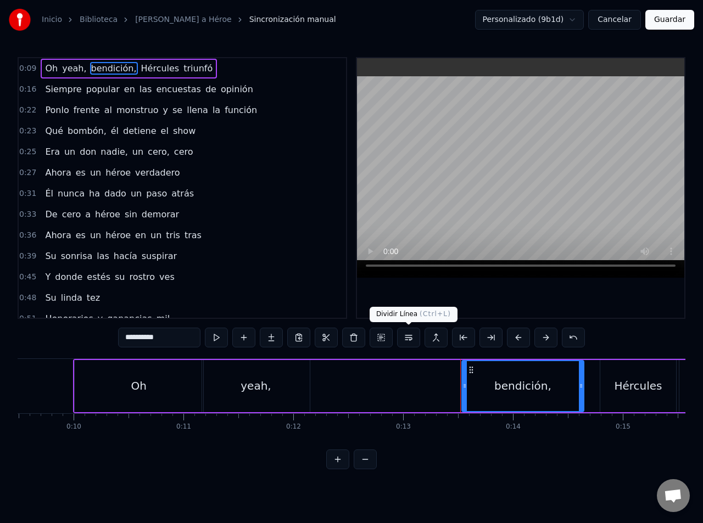
click at [405, 339] on button at bounding box center [408, 338] width 23 height 20
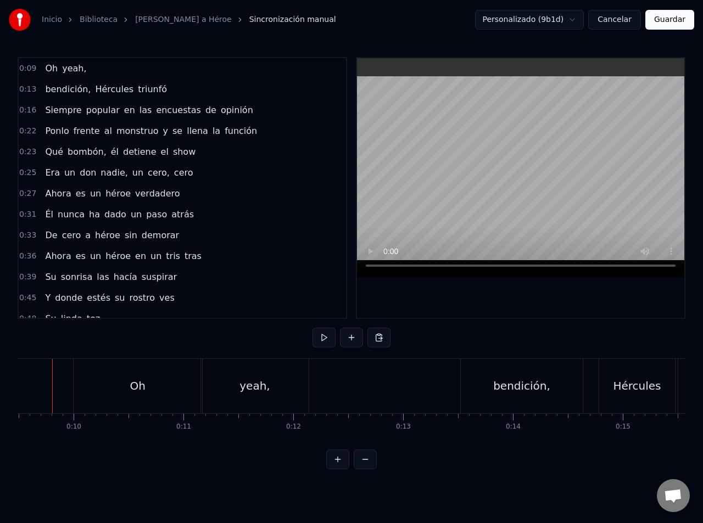
scroll to position [0, 1021]
click at [49, 83] on span "bendición," at bounding box center [68, 89] width 48 height 13
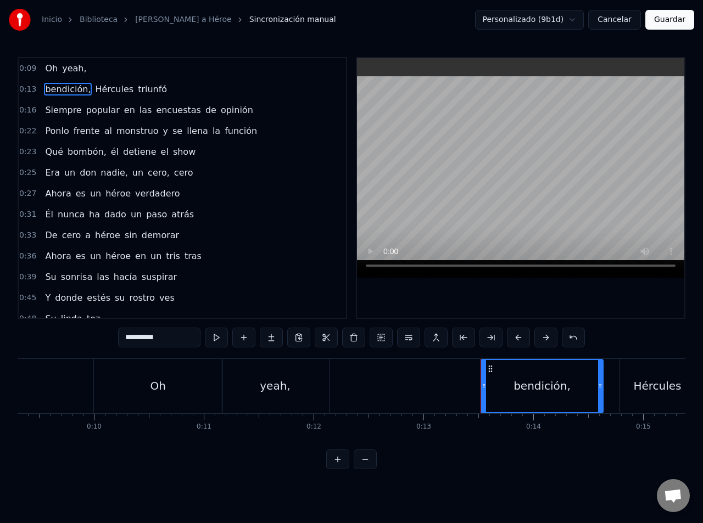
click at [126, 337] on input "**********" at bounding box center [159, 338] width 82 height 20
drag, startPoint x: 129, startPoint y: 338, endPoint x: 115, endPoint y: 336, distance: 14.3
click at [115, 336] on div "0:09 Oh yeah, 0:13 bendición, [PERSON_NAME] triunfó 0:16 Siempre popular en las…" at bounding box center [351, 263] width 667 height 412
type input "**********"
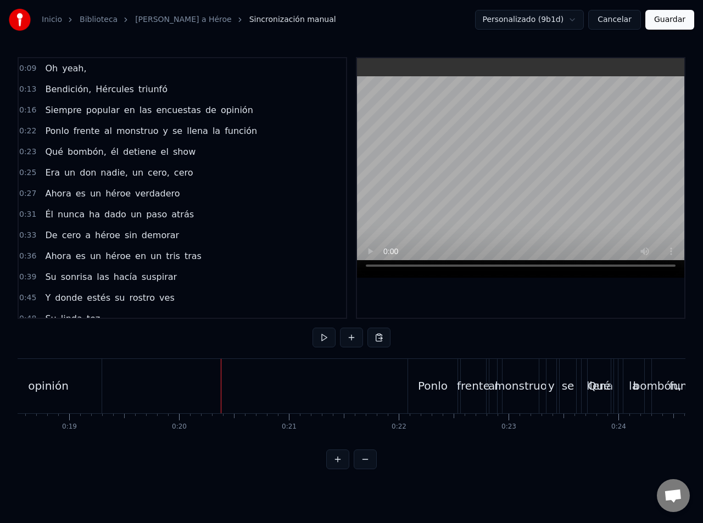
scroll to position [0, 2008]
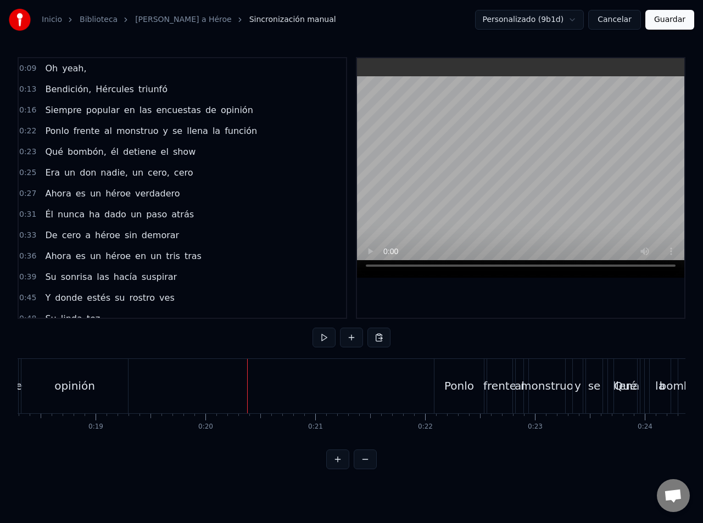
click at [91, 386] on div "opinión" at bounding box center [74, 386] width 41 height 16
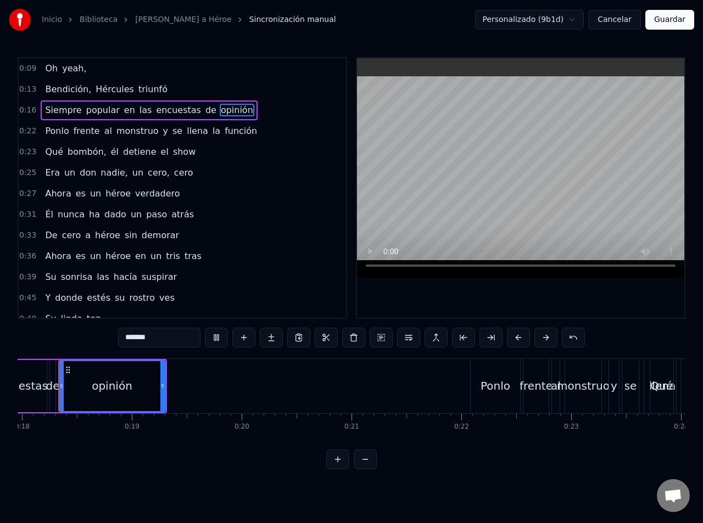
scroll to position [0, 1956]
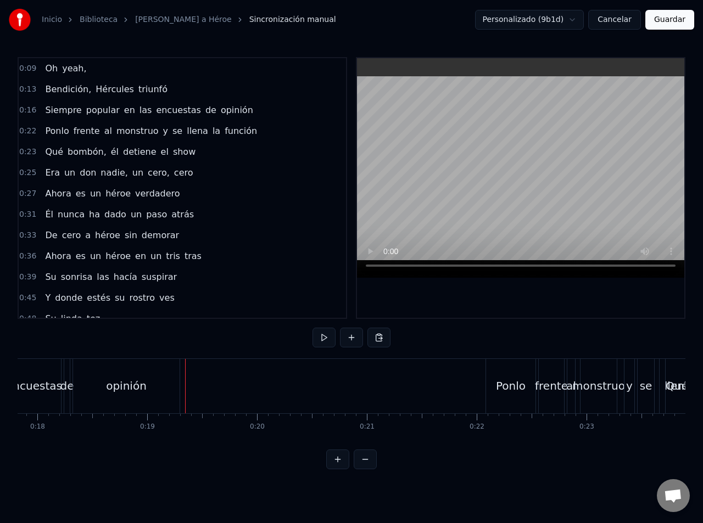
click at [350, 343] on button at bounding box center [351, 338] width 23 height 20
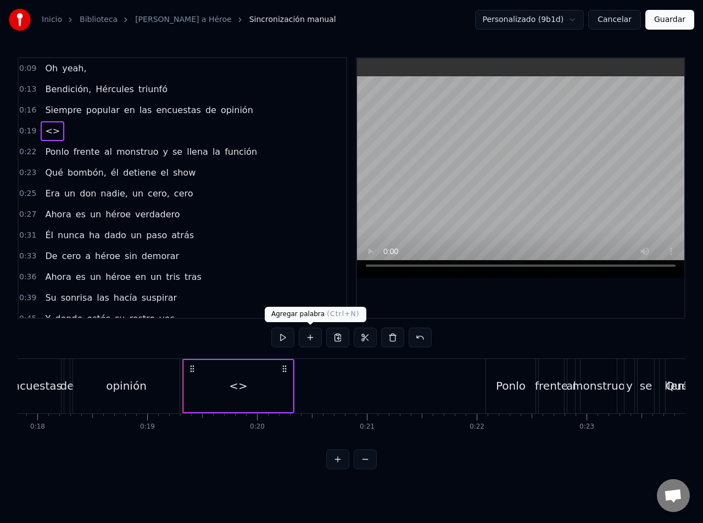
click at [305, 341] on button at bounding box center [310, 338] width 23 height 20
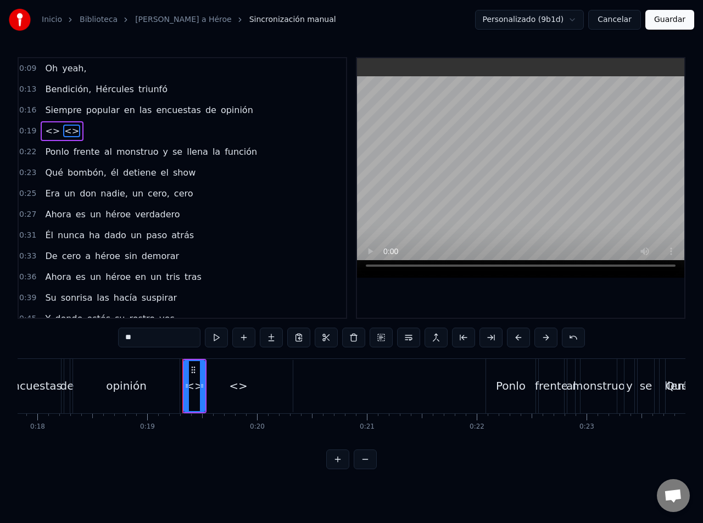
click at [47, 129] on span "<>" at bounding box center [52, 131] width 17 height 13
drag, startPoint x: 146, startPoint y: 337, endPoint x: 126, endPoint y: 337, distance: 19.8
click at [126, 337] on input "**" at bounding box center [159, 338] width 82 height 20
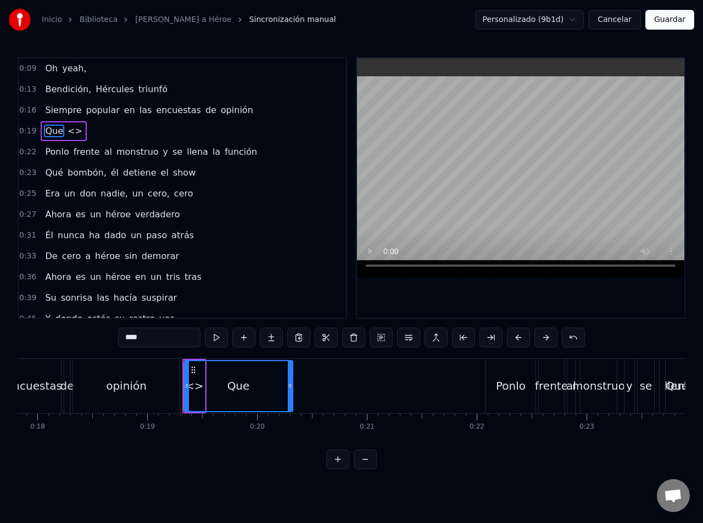
click at [233, 384] on div "Que" at bounding box center [238, 386] width 23 height 16
click at [68, 132] on span "<>" at bounding box center [74, 131] width 17 height 13
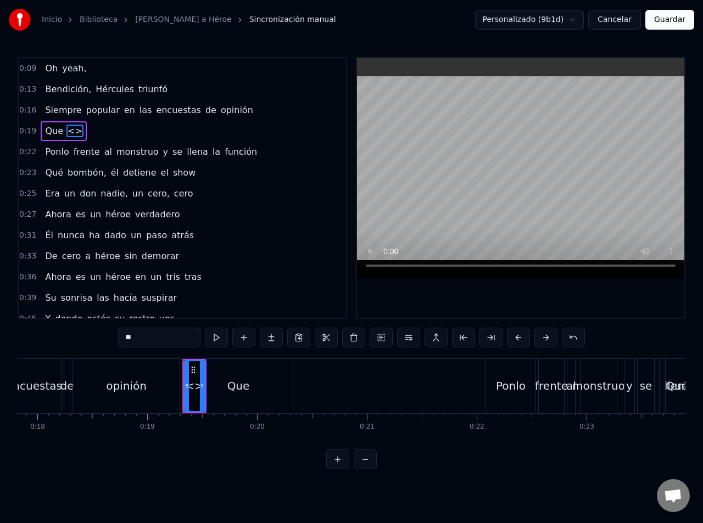
drag, startPoint x: 154, startPoint y: 341, endPoint x: 89, endPoint y: 336, distance: 64.4
click at [89, 336] on div "0:09 Oh yeah, 0:13 Bendición, Hércules triunfó 0:16 Siempre popular en las encu…" at bounding box center [351, 263] width 667 height 412
click at [55, 133] on span "Que" at bounding box center [54, 131] width 20 height 13
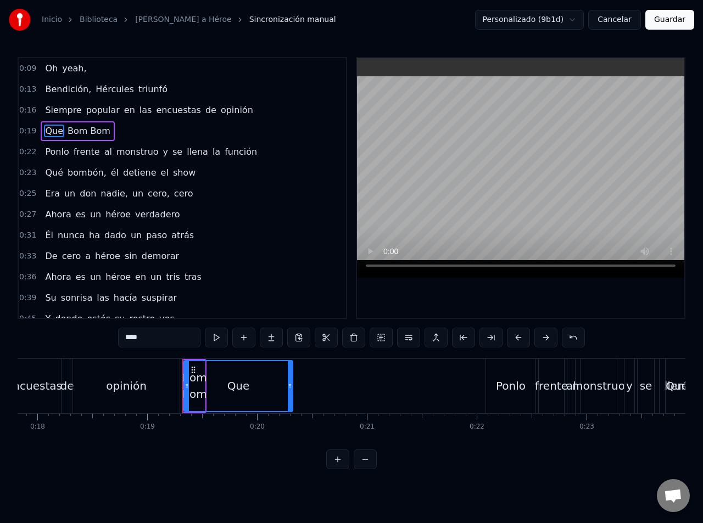
click at [72, 133] on span "Bom Bom" at bounding box center [88, 131] width 45 height 13
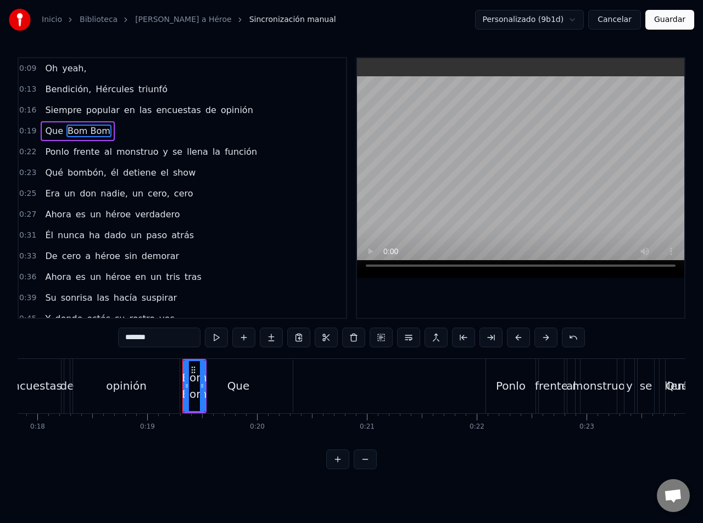
drag, startPoint x: 129, startPoint y: 338, endPoint x: 122, endPoint y: 336, distance: 6.8
click at [122, 336] on input "*******" at bounding box center [159, 338] width 82 height 20
drag, startPoint x: 147, startPoint y: 338, endPoint x: 156, endPoint y: 353, distance: 18.3
click at [139, 338] on input "*******" at bounding box center [159, 338] width 82 height 20
click at [51, 127] on span "Que" at bounding box center [54, 131] width 20 height 13
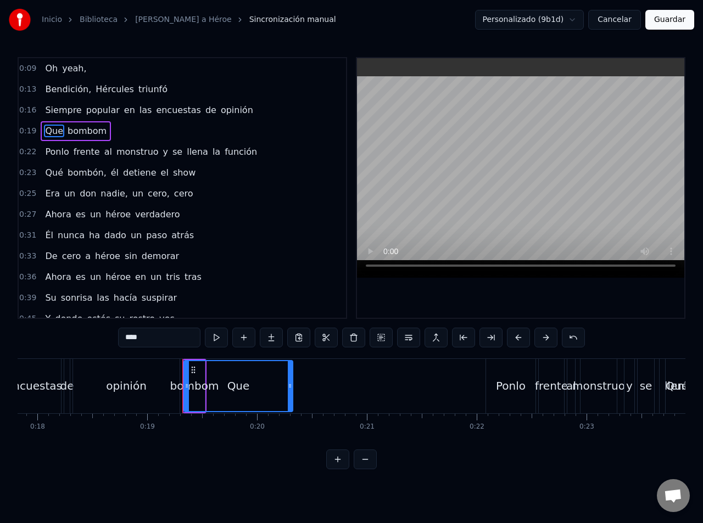
drag, startPoint x: 243, startPoint y: 384, endPoint x: 255, endPoint y: 385, distance: 12.1
click at [255, 385] on div "Que" at bounding box center [238, 386] width 108 height 50
click at [195, 371] on icon at bounding box center [193, 370] width 9 height 9
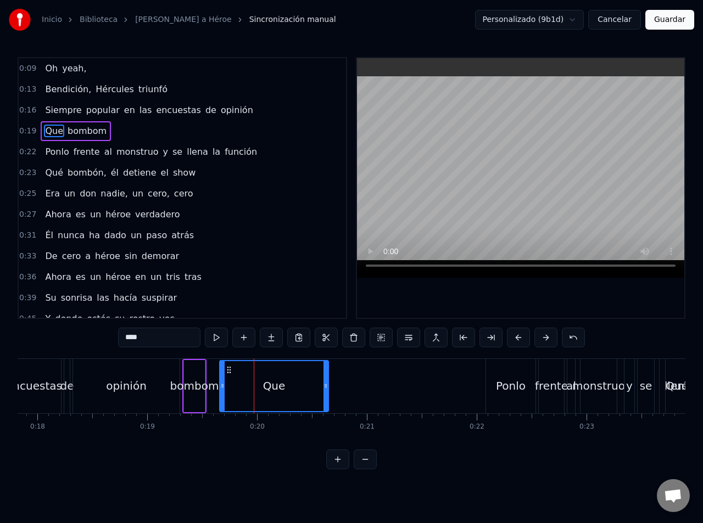
drag, startPoint x: 193, startPoint y: 369, endPoint x: 229, endPoint y: 373, distance: 35.9
click at [190, 379] on div "bombom" at bounding box center [194, 386] width 49 height 16
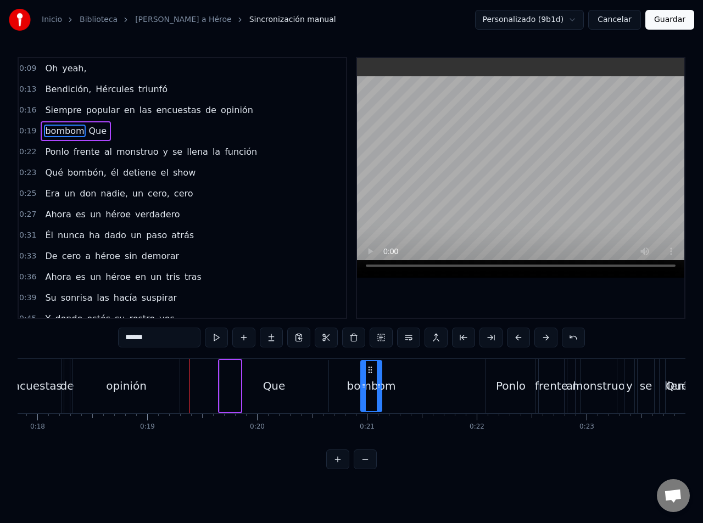
drag, startPoint x: 194, startPoint y: 369, endPoint x: 370, endPoint y: 372, distance: 176.8
click at [281, 381] on div "Que" at bounding box center [274, 386] width 23 height 16
type input "***"
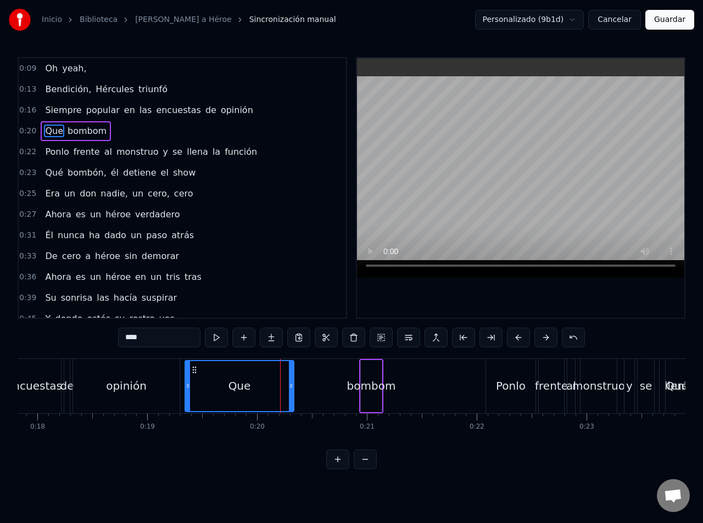
drag, startPoint x: 229, startPoint y: 372, endPoint x: 195, endPoint y: 374, distance: 34.6
click at [195, 374] on icon at bounding box center [194, 370] width 9 height 9
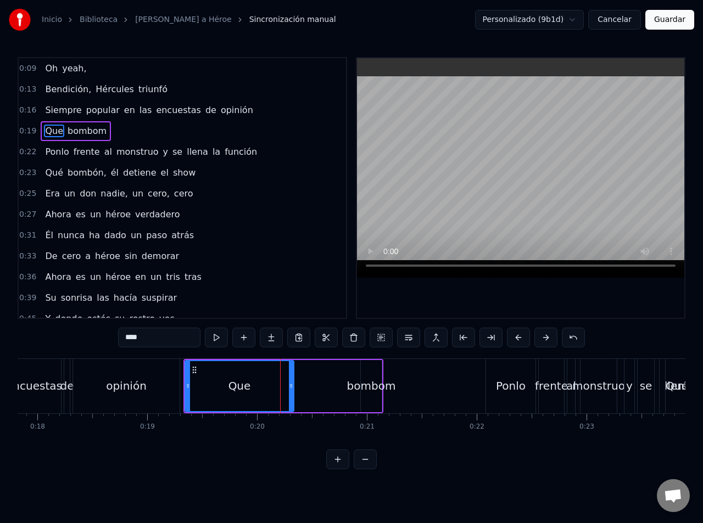
click at [323, 377] on div "Que bombom" at bounding box center [283, 386] width 200 height 54
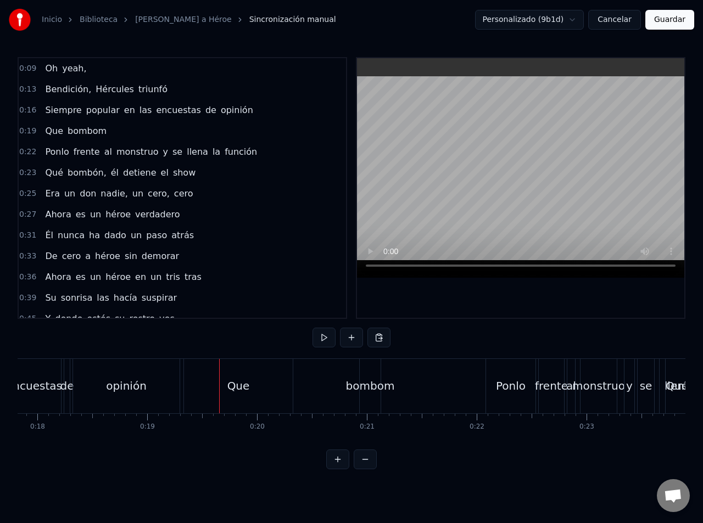
click at [310, 377] on div "Que bombom" at bounding box center [283, 386] width 200 height 54
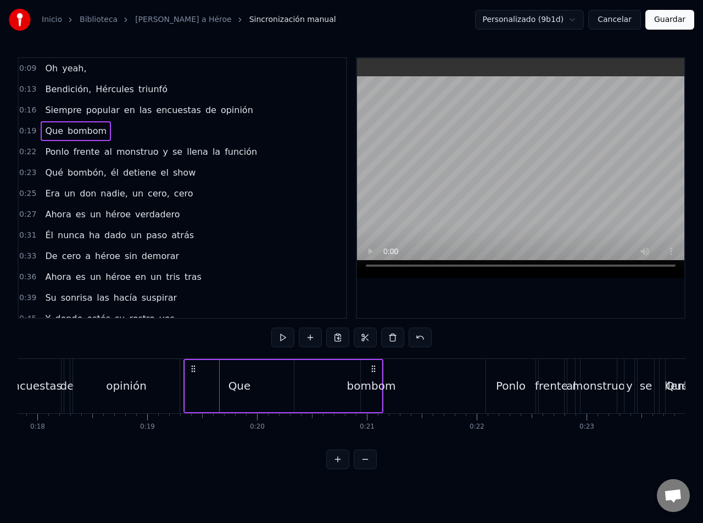
click at [362, 389] on div "bombom" at bounding box center [371, 386] width 49 height 16
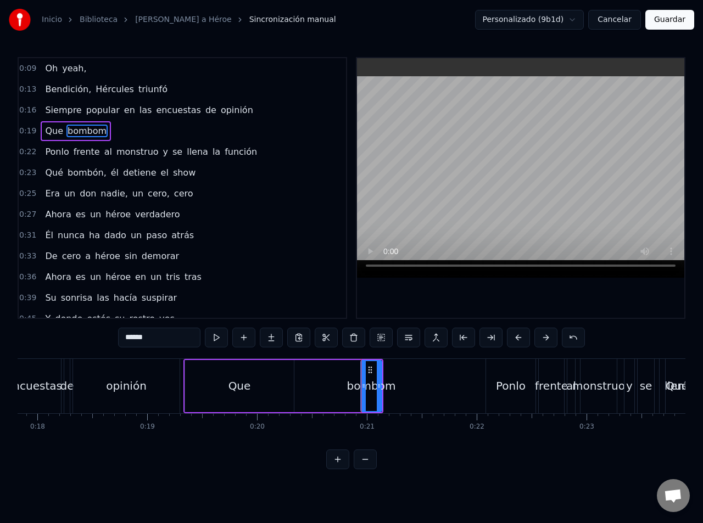
click at [330, 385] on div "Que bombom" at bounding box center [283, 386] width 200 height 54
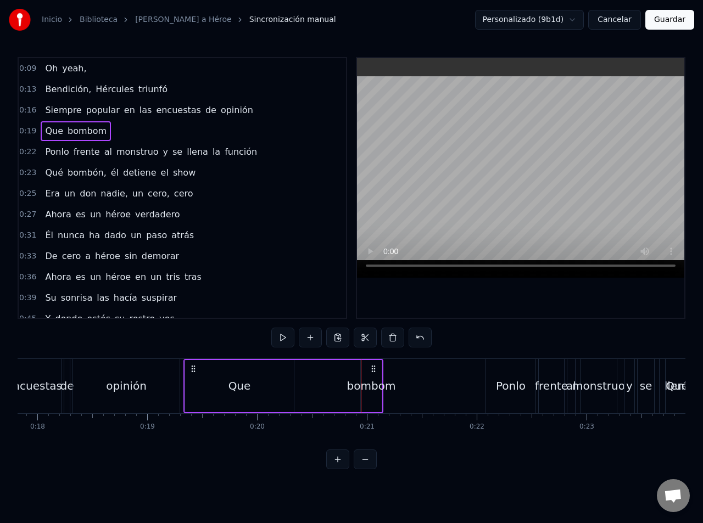
click at [375, 385] on div "bombom" at bounding box center [371, 386] width 49 height 16
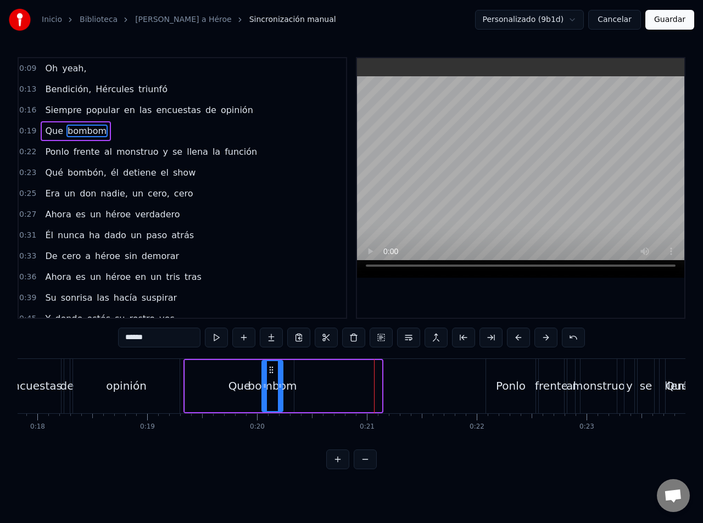
drag, startPoint x: 368, startPoint y: 370, endPoint x: 267, endPoint y: 382, distance: 101.7
click at [267, 382] on div "bombom" at bounding box center [272, 386] width 20 height 50
click at [200, 382] on div "Que" at bounding box center [239, 386] width 109 height 52
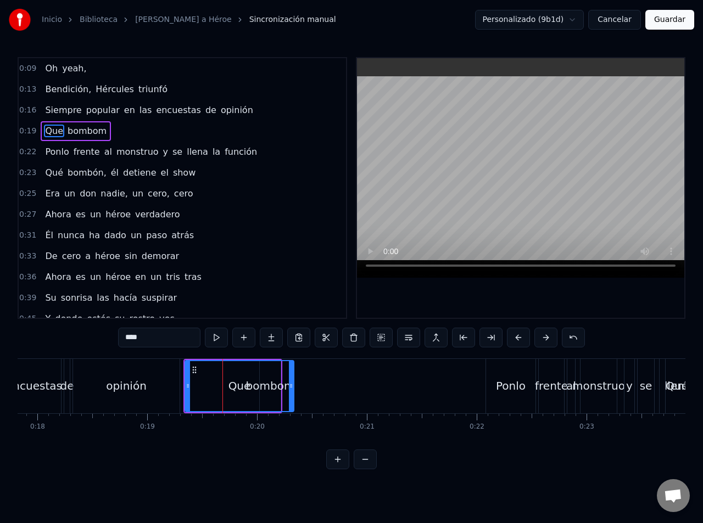
click at [288, 377] on div "Que" at bounding box center [240, 386] width 108 height 50
click at [279, 380] on div "Que" at bounding box center [240, 386] width 108 height 50
click at [268, 383] on div "Que" at bounding box center [240, 386] width 108 height 50
click at [248, 379] on div "Que" at bounding box center [239, 386] width 23 height 16
click at [81, 131] on span "bombom" at bounding box center [86, 131] width 41 height 13
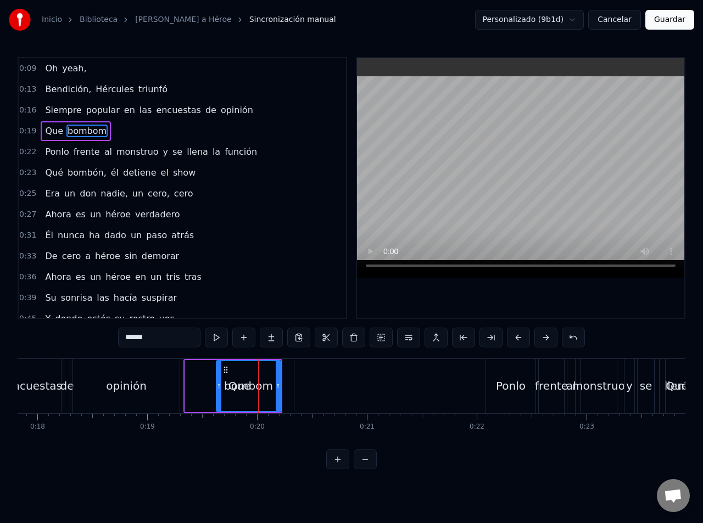
drag, startPoint x: 256, startPoint y: 378, endPoint x: 219, endPoint y: 387, distance: 38.5
click at [219, 387] on div at bounding box center [219, 386] width 4 height 50
drag, startPoint x: 278, startPoint y: 384, endPoint x: 294, endPoint y: 384, distance: 15.4
click at [293, 384] on circle at bounding box center [292, 384] width 1 height 1
click at [201, 383] on div "Que" at bounding box center [239, 386] width 109 height 52
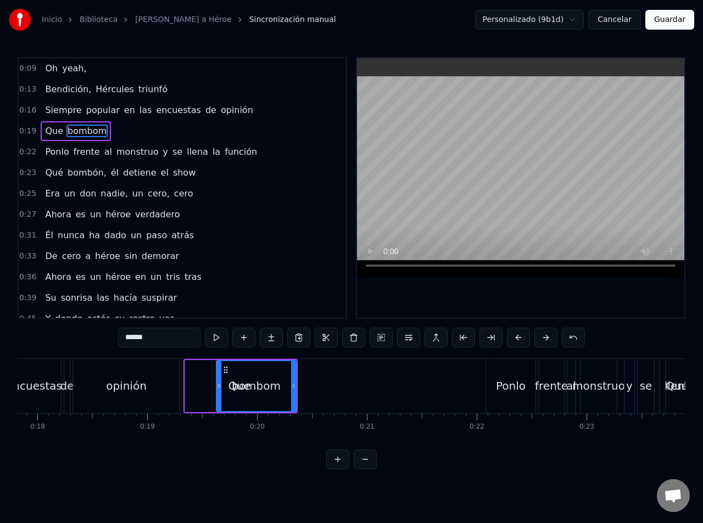
type input "***"
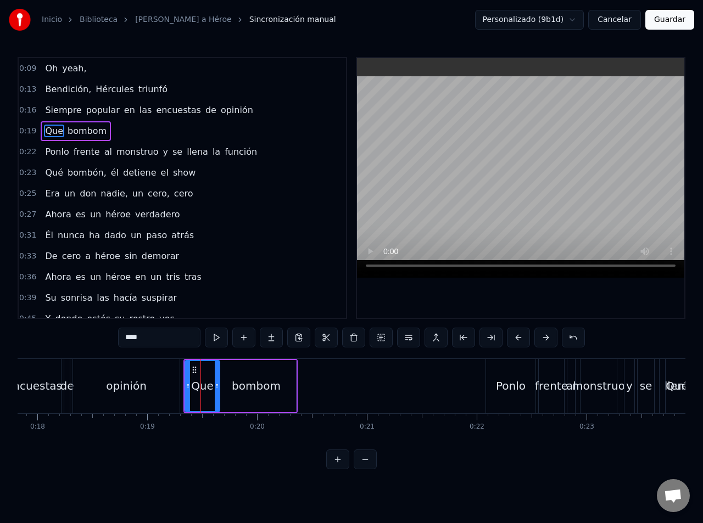
drag, startPoint x: 290, startPoint y: 377, endPoint x: 215, endPoint y: 391, distance: 76.4
click at [215, 391] on div at bounding box center [217, 386] width 4 height 50
click at [183, 369] on div "Que bombom" at bounding box center [240, 386] width 114 height 54
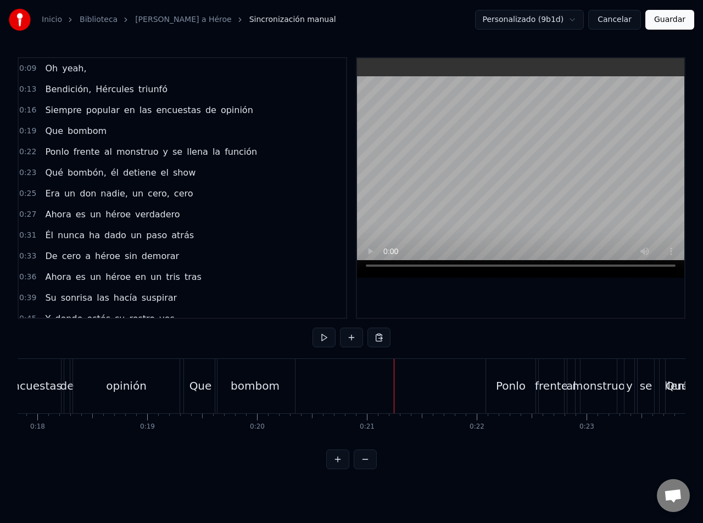
click at [181, 380] on div "Siempre popular en las encuestas de opinión" at bounding box center [12, 386] width 340 height 54
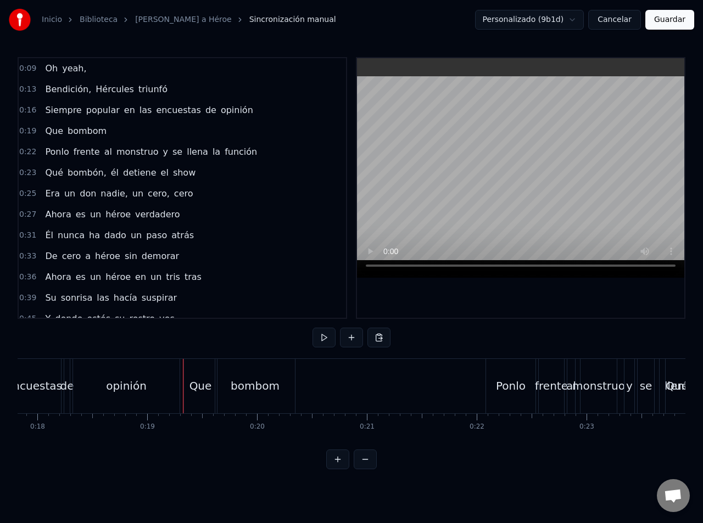
click at [238, 383] on div "bombom" at bounding box center [255, 386] width 49 height 16
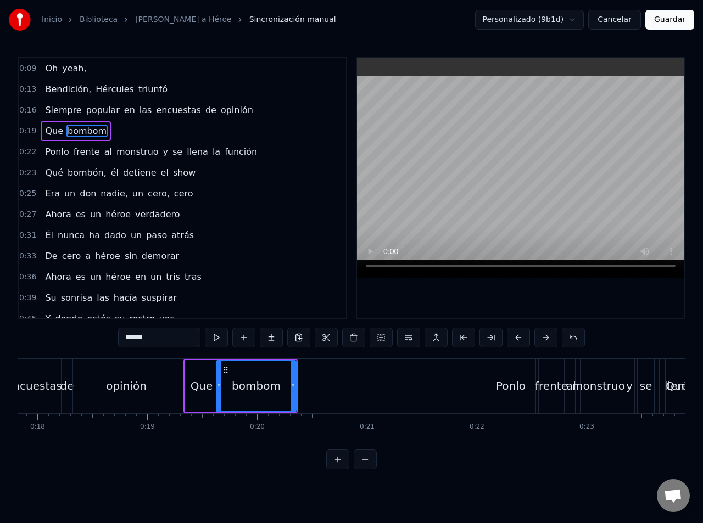
drag, startPoint x: 125, startPoint y: 338, endPoint x: 111, endPoint y: 338, distance: 13.2
click at [111, 338] on div "0:09 Oh yeah, 0:13 Bendición, [PERSON_NAME] triunfó 0:16 Siempre popular en las…" at bounding box center [351, 263] width 667 height 412
click at [59, 131] on span "Que" at bounding box center [54, 131] width 20 height 13
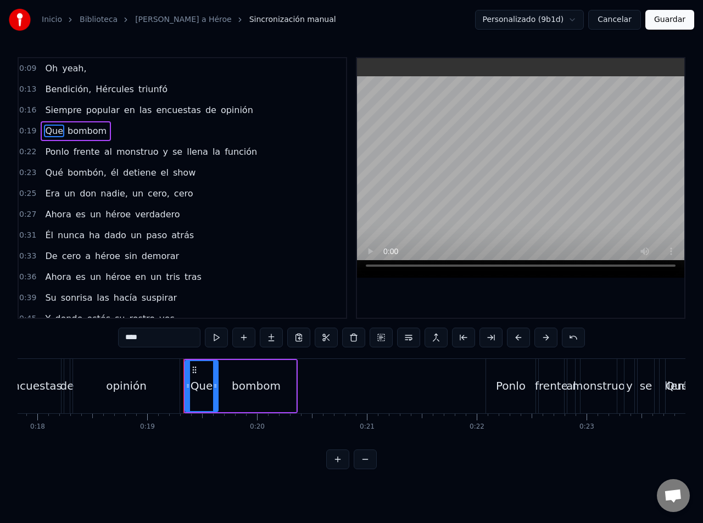
click at [161, 340] on input "***" at bounding box center [159, 338] width 82 height 20
type input "***"
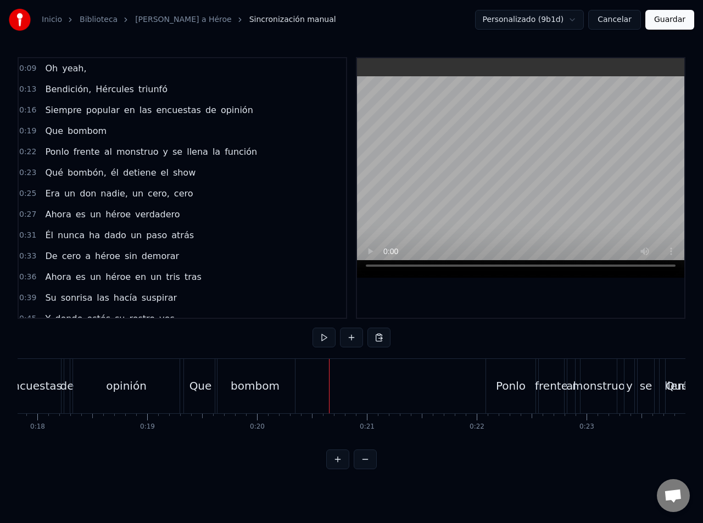
click at [192, 386] on div "Que" at bounding box center [200, 386] width 23 height 16
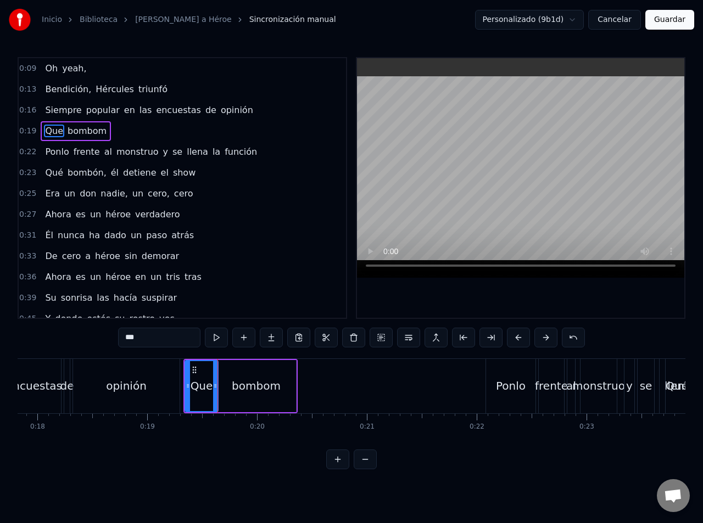
click at [190, 390] on div "Que" at bounding box center [202, 386] width 32 height 50
click at [181, 386] on div "Siempre popular en las encuestas de opinión" at bounding box center [12, 386] width 340 height 54
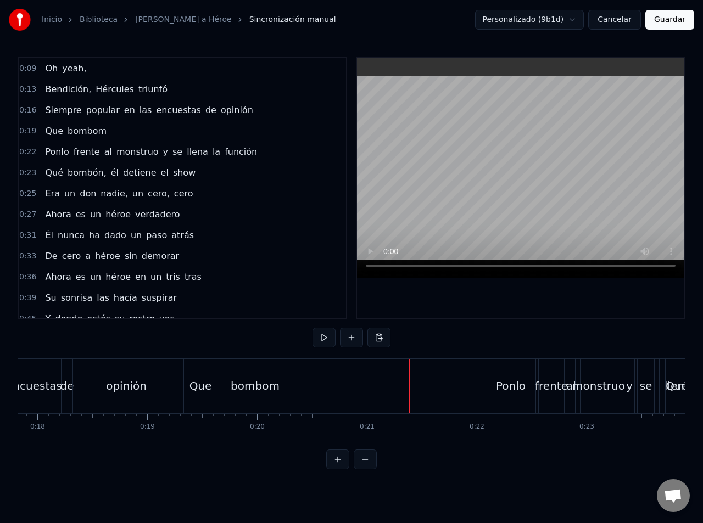
click at [349, 338] on button at bounding box center [351, 338] width 23 height 20
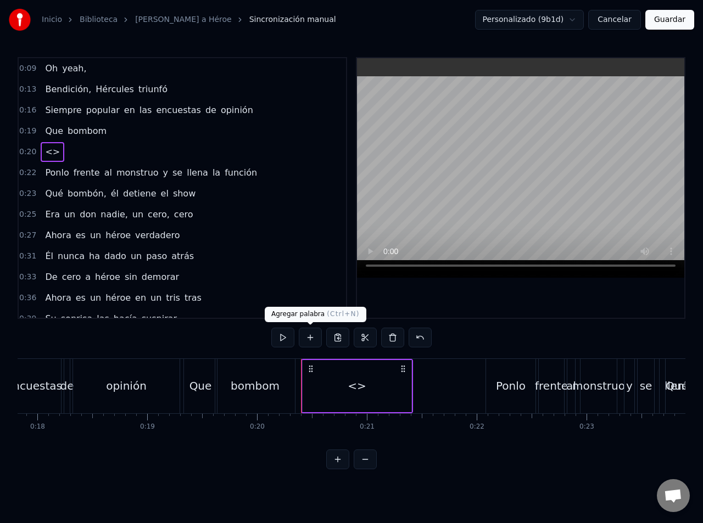
click at [308, 341] on button at bounding box center [310, 338] width 23 height 20
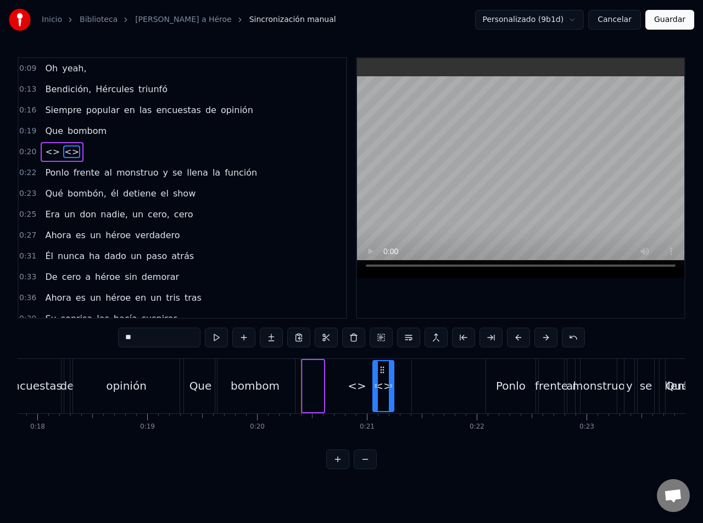
drag, startPoint x: 310, startPoint y: 373, endPoint x: 380, endPoint y: 373, distance: 70.3
click at [380, 373] on icon at bounding box center [382, 370] width 9 height 9
click at [397, 376] on div "<>" at bounding box center [356, 386] width 109 height 52
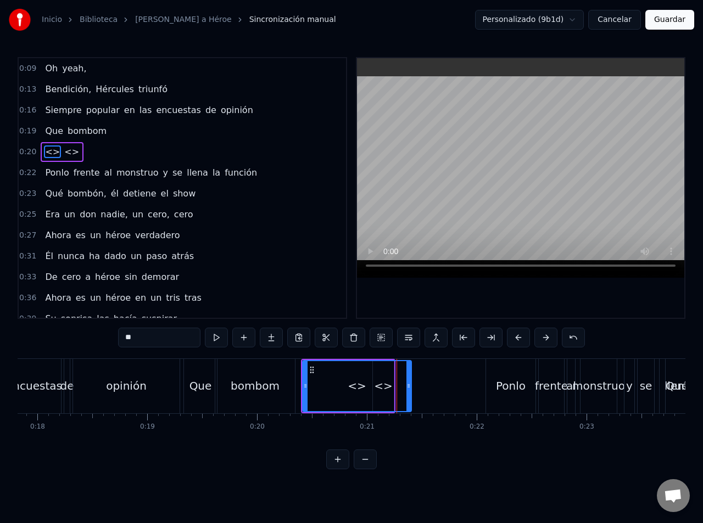
click at [411, 377] on div "<>" at bounding box center [357, 386] width 110 height 52
drag, startPoint x: 408, startPoint y: 377, endPoint x: 339, endPoint y: 384, distance: 70.1
click at [330, 384] on div at bounding box center [328, 386] width 4 height 50
click at [377, 378] on div "<>" at bounding box center [383, 386] width 19 height 16
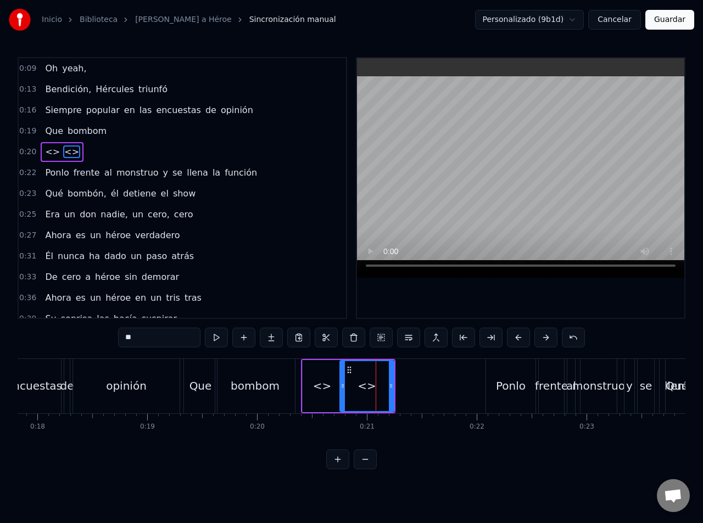
drag, startPoint x: 374, startPoint y: 377, endPoint x: 341, endPoint y: 378, distance: 32.9
click at [341, 378] on div at bounding box center [342, 386] width 4 height 50
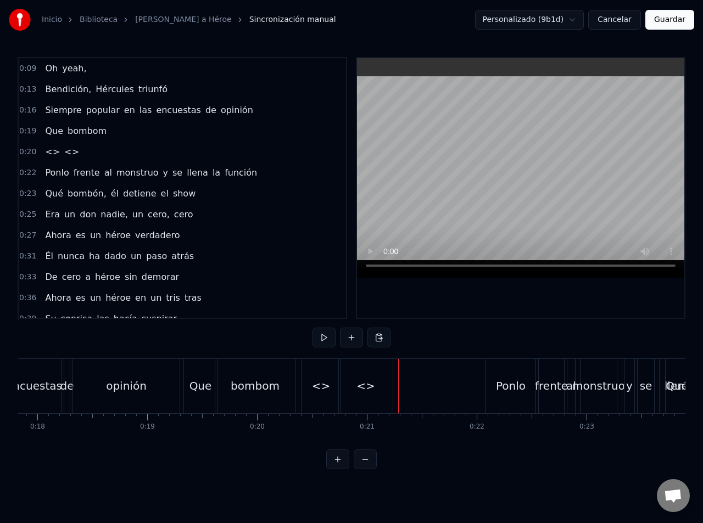
click at [373, 384] on div "<>" at bounding box center [365, 386] width 19 height 16
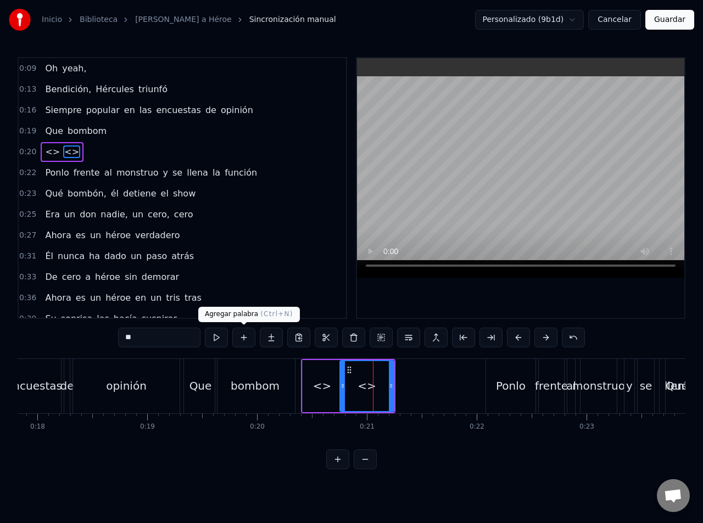
click at [246, 339] on button at bounding box center [243, 338] width 23 height 20
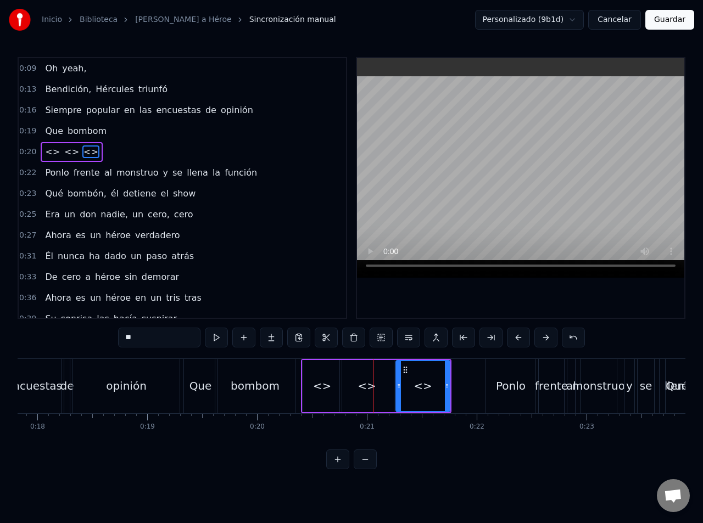
click at [326, 380] on div "<>" at bounding box center [322, 386] width 19 height 16
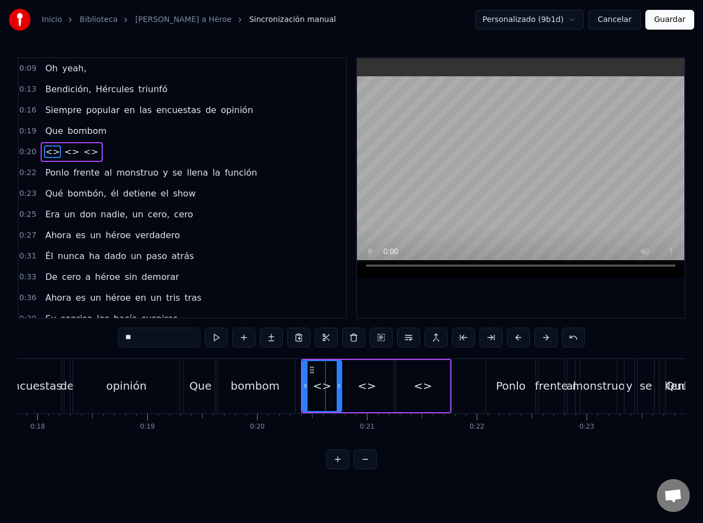
drag, startPoint x: 166, startPoint y: 338, endPoint x: 88, endPoint y: 335, distance: 78.0
click at [88, 335] on div "0:09 Oh yeah, 0:13 Bendición, Hércules triunfó 0:16 Siempre popular en las encu…" at bounding box center [351, 263] width 667 height 412
type input "*"
click at [363, 384] on div "<>" at bounding box center [366, 386] width 19 height 16
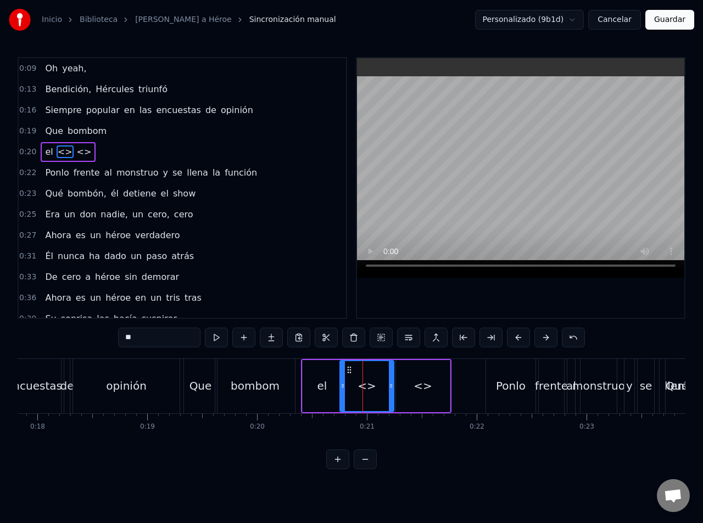
drag, startPoint x: 144, startPoint y: 339, endPoint x: 109, endPoint y: 339, distance: 35.7
click at [109, 339] on div "0:09 Oh yeah, 0:13 Bendición, Hércules triunfó 0:16 Siempre popular en las encu…" at bounding box center [351, 263] width 667 height 412
click at [424, 379] on div "<>" at bounding box center [422, 386] width 19 height 16
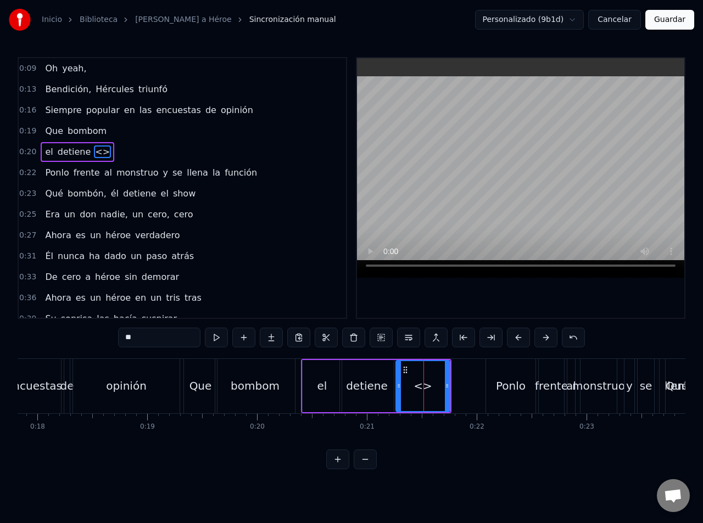
drag, startPoint x: 110, startPoint y: 340, endPoint x: 103, endPoint y: 340, distance: 6.6
click at [103, 340] on div "0:09 Oh yeah, 0:13 Bendición, Hércules triunfó 0:16 Siempre popular en las encu…" at bounding box center [351, 263] width 667 height 412
drag, startPoint x: 447, startPoint y: 380, endPoint x: 415, endPoint y: 381, distance: 32.4
click at [415, 381] on div at bounding box center [414, 386] width 4 height 50
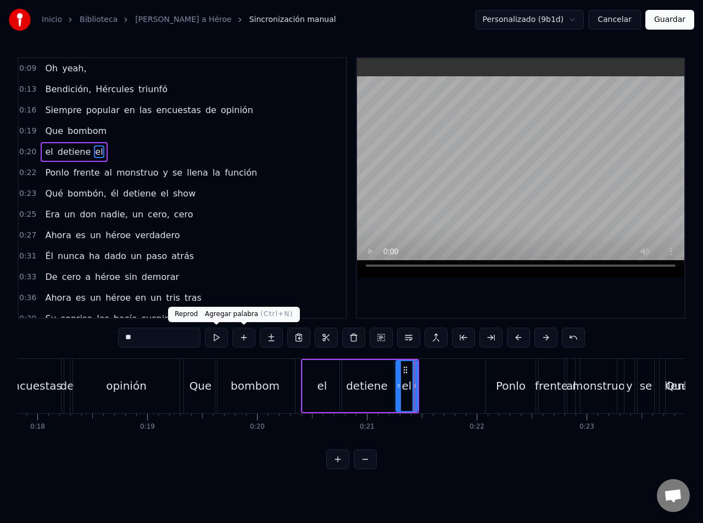
type input "**"
click at [246, 339] on button at bounding box center [243, 338] width 23 height 20
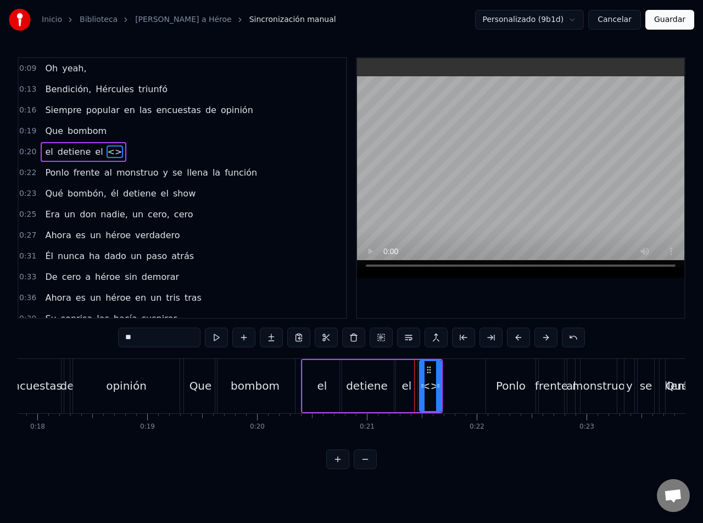
drag, startPoint x: 146, startPoint y: 343, endPoint x: 104, endPoint y: 343, distance: 42.3
click at [104, 343] on div "0:09 Oh yeah, 0:13 Bendición, [PERSON_NAME] triunfó 0:16 Siempre popular en las…" at bounding box center [351, 263] width 667 height 412
click at [305, 379] on div "el" at bounding box center [321, 386] width 39 height 52
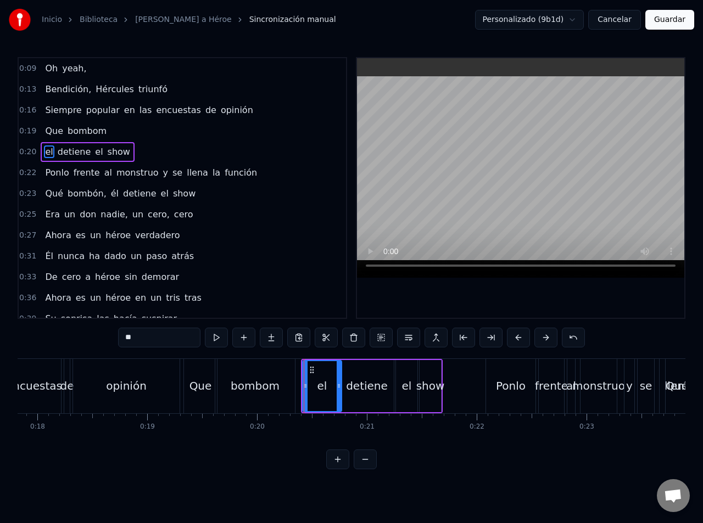
click at [278, 391] on div "bombom" at bounding box center [255, 386] width 80 height 54
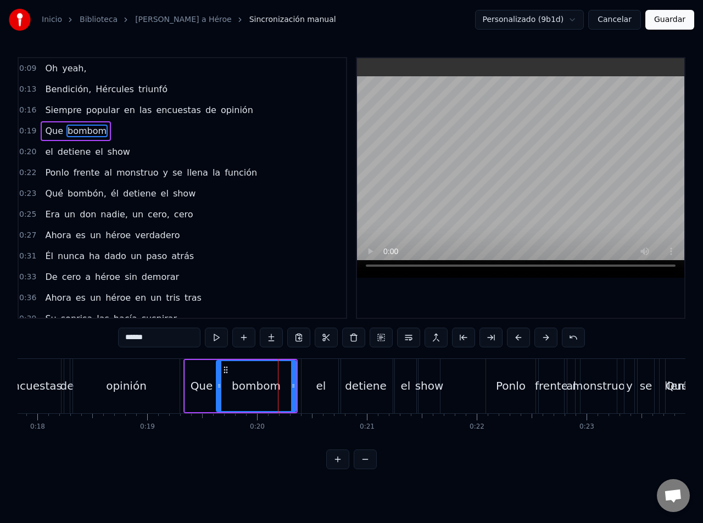
click at [175, 342] on input "******" at bounding box center [159, 338] width 82 height 20
type input "*******"
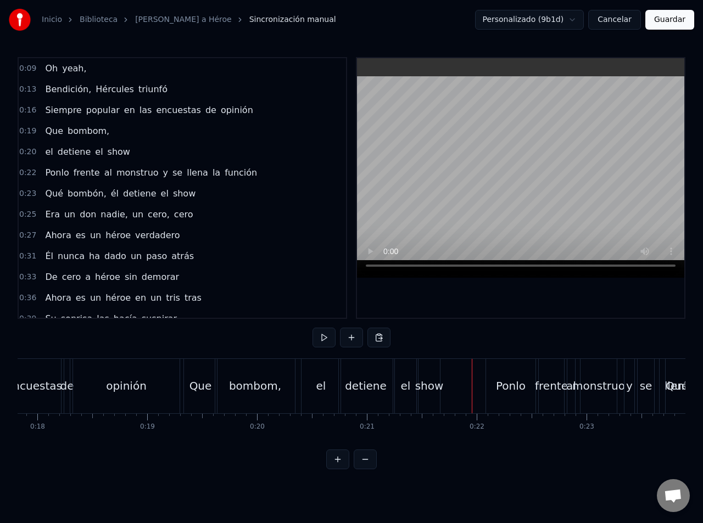
click at [344, 392] on div "detiene" at bounding box center [366, 386] width 54 height 54
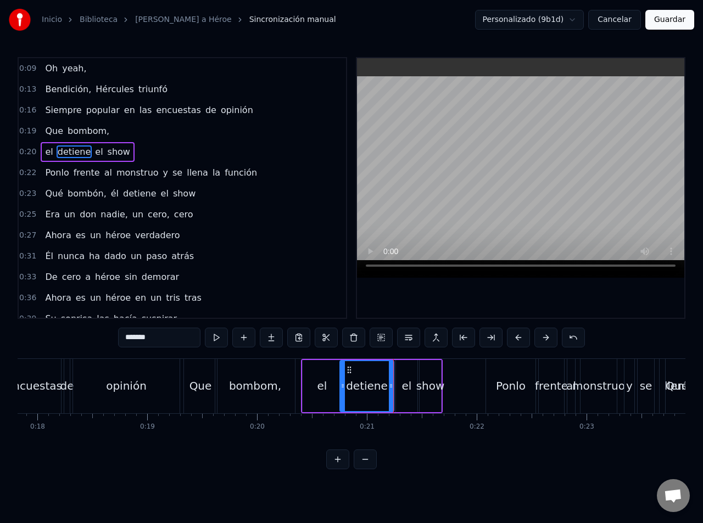
click at [320, 396] on div "el" at bounding box center [321, 386] width 39 height 52
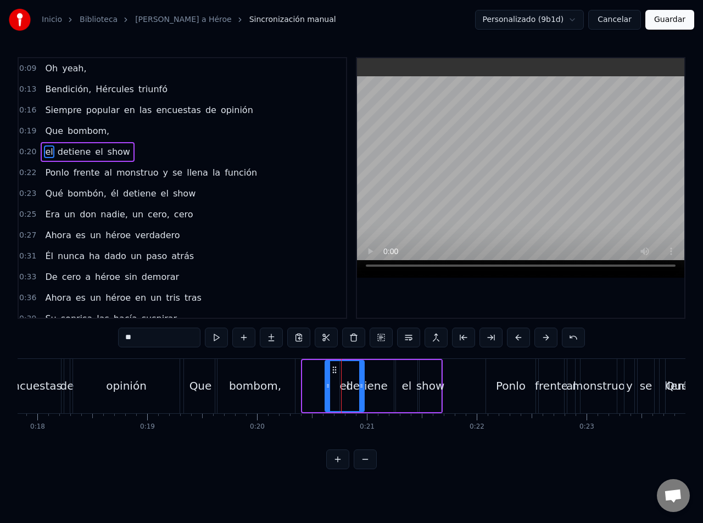
drag, startPoint x: 313, startPoint y: 372, endPoint x: 335, endPoint y: 375, distance: 22.7
click at [335, 375] on div "el" at bounding box center [344, 386] width 38 height 50
click at [378, 384] on div "detiene" at bounding box center [367, 386] width 42 height 16
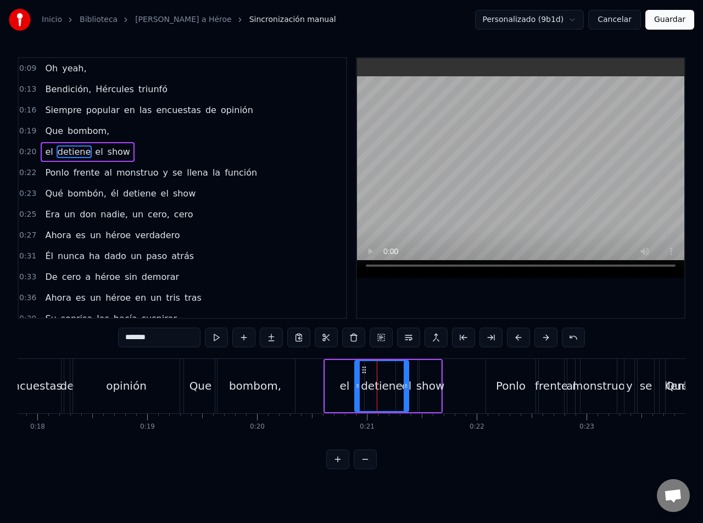
drag, startPoint x: 347, startPoint y: 370, endPoint x: 362, endPoint y: 373, distance: 15.0
click at [362, 373] on icon at bounding box center [364, 370] width 9 height 9
click at [333, 377] on div "el" at bounding box center [344, 386] width 39 height 52
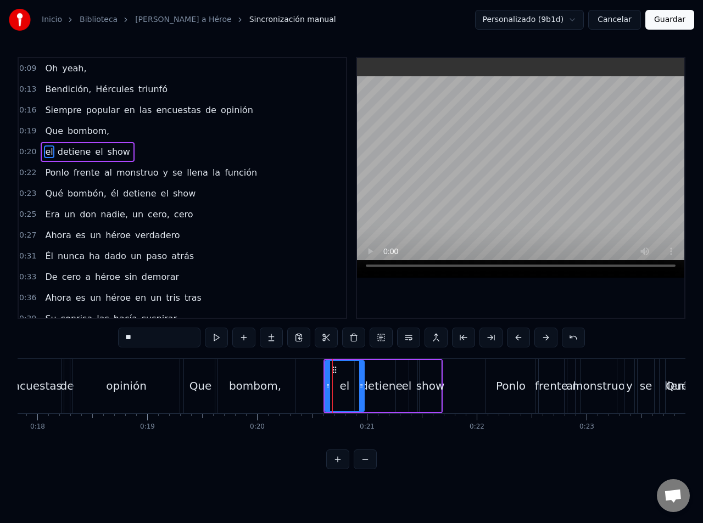
click at [379, 380] on div "detiene" at bounding box center [382, 386] width 42 height 16
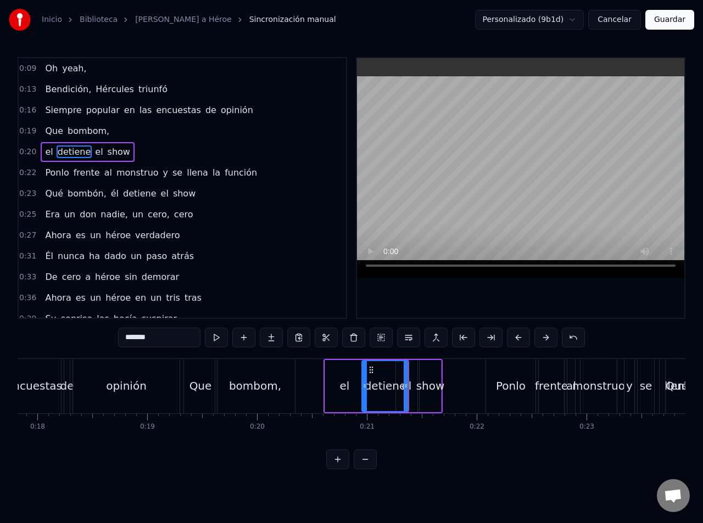
drag, startPoint x: 358, startPoint y: 371, endPoint x: 365, endPoint y: 372, distance: 7.2
click at [365, 372] on div at bounding box center [364, 386] width 4 height 50
click at [412, 384] on div "el" at bounding box center [406, 386] width 21 height 52
click at [398, 370] on div at bounding box center [400, 386] width 4 height 50
drag, startPoint x: 406, startPoint y: 369, endPoint x: 413, endPoint y: 369, distance: 7.7
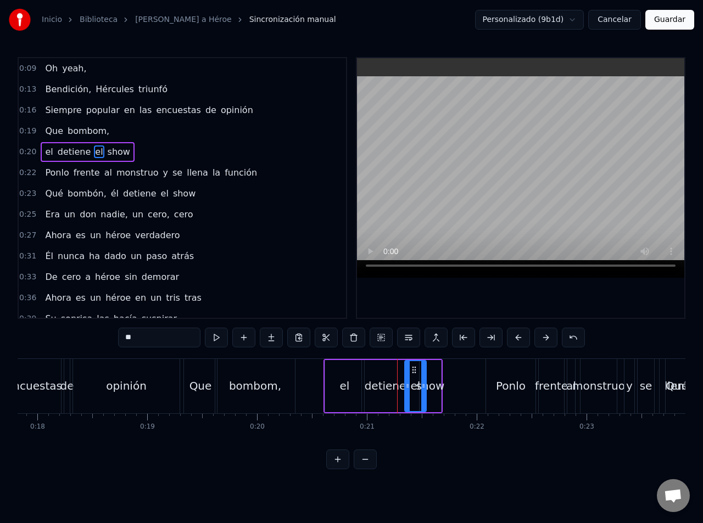
click at [413, 369] on icon at bounding box center [413, 370] width 9 height 9
click at [436, 383] on div "show" at bounding box center [430, 386] width 29 height 16
drag, startPoint x: 429, startPoint y: 369, endPoint x: 447, endPoint y: 370, distance: 18.1
click at [447, 370] on icon at bounding box center [446, 370] width 9 height 9
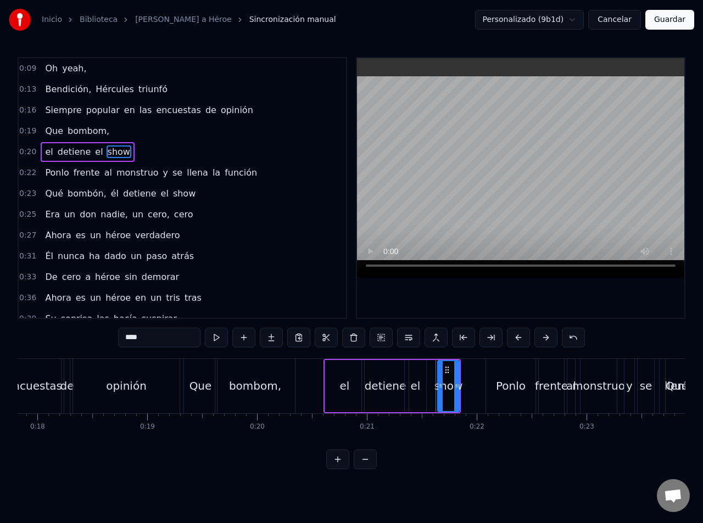
click at [373, 371] on div "detiene" at bounding box center [385, 386] width 47 height 52
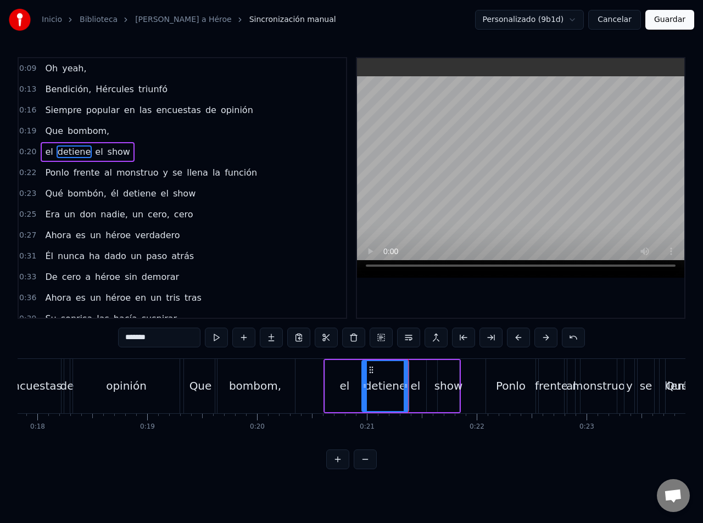
click at [420, 382] on div "el" at bounding box center [415, 386] width 21 height 52
type input "**"
click at [433, 385] on div "el detiene el show" at bounding box center [391, 386] width 137 height 54
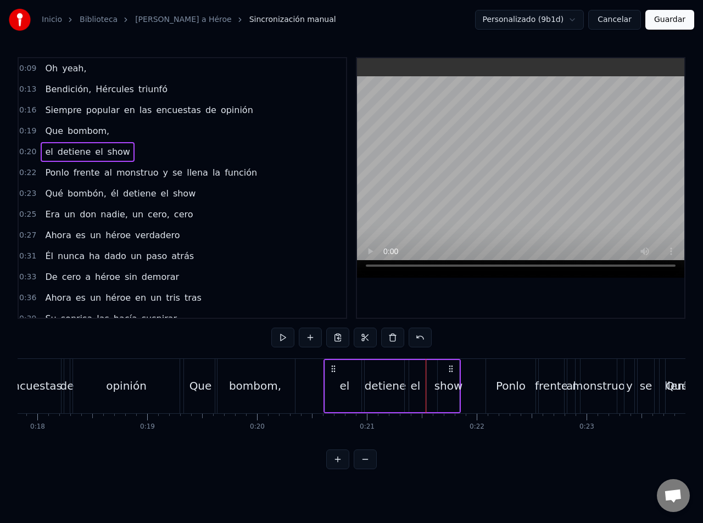
click at [445, 377] on div "show" at bounding box center [447, 386] width 21 height 52
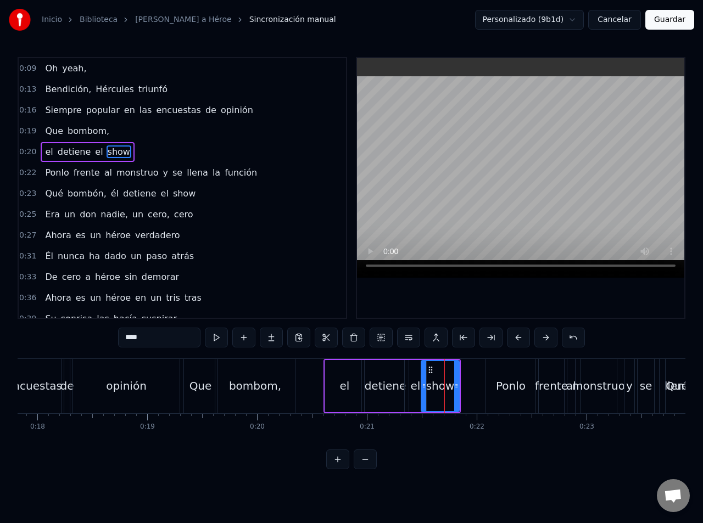
drag, startPoint x: 441, startPoint y: 374, endPoint x: 425, endPoint y: 376, distance: 16.1
click at [425, 376] on div at bounding box center [424, 386] width 4 height 50
click at [412, 367] on div "el" at bounding box center [415, 386] width 21 height 52
click at [420, 379] on div at bounding box center [420, 386] width 4 height 50
click at [428, 381] on div "show" at bounding box center [440, 386] width 29 height 16
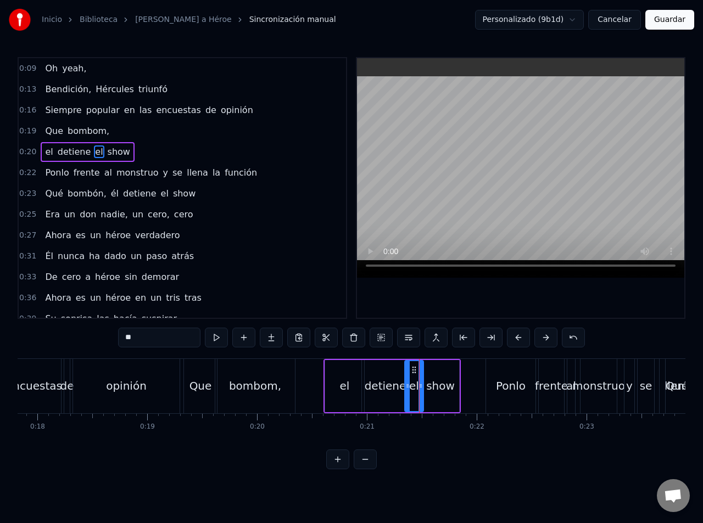
type input "****"
click at [419, 381] on div at bounding box center [420, 386] width 4 height 50
click at [437, 379] on div "show" at bounding box center [438, 386] width 29 height 16
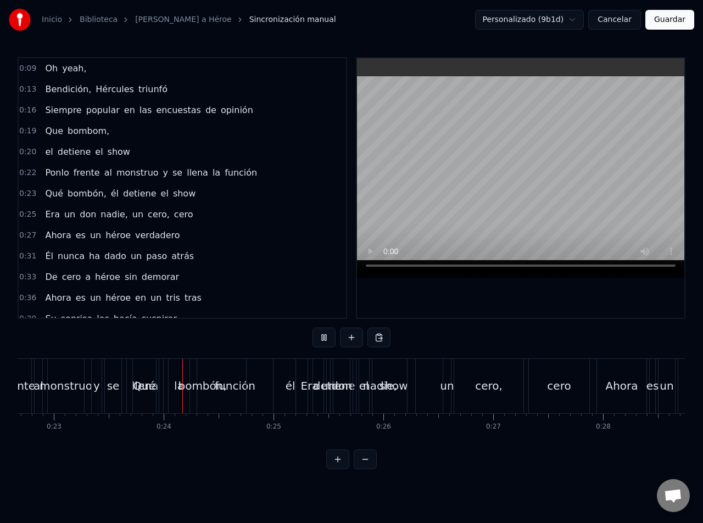
scroll to position [0, 2536]
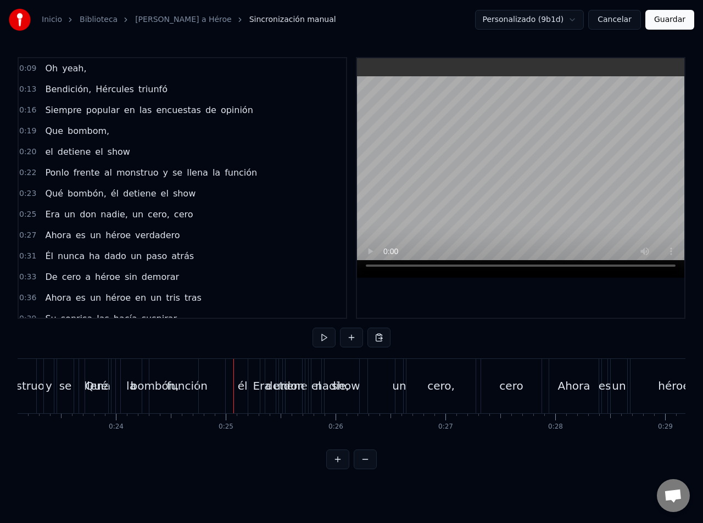
click at [217, 400] on div "Qué bombón, él detiene el show" at bounding box center [227, 386] width 285 height 54
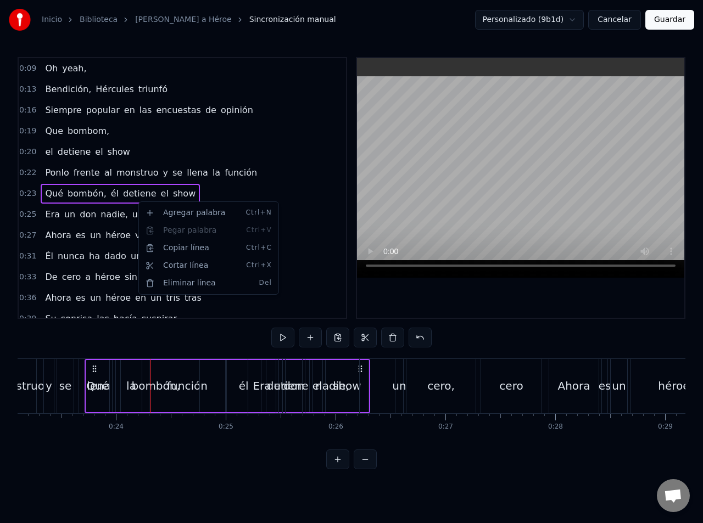
click at [81, 134] on html "Inicio Biblioteca [PERSON_NAME] a Héroe Sincronización manual Personalizado (9b…" at bounding box center [351, 243] width 703 height 487
click at [49, 136] on span "Que" at bounding box center [54, 131] width 20 height 13
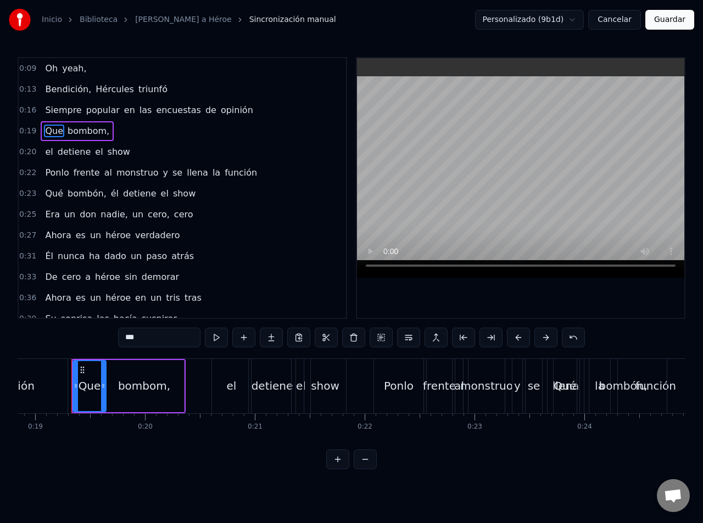
scroll to position [0, 2067]
drag, startPoint x: 142, startPoint y: 334, endPoint x: 136, endPoint y: 336, distance: 6.1
click at [136, 336] on input "***" at bounding box center [159, 338] width 82 height 20
click at [89, 132] on span "bombom," at bounding box center [88, 131] width 44 height 13
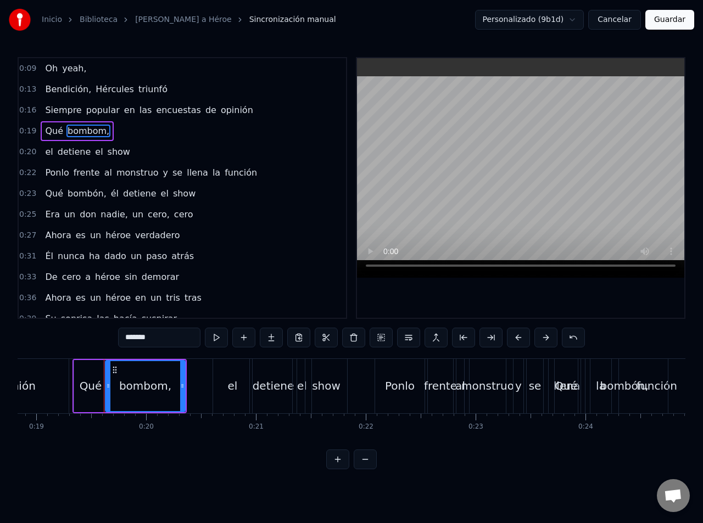
click at [147, 338] on input "*******" at bounding box center [159, 338] width 82 height 20
click at [45, 150] on span "el" at bounding box center [49, 151] width 10 height 13
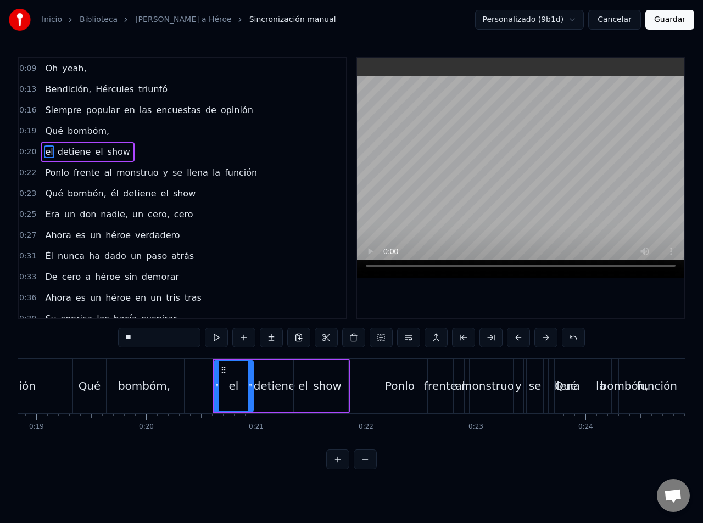
click at [129, 339] on input "**" at bounding box center [159, 338] width 82 height 20
type input "**"
click at [243, 237] on div "0:27 Ahora es un héroe verdadero" at bounding box center [182, 235] width 327 height 21
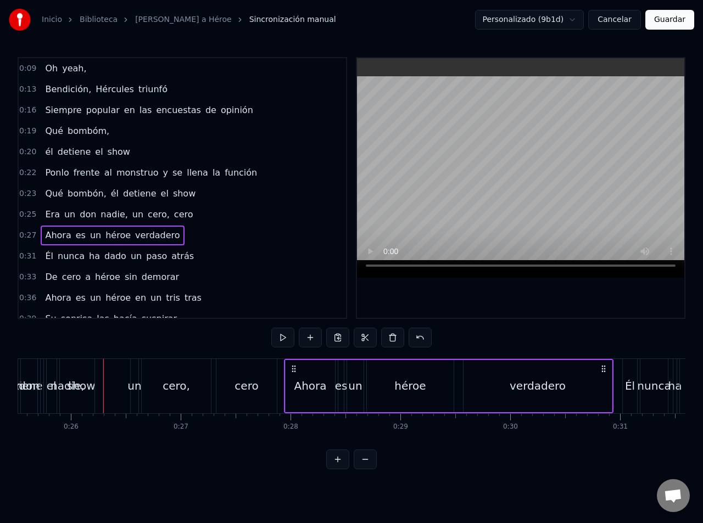
scroll to position [0, 2831]
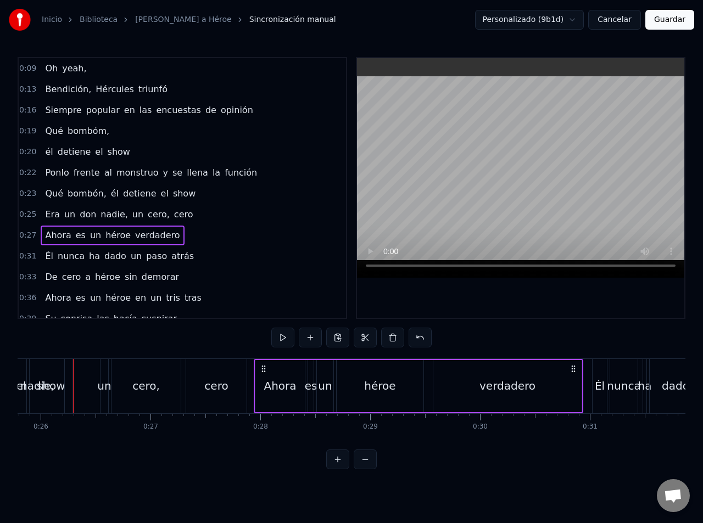
click at [122, 190] on span "detiene" at bounding box center [140, 193] width 36 height 13
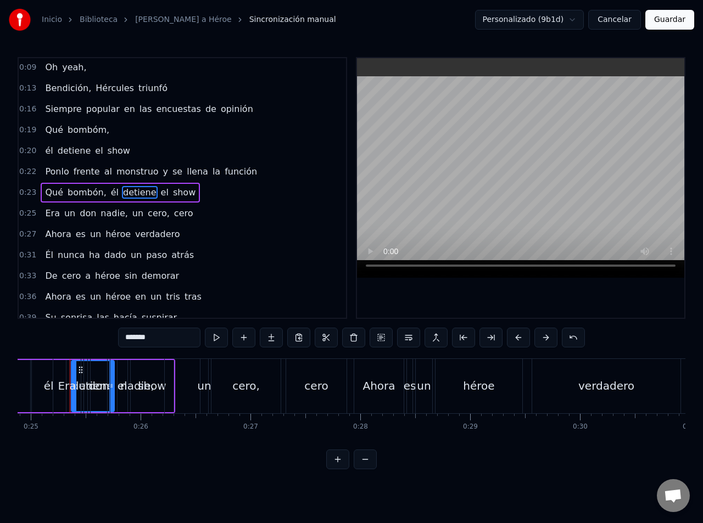
scroll to position [0, 2728]
type input "**"
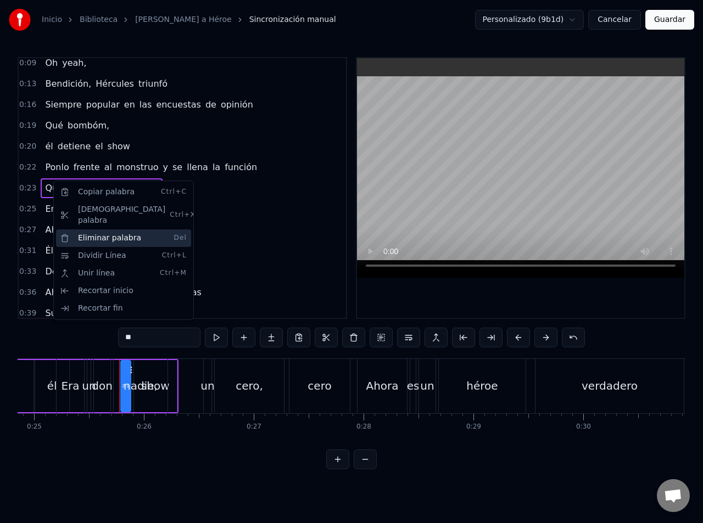
click at [120, 229] on div "Eliminar palabra Del" at bounding box center [123, 238] width 135 height 18
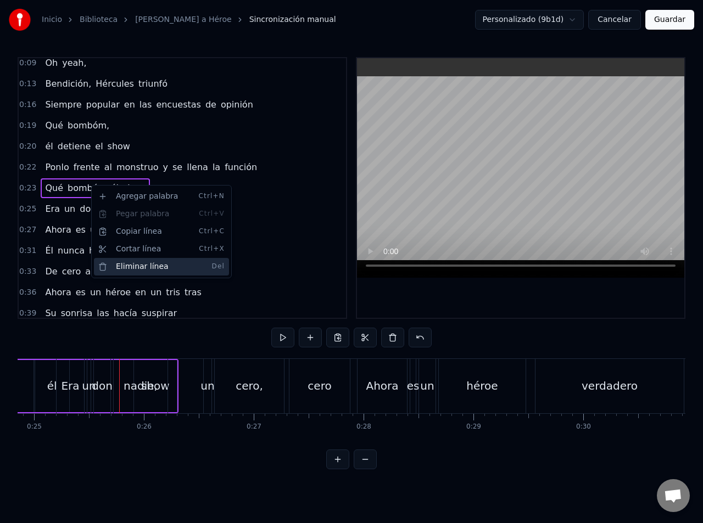
click at [144, 263] on div "Eliminar línea Del" at bounding box center [161, 267] width 135 height 18
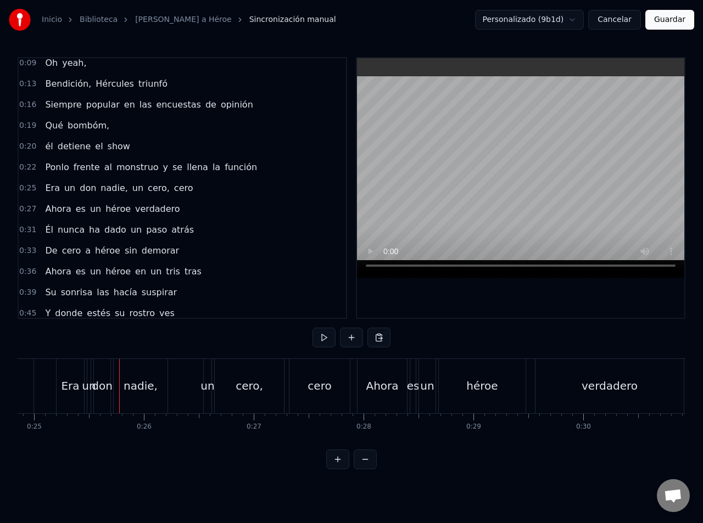
click at [120, 151] on div "él detiene el show" at bounding box center [88, 147] width 94 height 20
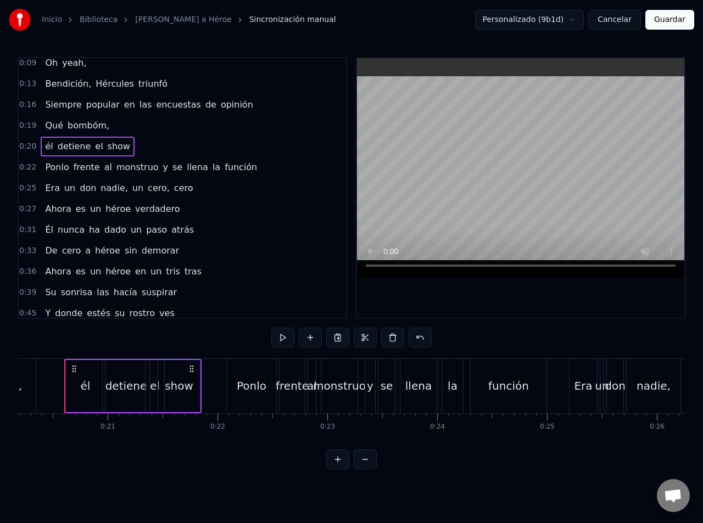
scroll to position [0, 2206]
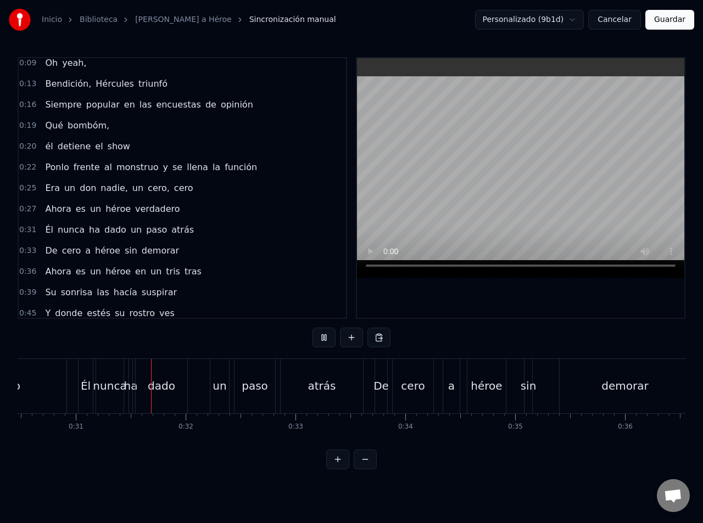
scroll to position [0, 3368]
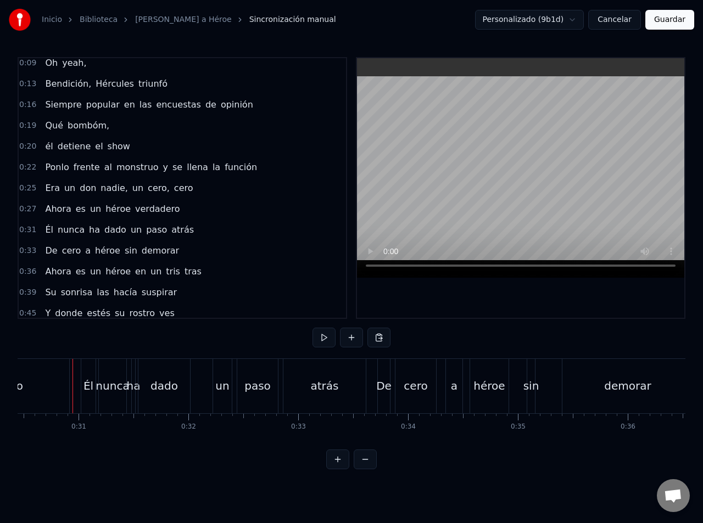
click at [139, 212] on span "verdadero" at bounding box center [157, 209] width 47 height 13
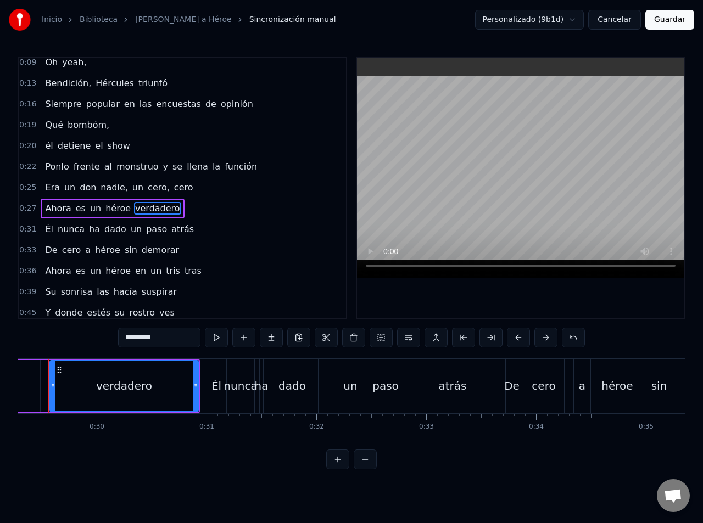
scroll to position [0, 3190]
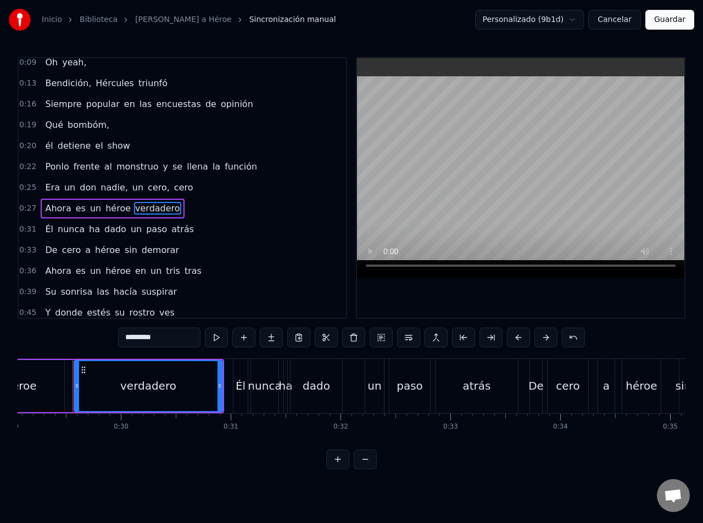
click at [119, 204] on span "héroe" at bounding box center [117, 208] width 27 height 13
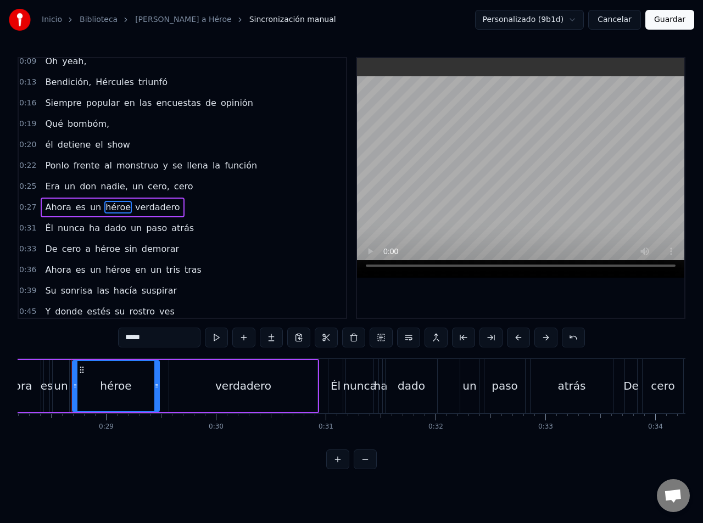
scroll to position [0, 3093]
click at [134, 207] on span "verdadero" at bounding box center [157, 207] width 47 height 13
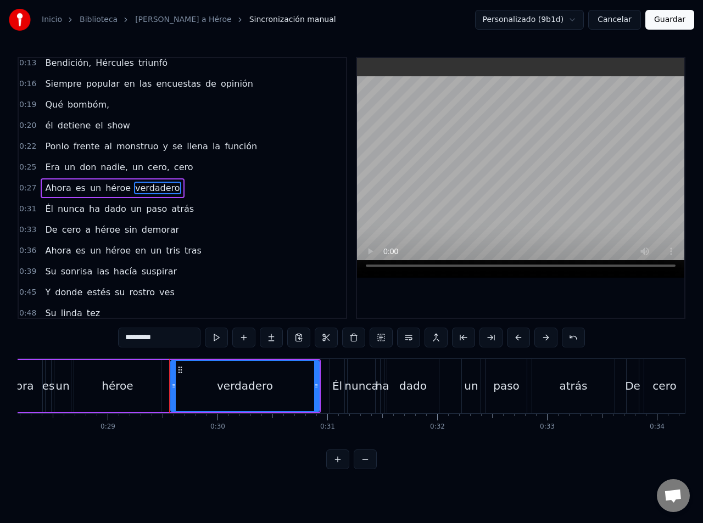
click at [125, 336] on input "*********" at bounding box center [159, 338] width 82 height 20
click at [121, 373] on div "héroe" at bounding box center [117, 386] width 87 height 52
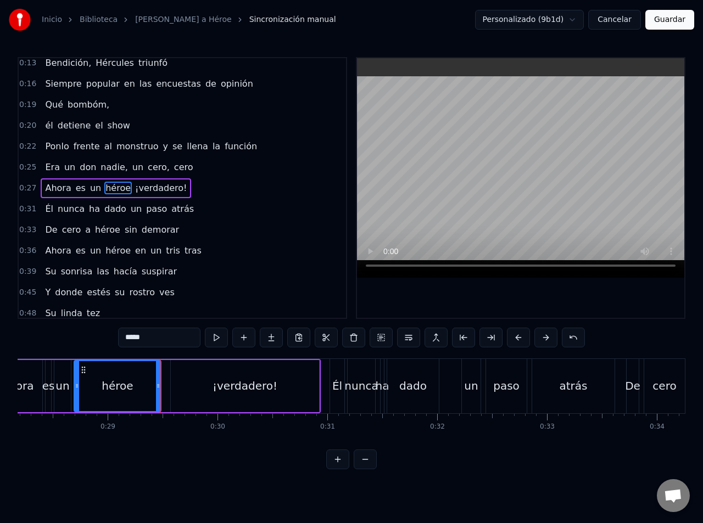
click at [203, 382] on div "¡verdadero!" at bounding box center [245, 386] width 148 height 52
type input "**********"
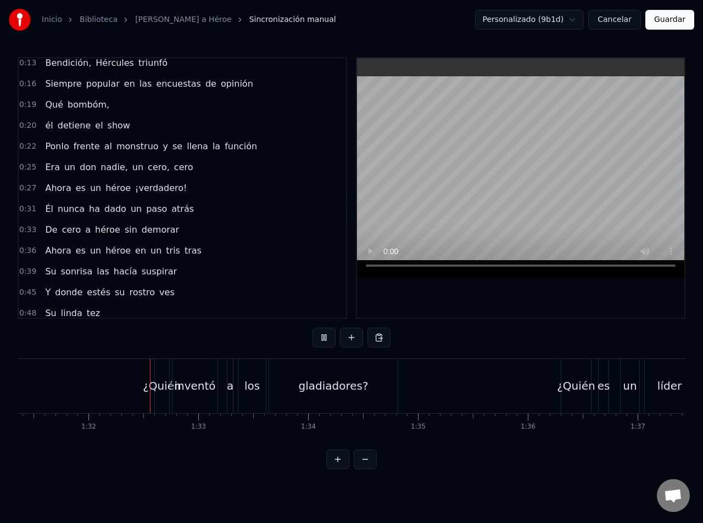
scroll to position [0, 10052]
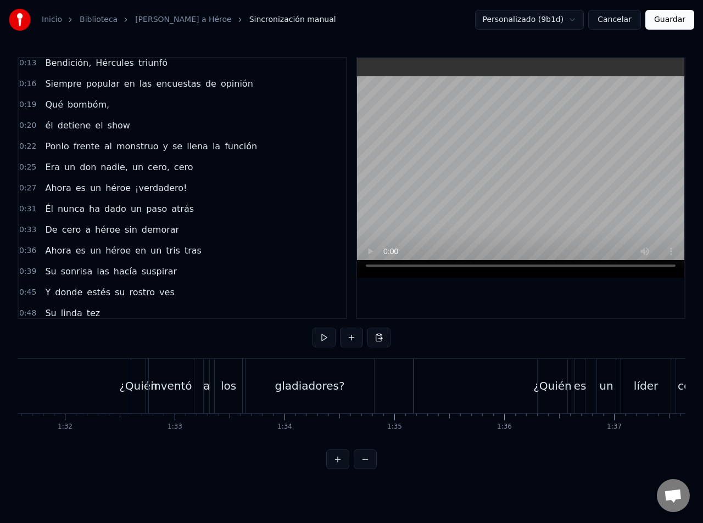
click at [308, 398] on div "gladiadores?" at bounding box center [309, 386] width 128 height 54
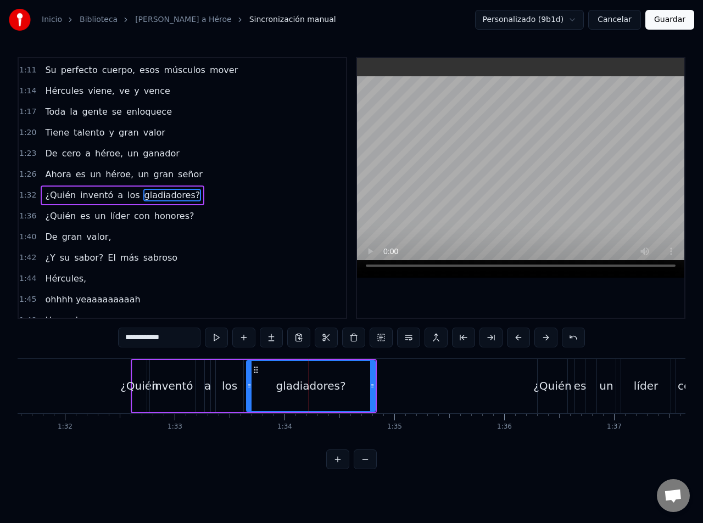
scroll to position [443, 0]
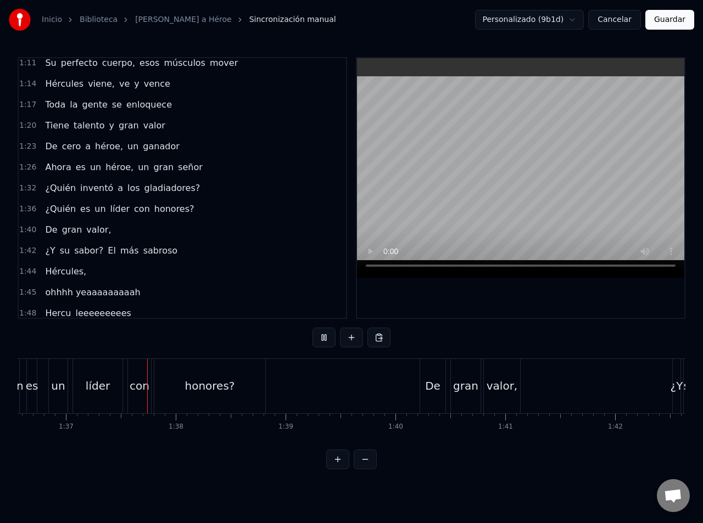
scroll to position [0, 10618]
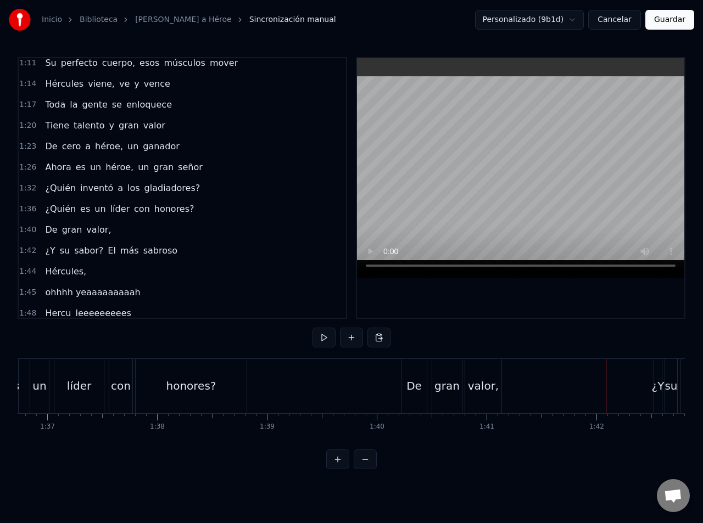
click at [409, 387] on div "De" at bounding box center [413, 386] width 15 height 16
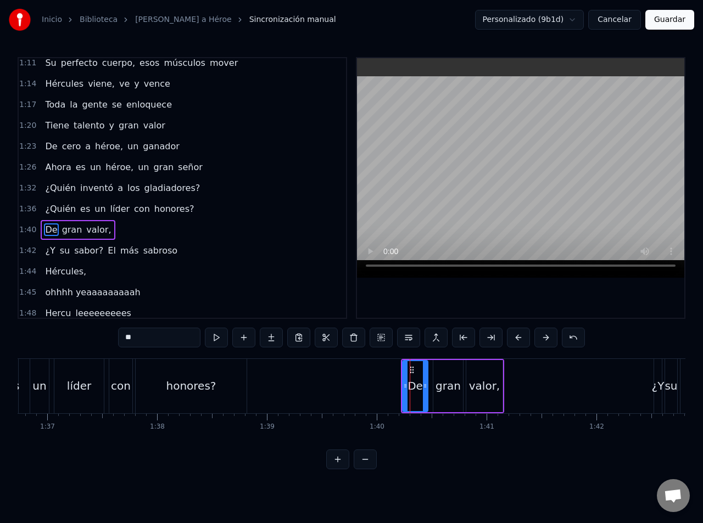
scroll to position [485, 0]
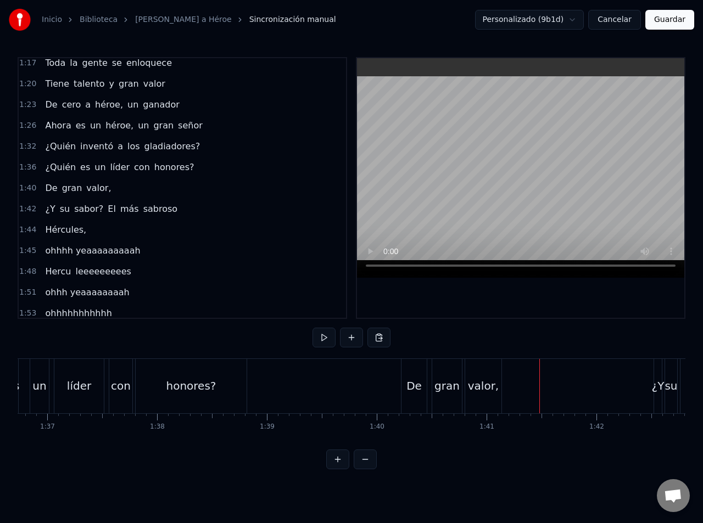
click at [655, 386] on div "¿Y" at bounding box center [657, 386] width 13 height 16
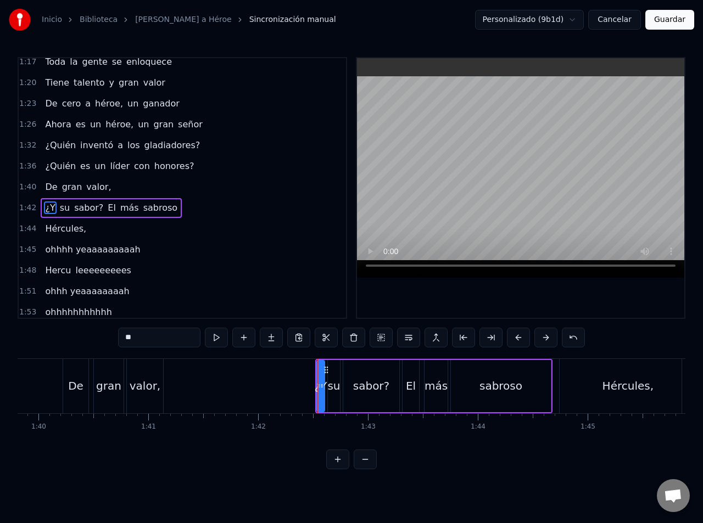
scroll to position [0, 10878]
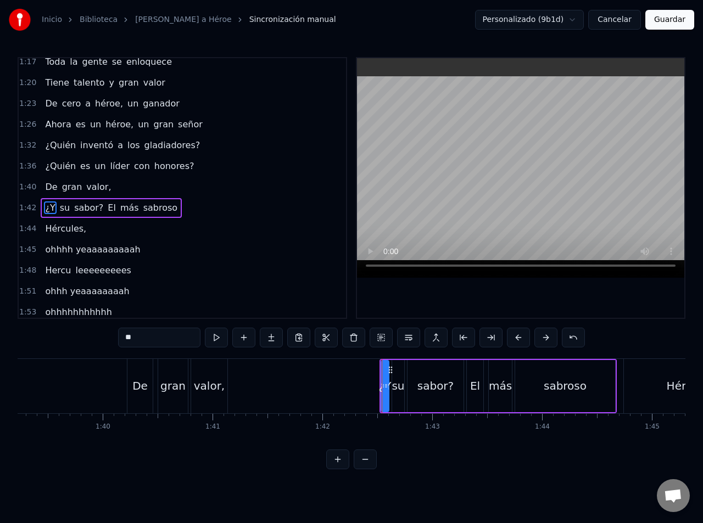
drag, startPoint x: 54, startPoint y: 378, endPoint x: 5, endPoint y: 417, distance: 62.1
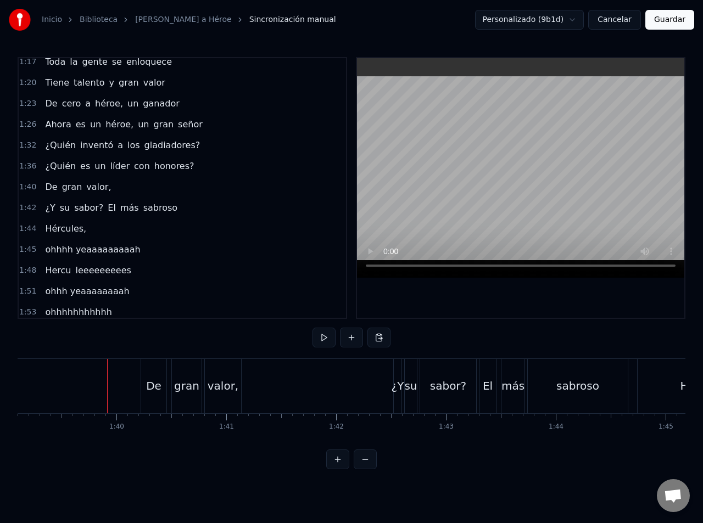
click at [233, 390] on div "valor," at bounding box center [222, 386] width 31 height 16
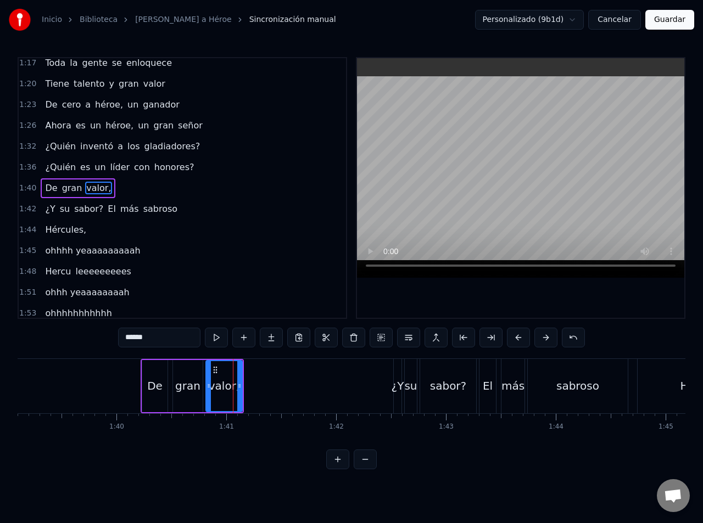
click at [157, 338] on input "******" at bounding box center [159, 338] width 82 height 20
click at [153, 338] on input "******" at bounding box center [159, 338] width 82 height 20
type input "*****"
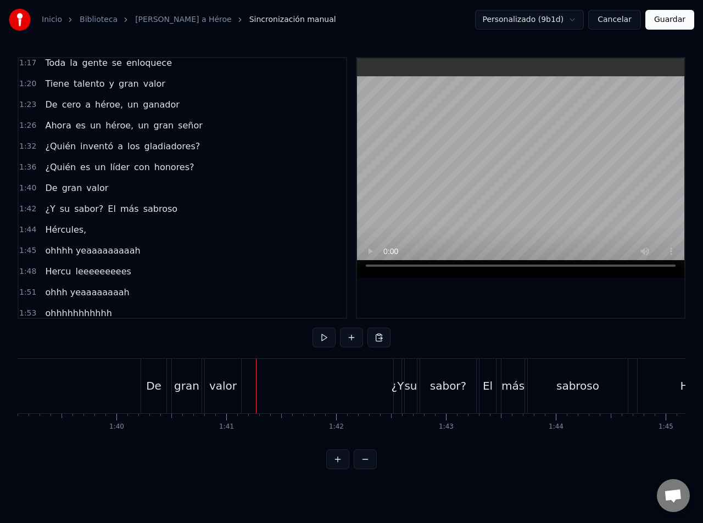
click at [395, 383] on div "¿Y" at bounding box center [397, 386] width 13 height 16
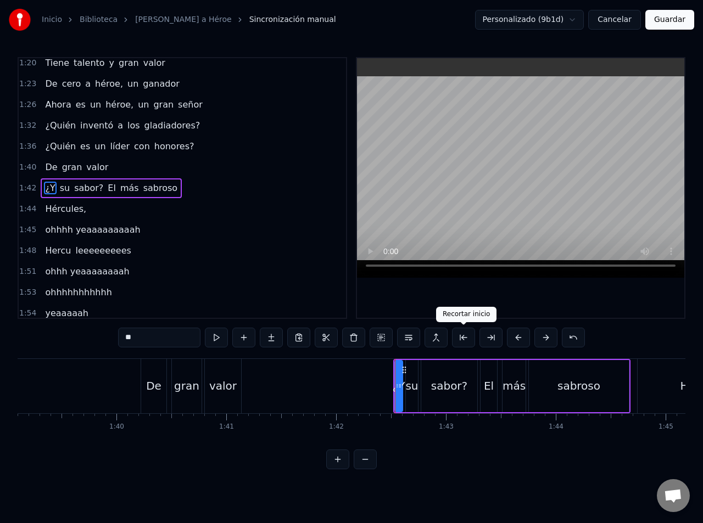
click at [470, 341] on button at bounding box center [463, 338] width 23 height 20
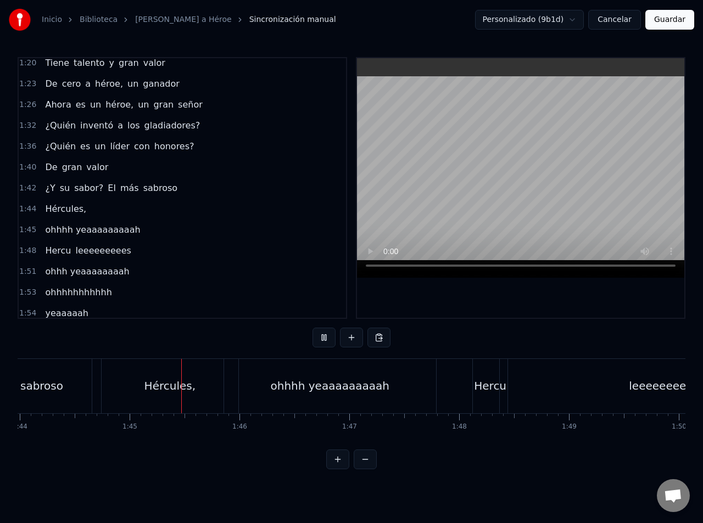
scroll to position [0, 11464]
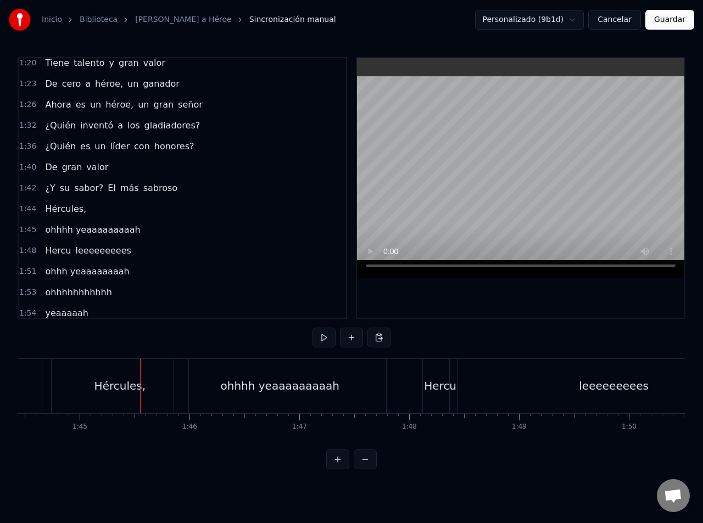
click at [508, 231] on video at bounding box center [520, 168] width 327 height 220
click at [453, 391] on div "leeeeeeeees" at bounding box center [614, 386] width 328 height 54
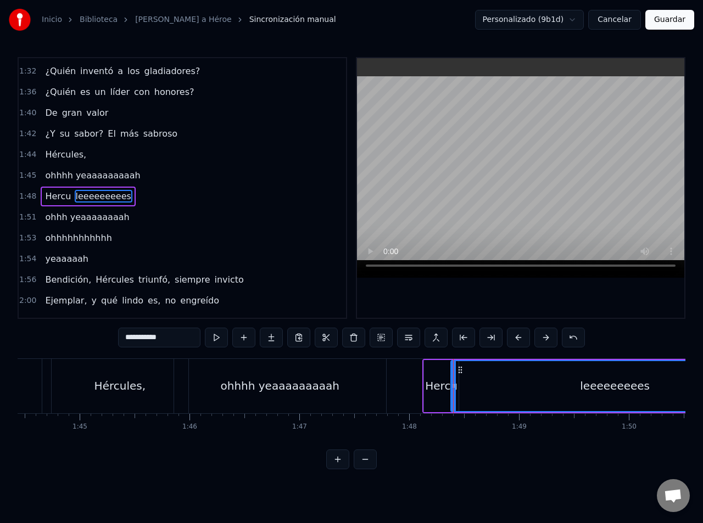
scroll to position [569, 0]
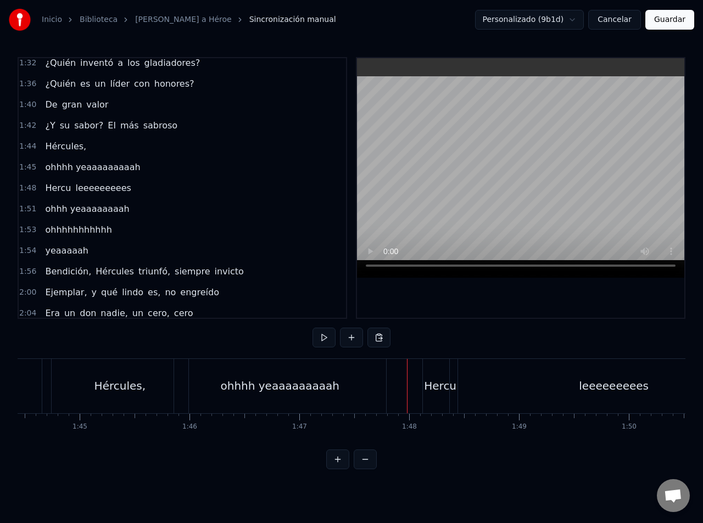
click at [499, 381] on div "leeeeeeeees" at bounding box center [614, 386] width 328 height 54
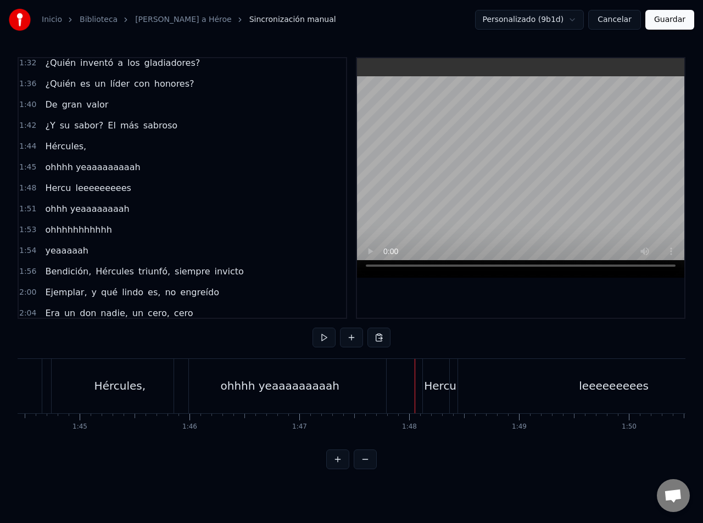
click at [164, 387] on div "Hércules," at bounding box center [120, 386] width 137 height 54
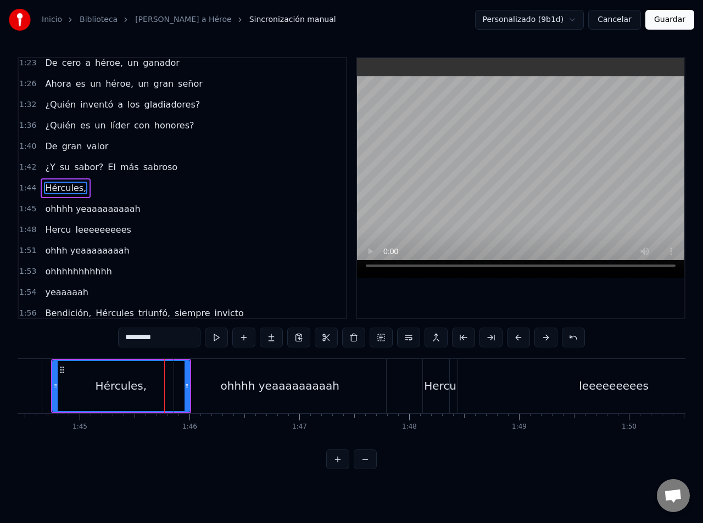
scroll to position [0, 11443]
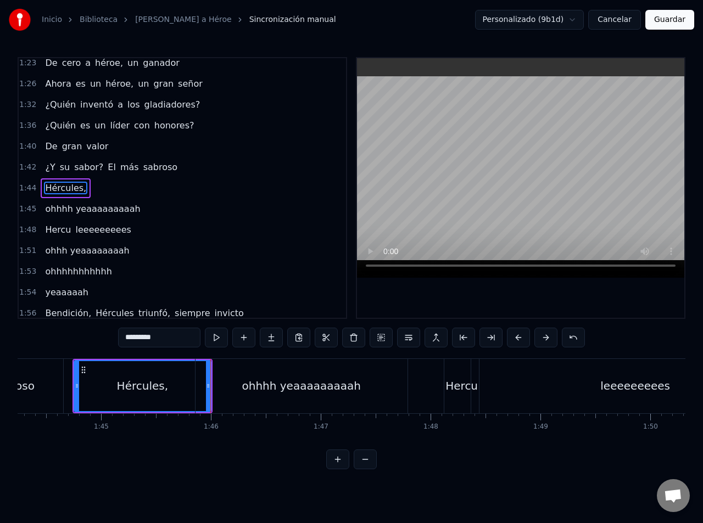
click at [287, 395] on div "ohhhh yeaaaaaaaaah" at bounding box center [301, 386] width 212 height 54
type input "**********"
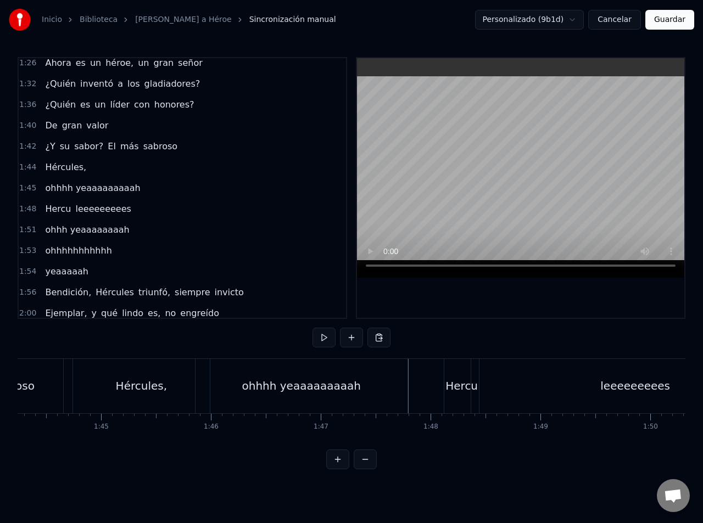
click at [453, 390] on div "Hercu" at bounding box center [461, 386] width 32 height 16
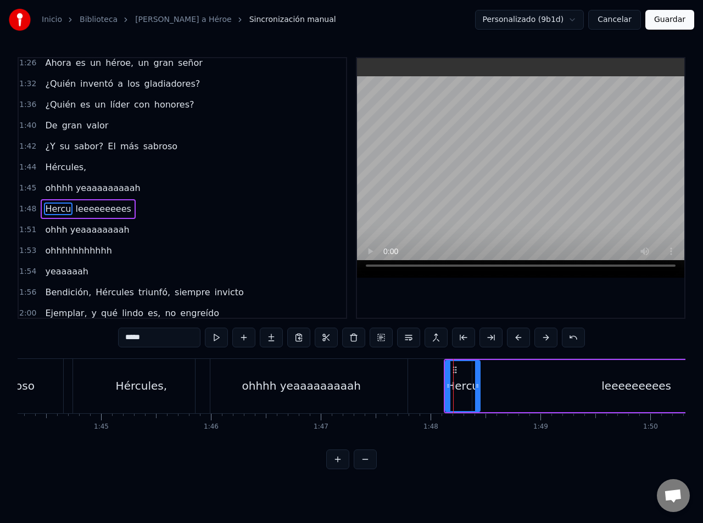
scroll to position [569, 0]
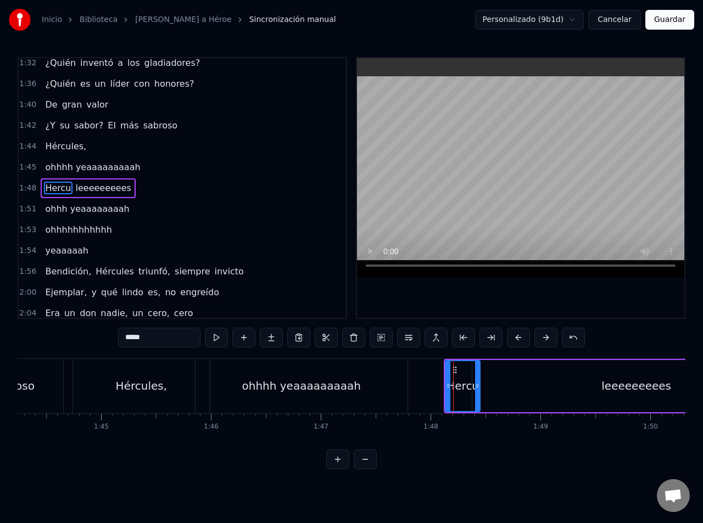
click at [98, 165] on span "ohhhh yeaaaaaaaaah" at bounding box center [92, 167] width 97 height 13
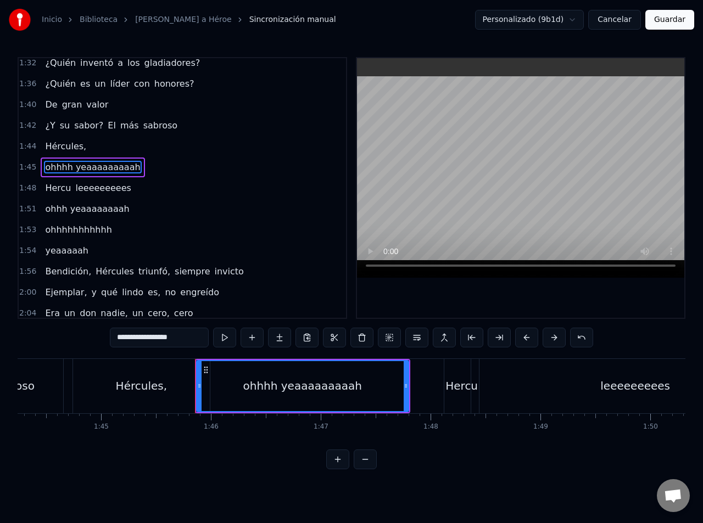
scroll to position [548, 0]
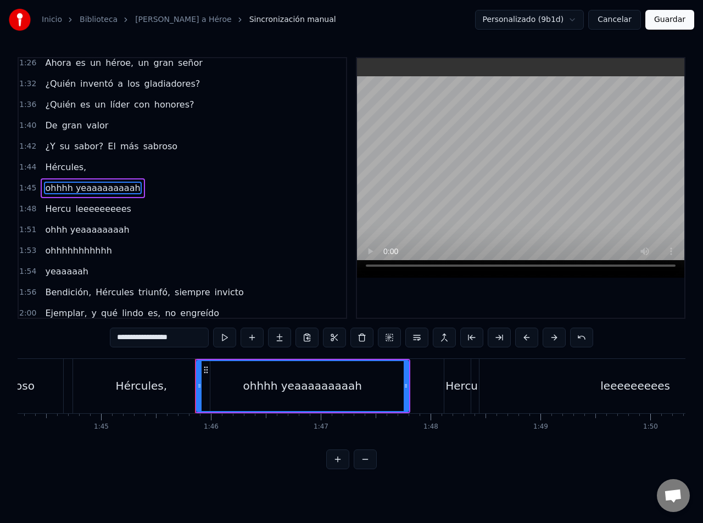
click at [66, 172] on span "Hércules," at bounding box center [65, 167] width 43 height 13
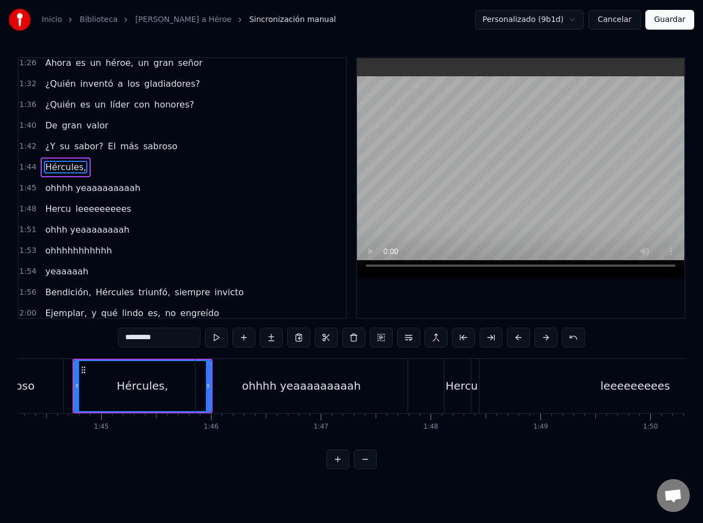
scroll to position [527, 0]
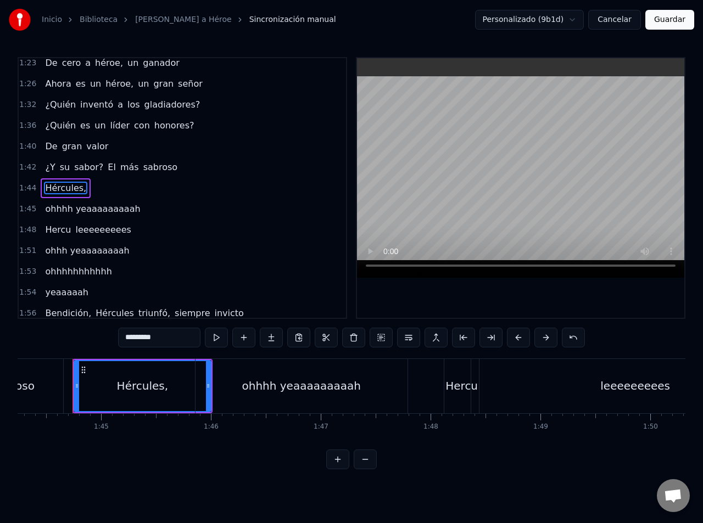
click at [75, 211] on span "ohhhh yeaaaaaaaaah" at bounding box center [92, 209] width 97 height 13
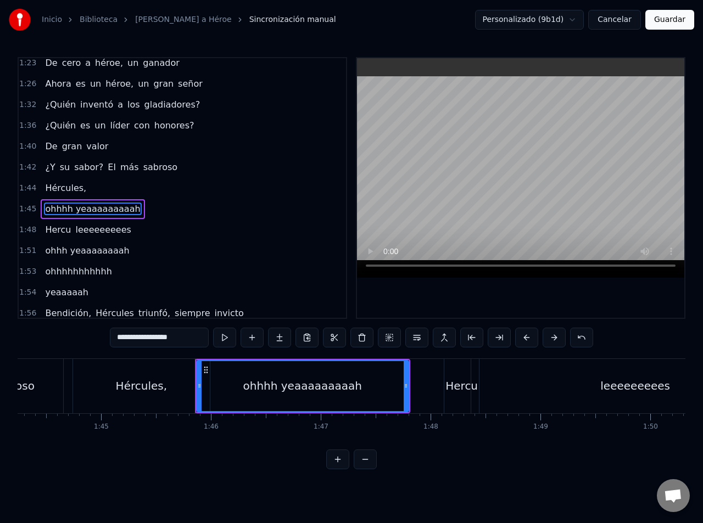
scroll to position [548, 0]
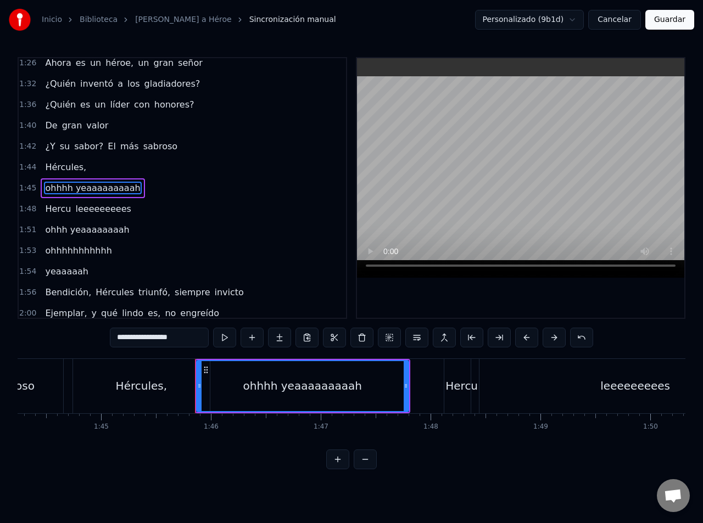
drag, startPoint x: 194, startPoint y: 338, endPoint x: 77, endPoint y: 336, distance: 116.9
click at [77, 336] on div "0:09 Oh yeah, 0:13 Bendición, Hércules triunfó 0:16 Siempre popular en las encu…" at bounding box center [351, 263] width 667 height 412
click at [127, 393] on div "Hércules," at bounding box center [141, 386] width 51 height 16
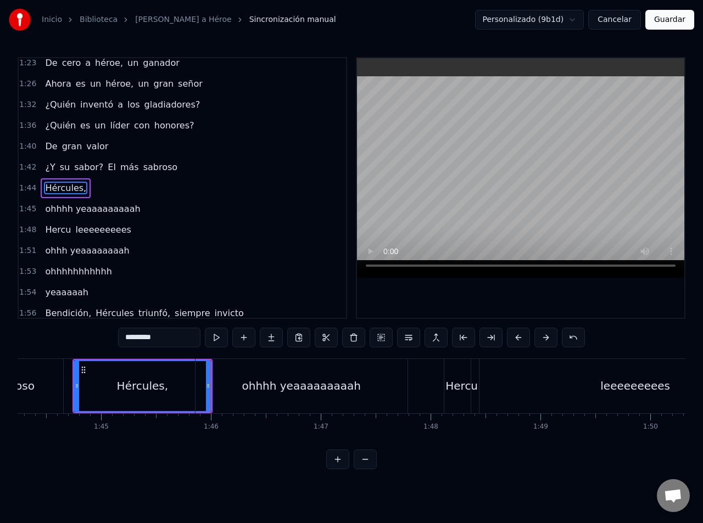
click at [242, 391] on div "ohhhh yeaaaaaaaaah" at bounding box center [301, 386] width 212 height 54
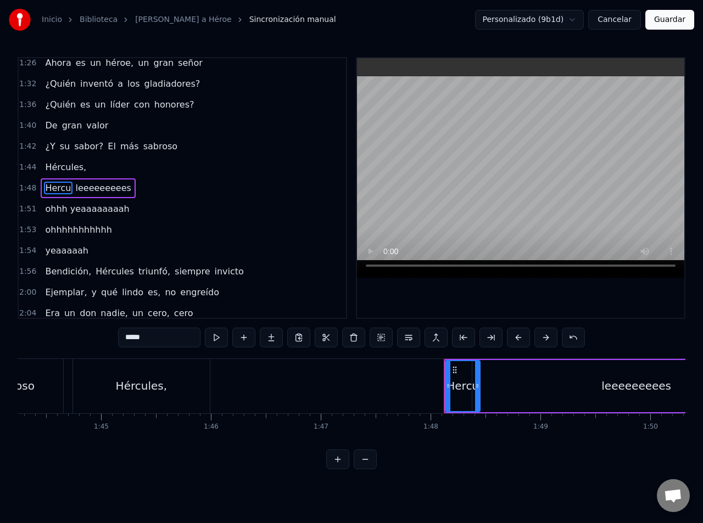
click at [179, 395] on div "Hércules," at bounding box center [141, 386] width 137 height 54
type input "*********"
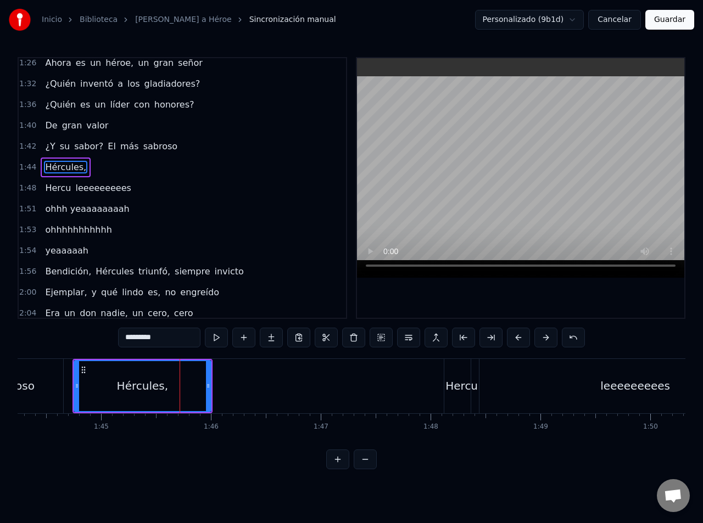
scroll to position [527, 0]
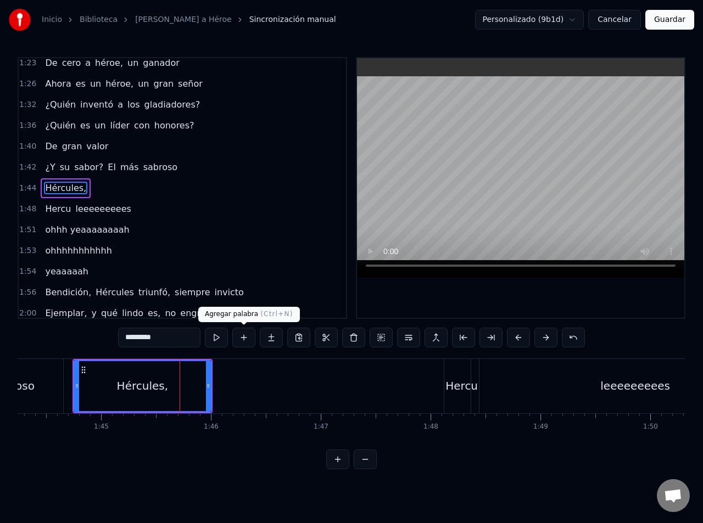
click at [249, 339] on button at bounding box center [243, 338] width 23 height 20
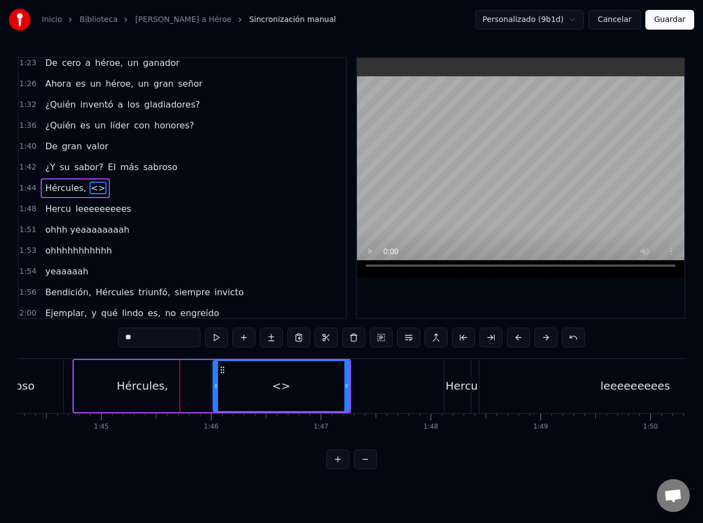
click at [264, 396] on div "<>" at bounding box center [282, 386] width 136 height 50
drag, startPoint x: 109, startPoint y: 335, endPoint x: 98, endPoint y: 335, distance: 11.0
click at [98, 335] on div "0:09 Oh yeah, 0:13 Bendición, Hércules triunfó 0:16 Siempre popular en las encu…" at bounding box center [351, 263] width 667 height 412
paste input "**********"
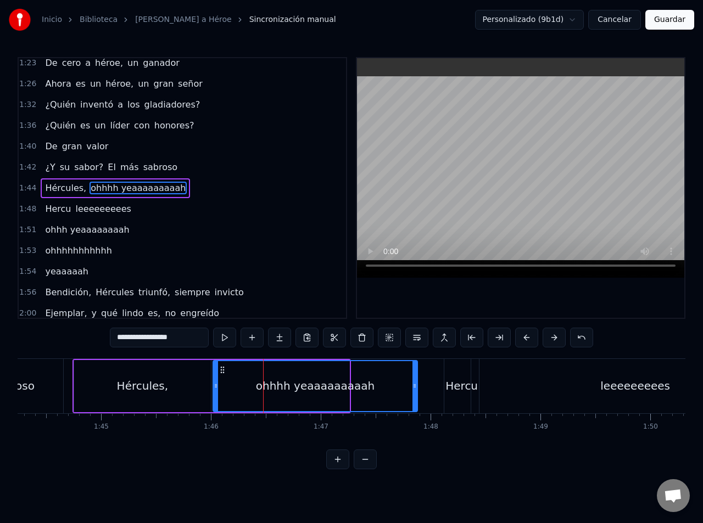
drag, startPoint x: 347, startPoint y: 380, endPoint x: 415, endPoint y: 381, distance: 68.6
click at [415, 381] on div at bounding box center [414, 386] width 4 height 50
click at [178, 376] on div "Hércules," at bounding box center [142, 386] width 137 height 52
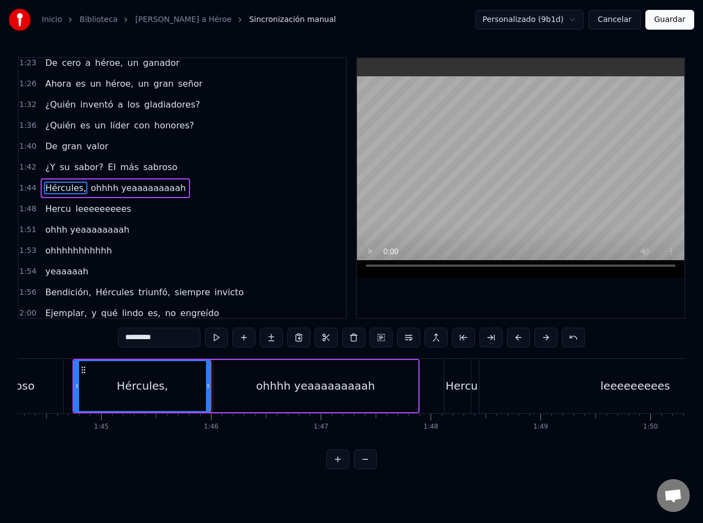
click at [211, 380] on div "Hércules," at bounding box center [143, 386] width 138 height 52
click at [232, 386] on div "ohhhh yeaaaaaaaaah" at bounding box center [315, 386] width 205 height 52
type input "**********"
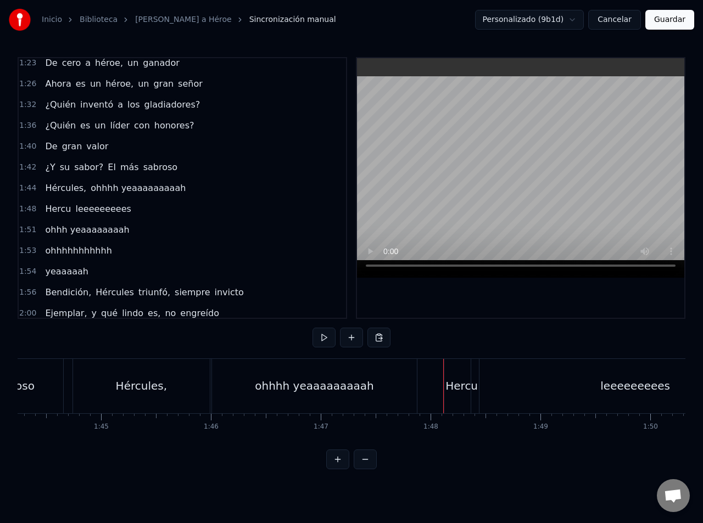
click at [451, 398] on div "Hercu" at bounding box center [461, 386] width 35 height 54
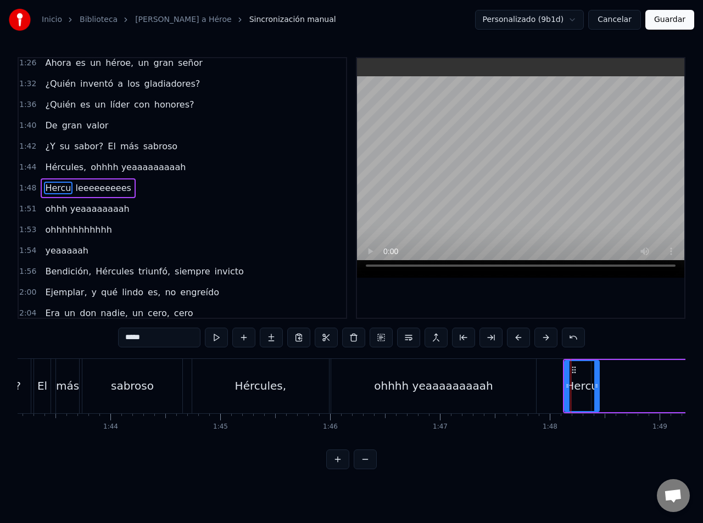
scroll to position [0, 11206]
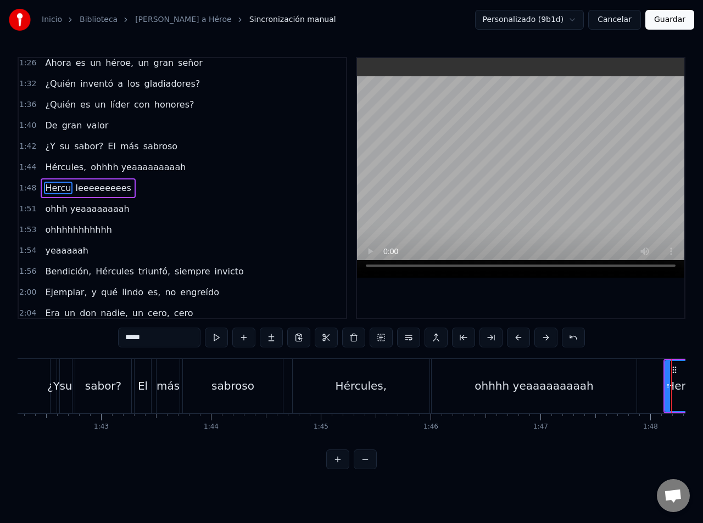
drag, startPoint x: 437, startPoint y: 397, endPoint x: 380, endPoint y: 397, distance: 56.5
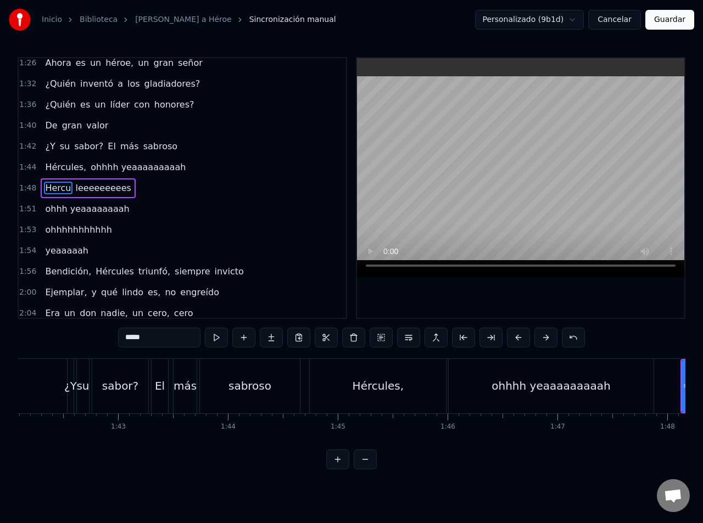
click at [273, 392] on div "sabroso" at bounding box center [250, 386] width 100 height 54
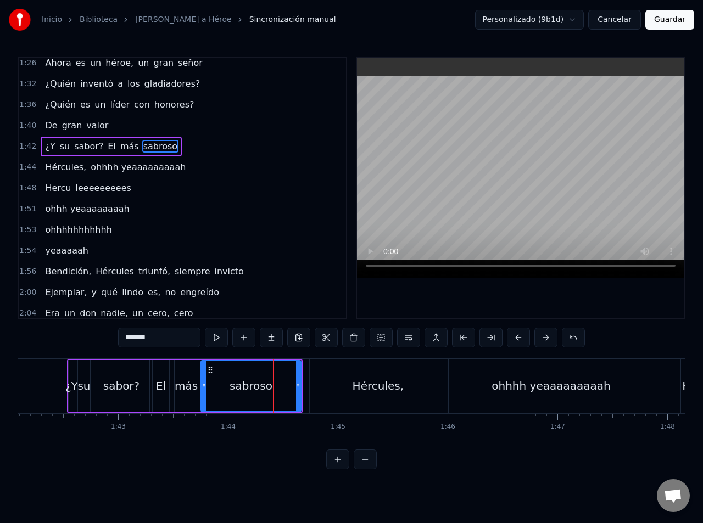
scroll to position [506, 0]
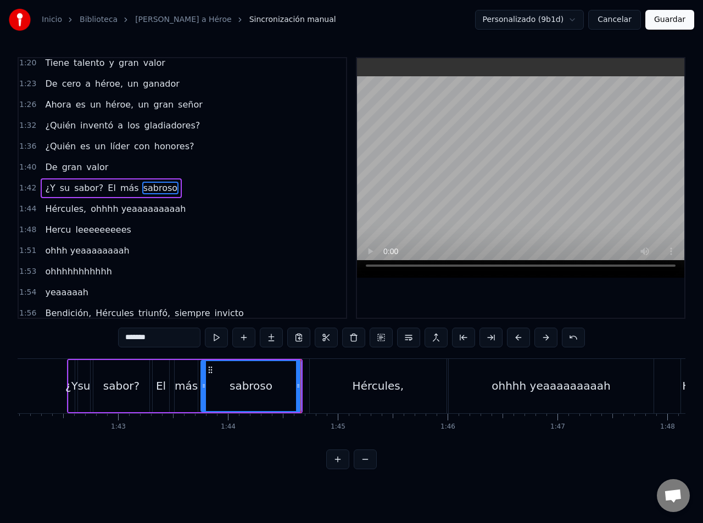
click at [334, 393] on div "Hércules," at bounding box center [378, 386] width 137 height 54
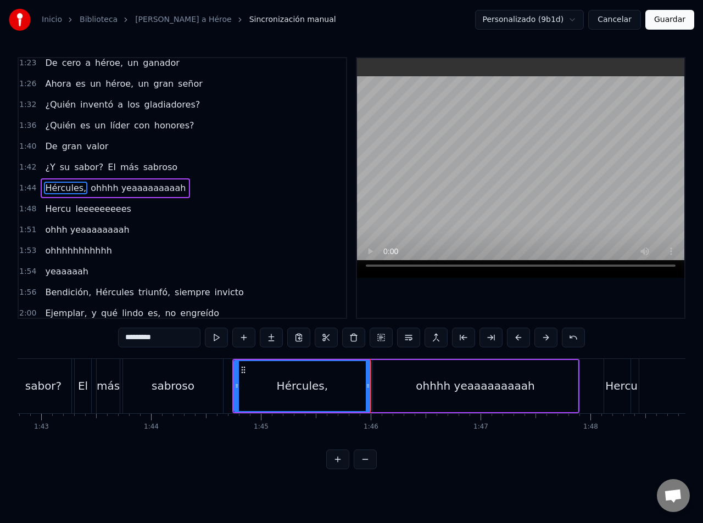
scroll to position [0, 11299]
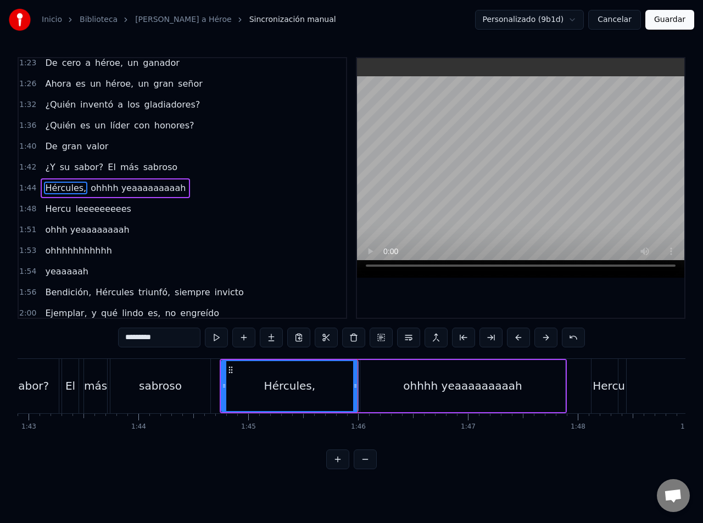
drag, startPoint x: 504, startPoint y: 435, endPoint x: 529, endPoint y: 435, distance: 24.7
click at [266, 398] on div "Hércules," at bounding box center [286, 386] width 136 height 50
drag, startPoint x: 353, startPoint y: 386, endPoint x: 341, endPoint y: 386, distance: 11.5
click at [341, 386] on icon at bounding box center [342, 385] width 4 height 9
click at [318, 387] on div "Hércules," at bounding box center [280, 386] width 124 height 50
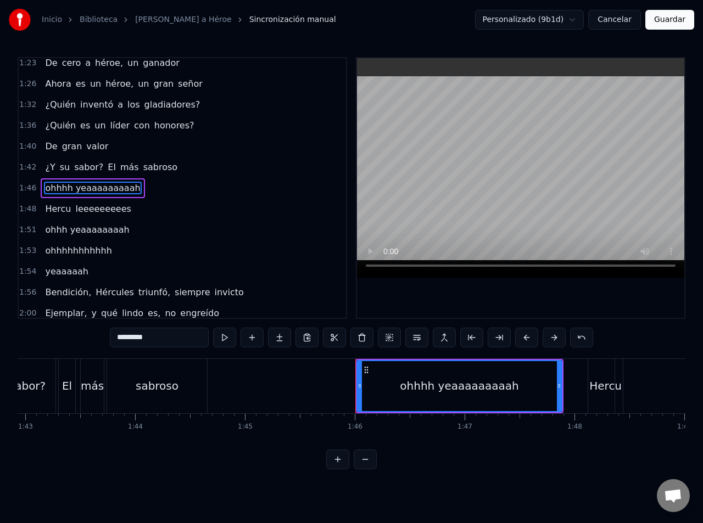
type input "**********"
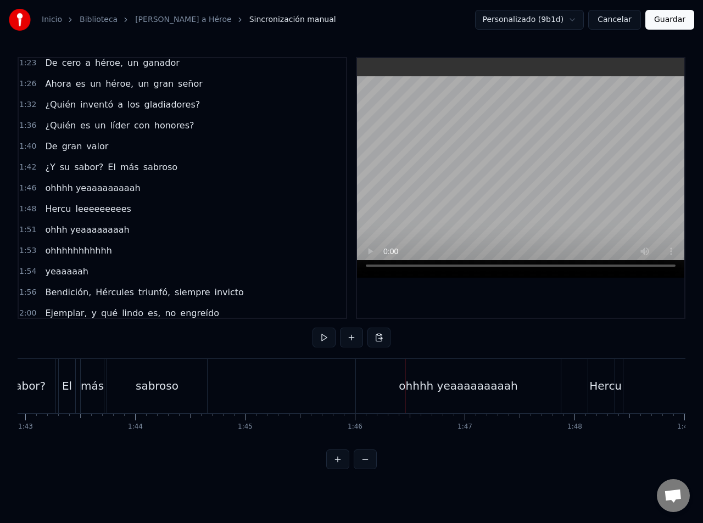
click at [355, 384] on div "ohhhh yeaaaaaaaaah" at bounding box center [458, 386] width 206 height 54
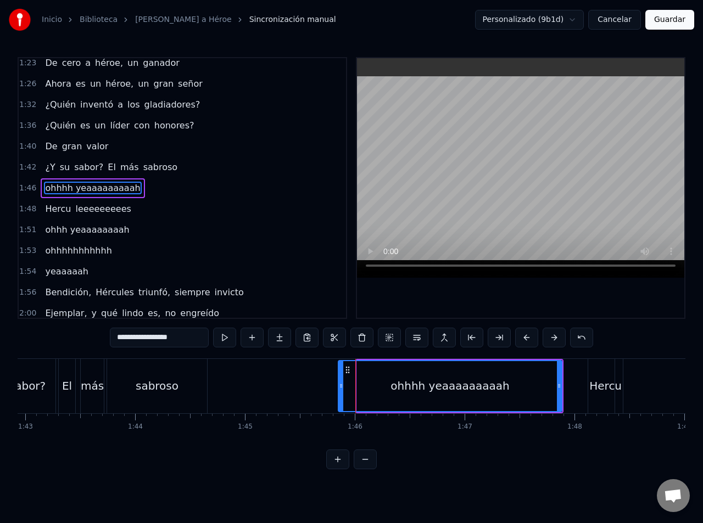
drag, startPoint x: 358, startPoint y: 384, endPoint x: 339, endPoint y: 384, distance: 19.8
click at [339, 384] on icon at bounding box center [341, 385] width 4 height 9
click at [147, 401] on div "sabroso" at bounding box center [157, 386] width 100 height 54
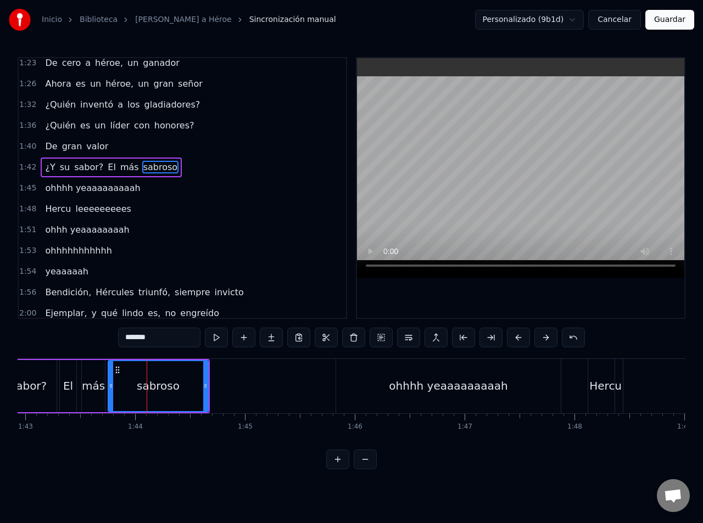
scroll to position [506, 0]
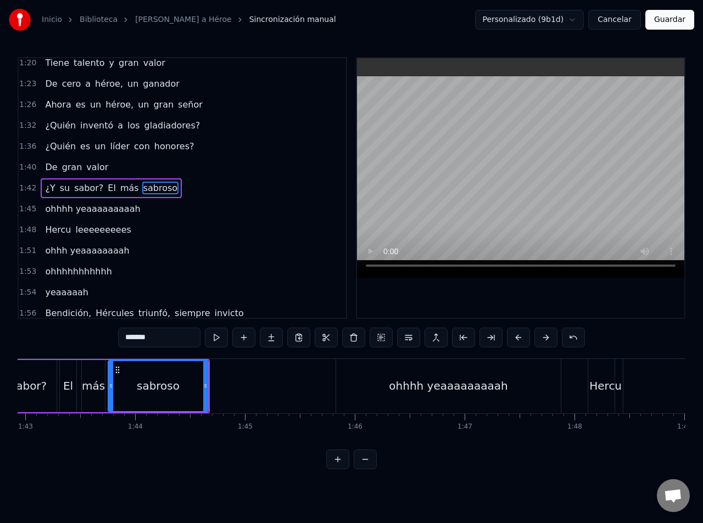
click at [342, 387] on div "ohhhh yeaaaaaaaaah" at bounding box center [448, 386] width 225 height 54
type input "**********"
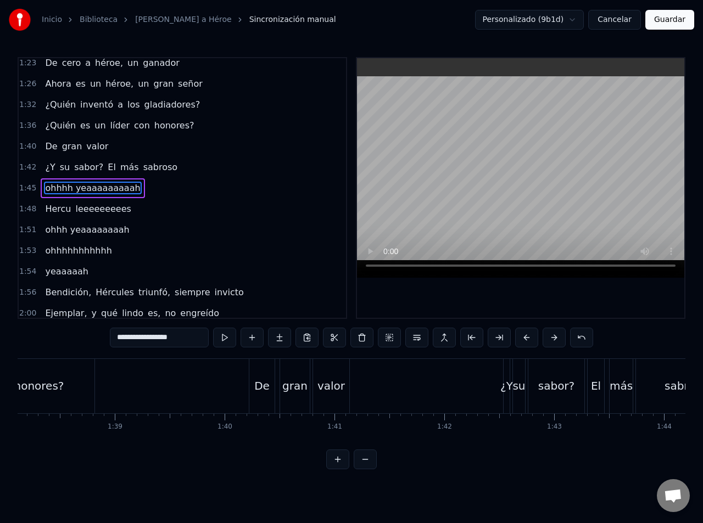
drag, startPoint x: 282, startPoint y: 398, endPoint x: 256, endPoint y: 403, distance: 26.4
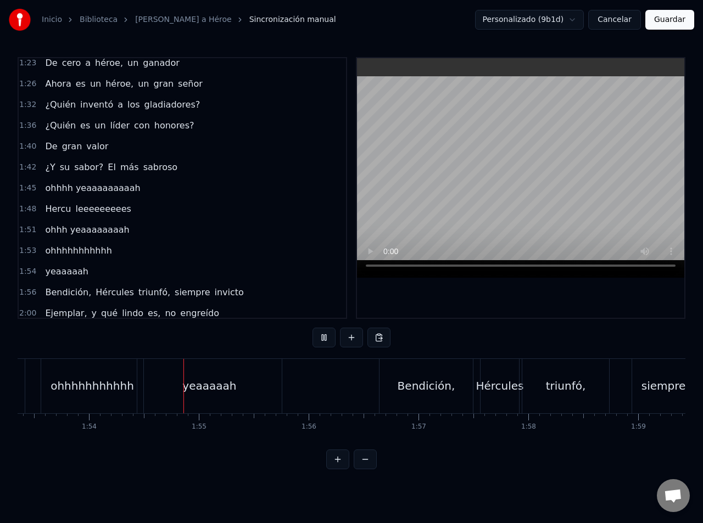
scroll to position [0, 12492]
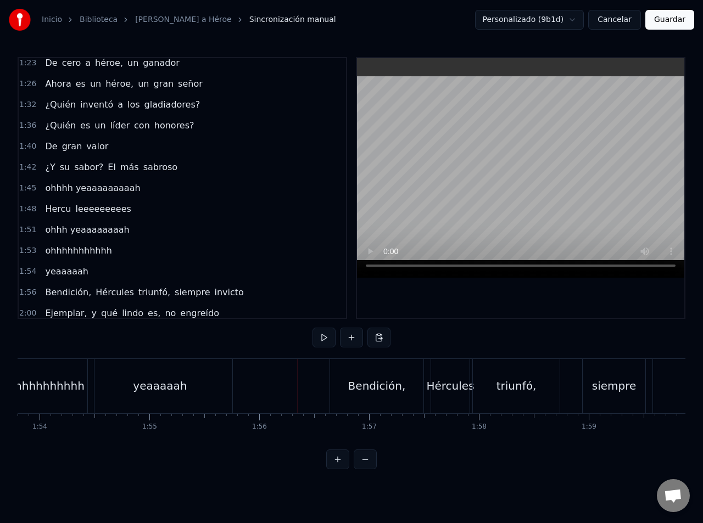
click at [212, 386] on div "yeaaaaah" at bounding box center [160, 386] width 144 height 54
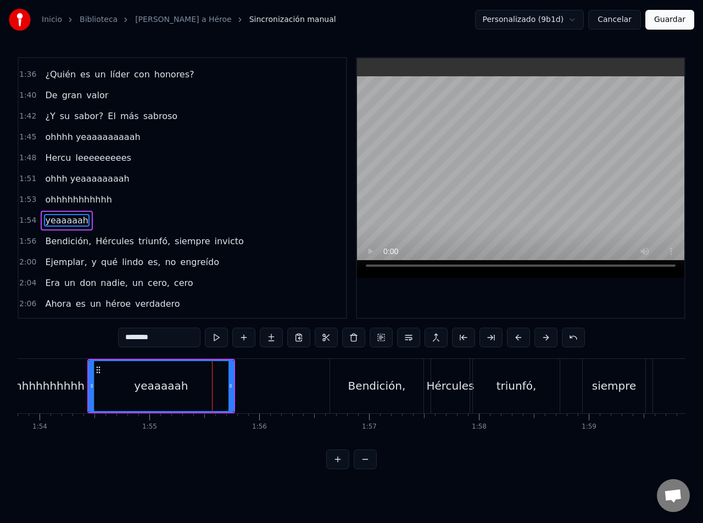
scroll to position [610, 0]
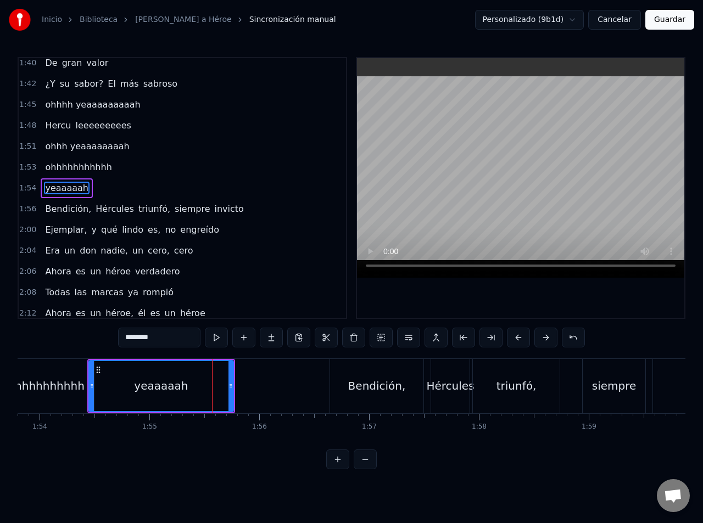
click at [77, 190] on span "yeaaaaah" at bounding box center [66, 188] width 45 height 13
click at [175, 336] on input "********" at bounding box center [159, 338] width 82 height 20
click at [126, 338] on input "********" at bounding box center [159, 338] width 82 height 20
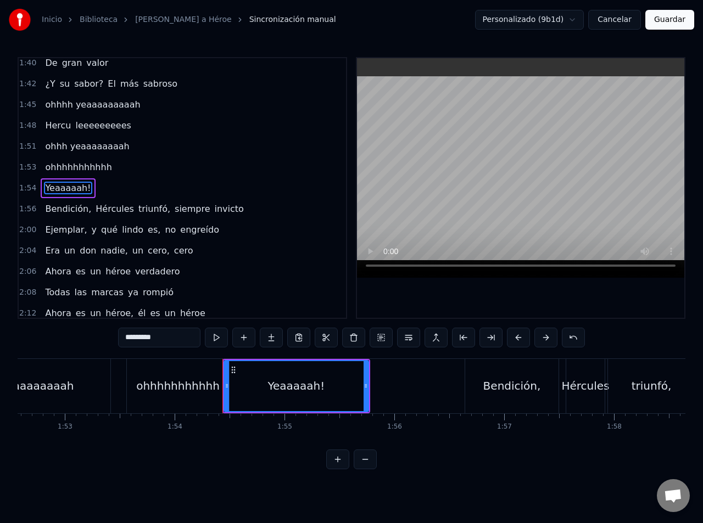
drag, startPoint x: 159, startPoint y: 420, endPoint x: 138, endPoint y: 414, distance: 21.2
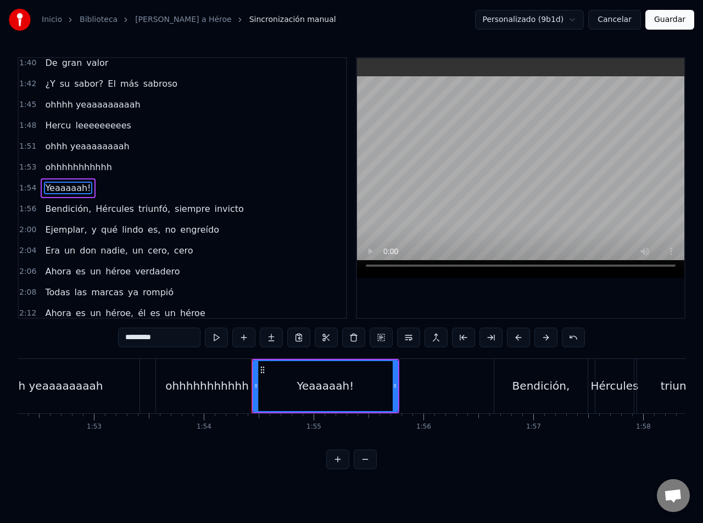
click at [173, 390] on div "ohhhhhhhhhhh" at bounding box center [206, 386] width 83 height 16
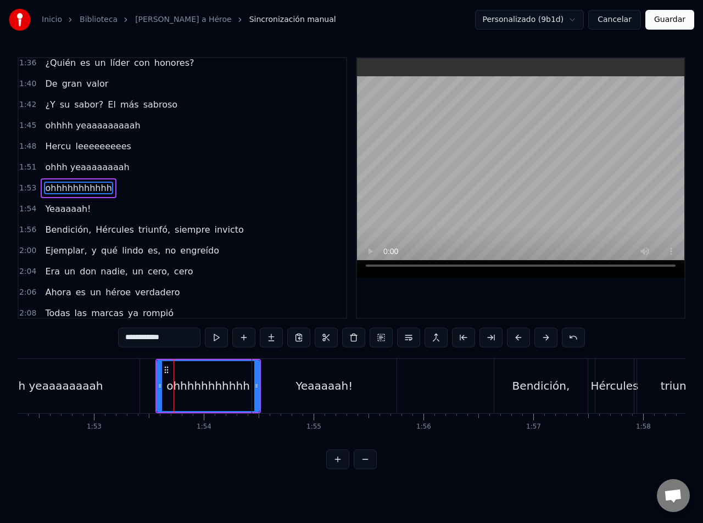
click at [126, 340] on input "**********" at bounding box center [159, 338] width 82 height 20
click at [123, 335] on input "**********" at bounding box center [159, 338] width 82 height 20
type input "**********"
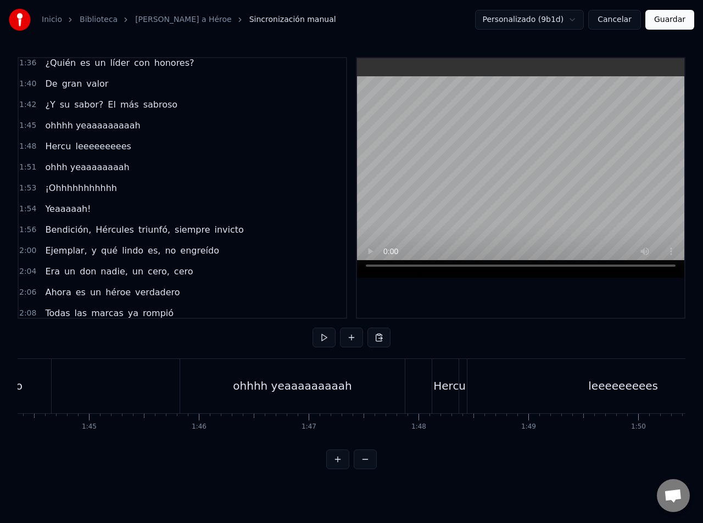
drag, startPoint x: 142, startPoint y: 380, endPoint x: 123, endPoint y: 396, distance: 24.9
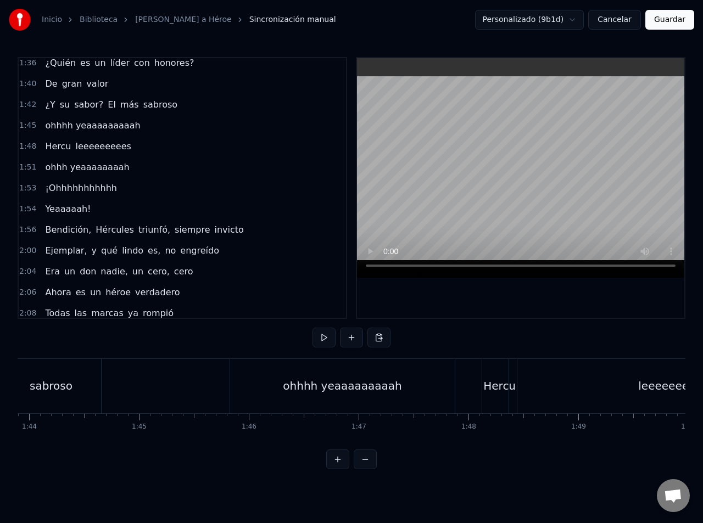
drag, startPoint x: 119, startPoint y: 391, endPoint x: 107, endPoint y: 394, distance: 12.5
click at [288, 389] on div "ohhhh yeaaaaaaaaah" at bounding box center [344, 386] width 225 height 54
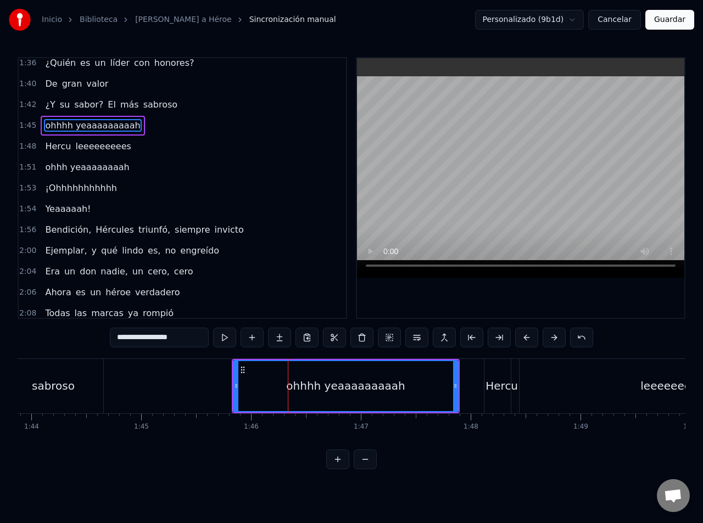
scroll to position [527, 0]
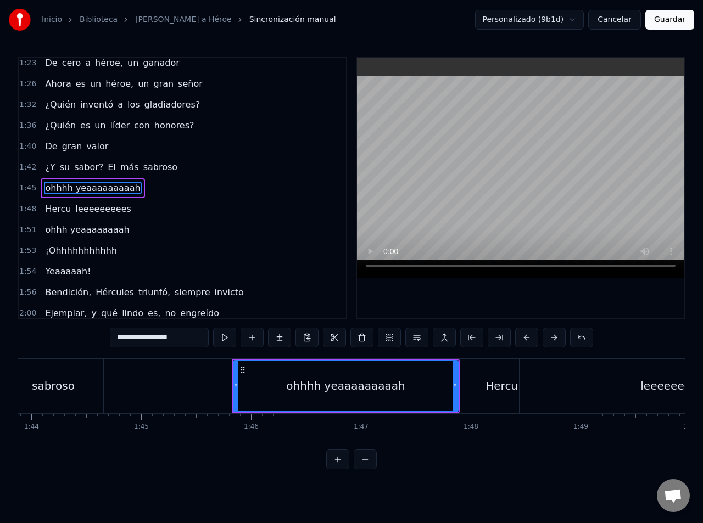
click at [45, 189] on span "ohhhh yeaaaaaaaaah" at bounding box center [92, 188] width 97 height 13
click at [117, 340] on input "**********" at bounding box center [159, 338] width 99 height 20
click at [115, 337] on input "**********" at bounding box center [159, 338] width 110 height 20
click at [140, 339] on input "**********" at bounding box center [159, 338] width 110 height 20
type input "**********"
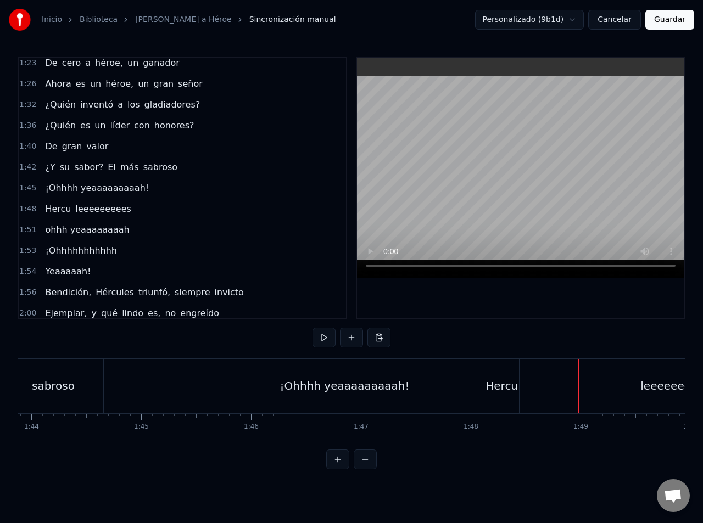
click at [543, 388] on div "leeeeeeeees" at bounding box center [675, 386] width 328 height 54
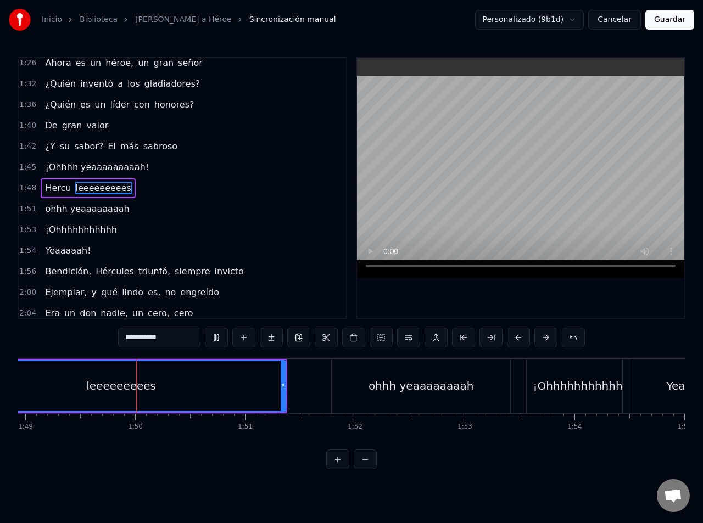
scroll to position [0, 11979]
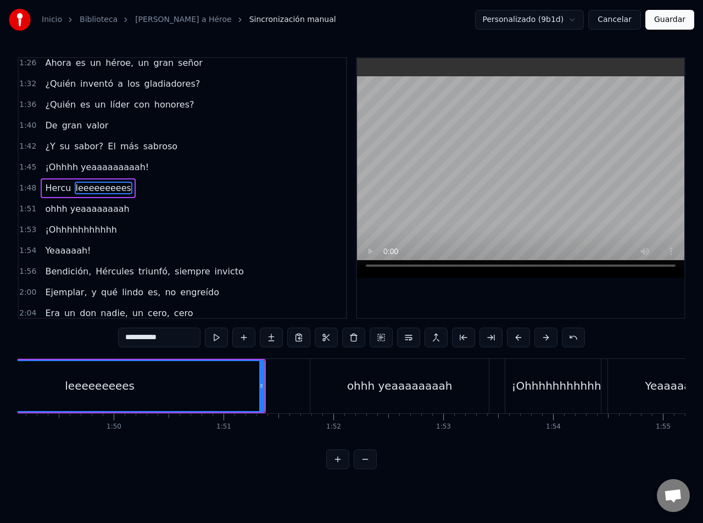
click at [351, 398] on div "ohhh yeaaaaaaaah" at bounding box center [399, 386] width 178 height 54
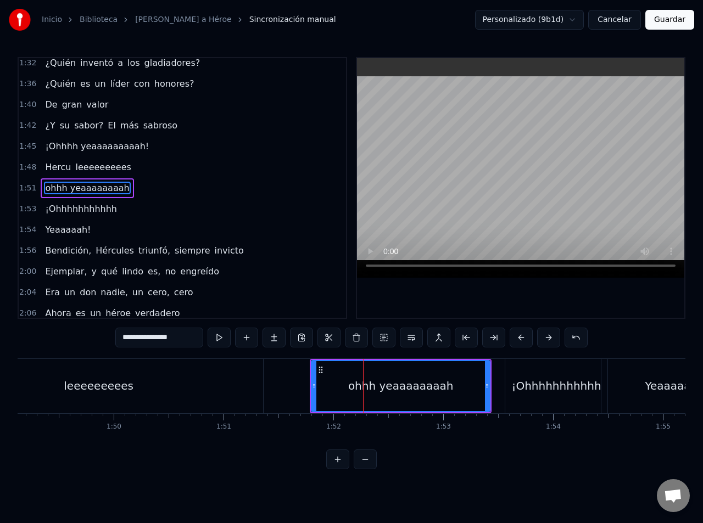
click at [44, 190] on span "ohhh yeaaaaaaaah" at bounding box center [87, 188] width 86 height 13
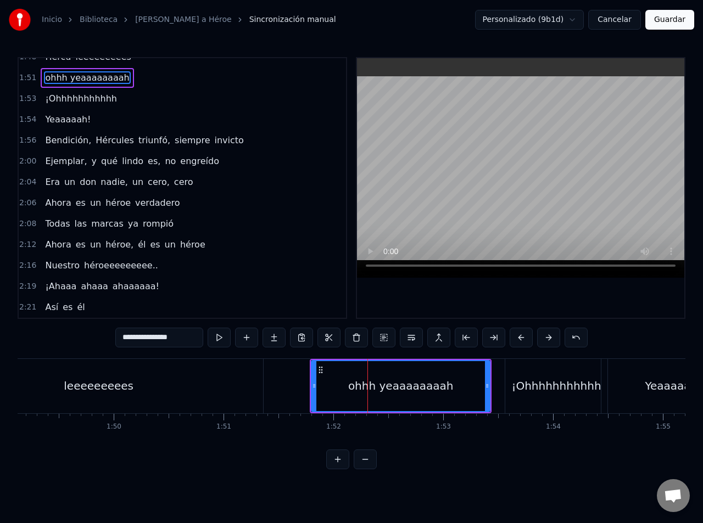
click at [122, 340] on input "**********" at bounding box center [159, 338] width 88 height 20
type input "**********"
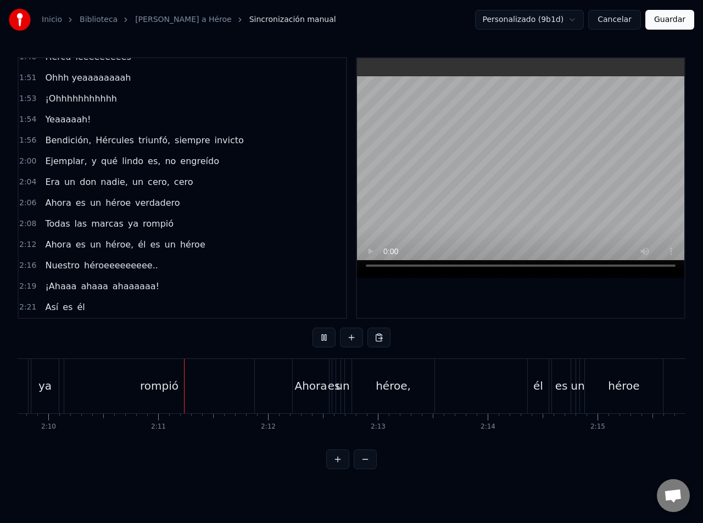
scroll to position [0, 14288]
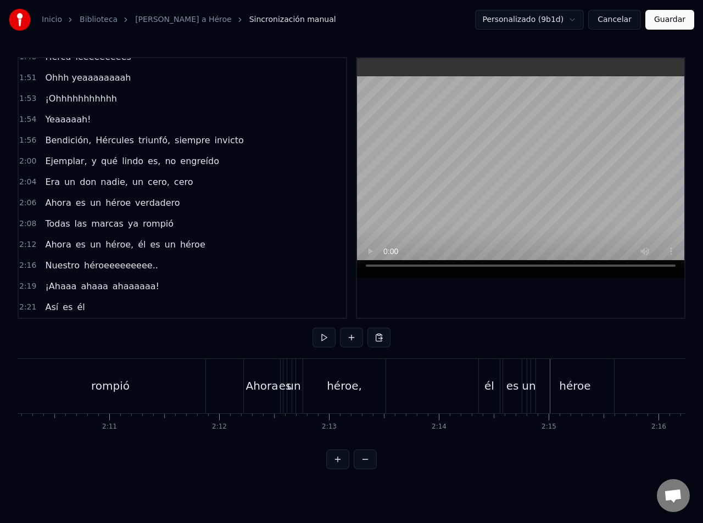
click at [680, 19] on button "Guardar" at bounding box center [669, 20] width 49 height 20
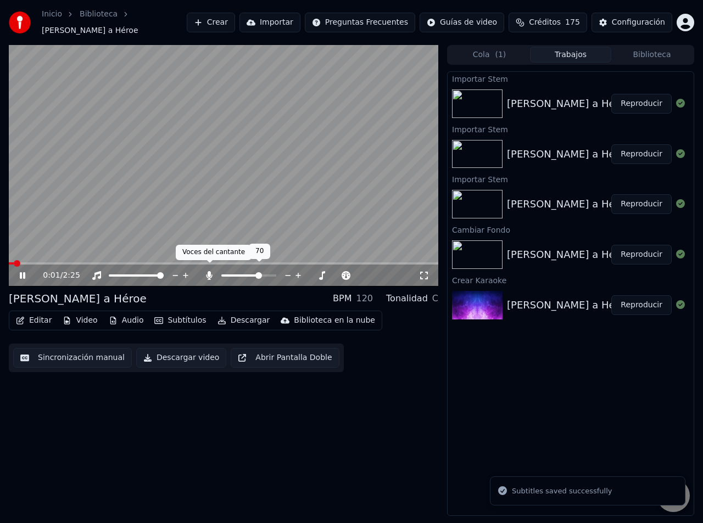
click at [210, 271] on icon at bounding box center [209, 275] width 6 height 9
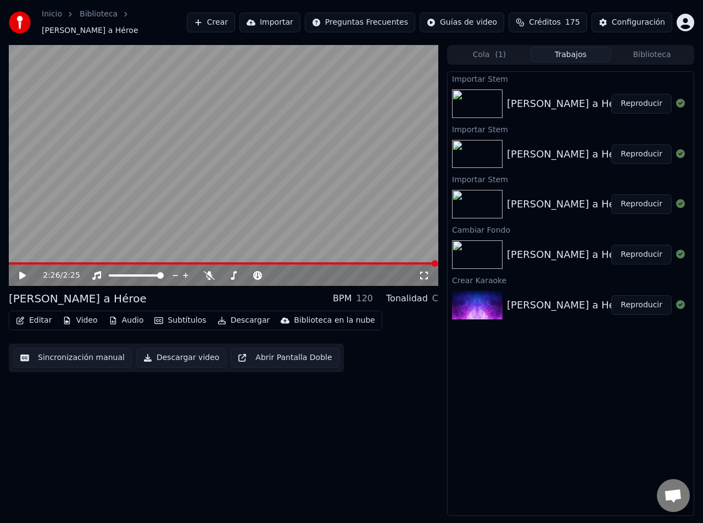
click at [27, 271] on icon at bounding box center [30, 275] width 25 height 9
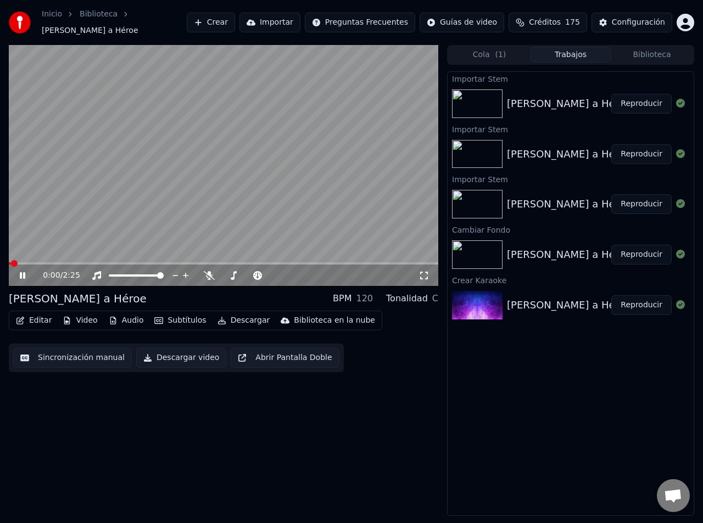
click at [27, 271] on icon at bounding box center [30, 275] width 25 height 9
click at [168, 353] on button "Descargar video" at bounding box center [181, 358] width 90 height 20
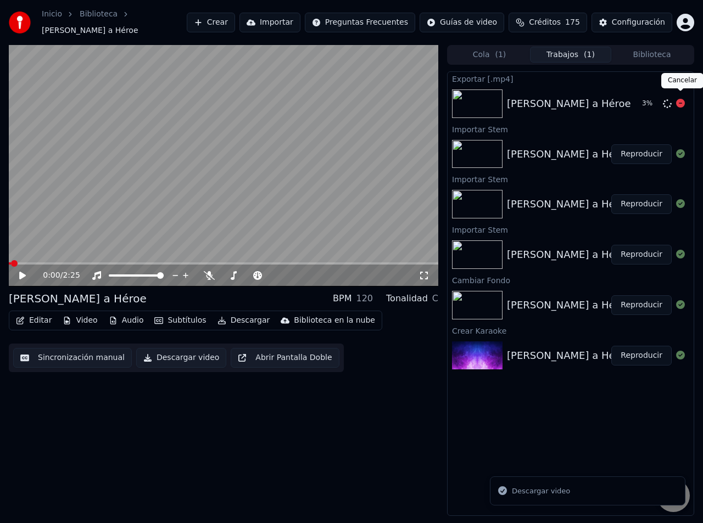
click at [680, 99] on icon at bounding box center [680, 103] width 9 height 9
click at [38, 316] on button "Editar" at bounding box center [34, 320] width 44 height 15
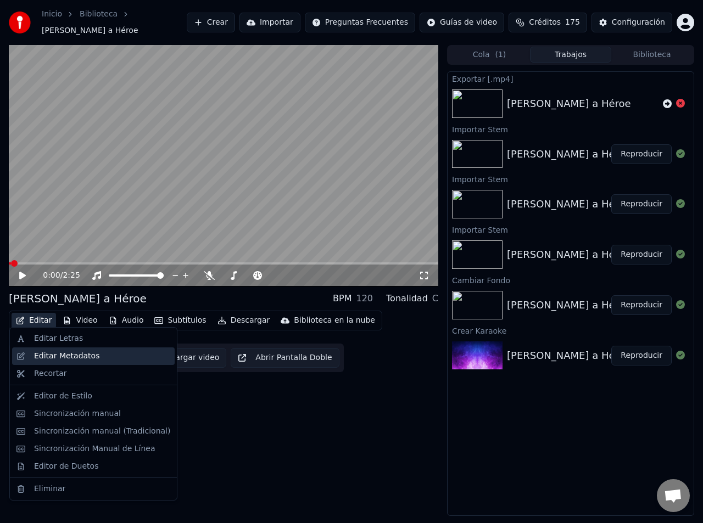
click at [44, 356] on div "Editar Metadatos" at bounding box center [66, 356] width 65 height 11
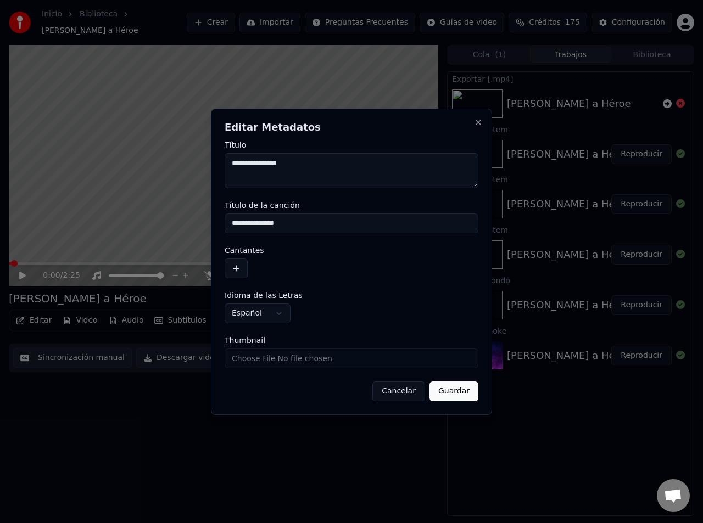
drag, startPoint x: 297, startPoint y: 221, endPoint x: 203, endPoint y: 226, distance: 94.0
click at [203, 226] on body "**********" at bounding box center [351, 261] width 703 height 523
drag, startPoint x: 301, startPoint y: 164, endPoint x: 226, endPoint y: 166, distance: 75.2
click at [226, 166] on textarea "**********" at bounding box center [351, 170] width 254 height 35
click at [226, 167] on textarea "**********" at bounding box center [351, 170] width 254 height 35
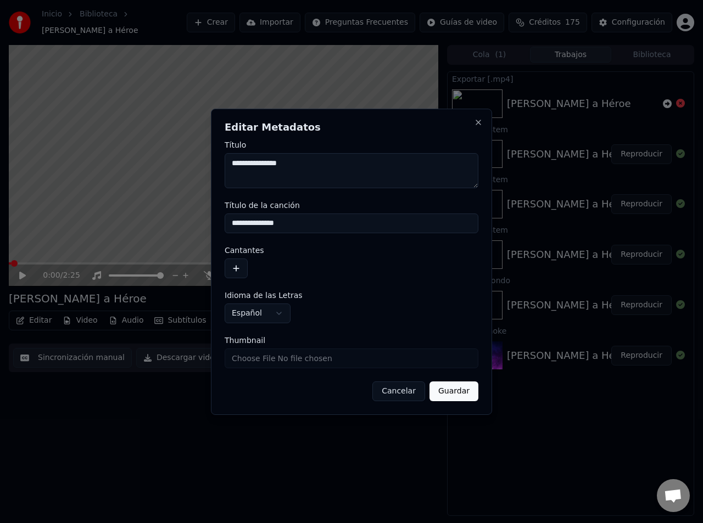
click at [305, 192] on form "**********" at bounding box center [351, 271] width 254 height 260
drag, startPoint x: 302, startPoint y: 170, endPoint x: 205, endPoint y: 164, distance: 97.9
click at [205, 164] on body "**********" at bounding box center [351, 261] width 703 height 523
drag, startPoint x: 262, startPoint y: 162, endPoint x: 190, endPoint y: 154, distance: 72.9
click at [190, 154] on body "**********" at bounding box center [351, 261] width 703 height 523
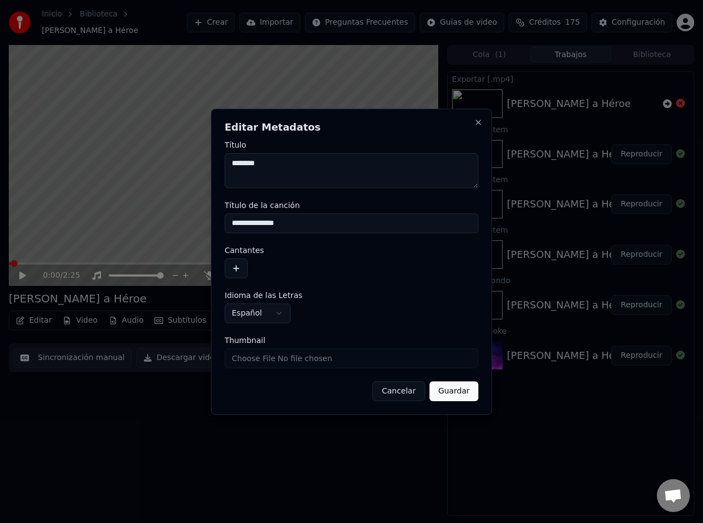
drag, startPoint x: 224, startPoint y: 155, endPoint x: 153, endPoint y: 153, distance: 70.9
click at [153, 153] on body "**********" at bounding box center [351, 261] width 703 height 523
type textarea "**********"
click at [468, 395] on button "Guardar" at bounding box center [453, 391] width 49 height 20
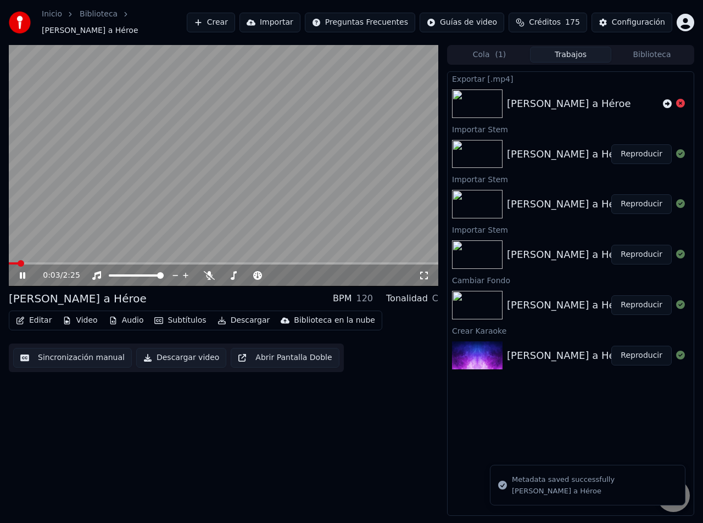
click at [27, 272] on icon at bounding box center [30, 275] width 25 height 9
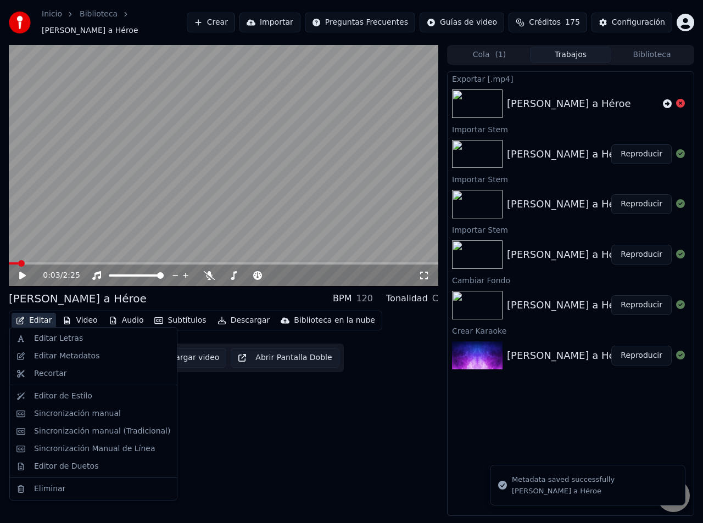
click at [40, 315] on button "Editar" at bounding box center [34, 320] width 44 height 15
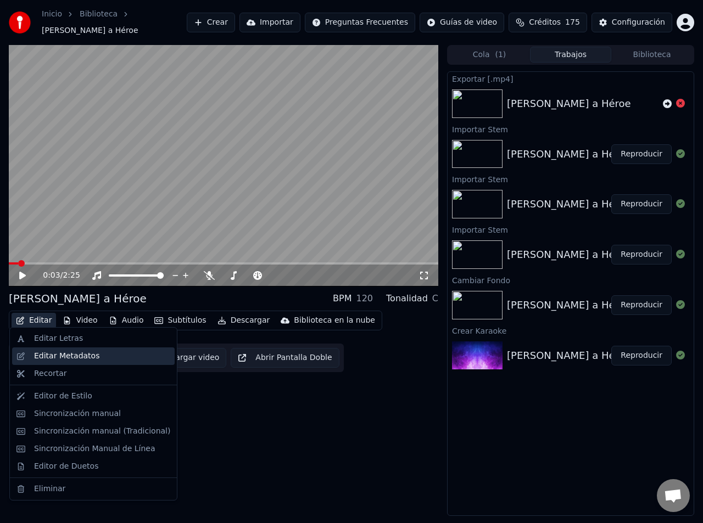
click at [43, 355] on div "Editar Metadatos" at bounding box center [66, 356] width 65 height 11
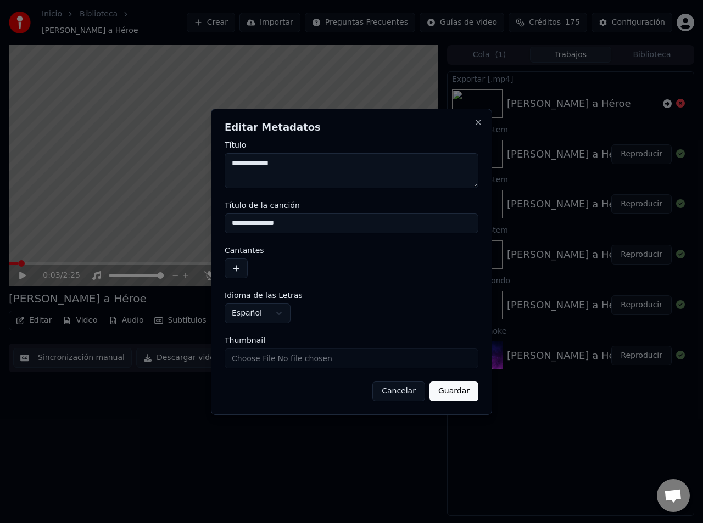
drag, startPoint x: 303, startPoint y: 167, endPoint x: 193, endPoint y: 167, distance: 110.3
click at [193, 167] on body "**********" at bounding box center [351, 261] width 703 height 523
click at [305, 222] on input "**********" at bounding box center [351, 224] width 254 height 20
type input "**********"
click at [446, 395] on button "Guardar" at bounding box center [453, 391] width 49 height 20
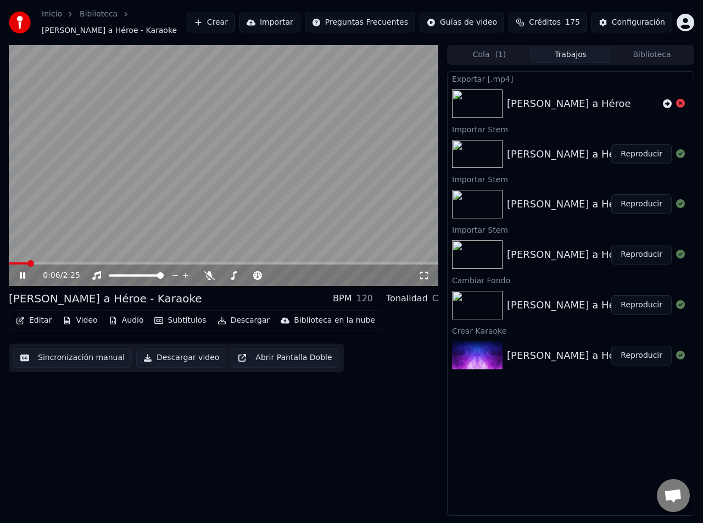
click at [11, 261] on video at bounding box center [223, 165] width 429 height 241
click at [11, 263] on span at bounding box center [18, 263] width 19 height 2
click at [18, 271] on icon at bounding box center [30, 275] width 25 height 9
click at [180, 194] on video at bounding box center [223, 165] width 429 height 241
click at [87, 324] on button "Video" at bounding box center [79, 320] width 43 height 15
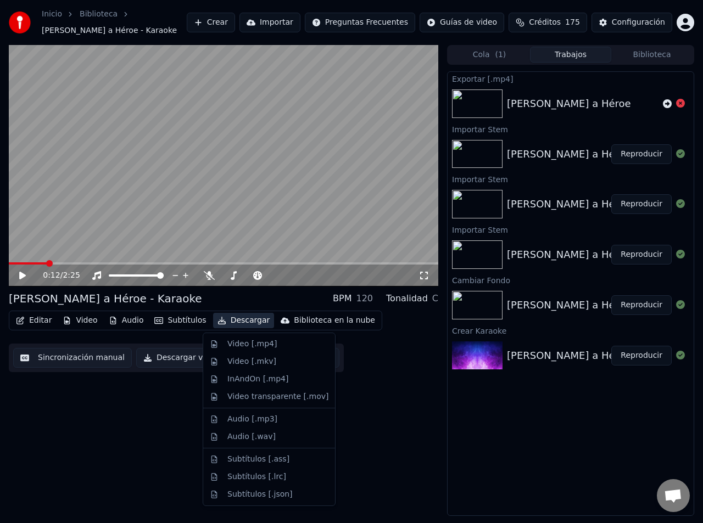
click at [171, 360] on button "Descargar video" at bounding box center [181, 358] width 90 height 20
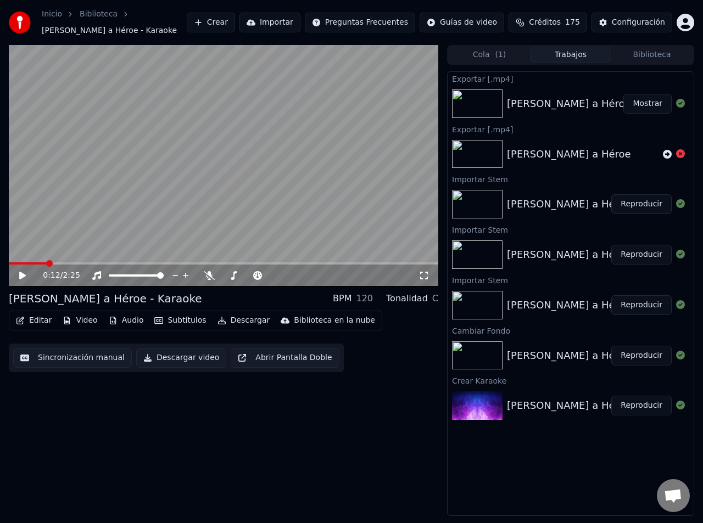
click at [655, 103] on button "Mostrar" at bounding box center [647, 104] width 48 height 20
